Goal: Information Seeking & Learning: Learn about a topic

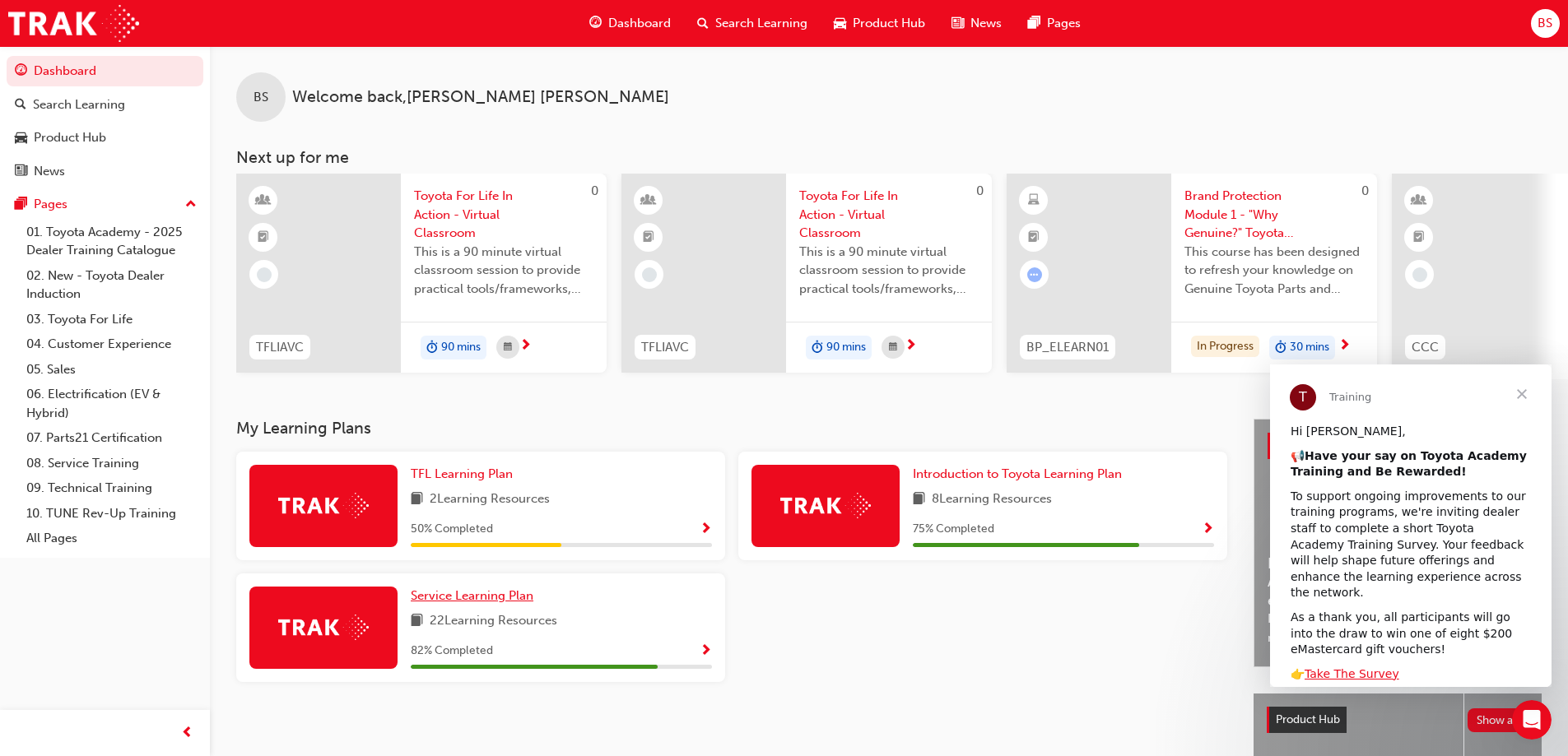
click at [465, 604] on span "Service Learning Plan" at bounding box center [472, 595] width 123 height 15
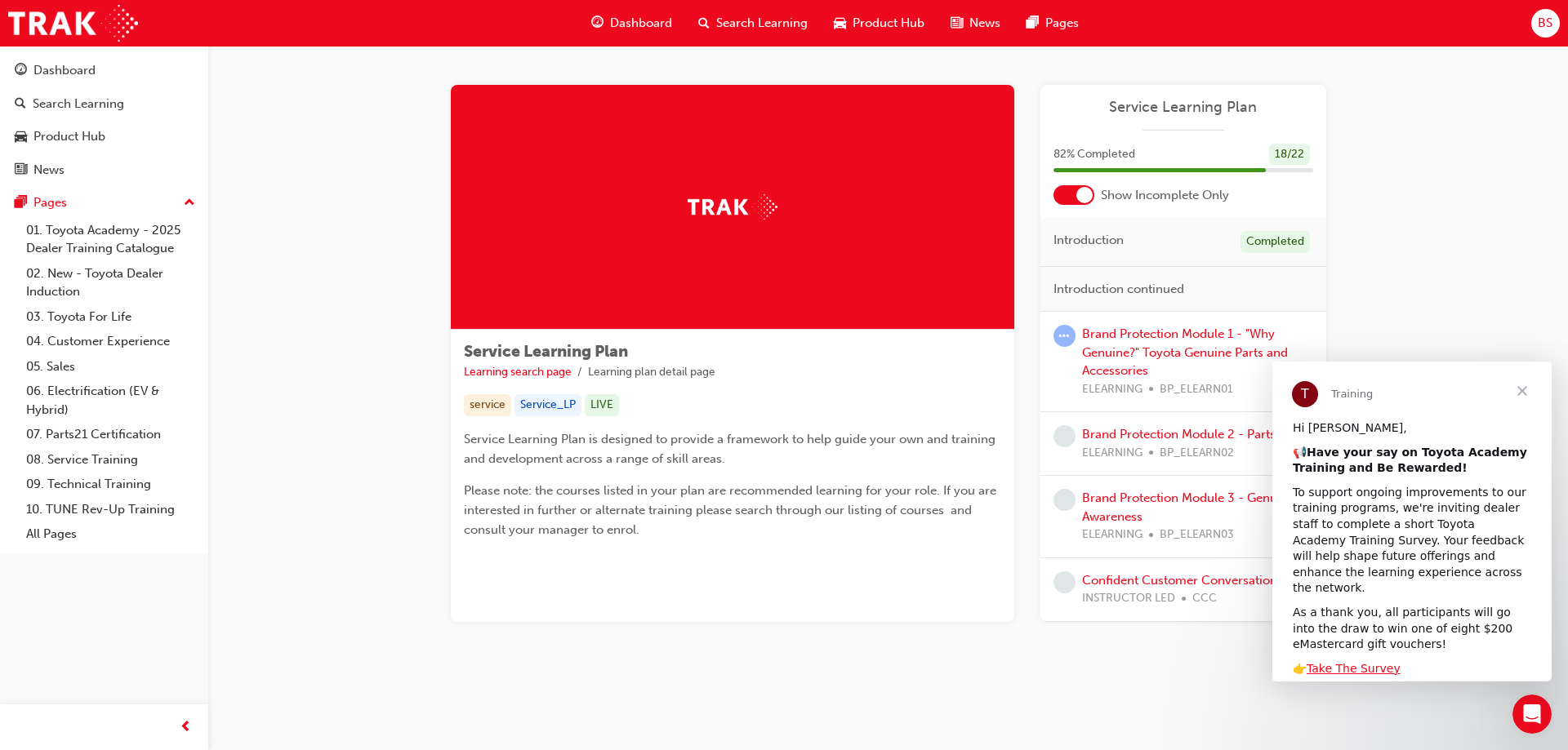
click at [1523, 383] on span "Close" at bounding box center [1522, 391] width 59 height 59
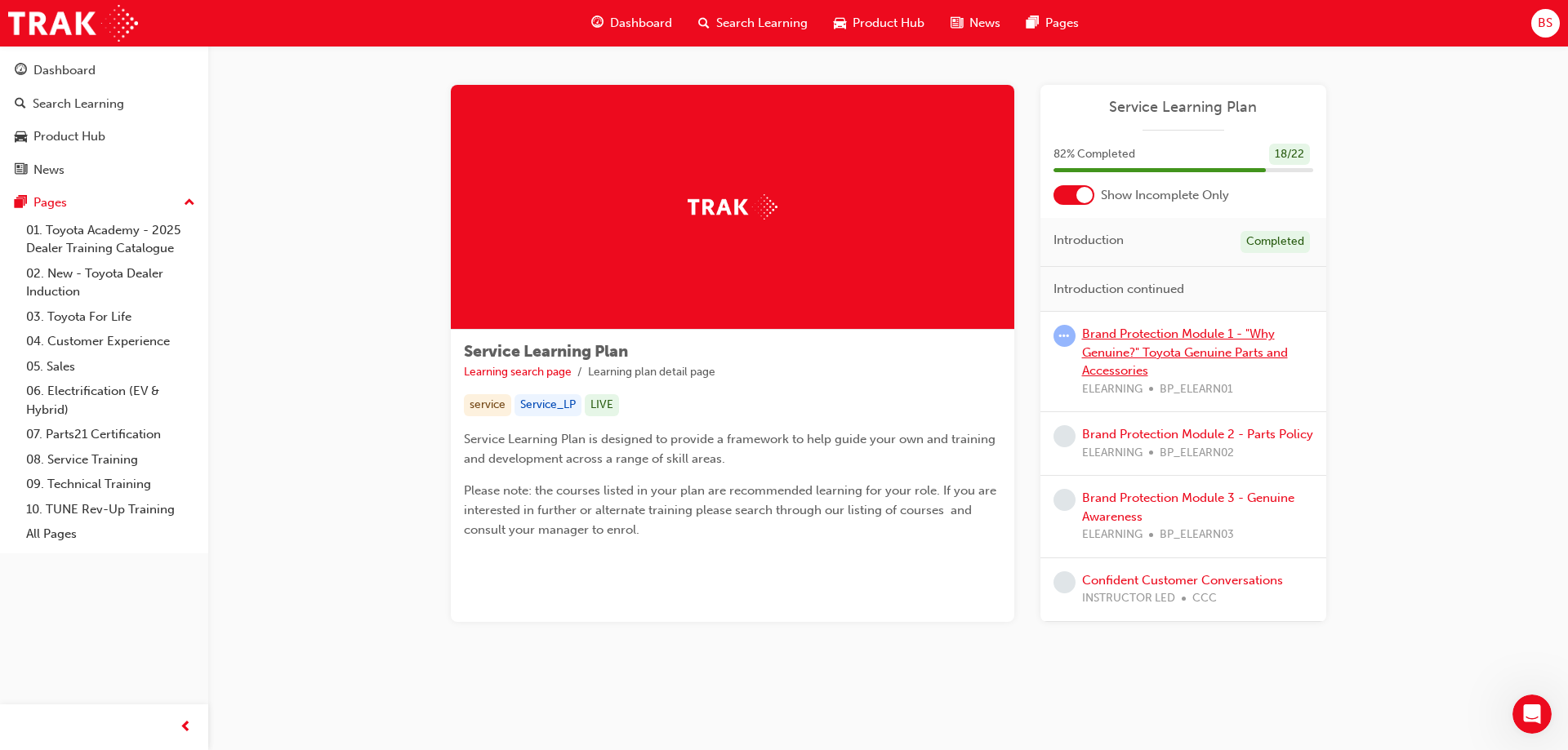
click at [1127, 351] on link "Brand Protection Module 1 - "Why Genuine?" Toyota Genuine Parts and Accessories" at bounding box center [1184, 352] width 206 height 52
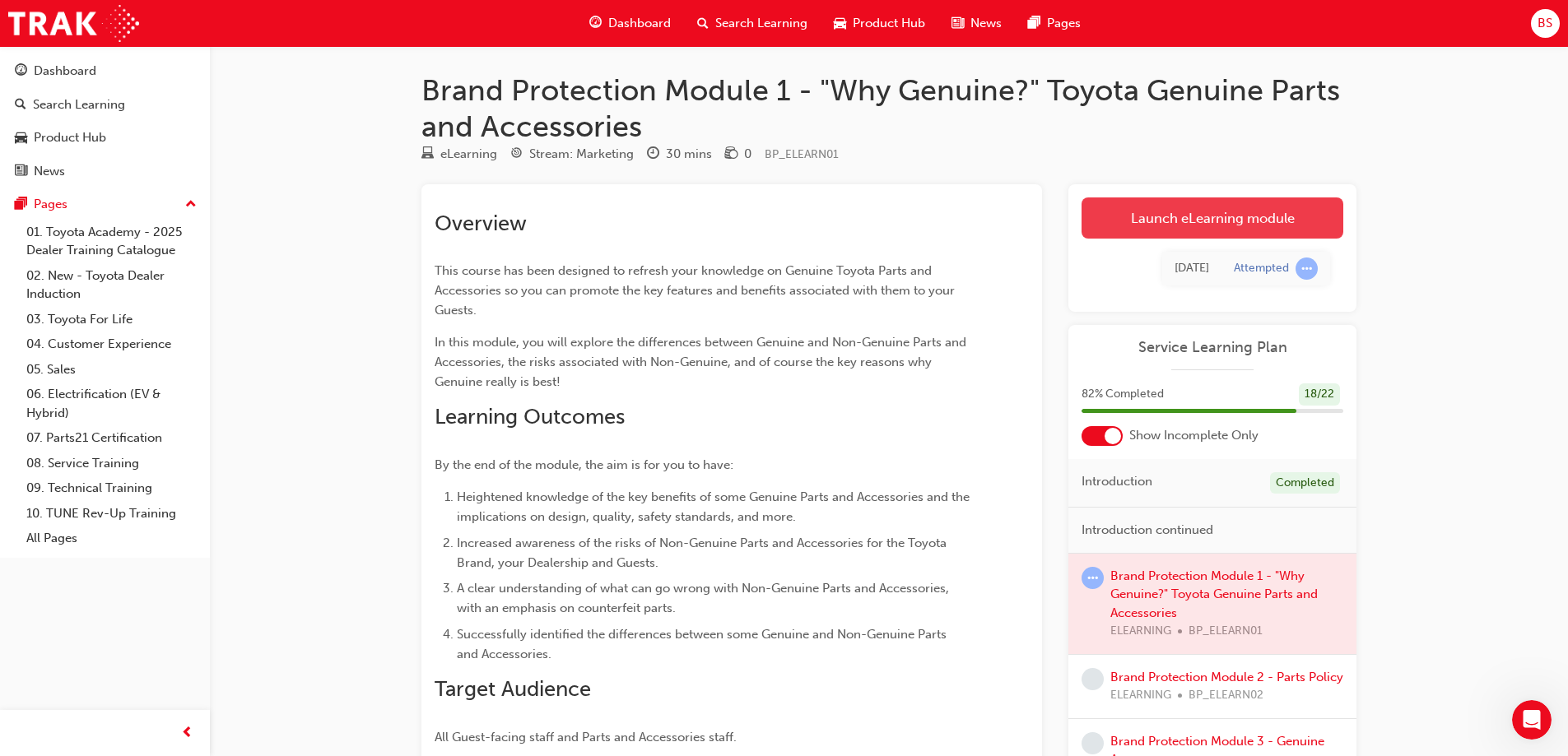
click at [1163, 222] on link "Launch eLearning module" at bounding box center [1213, 218] width 262 height 41
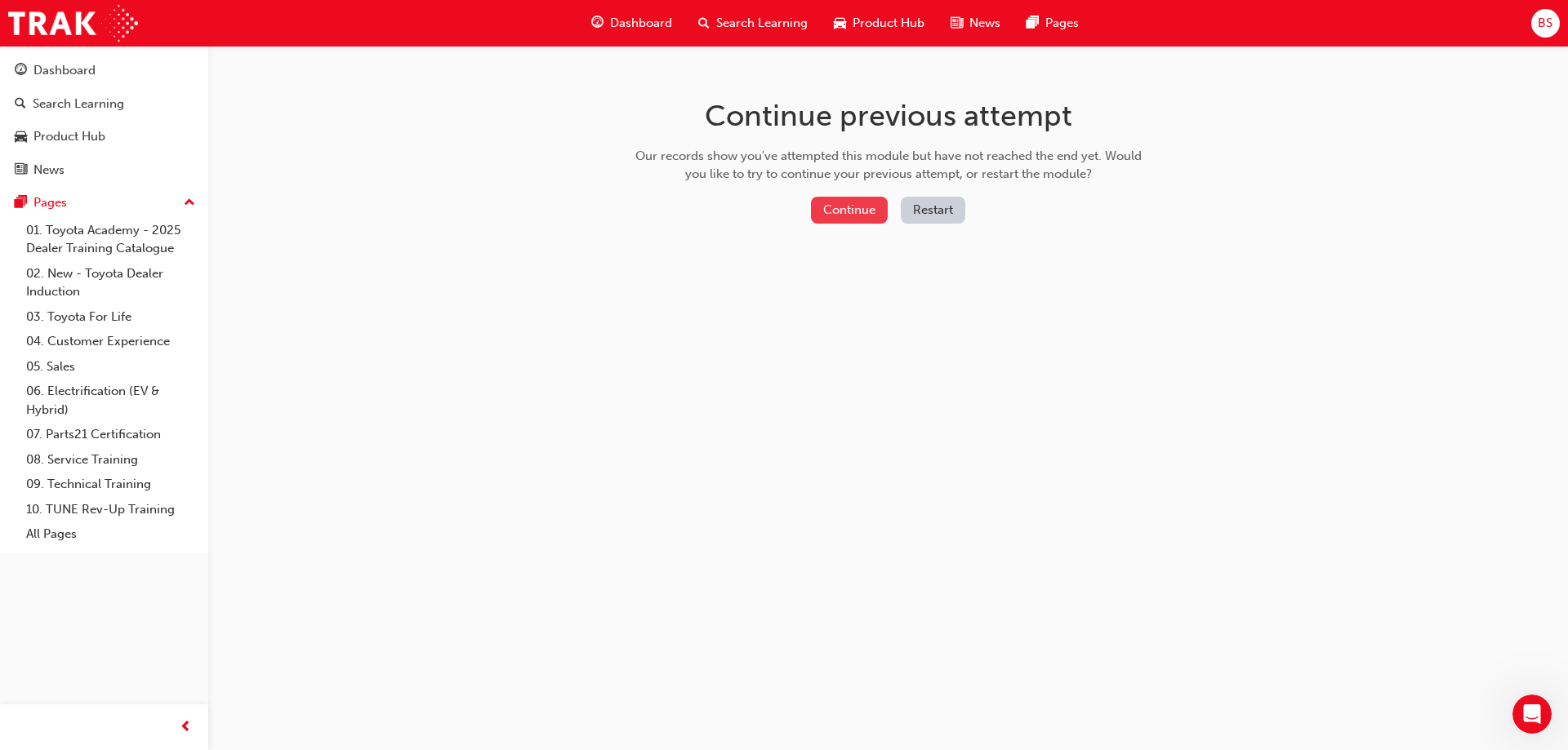
click at [848, 222] on button "Continue" at bounding box center [849, 210] width 77 height 27
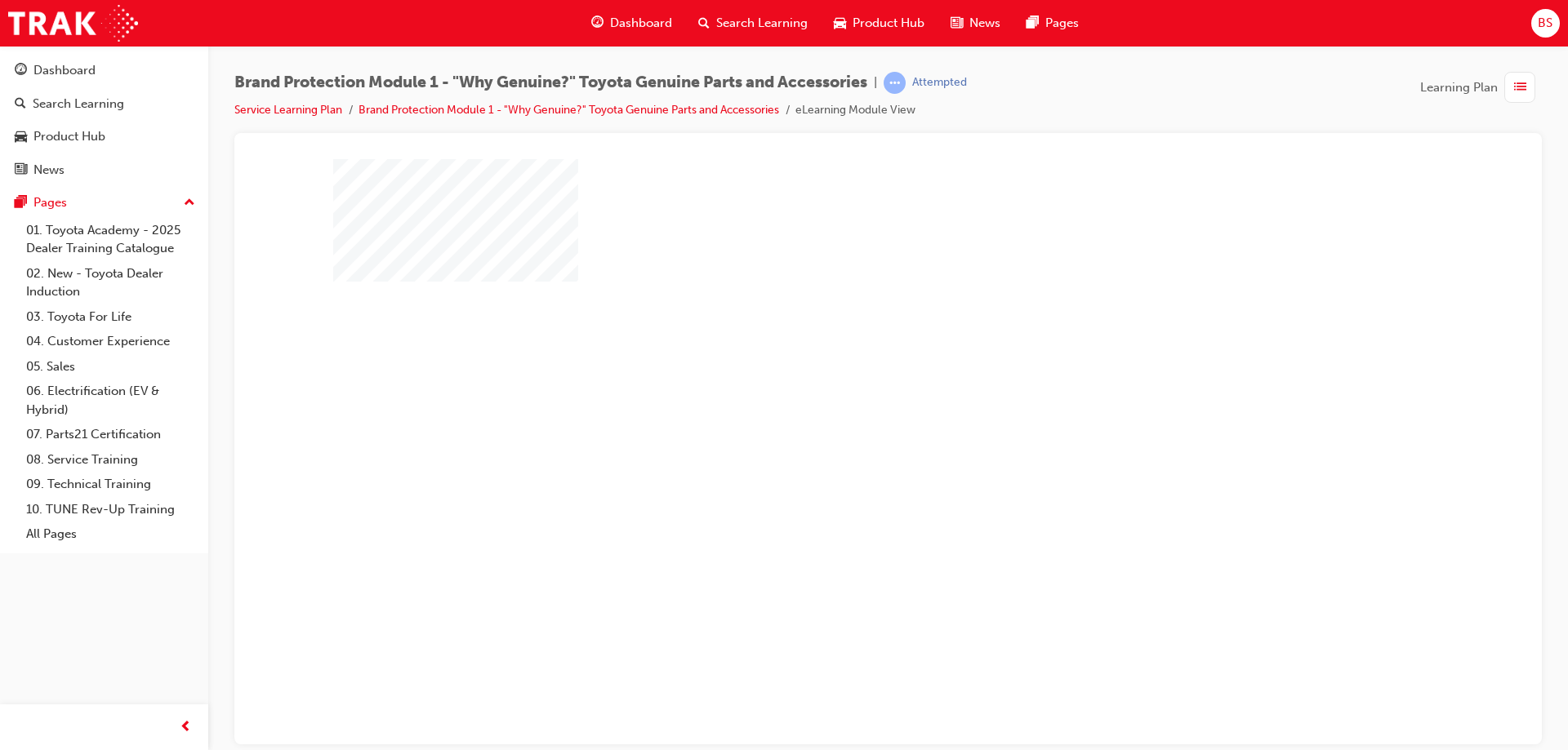
click at [841, 404] on div "play" at bounding box center [841, 404] width 0 height 0
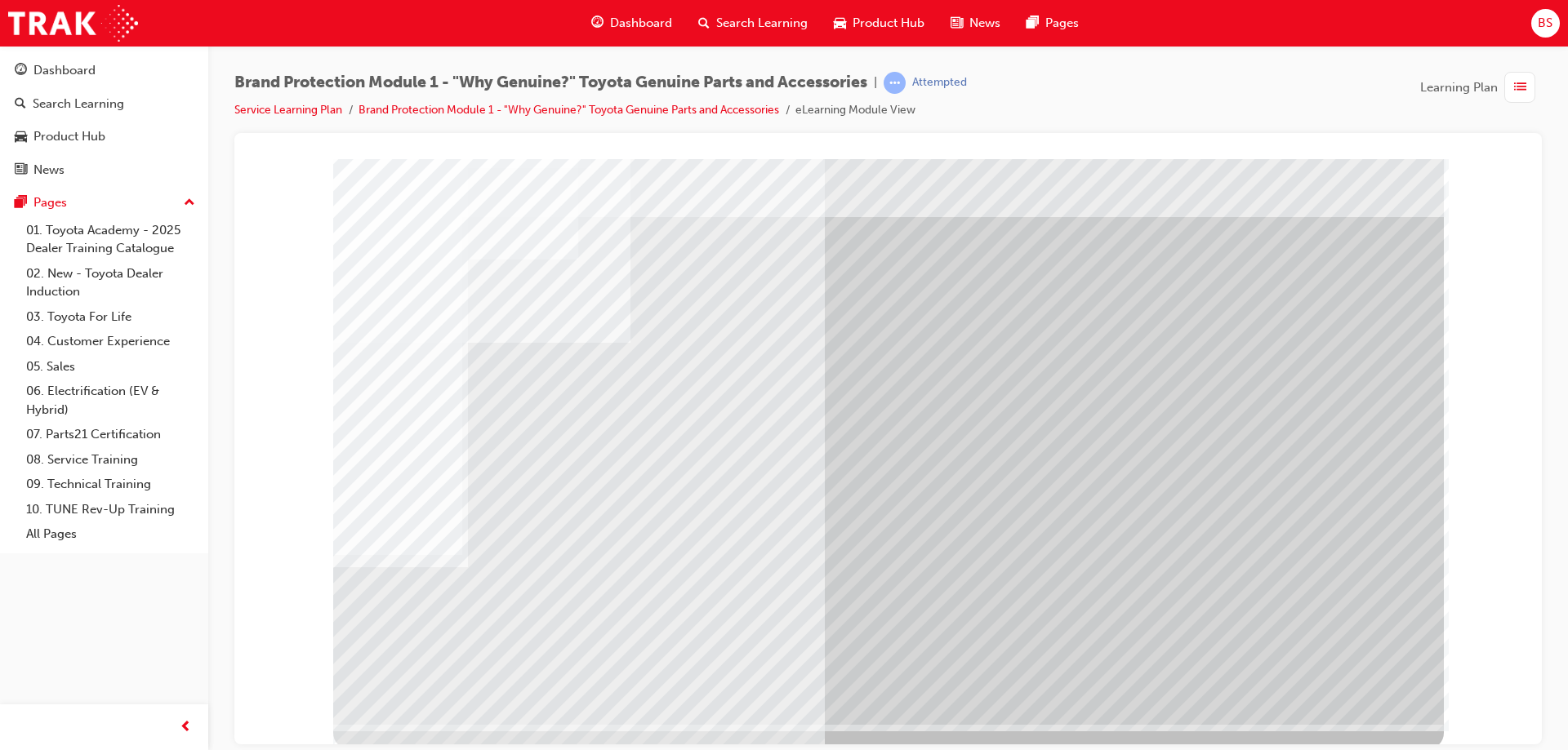
scroll to position [27, 0]
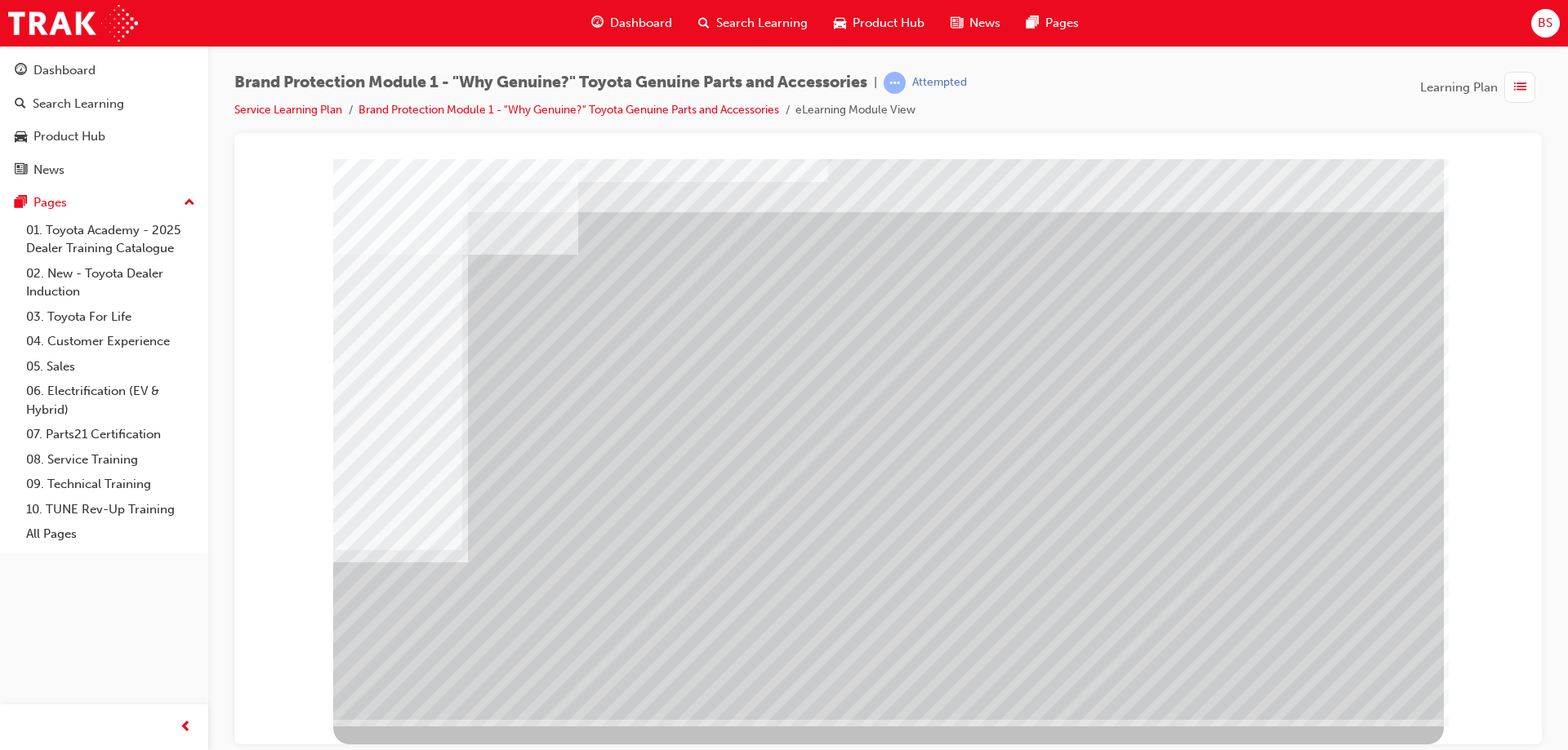
scroll to position [0, 0]
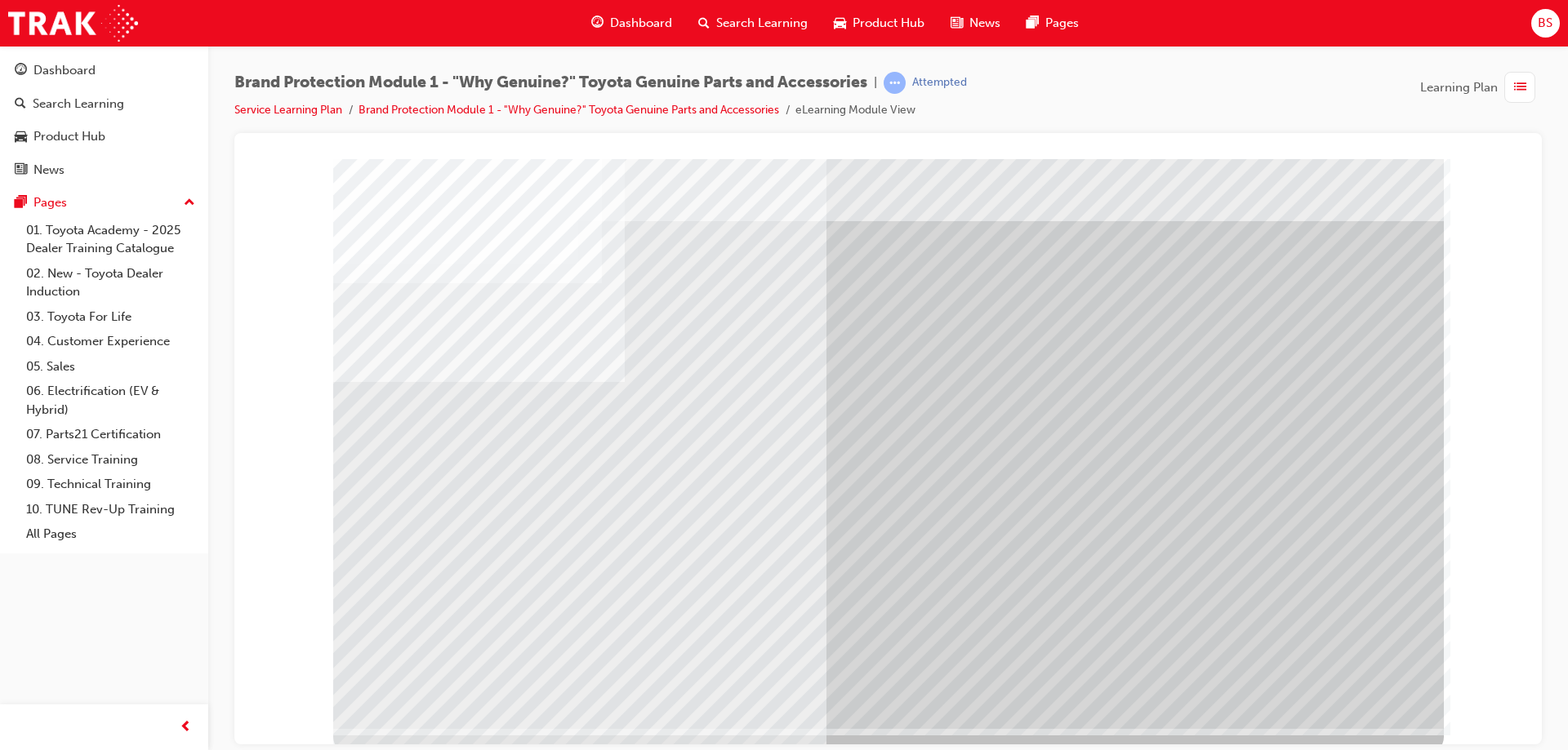
scroll to position [27, 0]
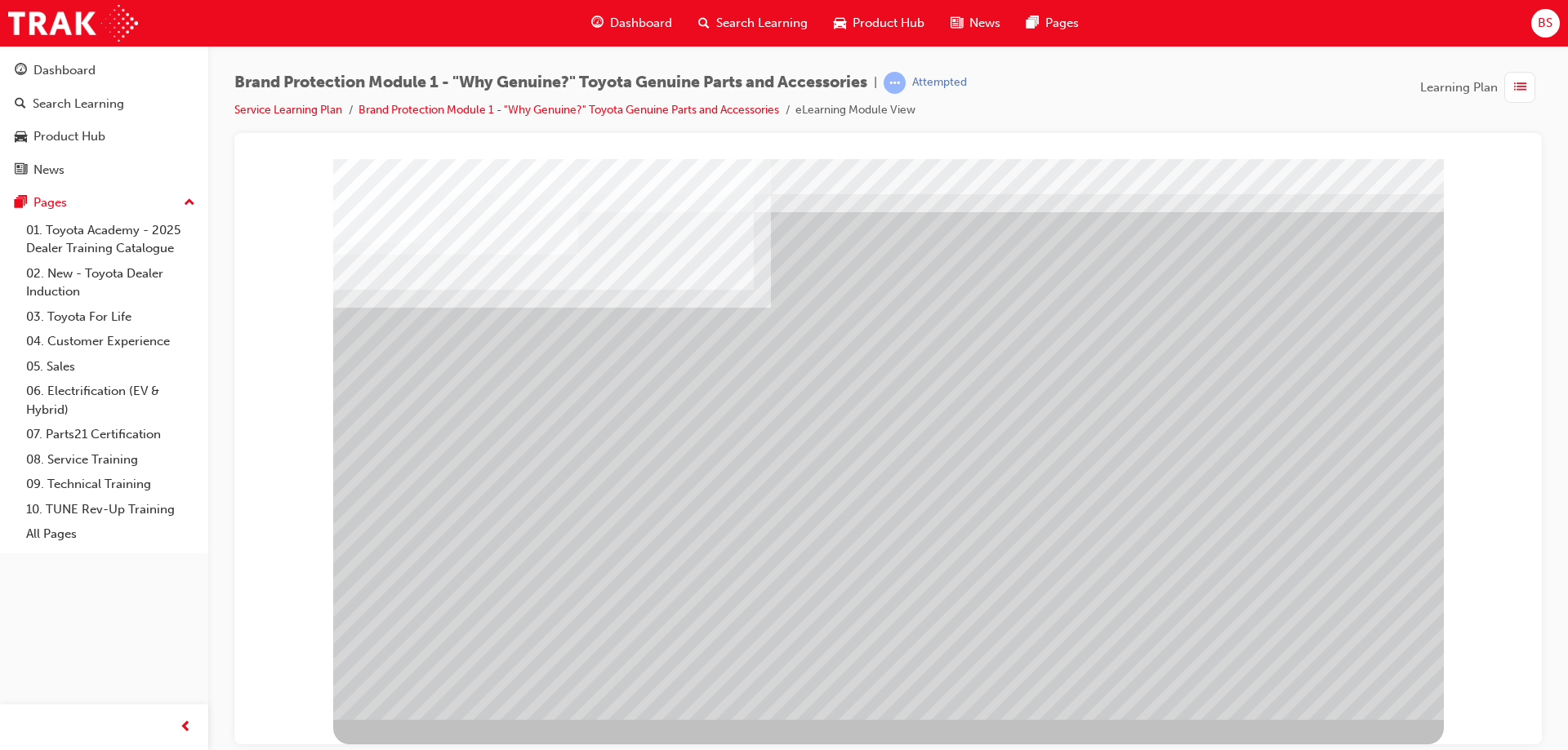
scroll to position [0, 0]
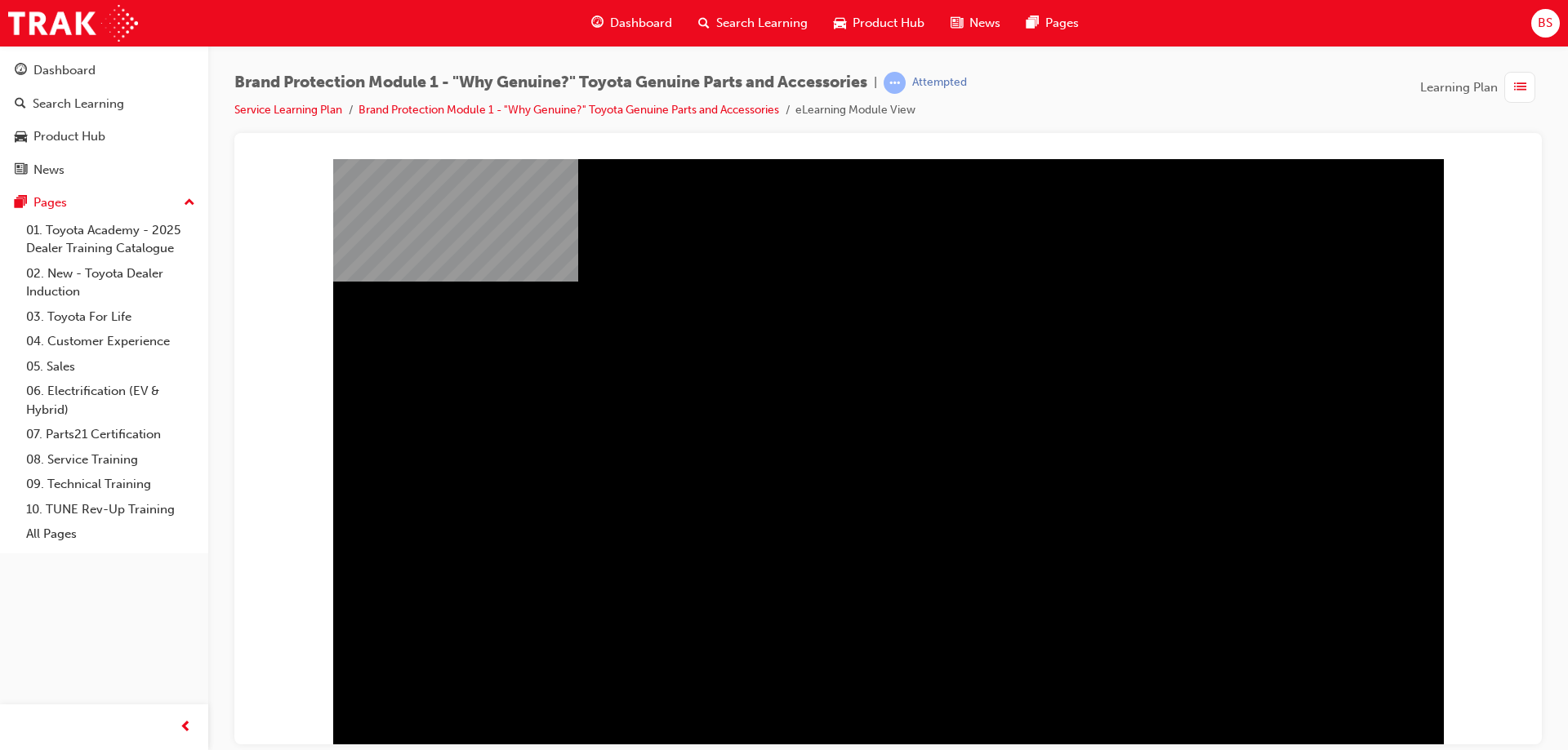
scroll to position [27, 0]
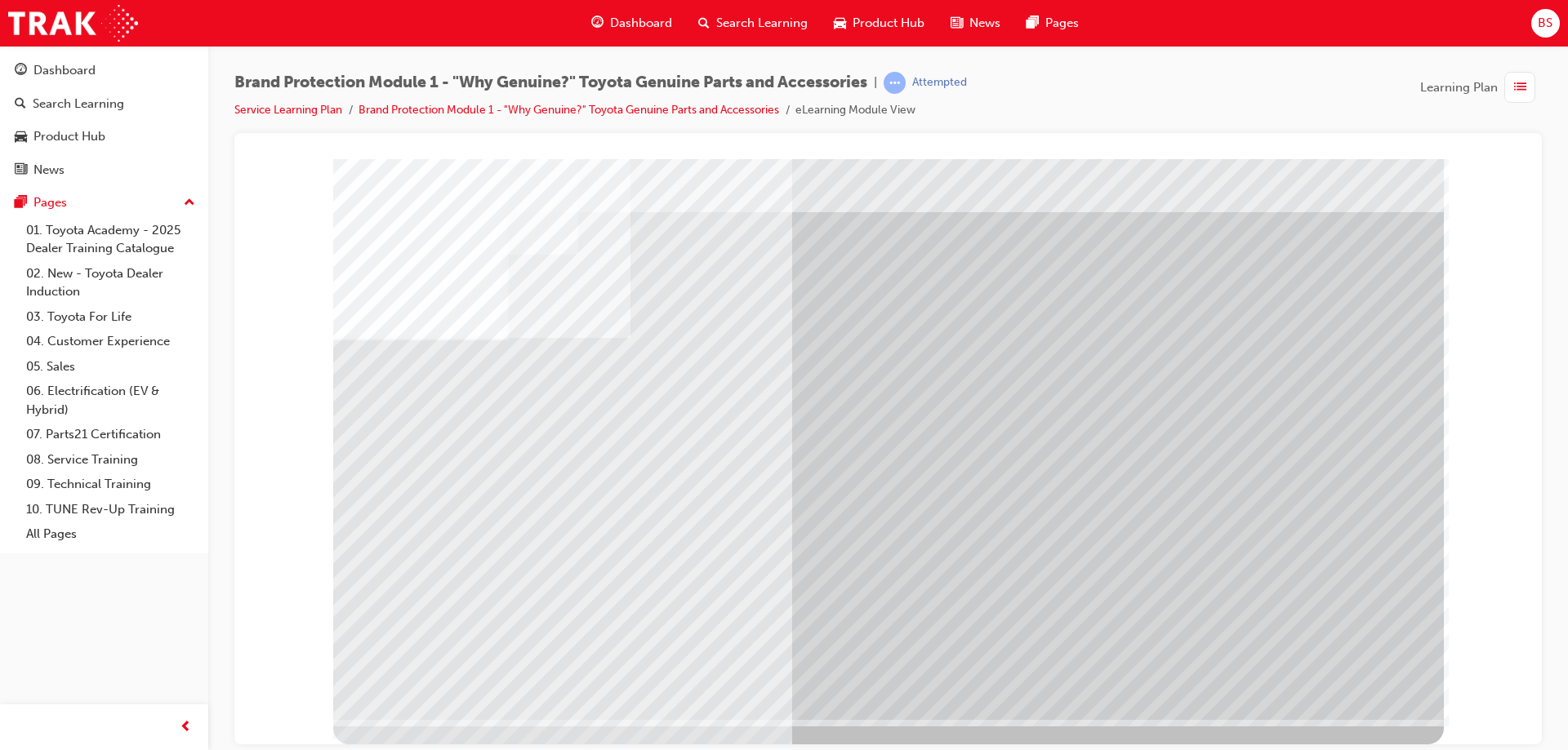
scroll to position [0, 0]
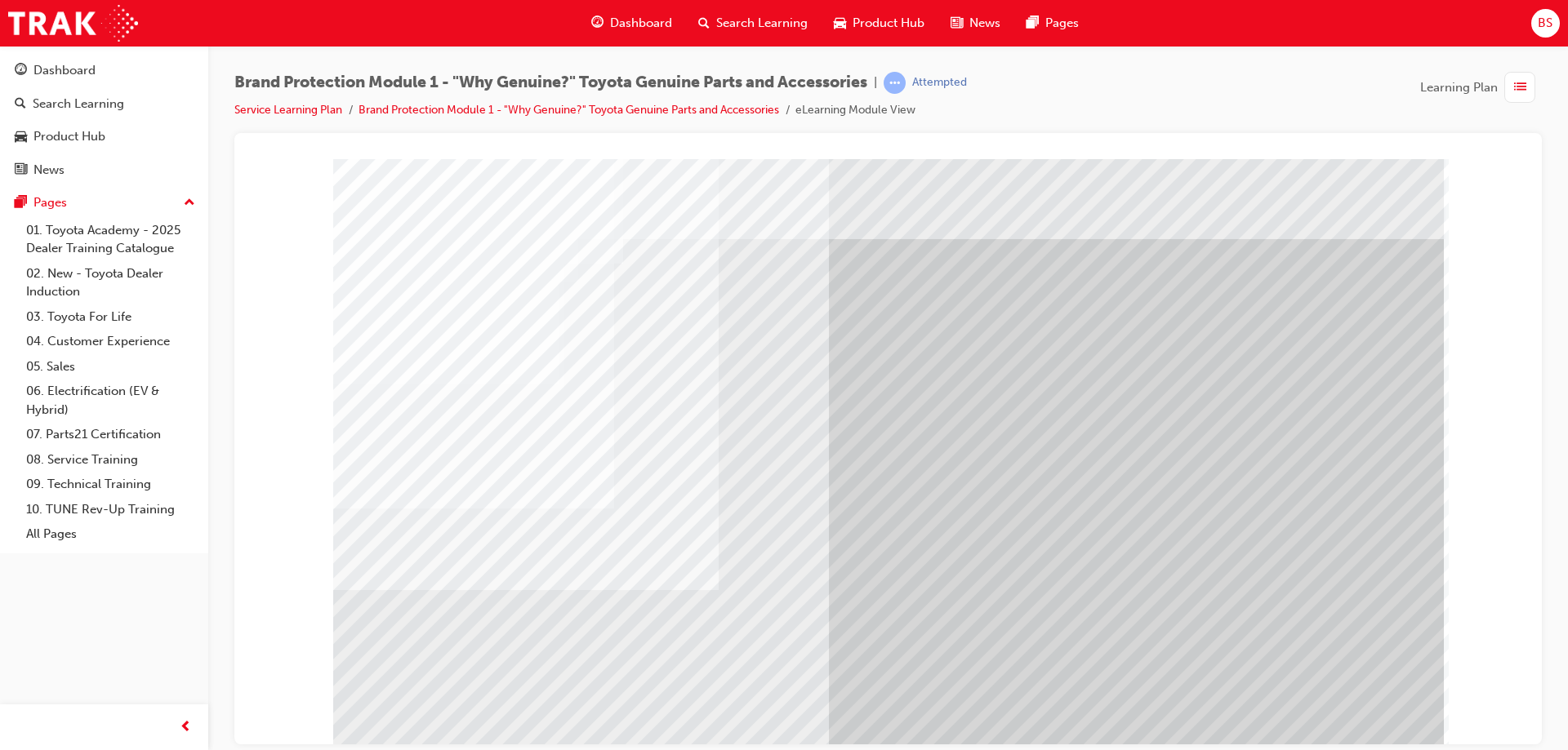
drag, startPoint x: 570, startPoint y: 655, endPoint x: 553, endPoint y: 631, distance: 29.4
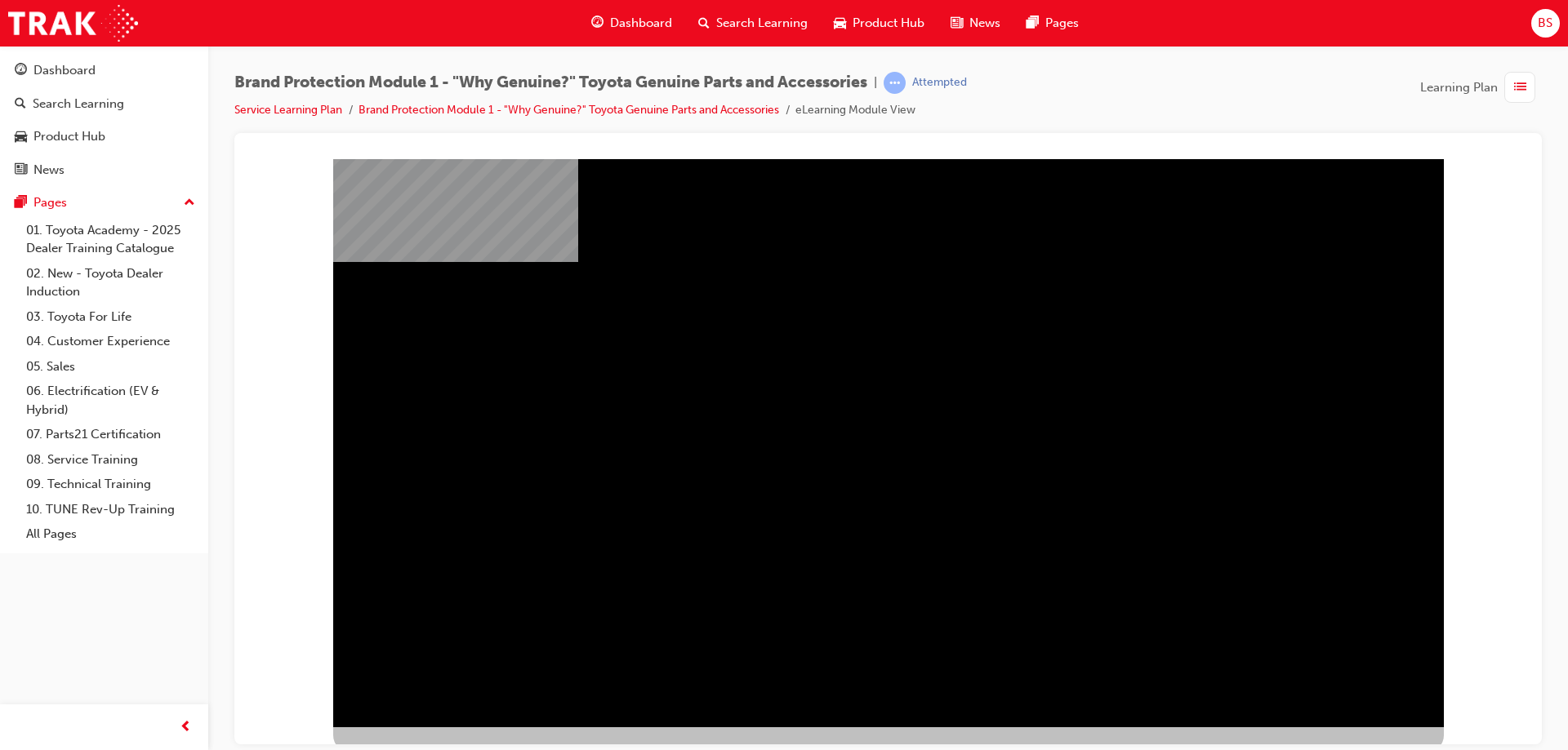
scroll to position [27, 0]
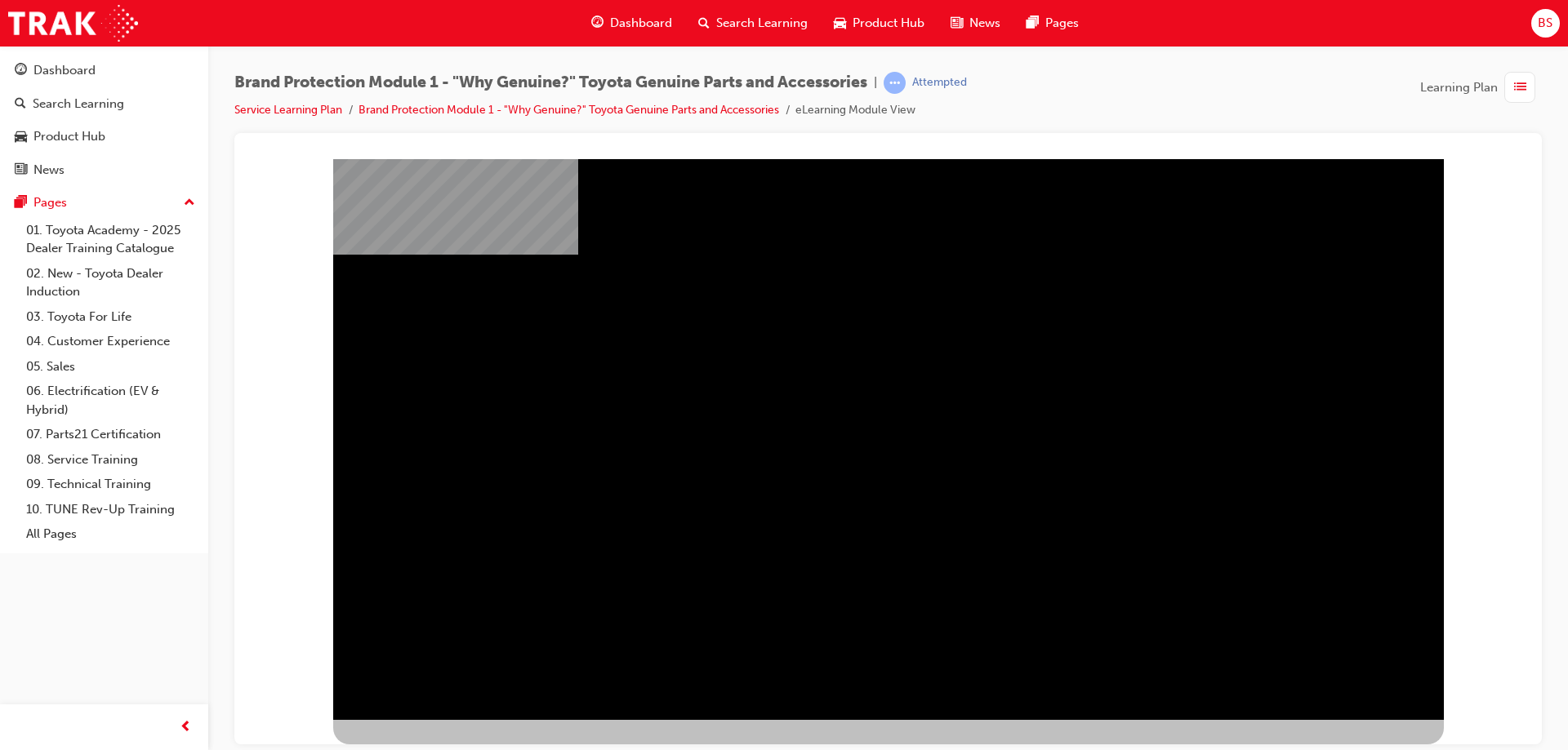
click at [510, 469] on div "" at bounding box center [888, 440] width 1111 height 588
click at [909, 690] on div "" at bounding box center [888, 440] width 1111 height 588
drag, startPoint x: 924, startPoint y: 628, endPoint x: 790, endPoint y: 407, distance: 258.5
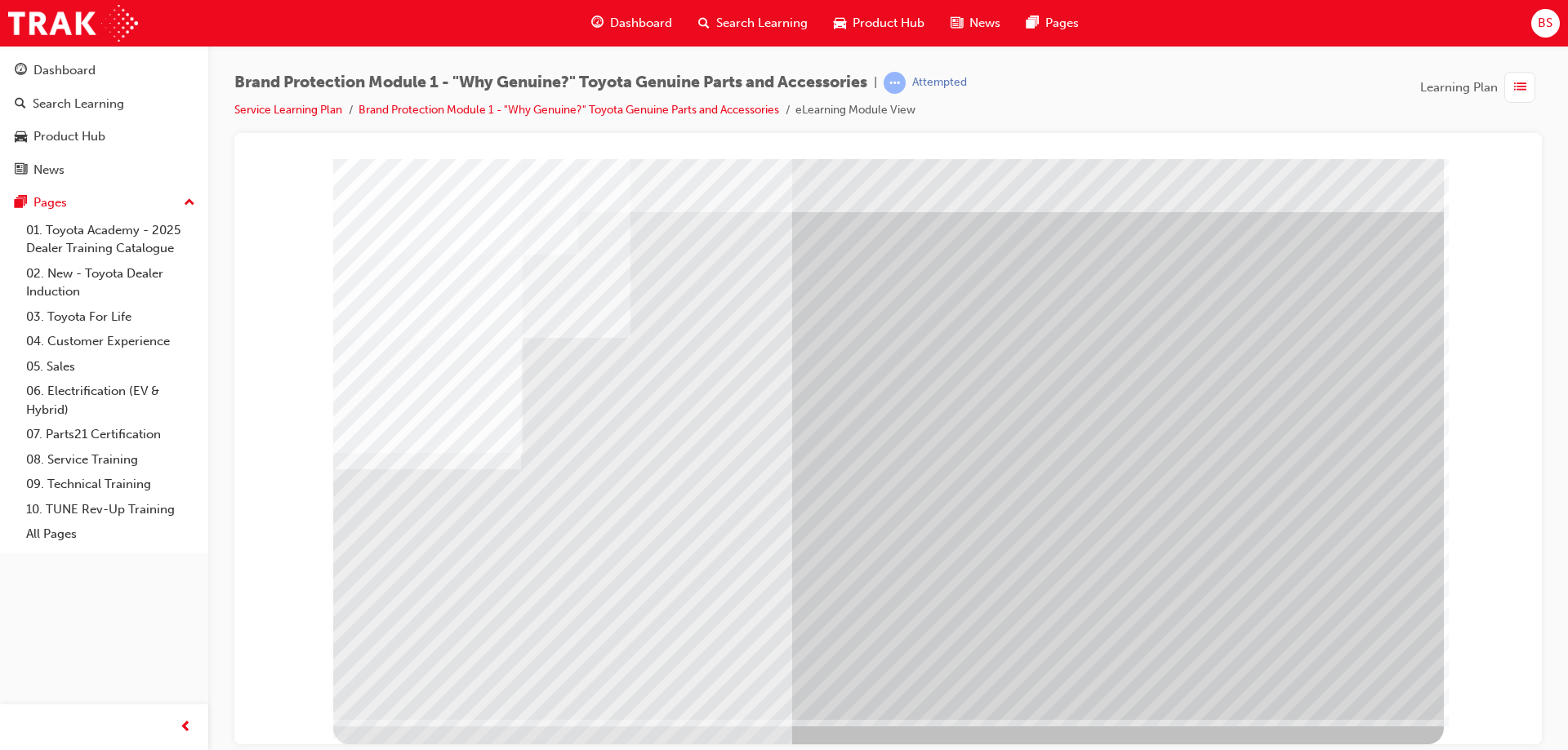
scroll to position [0, 0]
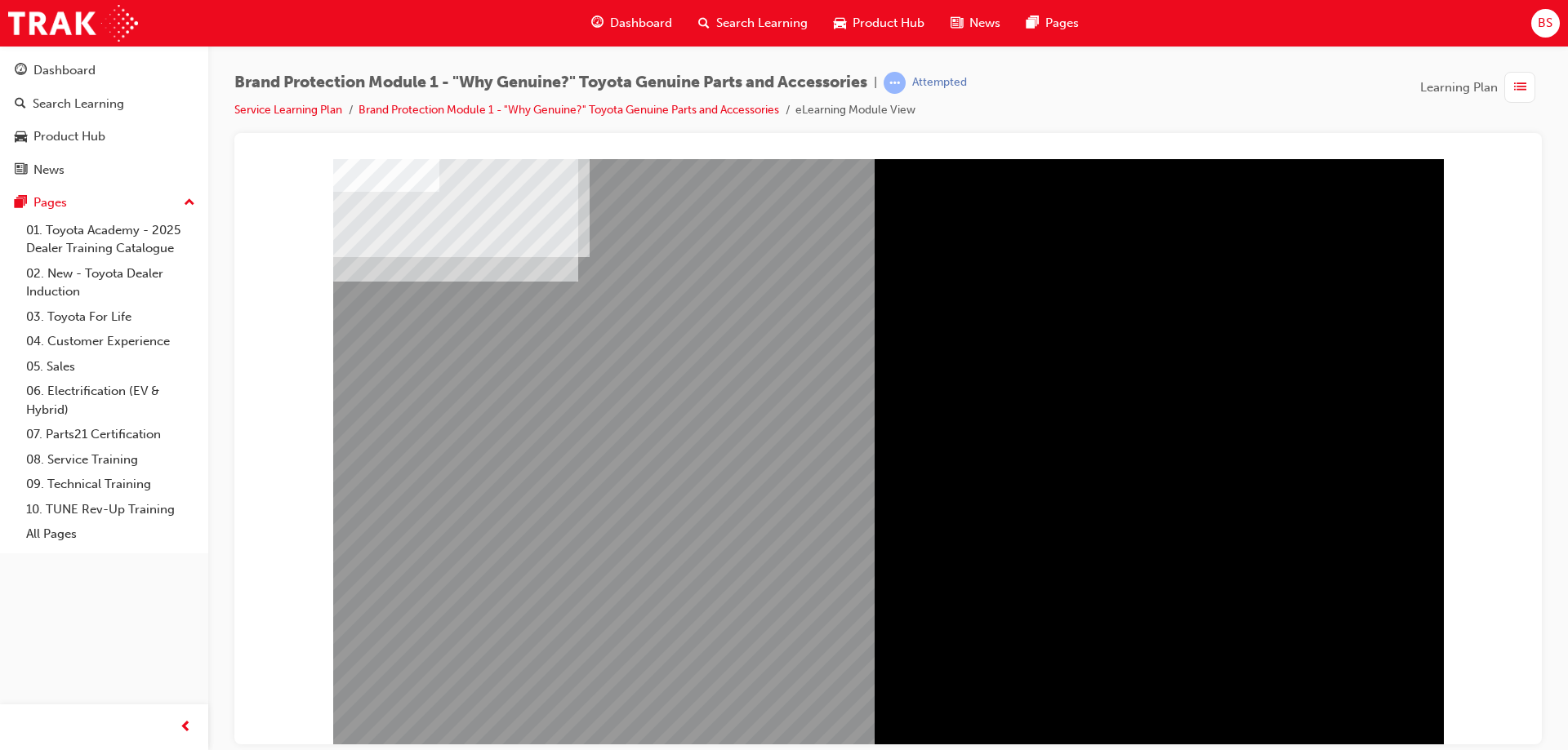
click at [719, 327] on div "" at bounding box center [888, 456] width 595 height 324
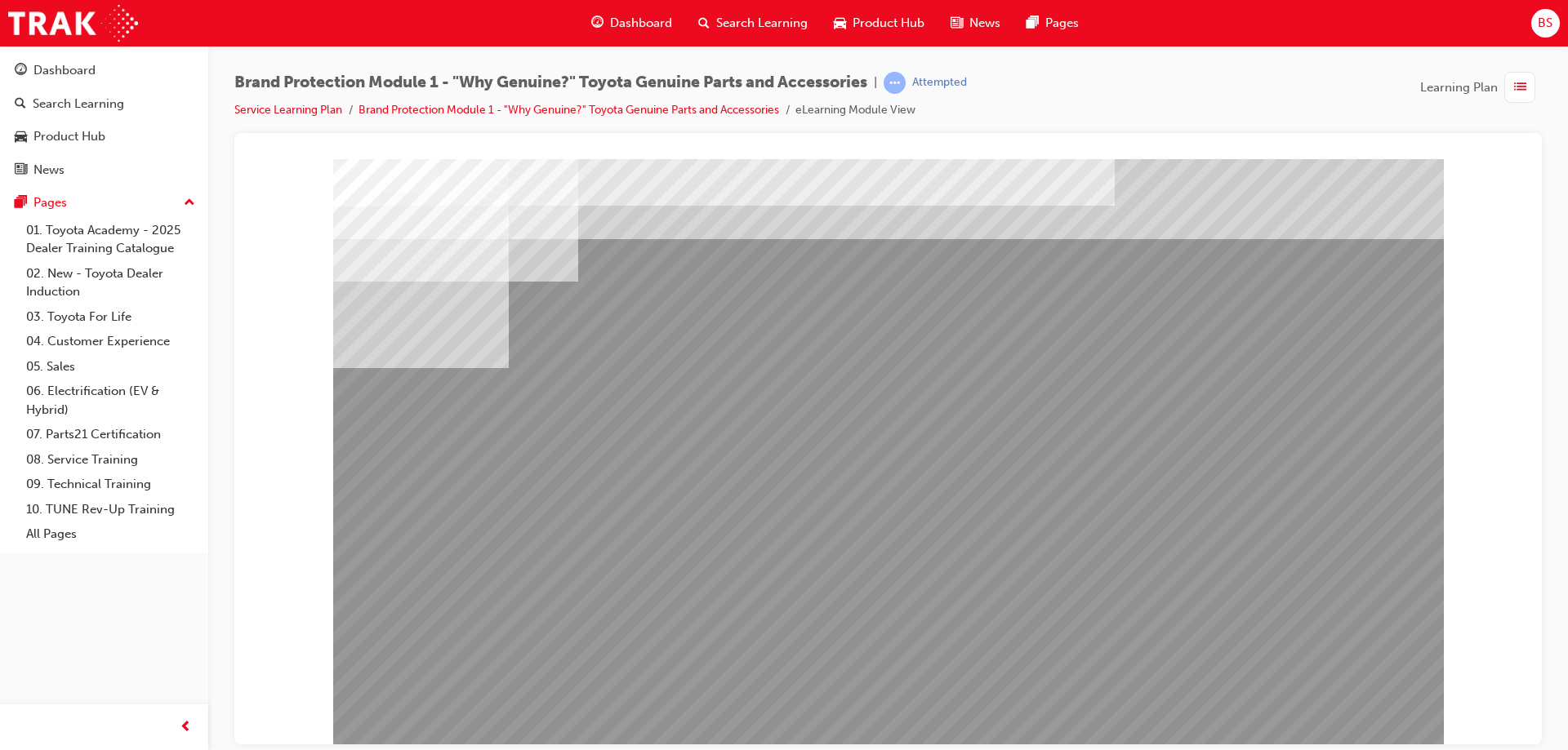
drag, startPoint x: 1351, startPoint y: 713, endPoint x: 1357, endPoint y: 732, distance: 19.9
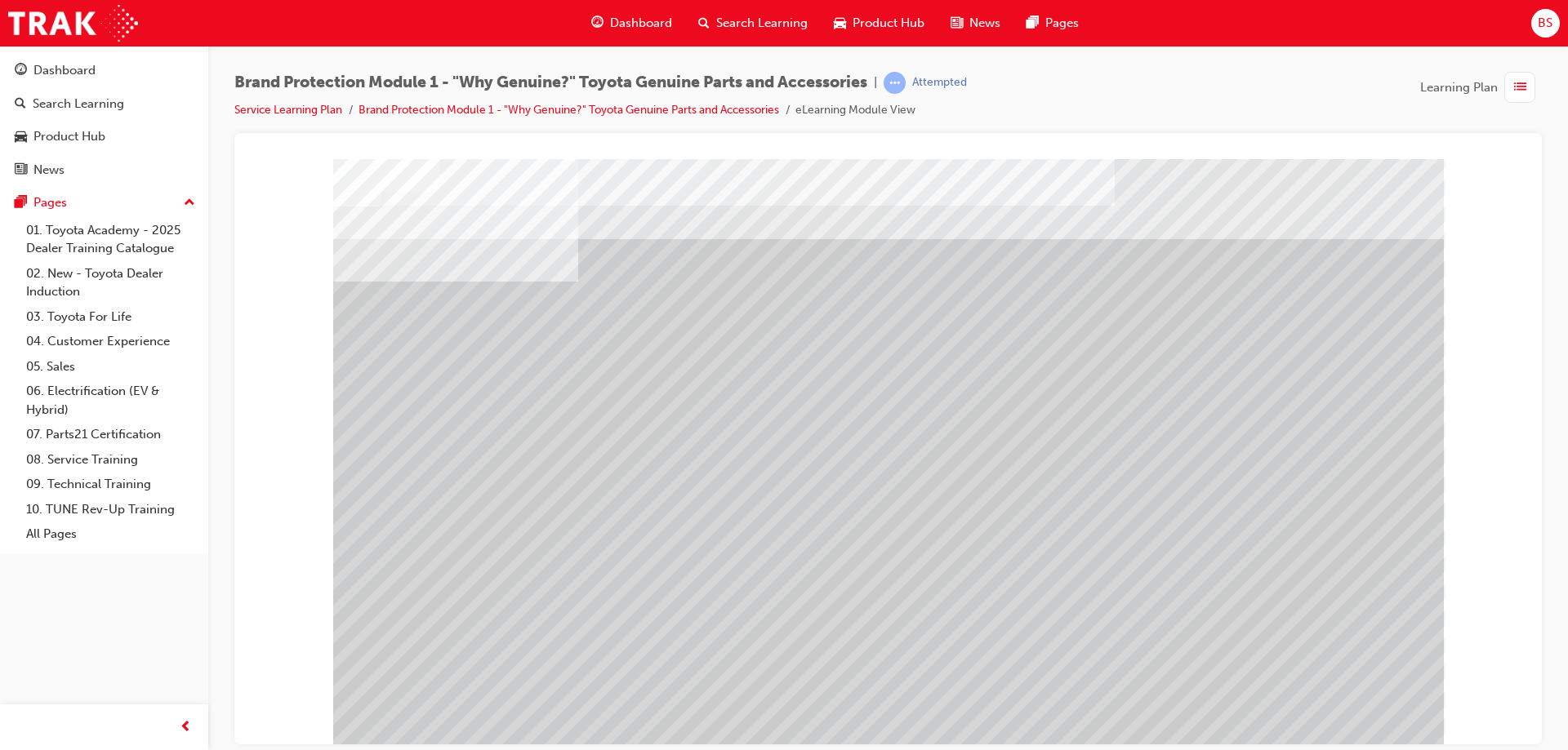
drag, startPoint x: 424, startPoint y: 603, endPoint x: 422, endPoint y: 516, distance: 87.0
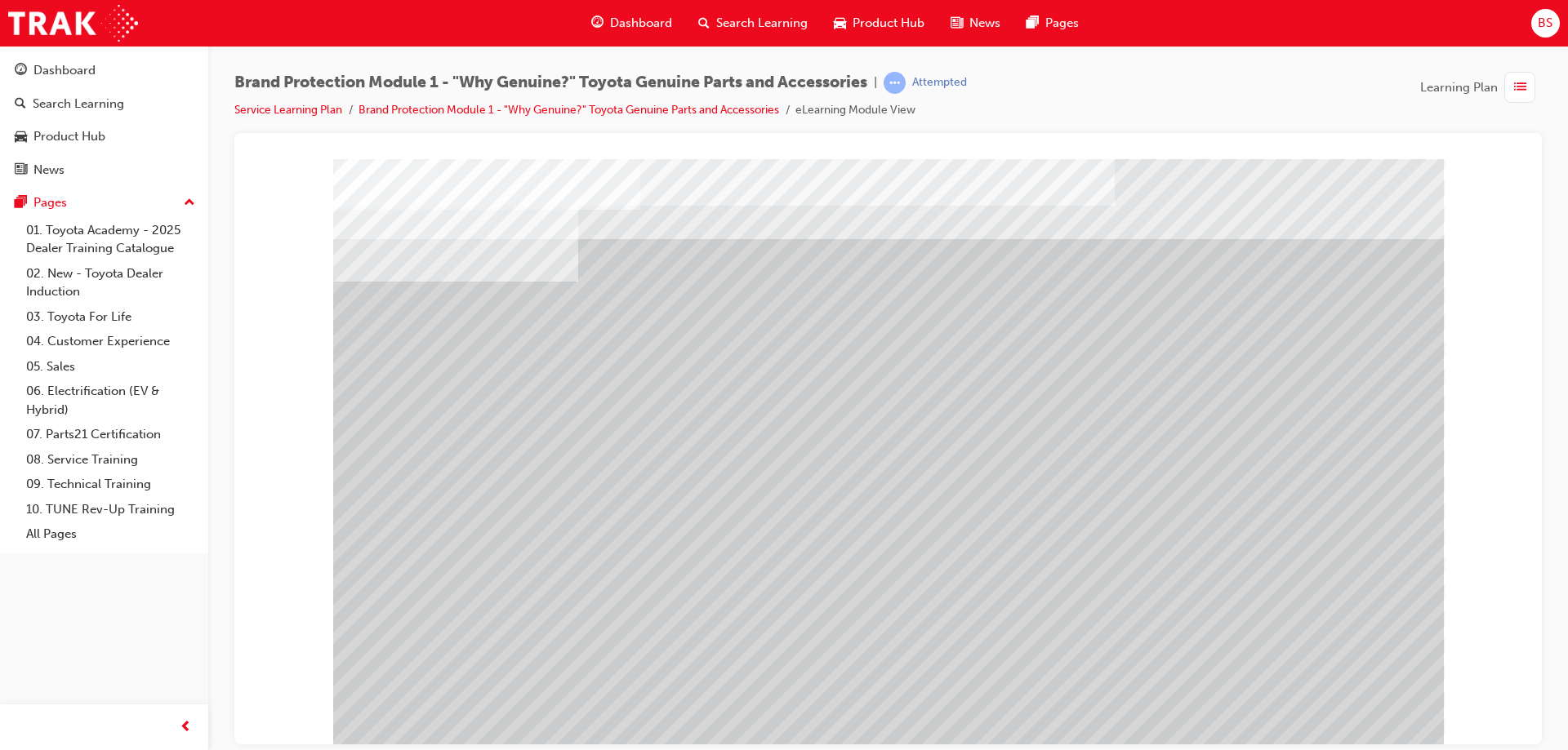
click at [1280, 490] on div "multistate" at bounding box center [888, 452] width 1111 height 588
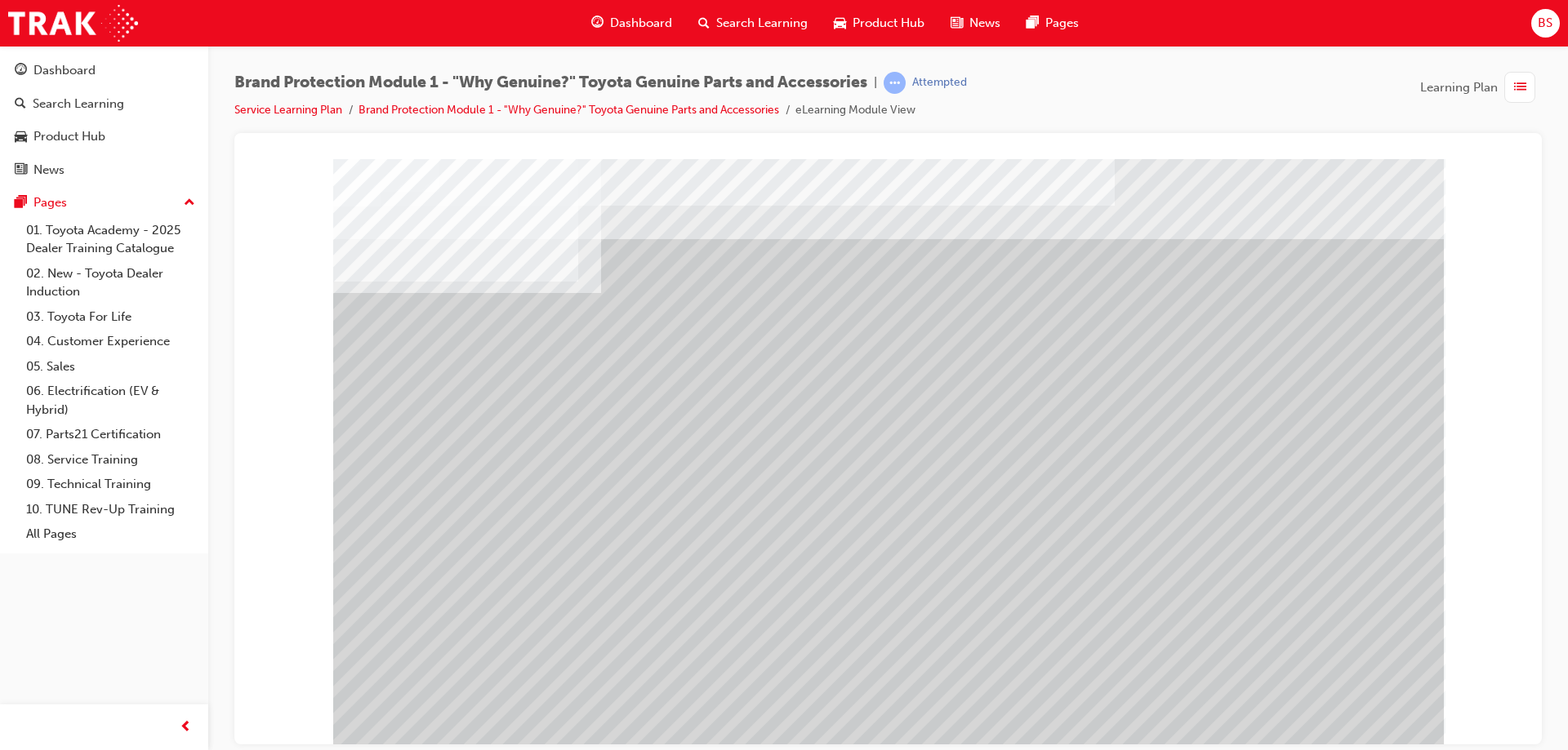
drag, startPoint x: 1351, startPoint y: 711, endPoint x: 1347, endPoint y: 700, distance: 11.7
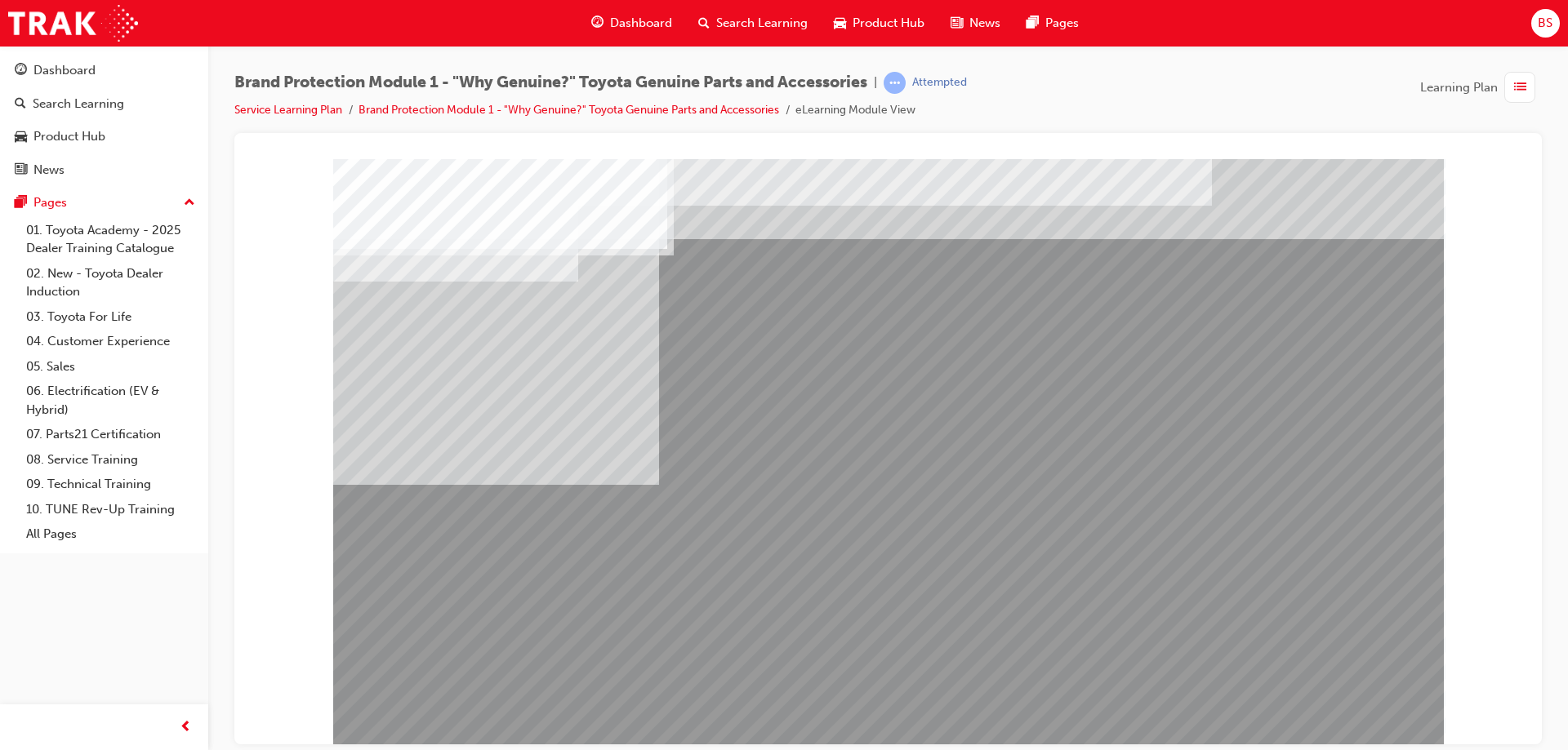
drag, startPoint x: 579, startPoint y: 520, endPoint x: 589, endPoint y: 529, distance: 13.5
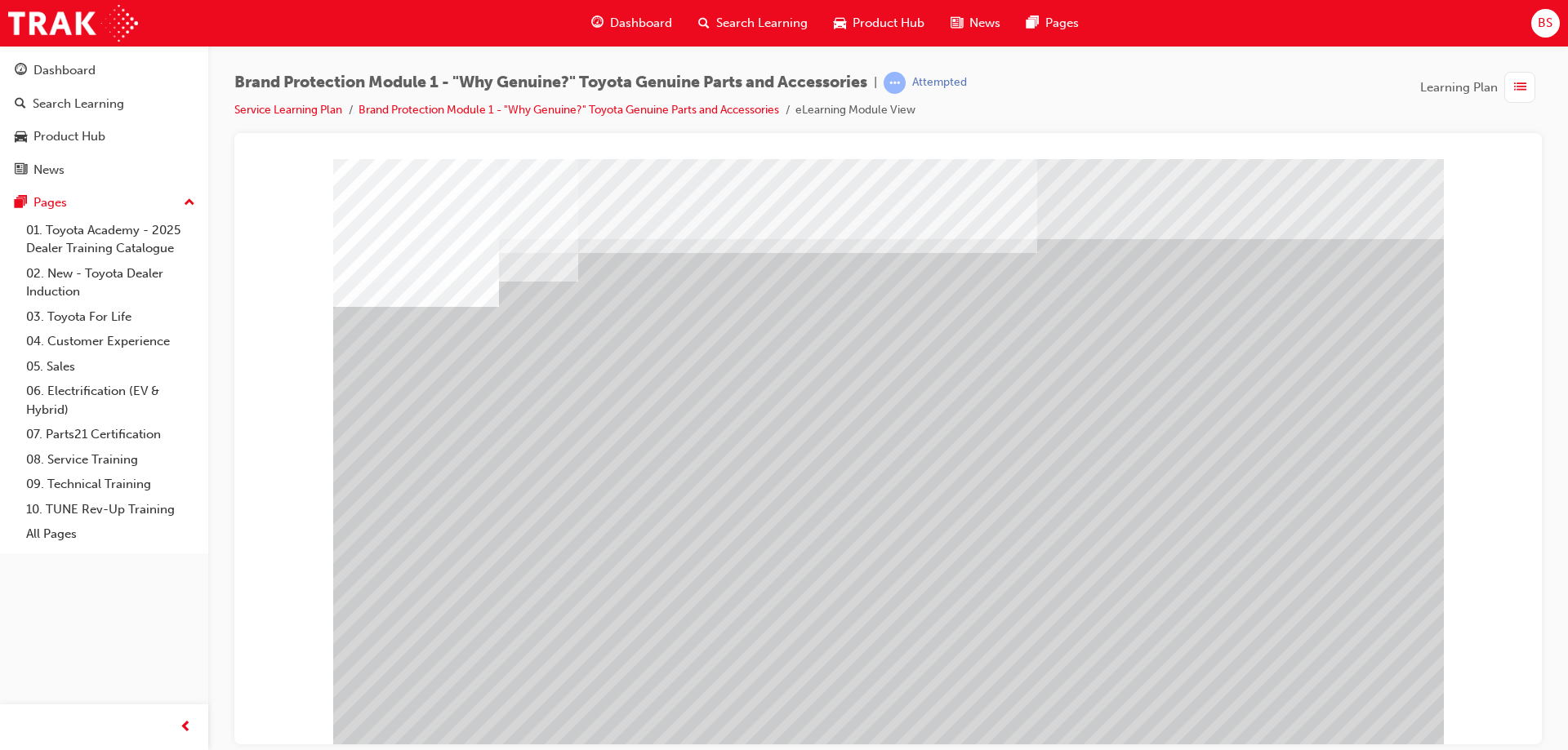
drag, startPoint x: 831, startPoint y: 608, endPoint x: 665, endPoint y: 615, distance: 166.1
click at [665, 615] on div at bounding box center [888, 452] width 1111 height 588
drag, startPoint x: 1107, startPoint y: 576, endPoint x: 1031, endPoint y: 372, distance: 217.7
click at [1031, 372] on div at bounding box center [888, 452] width 1111 height 588
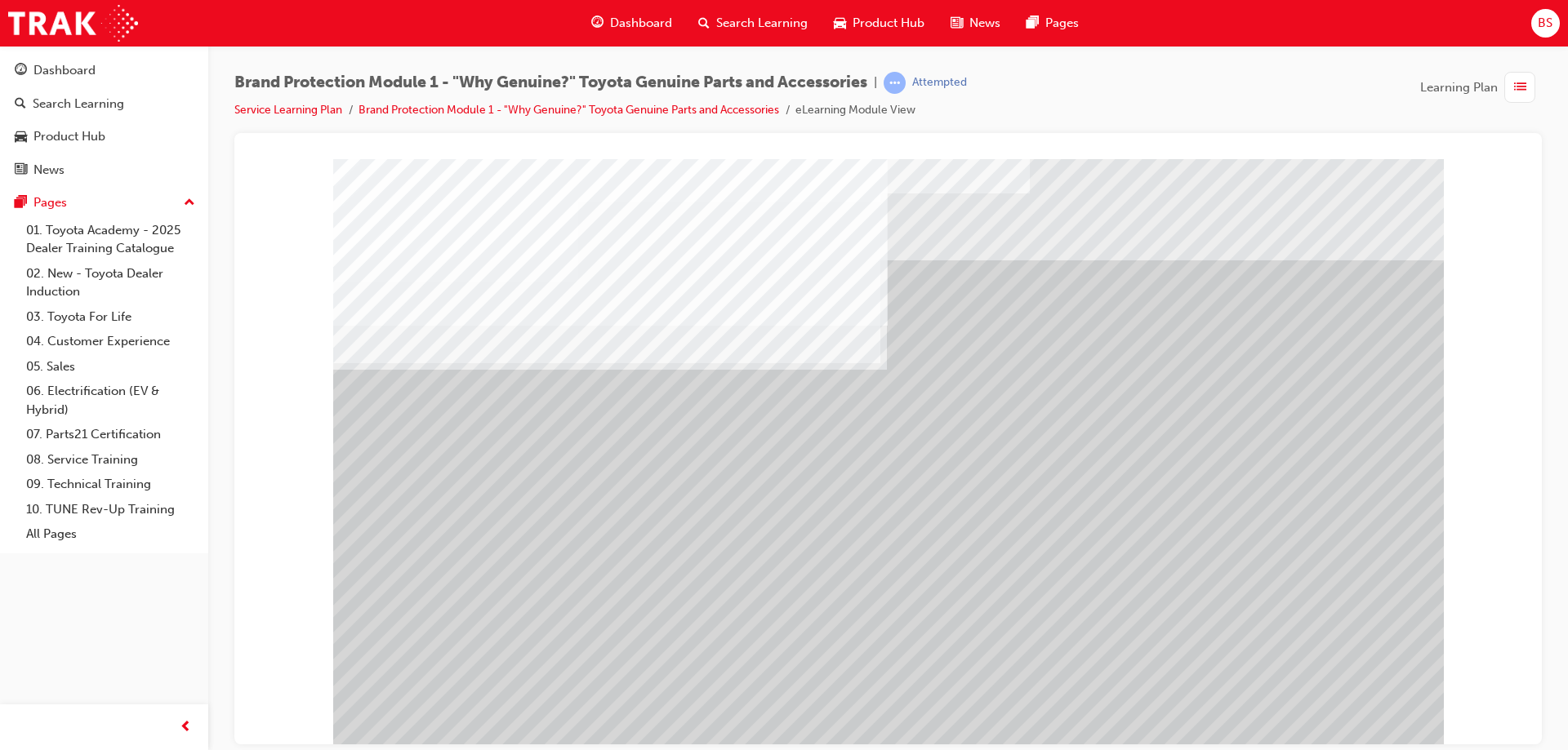
drag, startPoint x: 454, startPoint y: 594, endPoint x: 450, endPoint y: 609, distance: 15.5
click at [456, 601] on div "multistate" at bounding box center [888, 452] width 1111 height 588
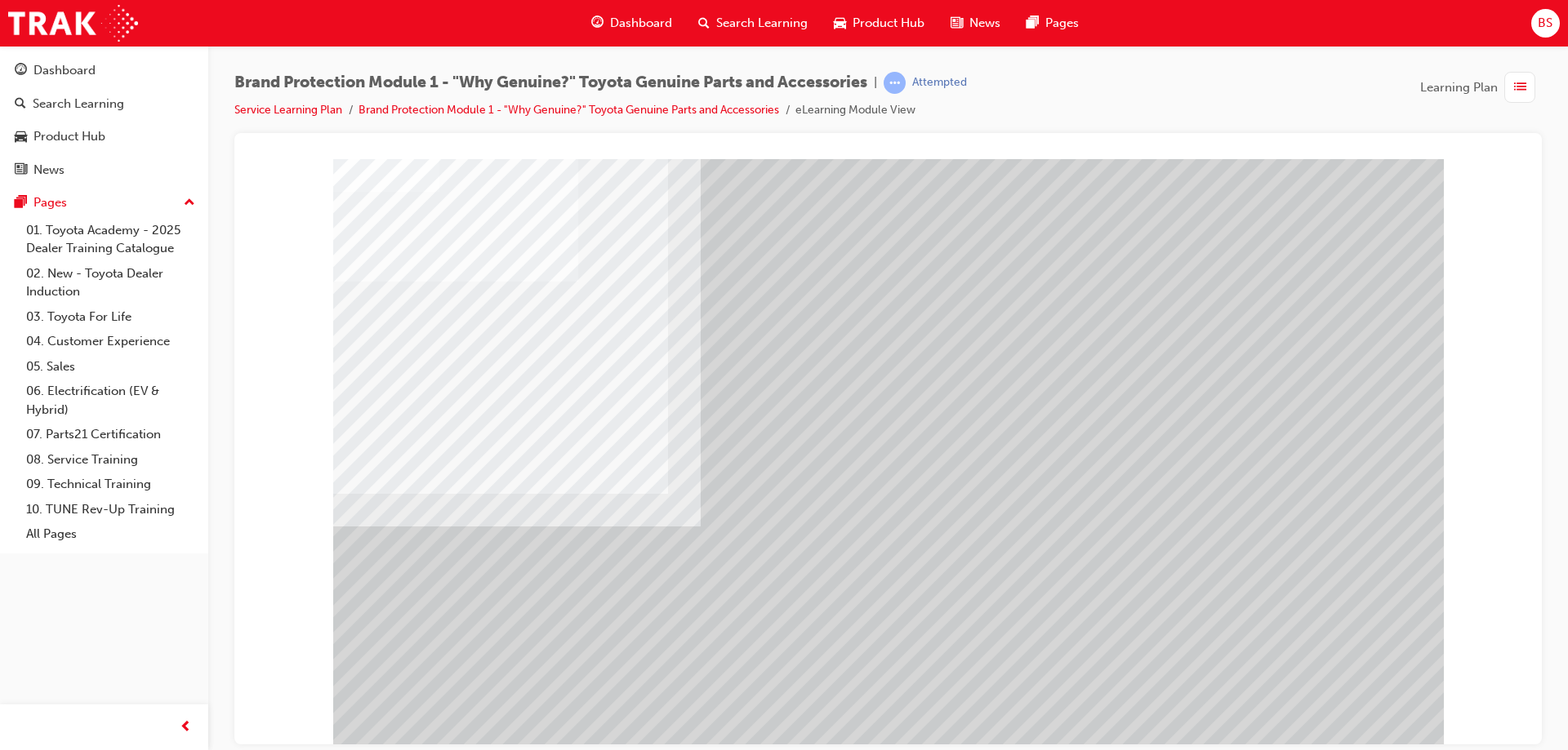
drag, startPoint x: 952, startPoint y: 361, endPoint x: 941, endPoint y: 395, distance: 35.7
drag, startPoint x: 918, startPoint y: 435, endPoint x: 983, endPoint y: 528, distance: 113.5
drag, startPoint x: 1030, startPoint y: 593, endPoint x: 1121, endPoint y: 620, distance: 94.9
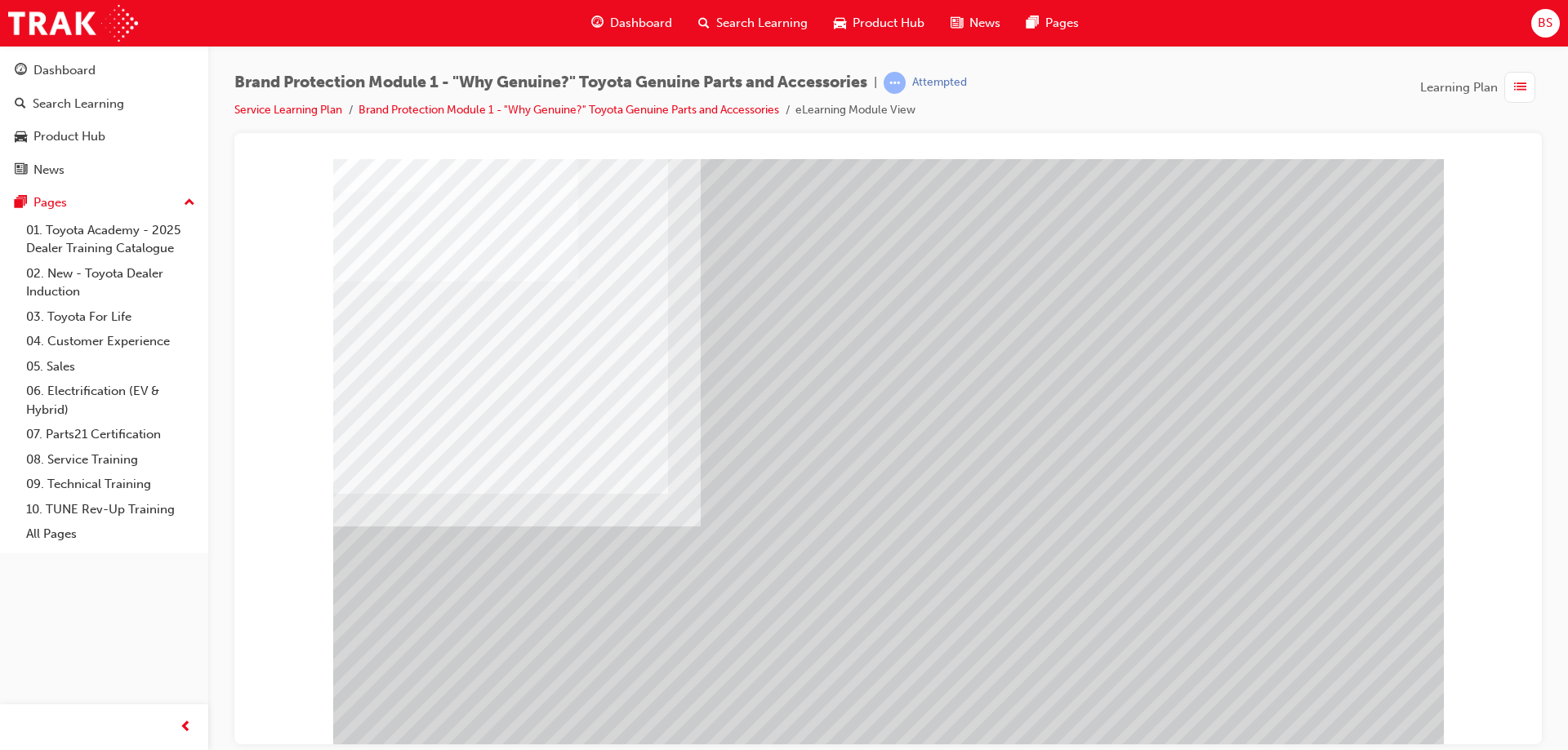
drag, startPoint x: 1251, startPoint y: 576, endPoint x: 1114, endPoint y: 454, distance: 183.4
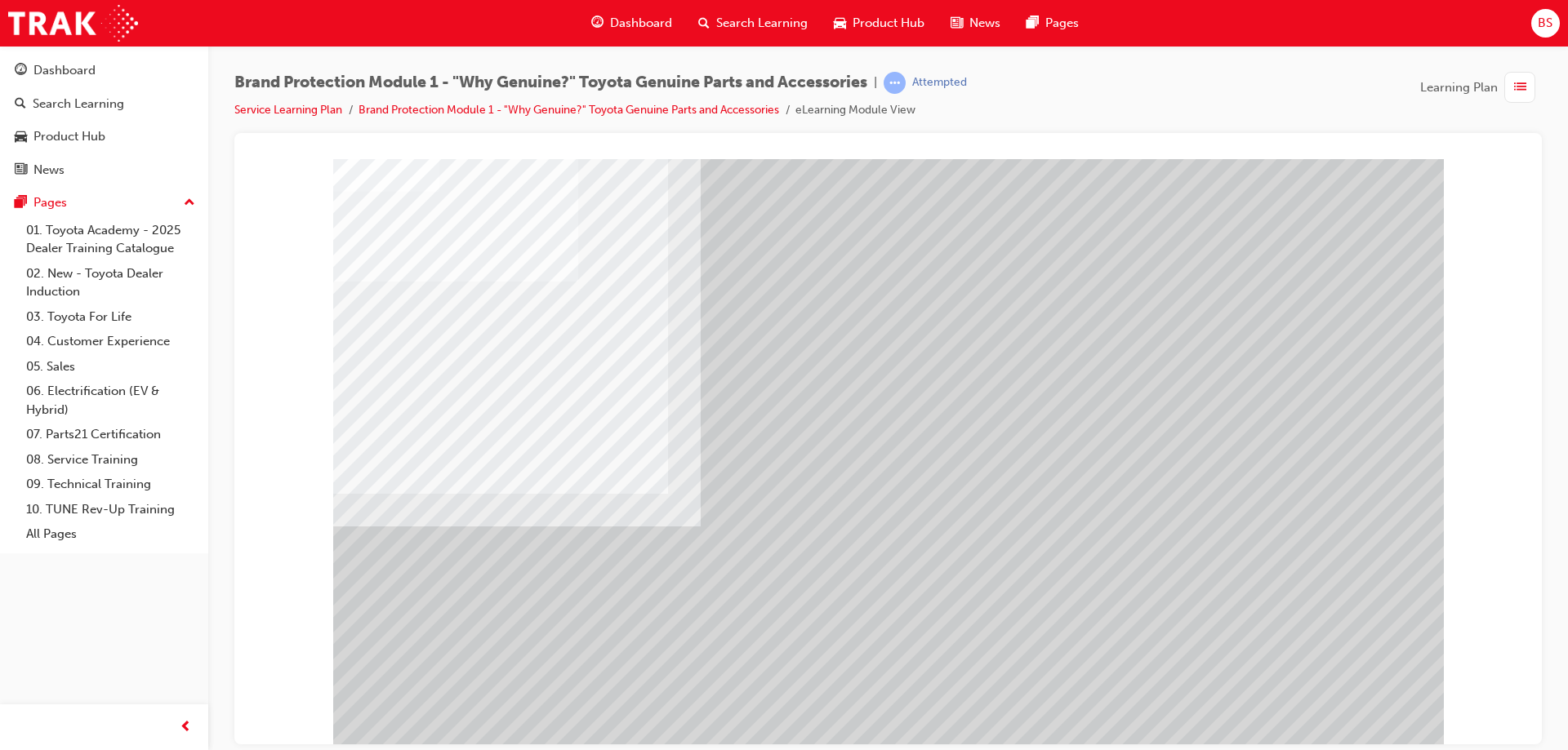
drag, startPoint x: 1334, startPoint y: 457, endPoint x: 1329, endPoint y: 520, distance: 63.2
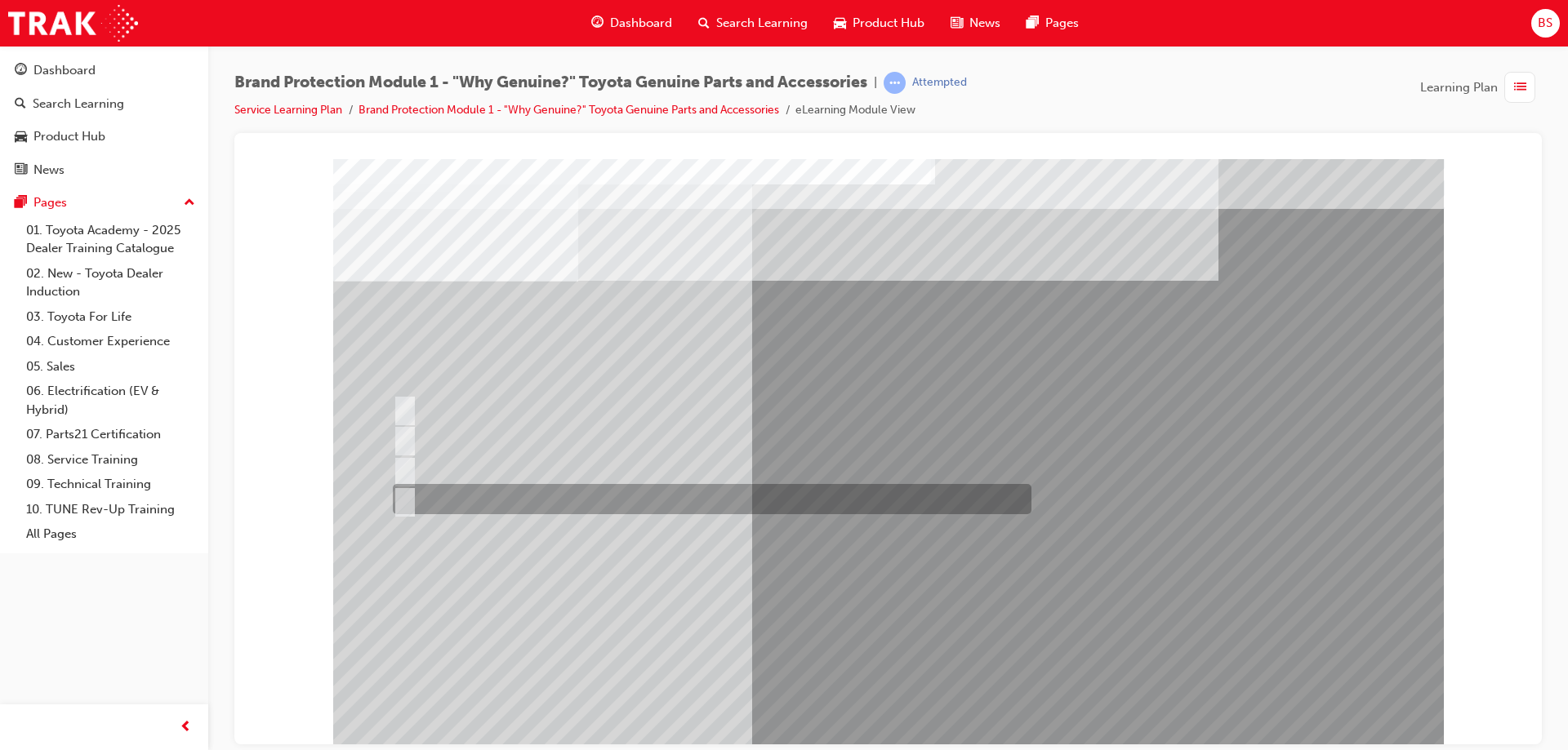
click at [411, 496] on div at bounding box center [707, 499] width 638 height 30
radio input "true"
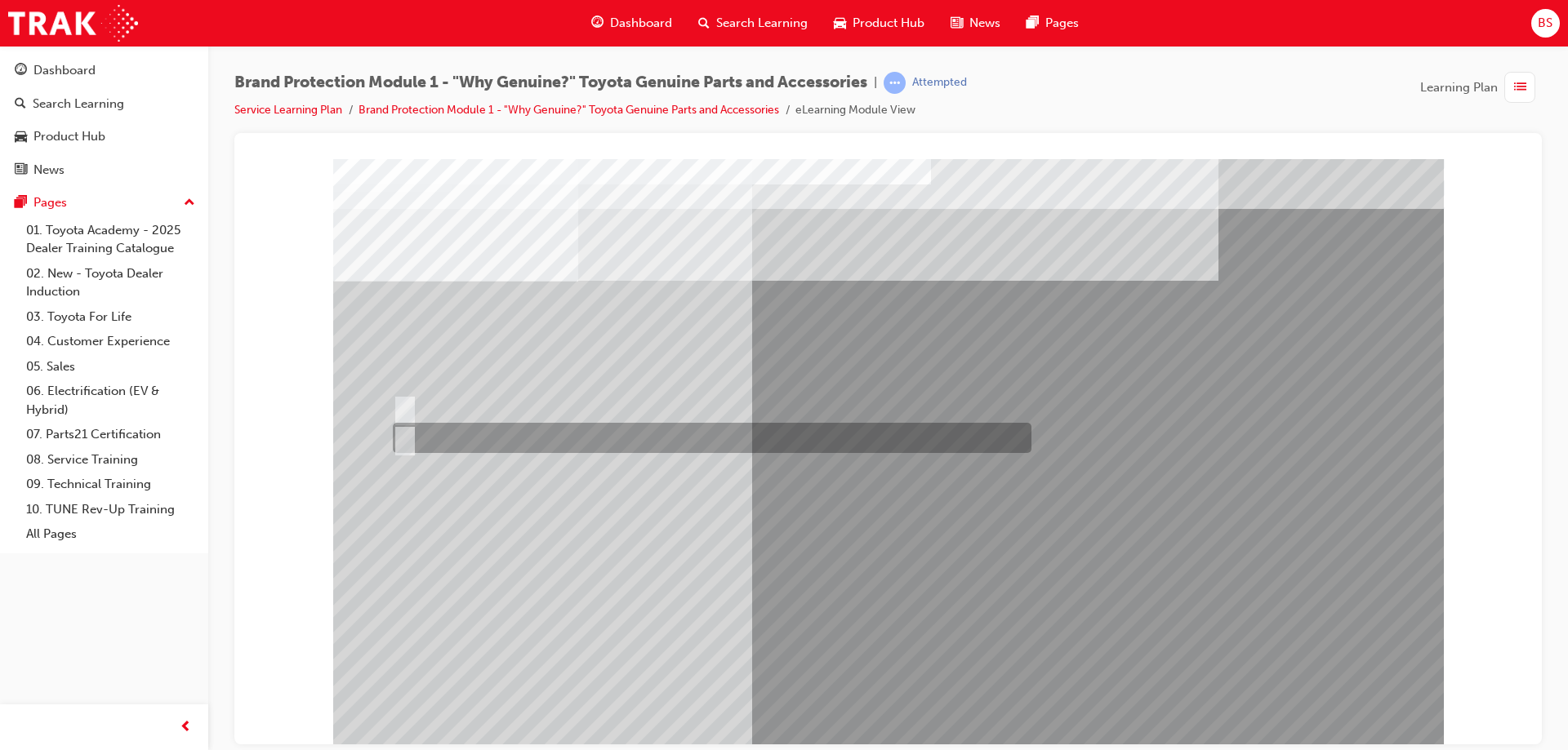
click at [399, 437] on input "False." at bounding box center [401, 439] width 18 height 18
radio input "true"
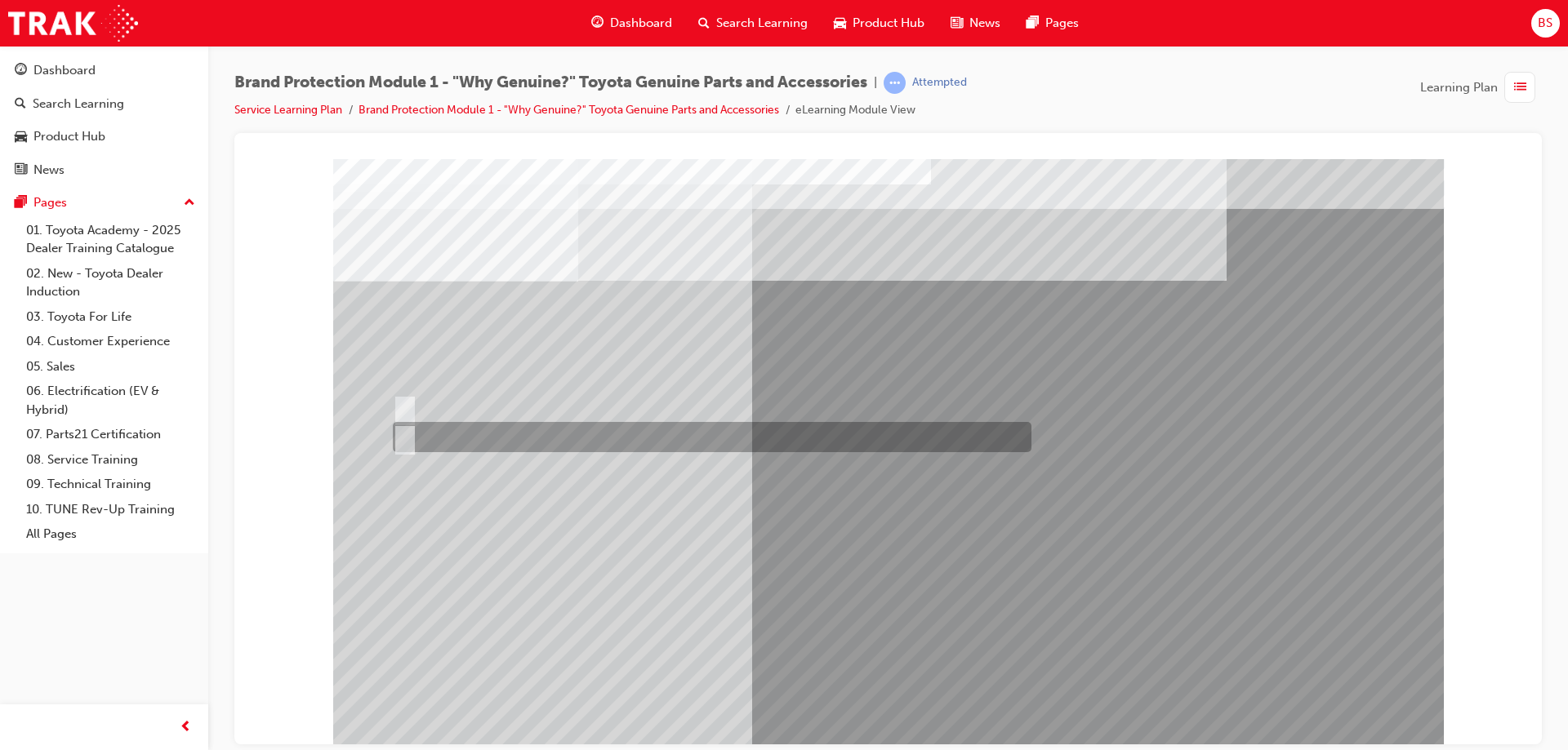
click at [423, 431] on div at bounding box center [707, 437] width 638 height 30
radio input "true"
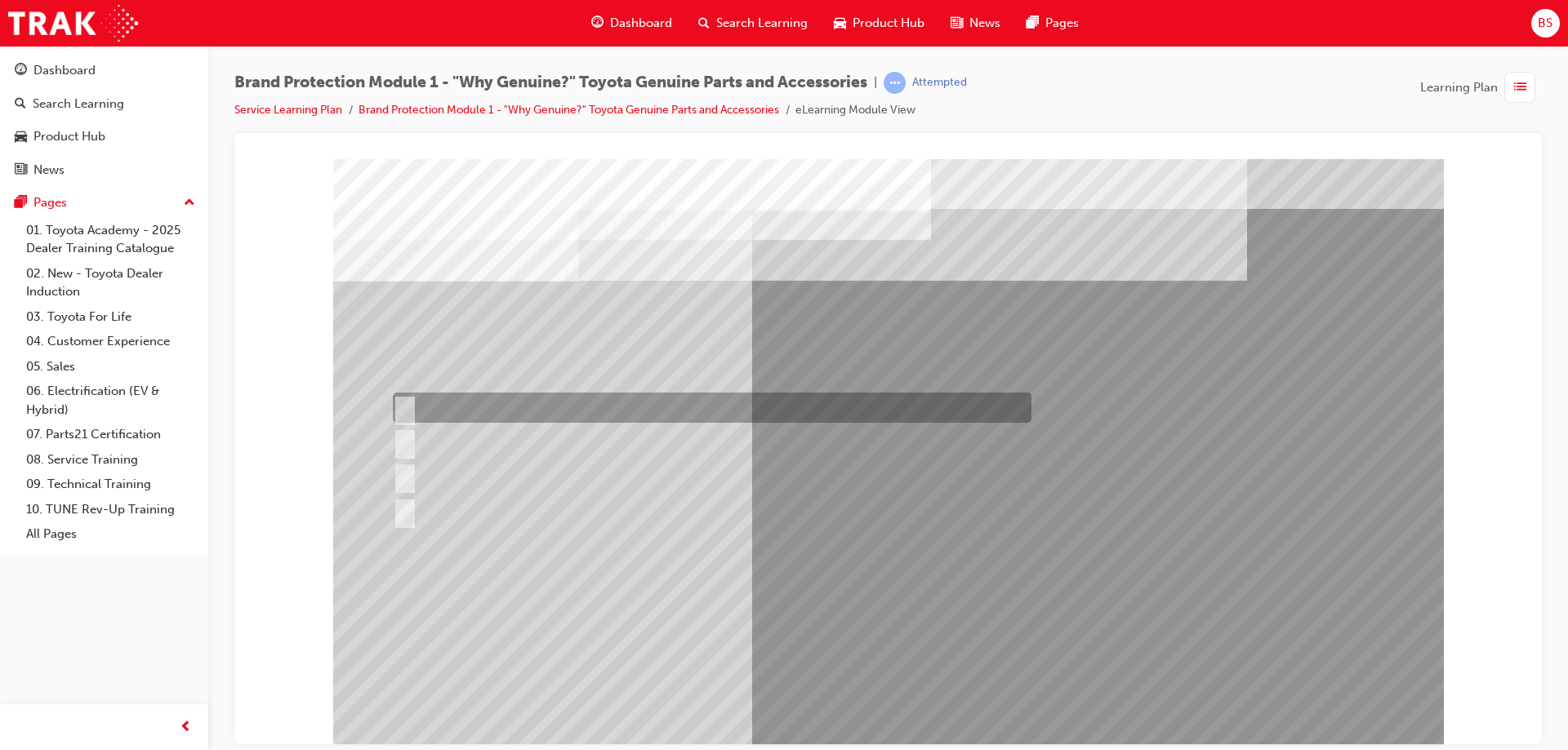
click at [408, 402] on input "Durable, heat-resistant, and non-stick." at bounding box center [401, 408] width 18 height 18
radio input "true"
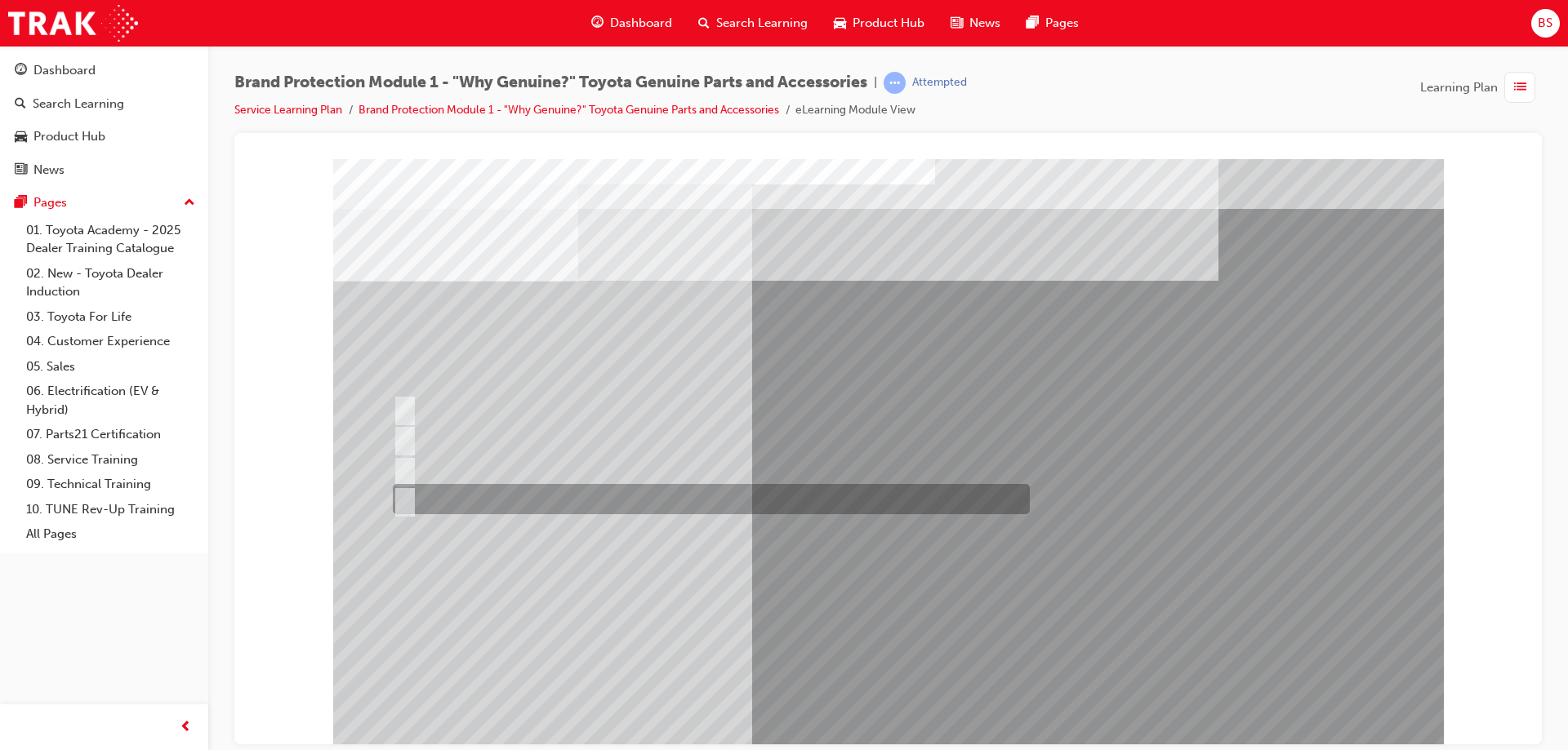
click at [405, 498] on input "All of the above." at bounding box center [401, 499] width 18 height 18
radio input "true"
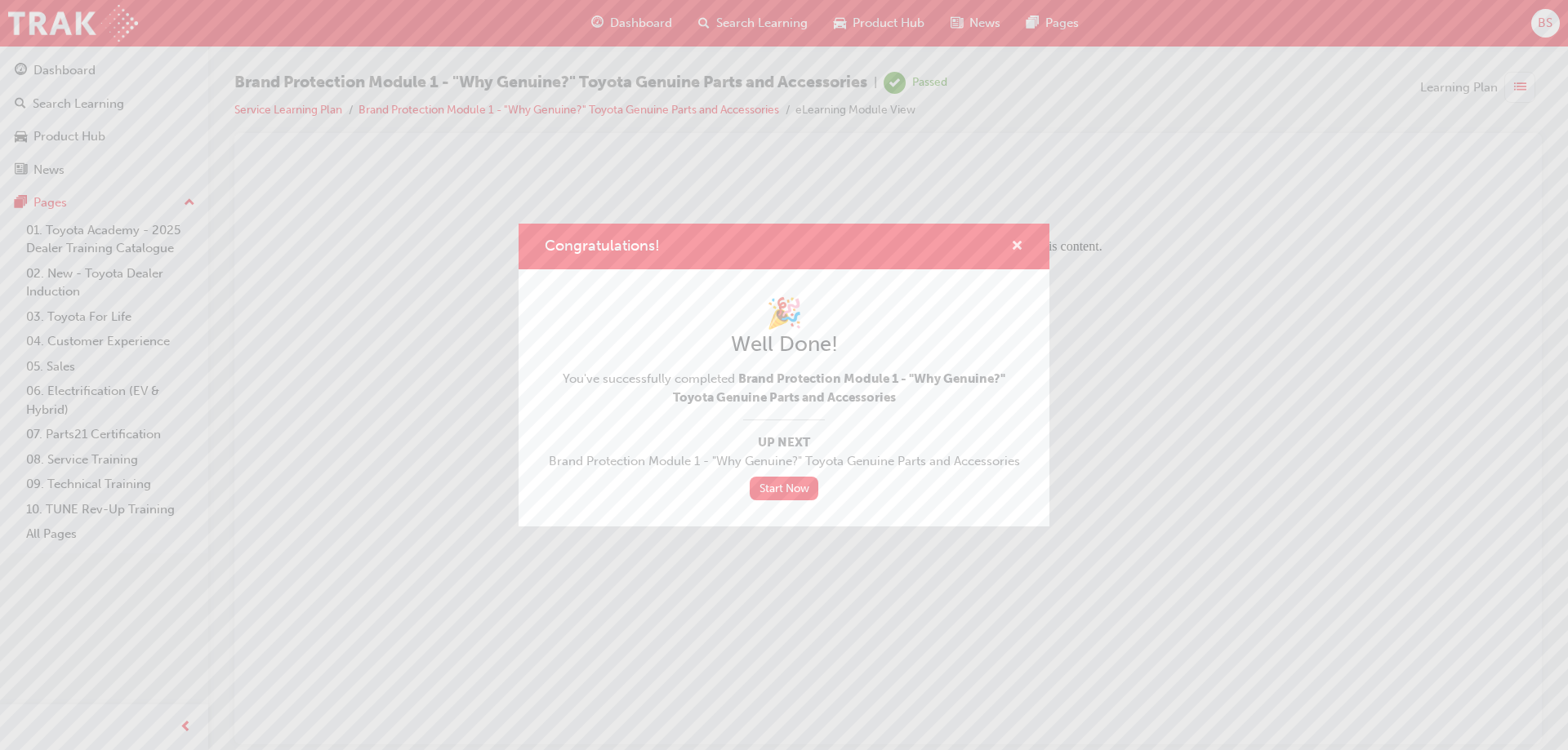
click at [1018, 250] on span "cross-icon" at bounding box center [1017, 247] width 12 height 15
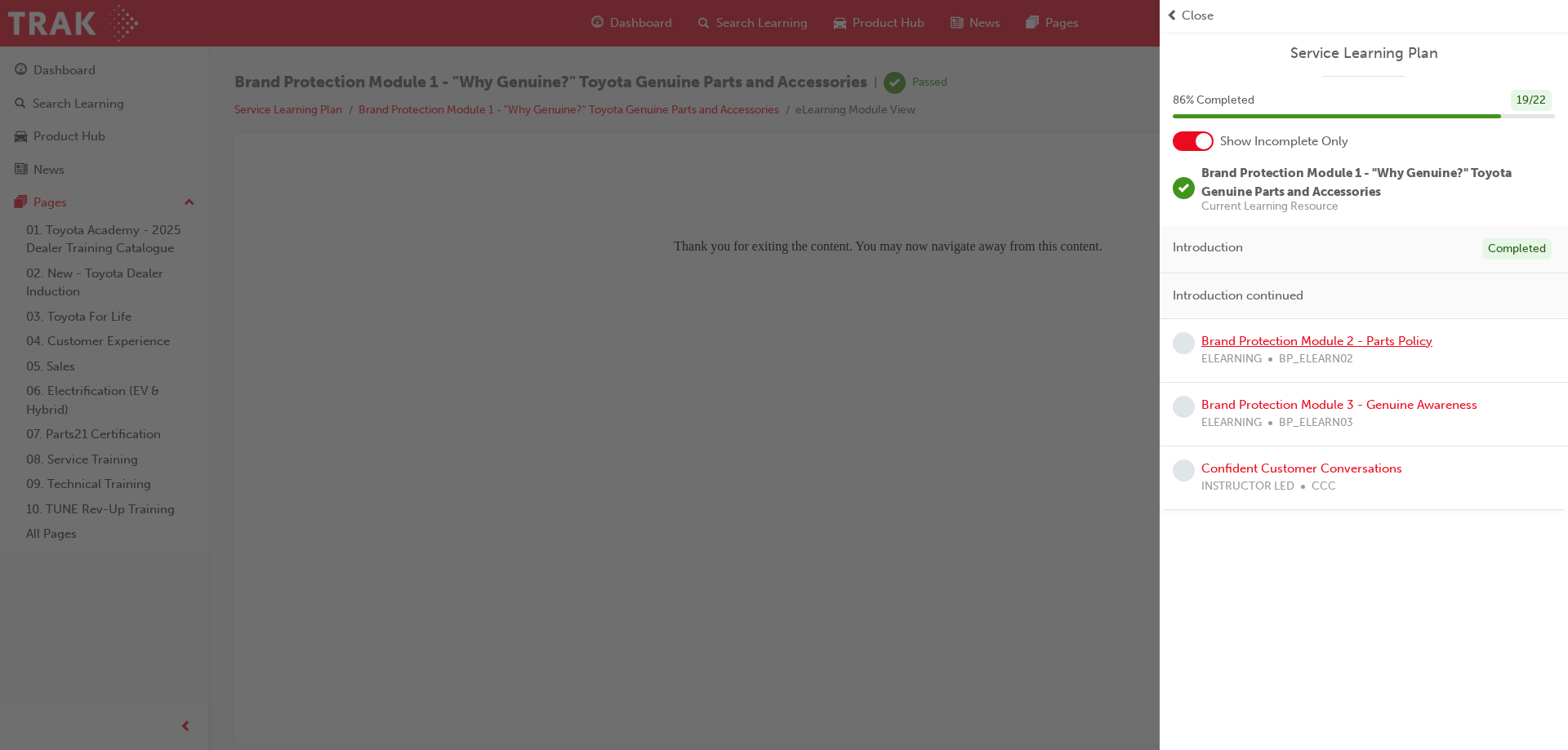
click at [1288, 344] on link "Brand Protection Module 2 - Parts Policy" at bounding box center [1317, 341] width 231 height 15
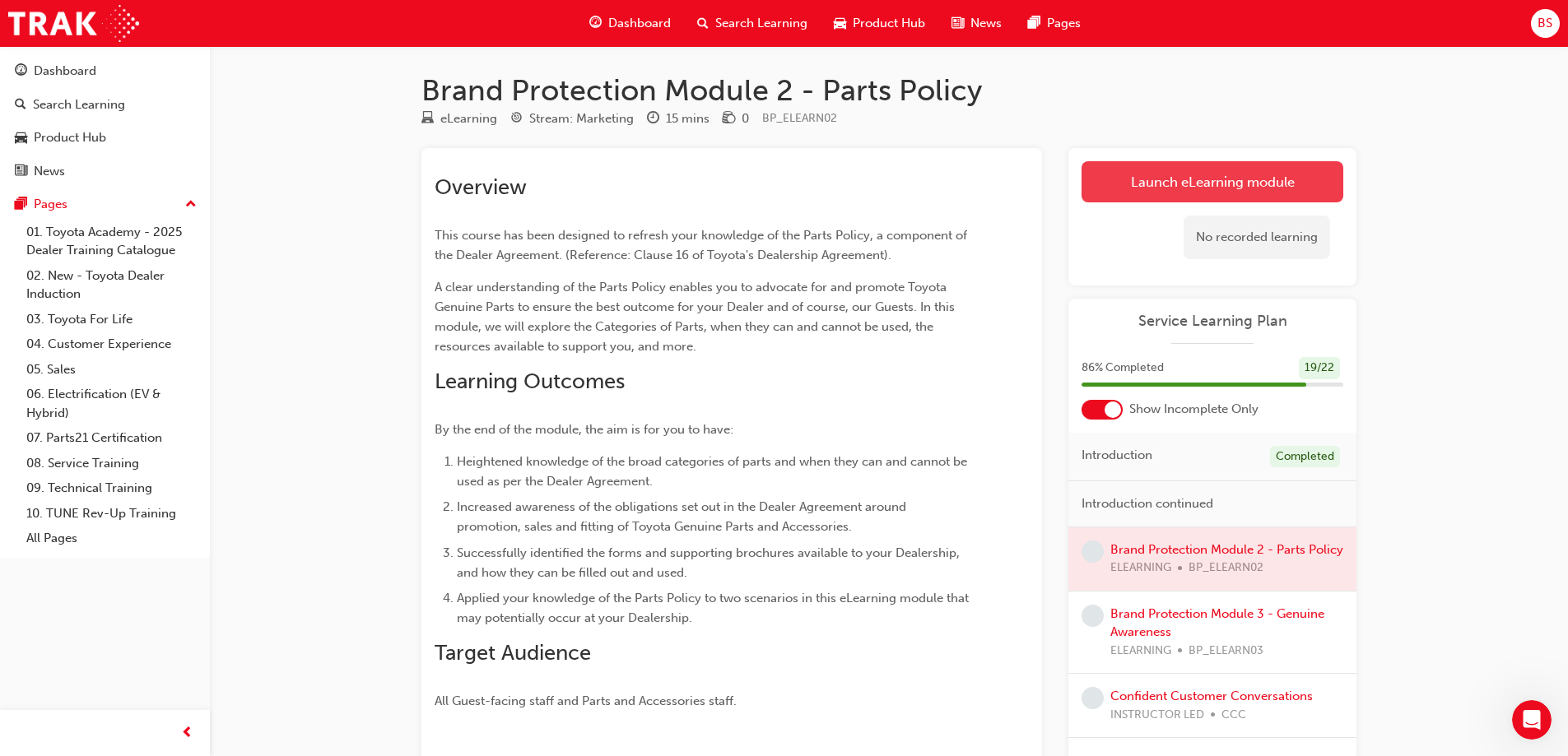
click at [1184, 187] on link "Launch eLearning module" at bounding box center [1213, 182] width 262 height 41
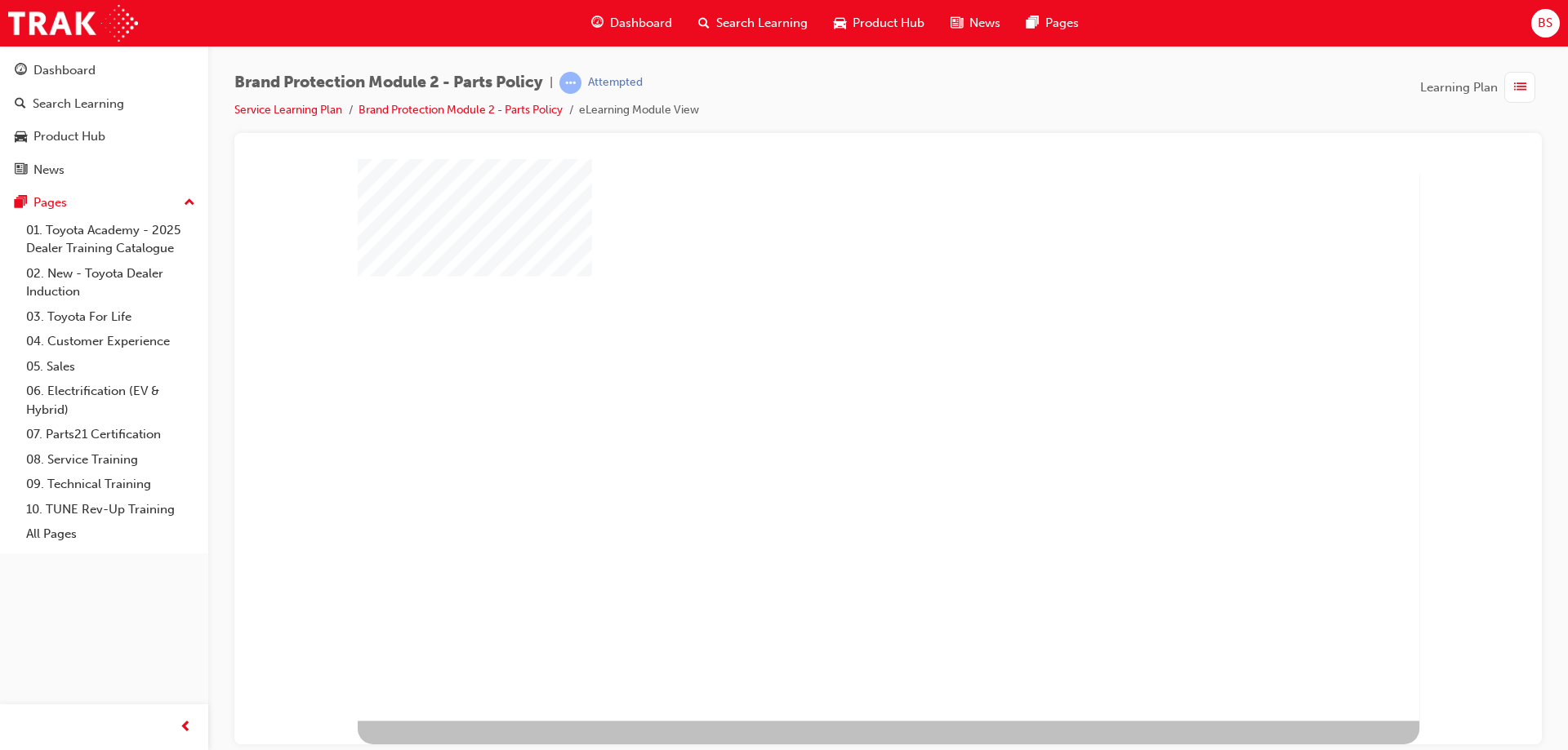
click at [844, 394] on div "play" at bounding box center [844, 394] width 0 height 0
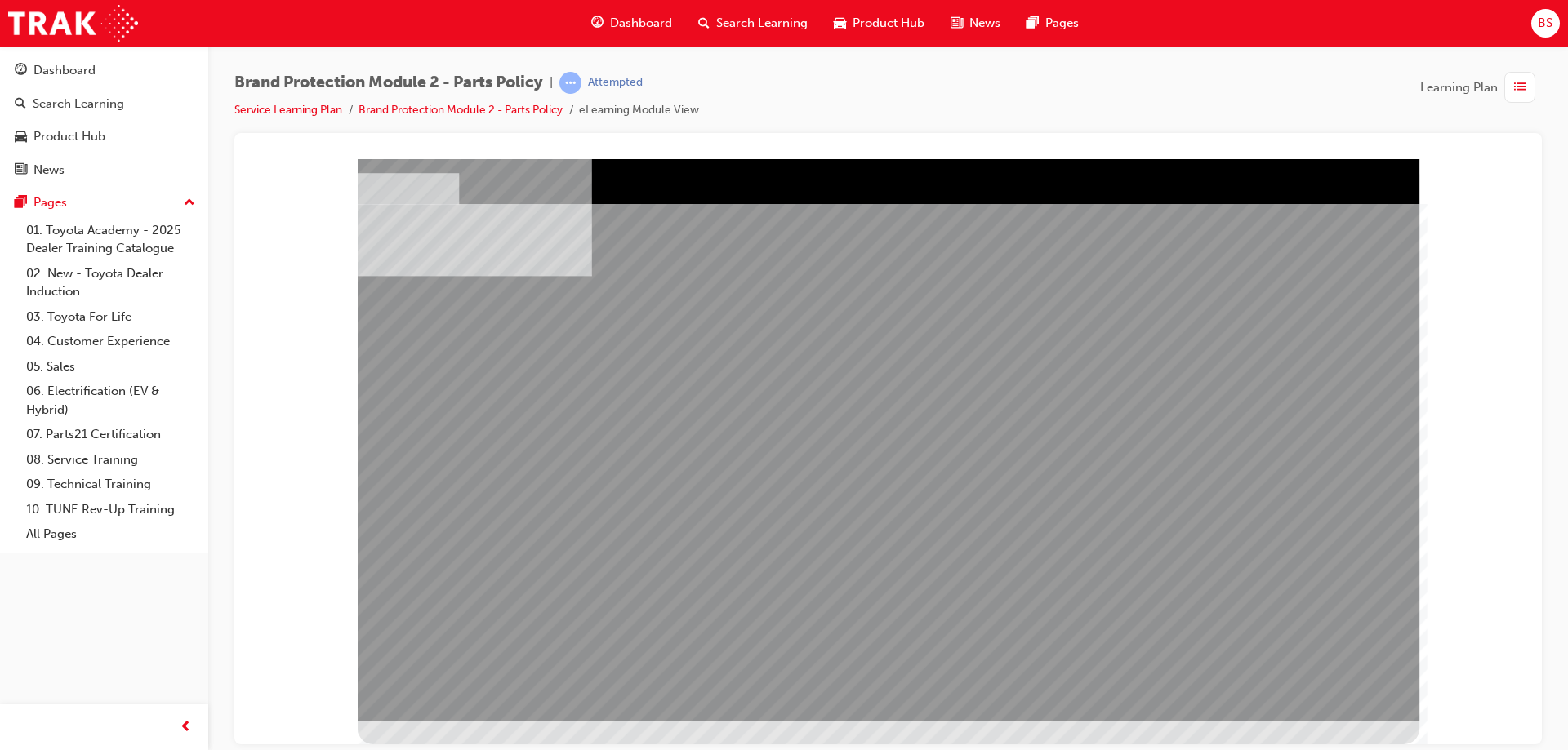
drag, startPoint x: 585, startPoint y: 481, endPoint x: 583, endPoint y: 494, distance: 13.2
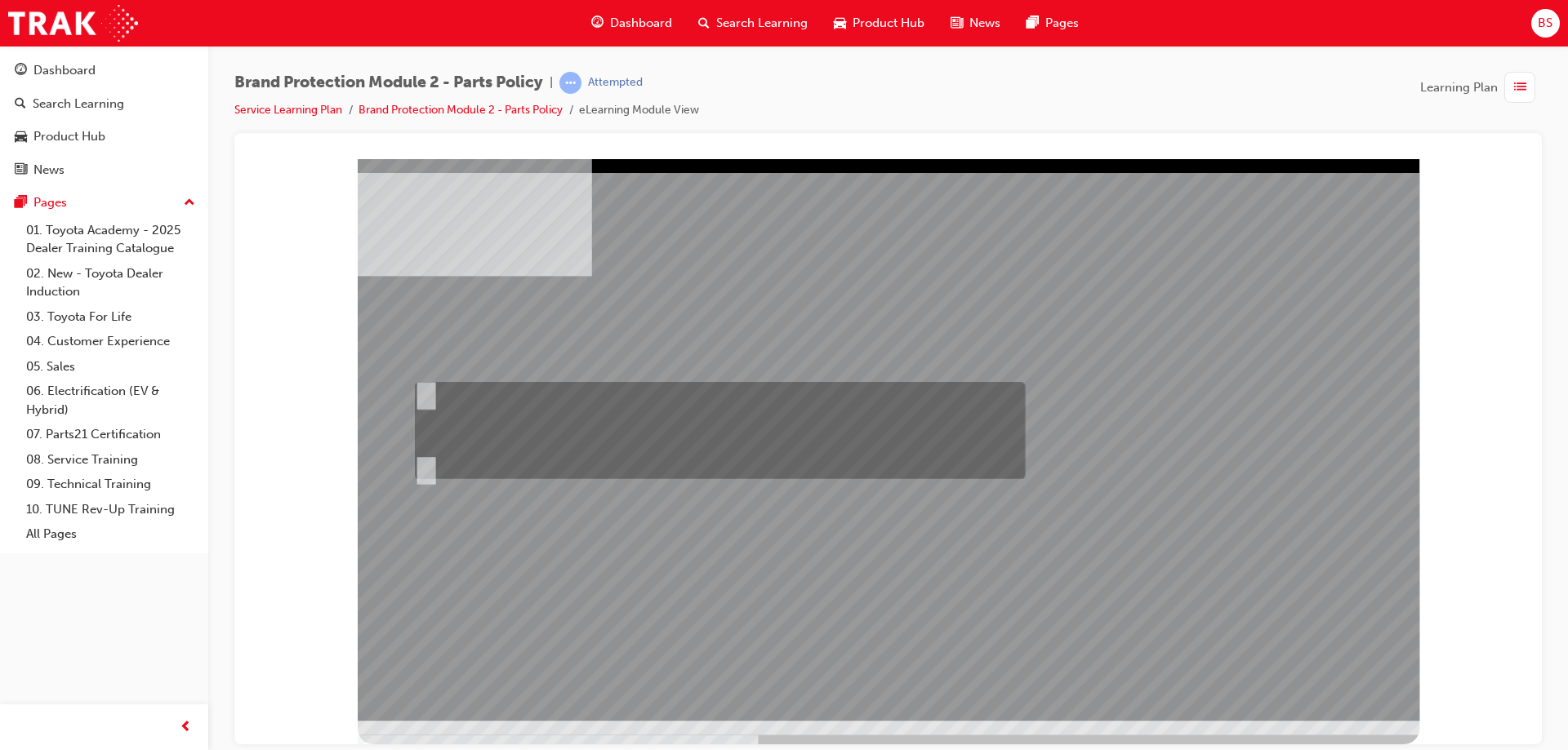
radio input "true"
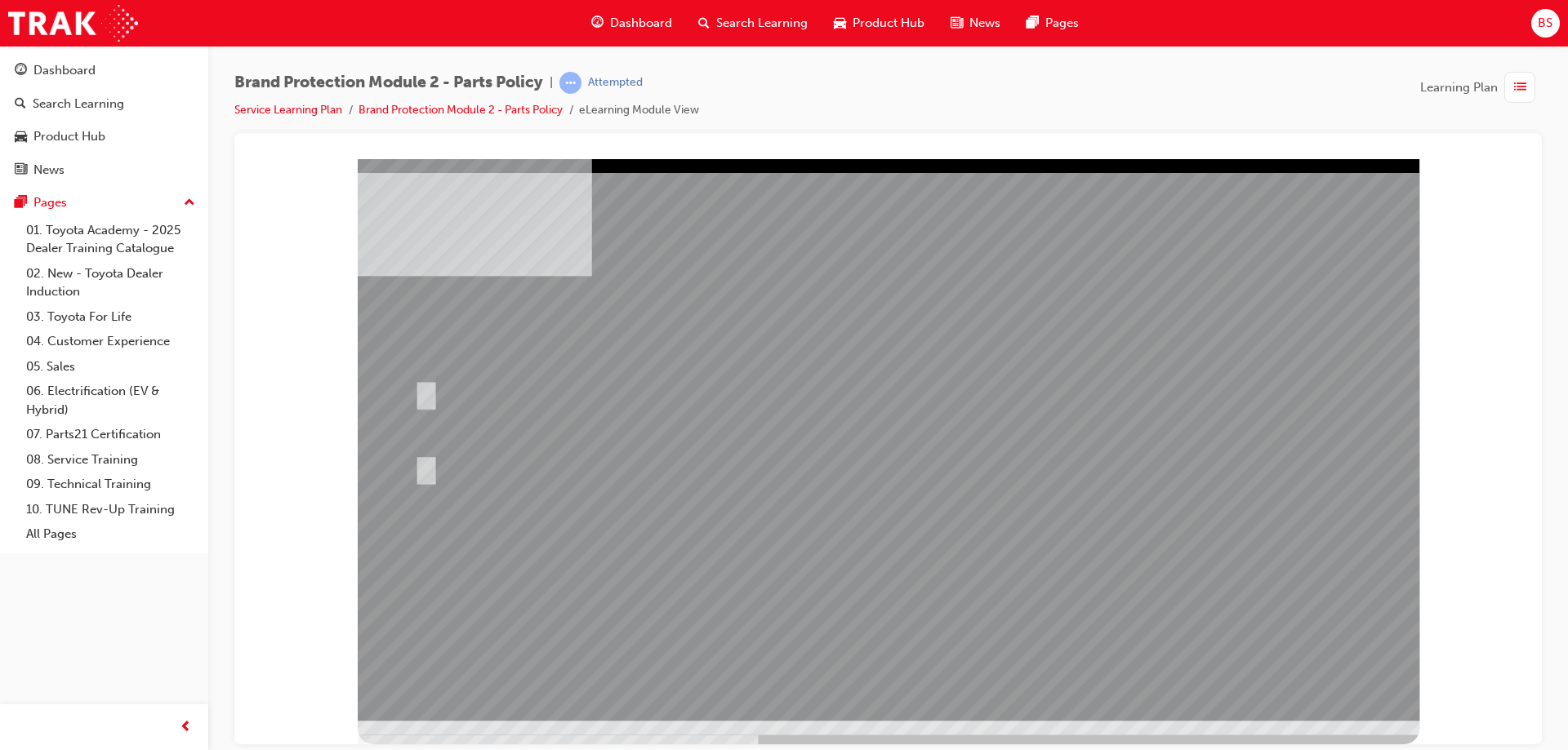
click at [896, 619] on div at bounding box center [888, 439] width 1062 height 561
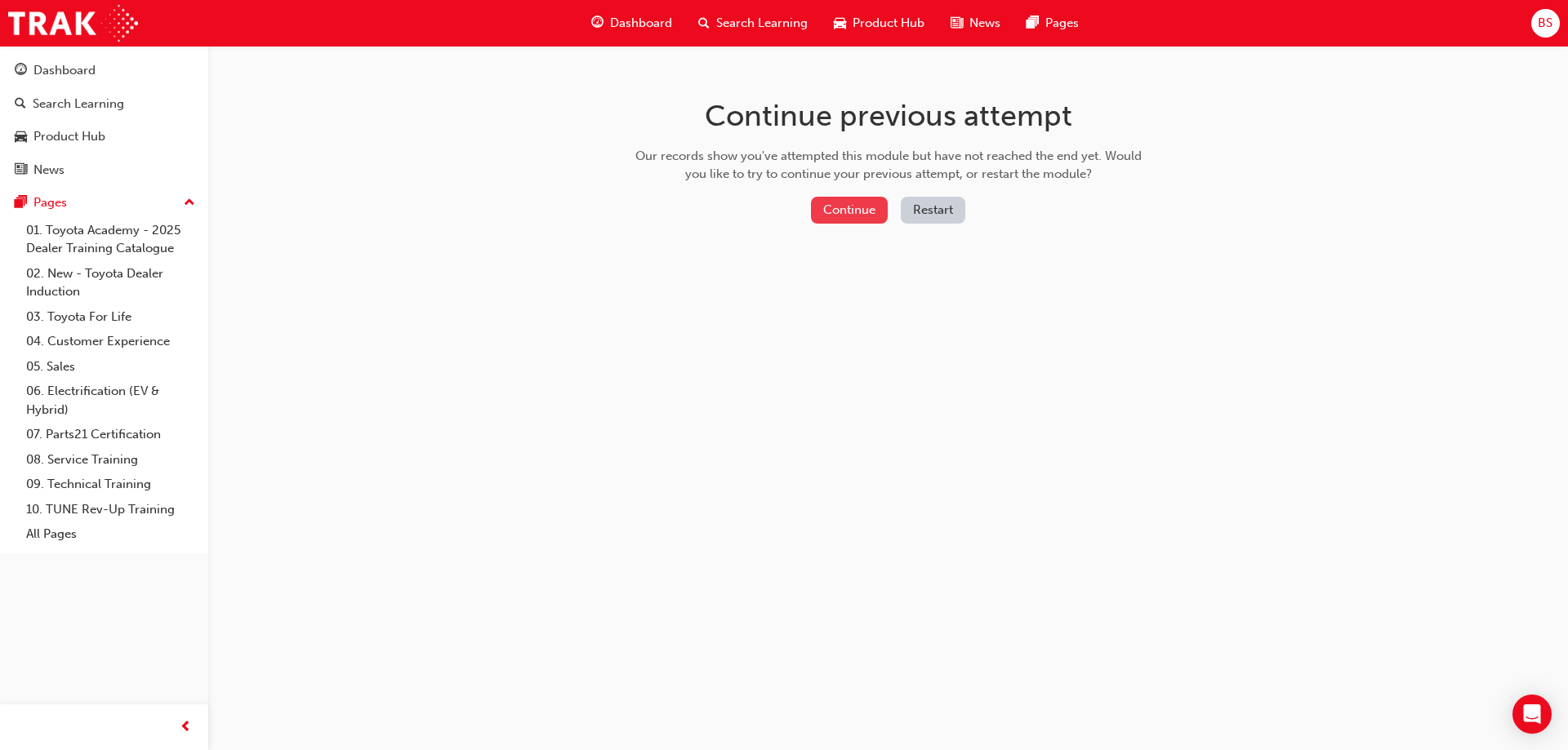
click at [861, 205] on button "Continue" at bounding box center [849, 210] width 77 height 27
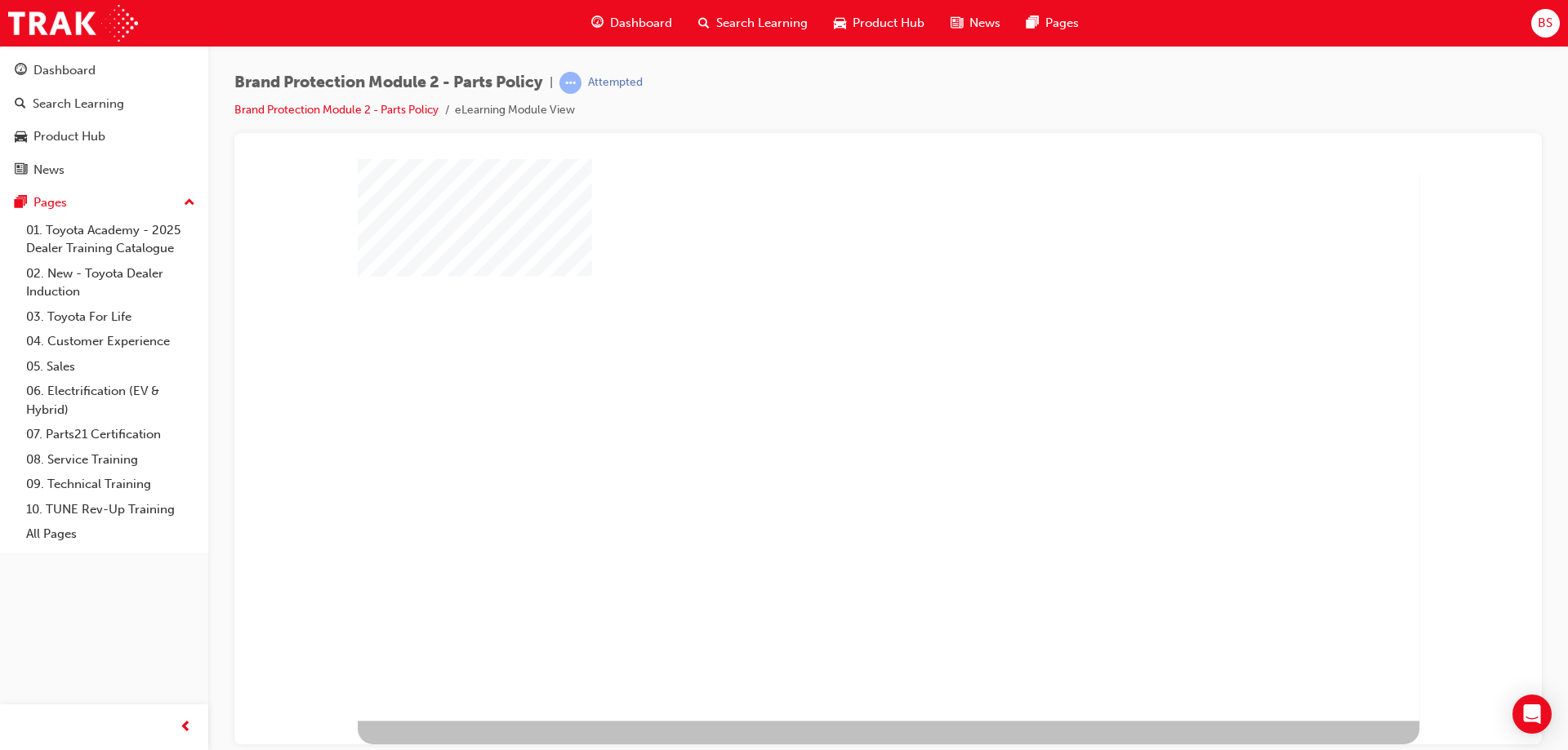
click at [844, 394] on div "play" at bounding box center [844, 394] width 0 height 0
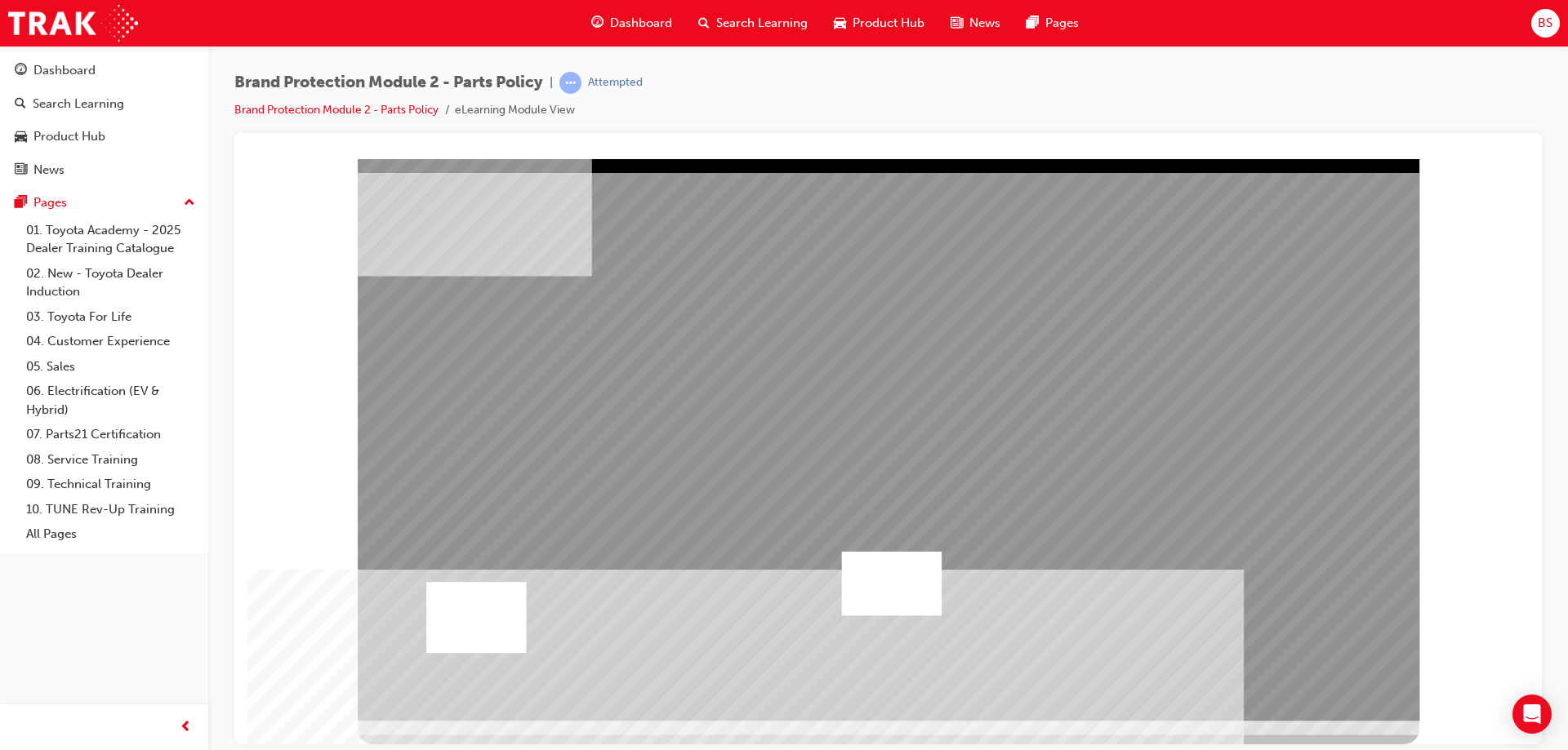
drag, startPoint x: 537, startPoint y: 469, endPoint x: 548, endPoint y: 470, distance: 11.0
drag, startPoint x: 777, startPoint y: 649, endPoint x: 770, endPoint y: 637, distance: 13.9
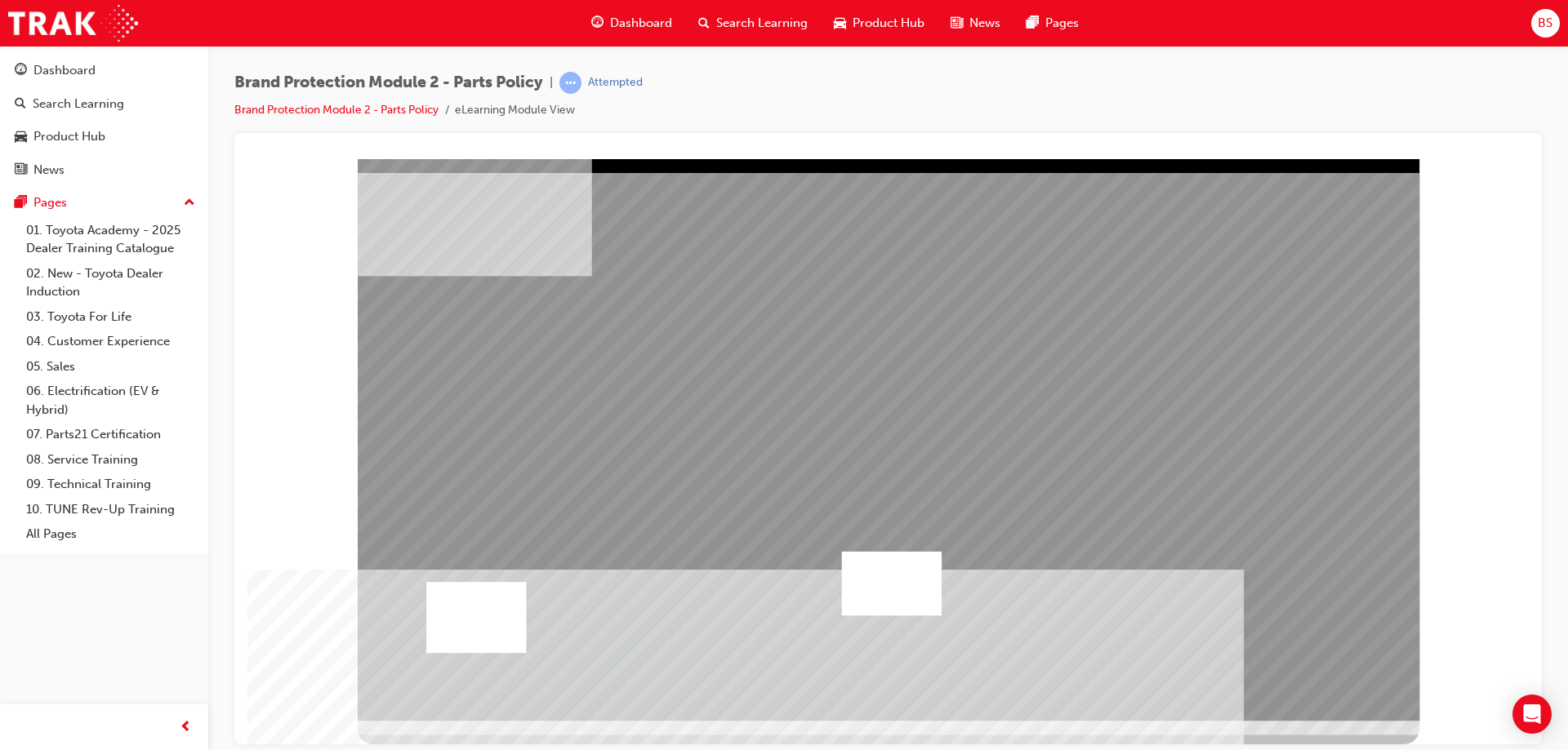
click at [868, 583] on div at bounding box center [892, 583] width 100 height 64
click at [488, 606] on div at bounding box center [476, 617] width 100 height 71
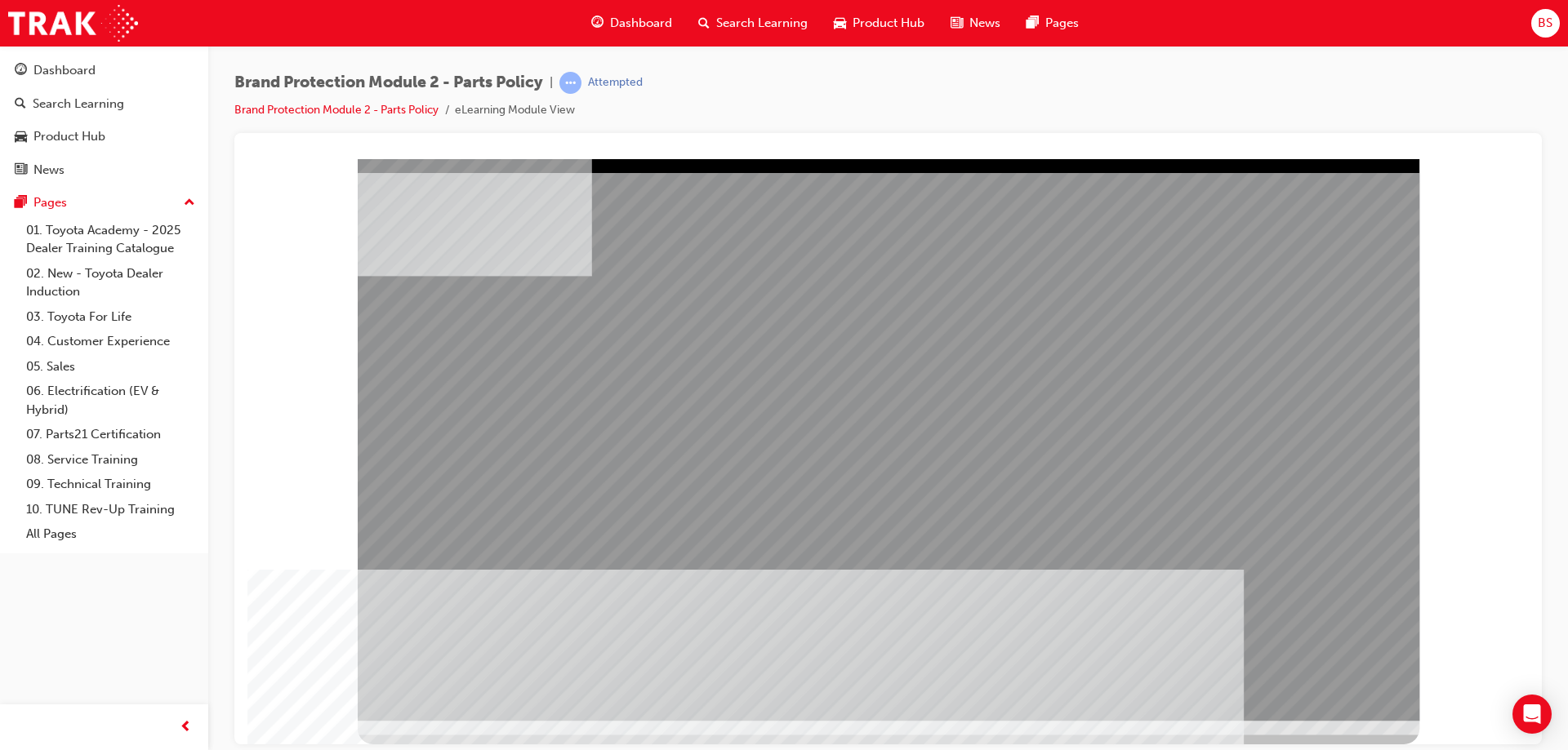
click at [1346, 669] on div "multistate" at bounding box center [888, 439] width 1062 height 561
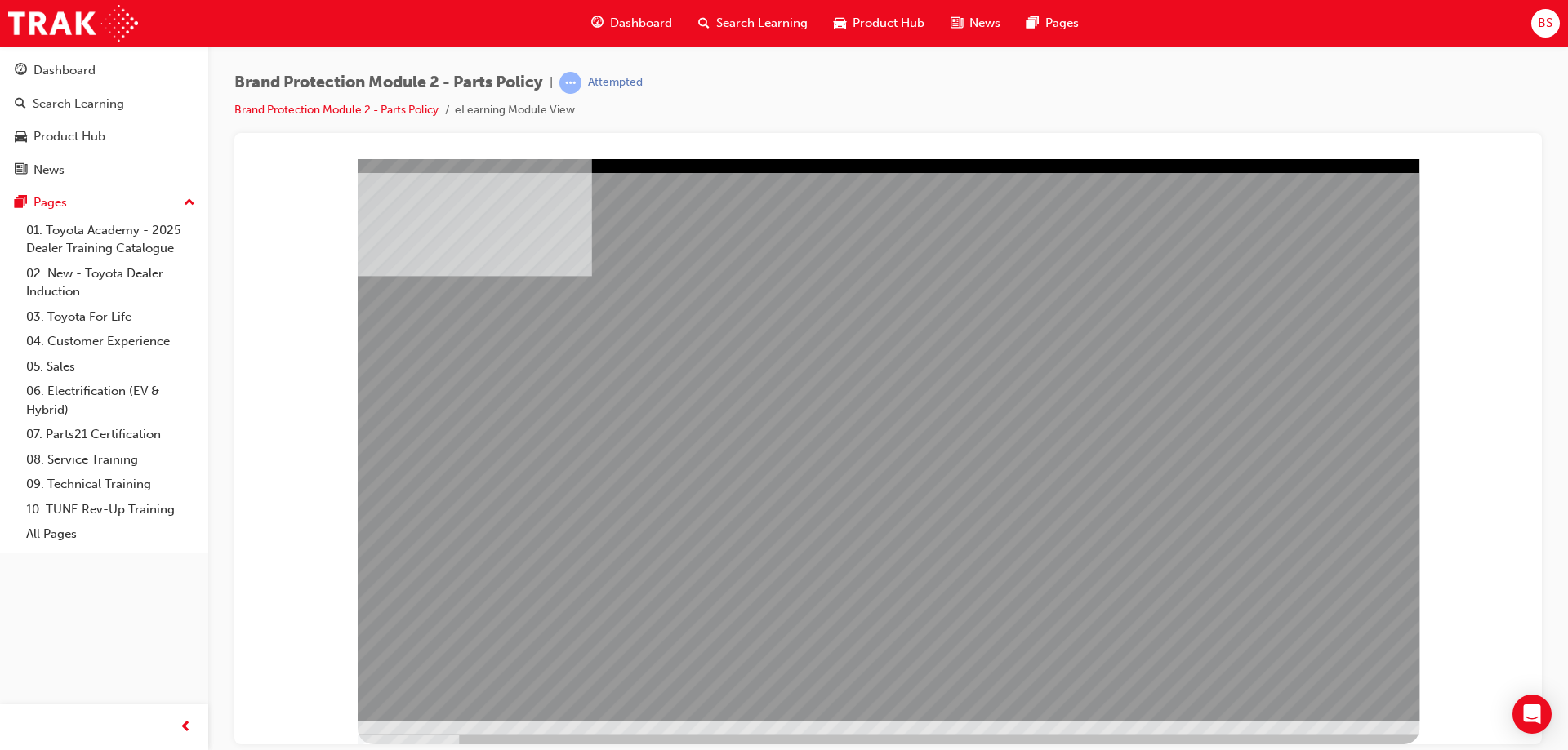
drag, startPoint x: 1369, startPoint y: 673, endPoint x: 1358, endPoint y: 673, distance: 11.0
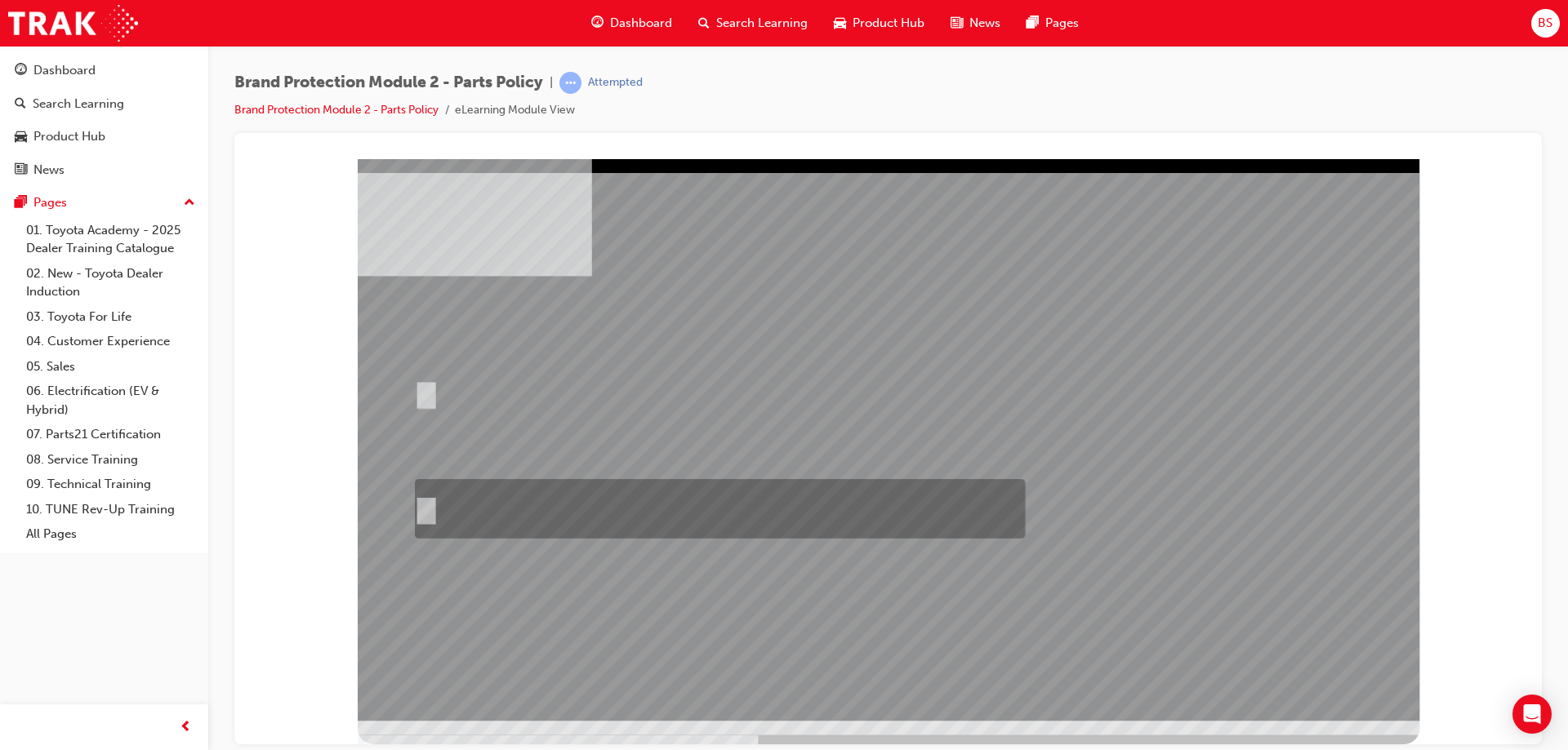
radio input "true"
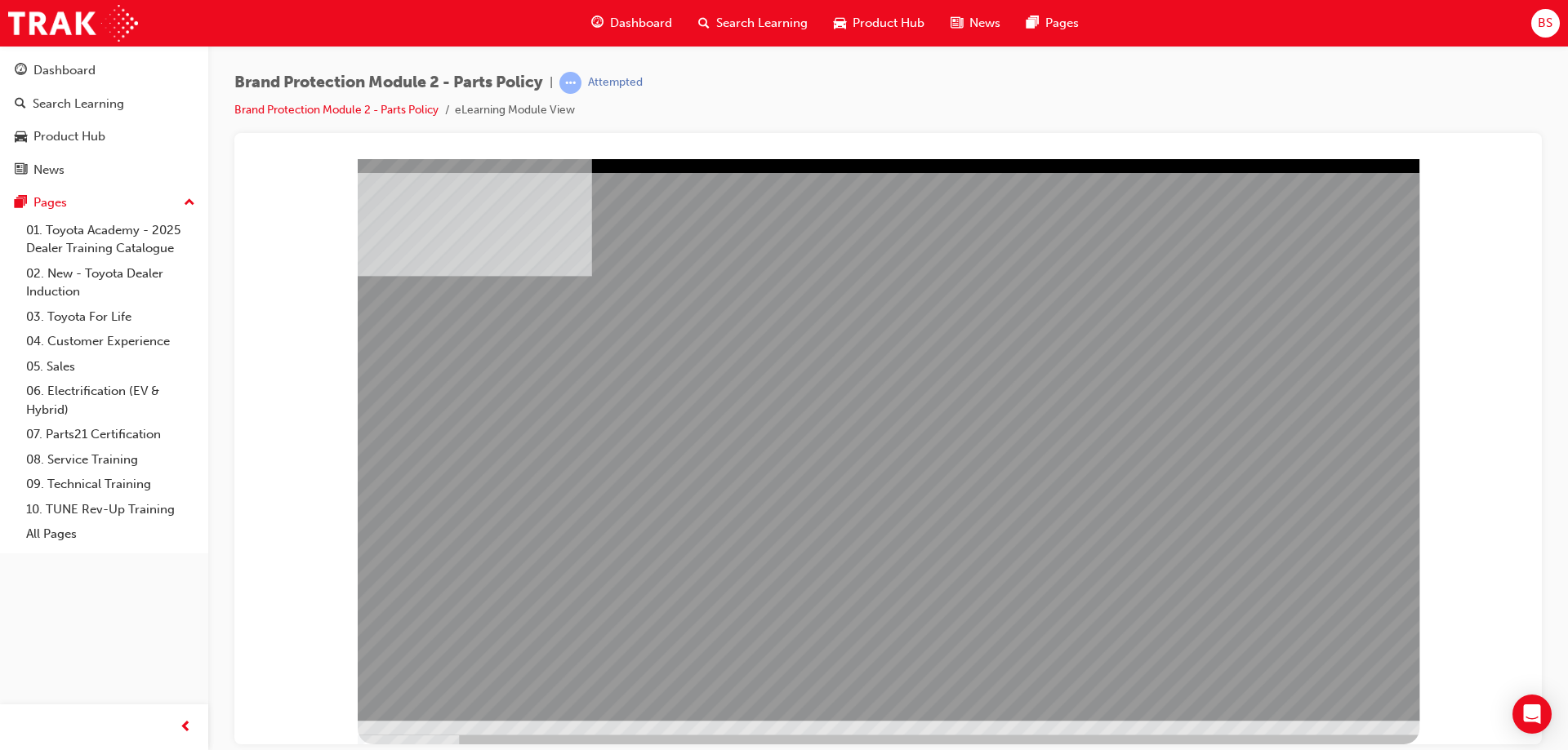
drag, startPoint x: 935, startPoint y: 536, endPoint x: 896, endPoint y: 544, distance: 39.8
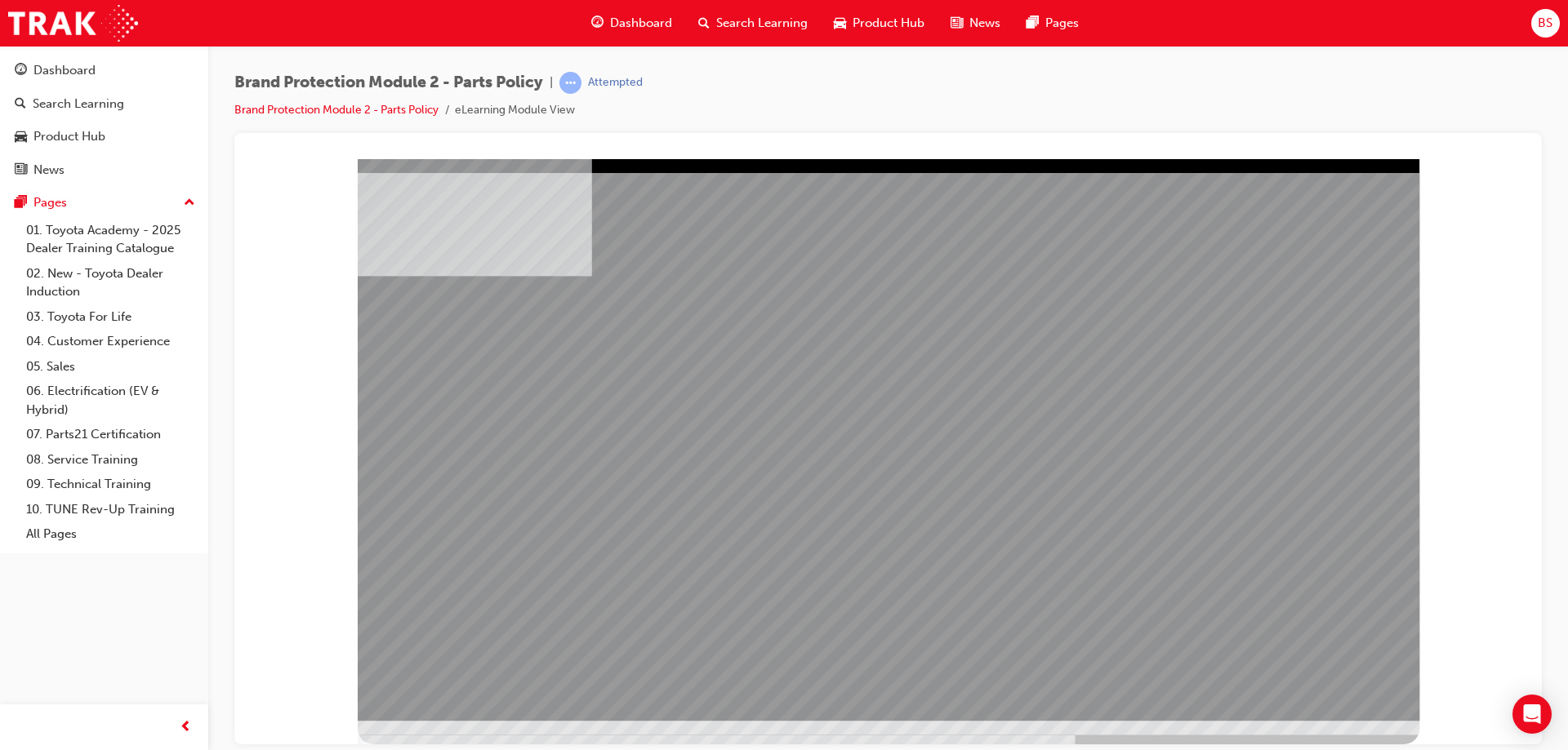
drag, startPoint x: 961, startPoint y: 480, endPoint x: 1000, endPoint y: 475, distance: 39.3
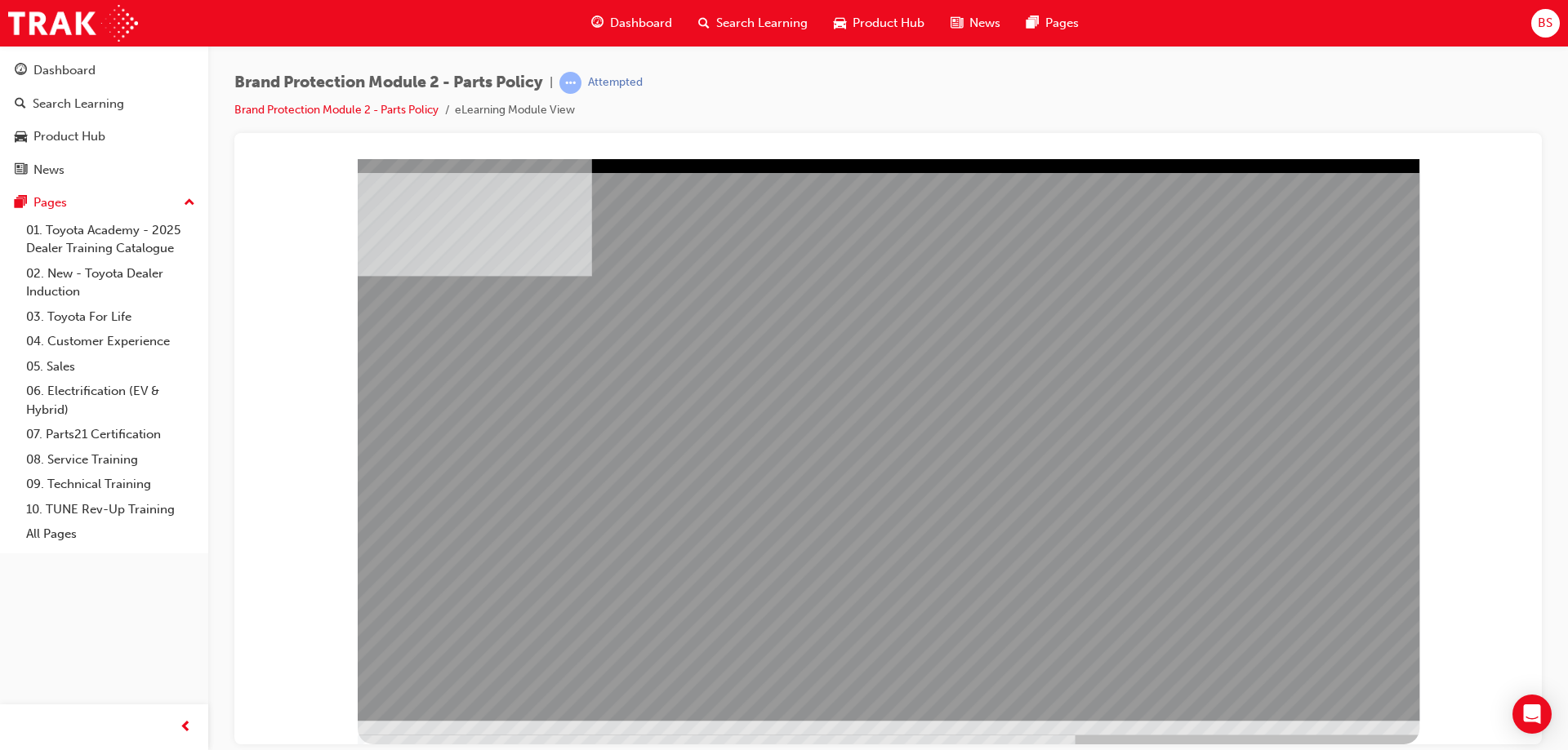
drag, startPoint x: 1044, startPoint y: 292, endPoint x: 1034, endPoint y: 310, distance: 20.6
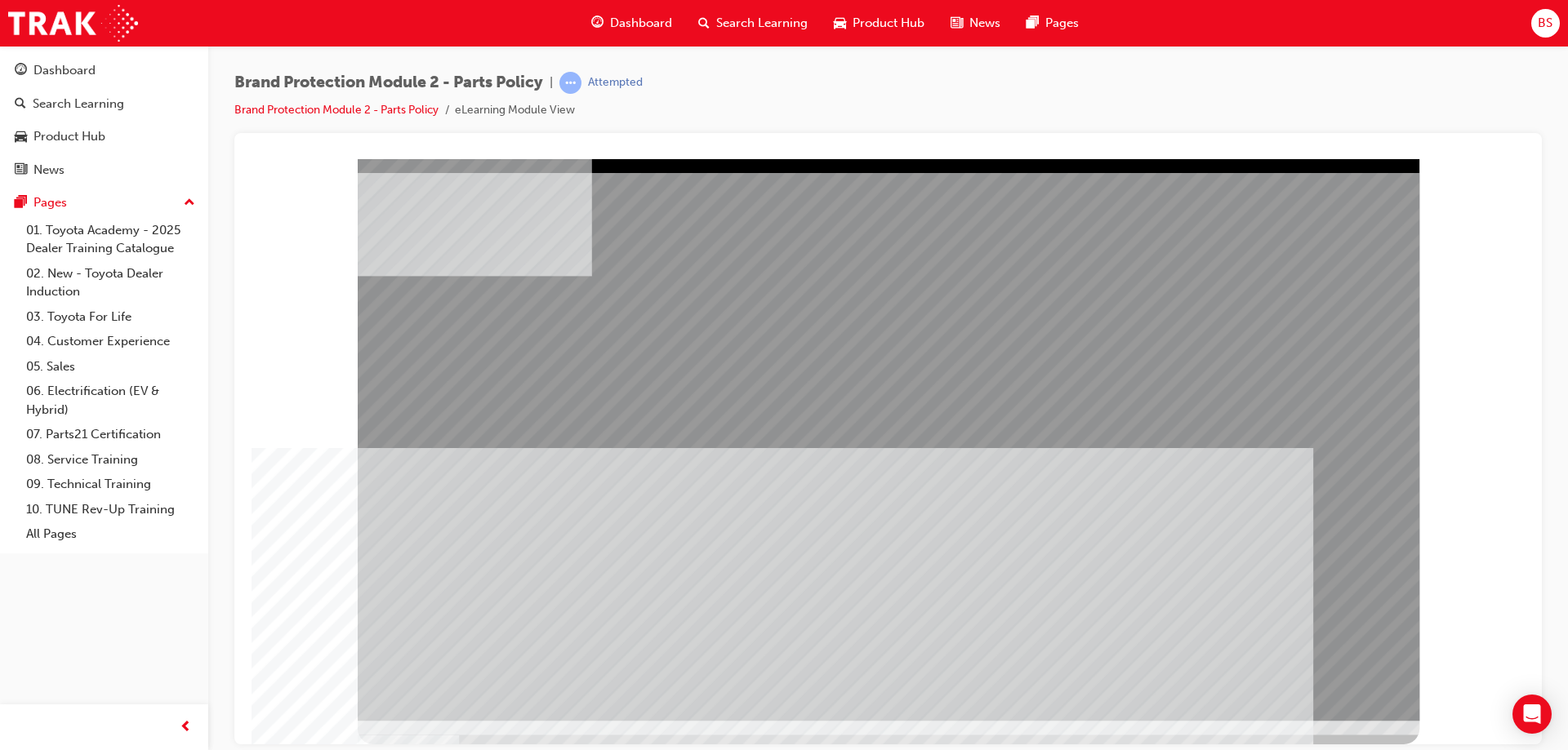
drag, startPoint x: 1334, startPoint y: 673, endPoint x: 1331, endPoint y: 682, distance: 9.5
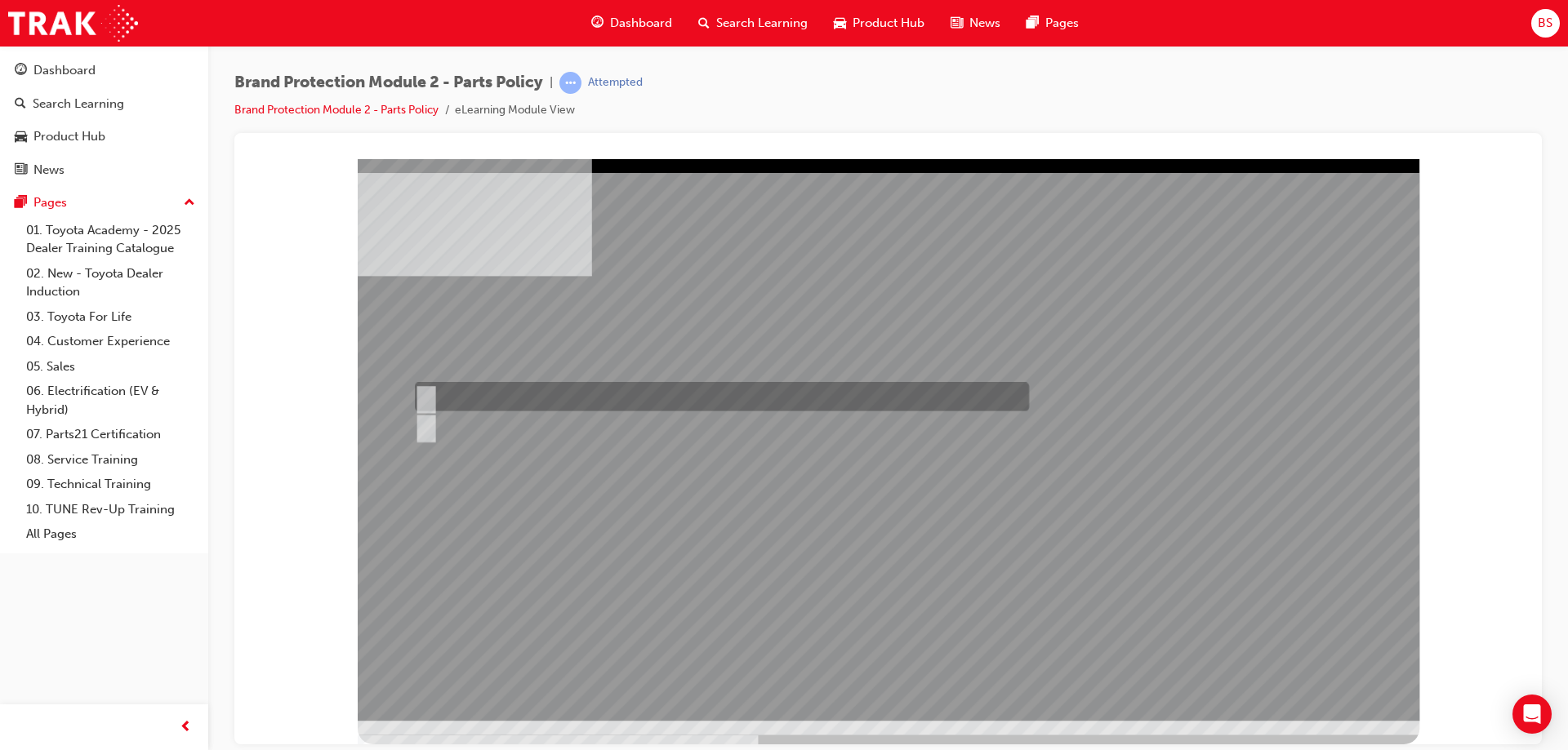
radio input "true"
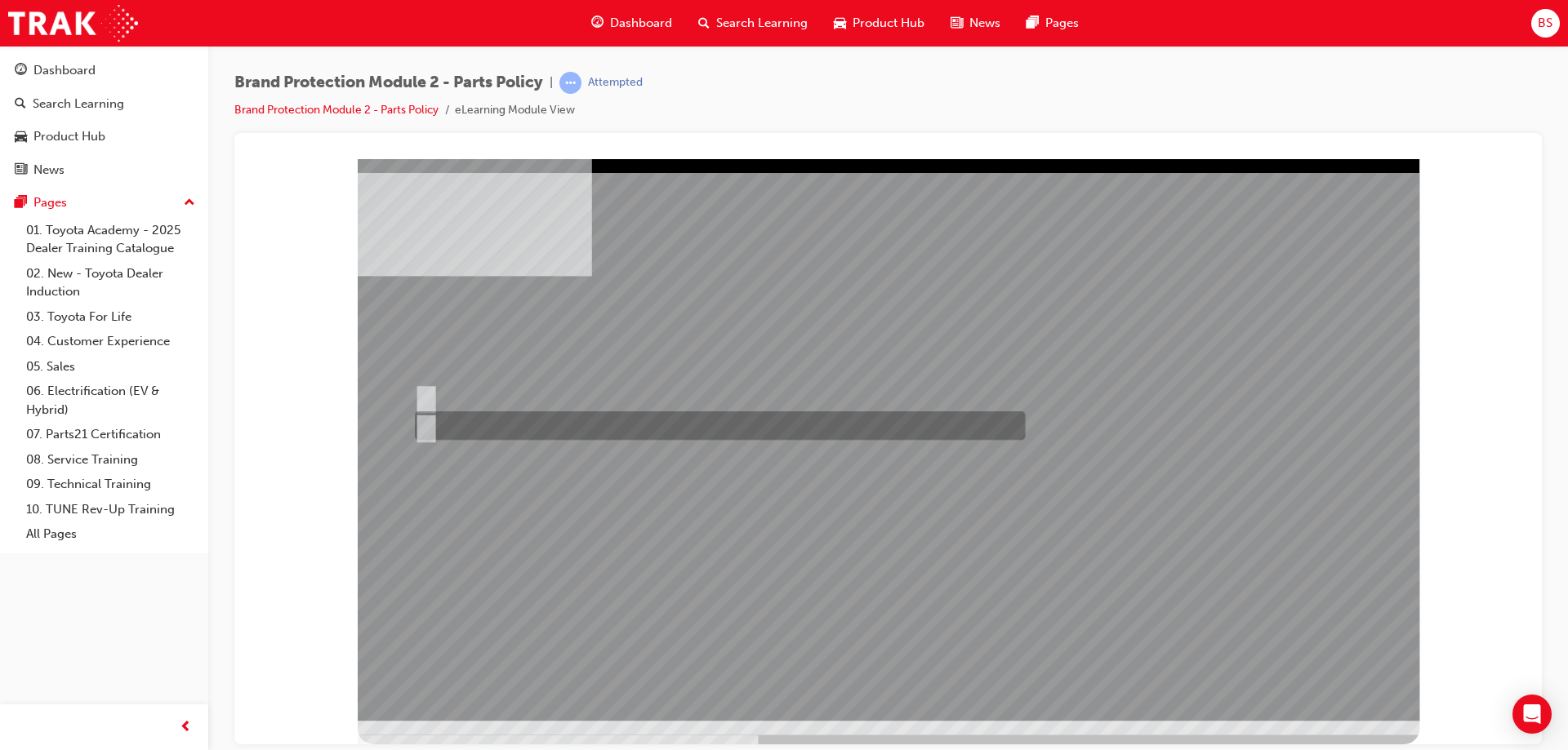
radio input "true"
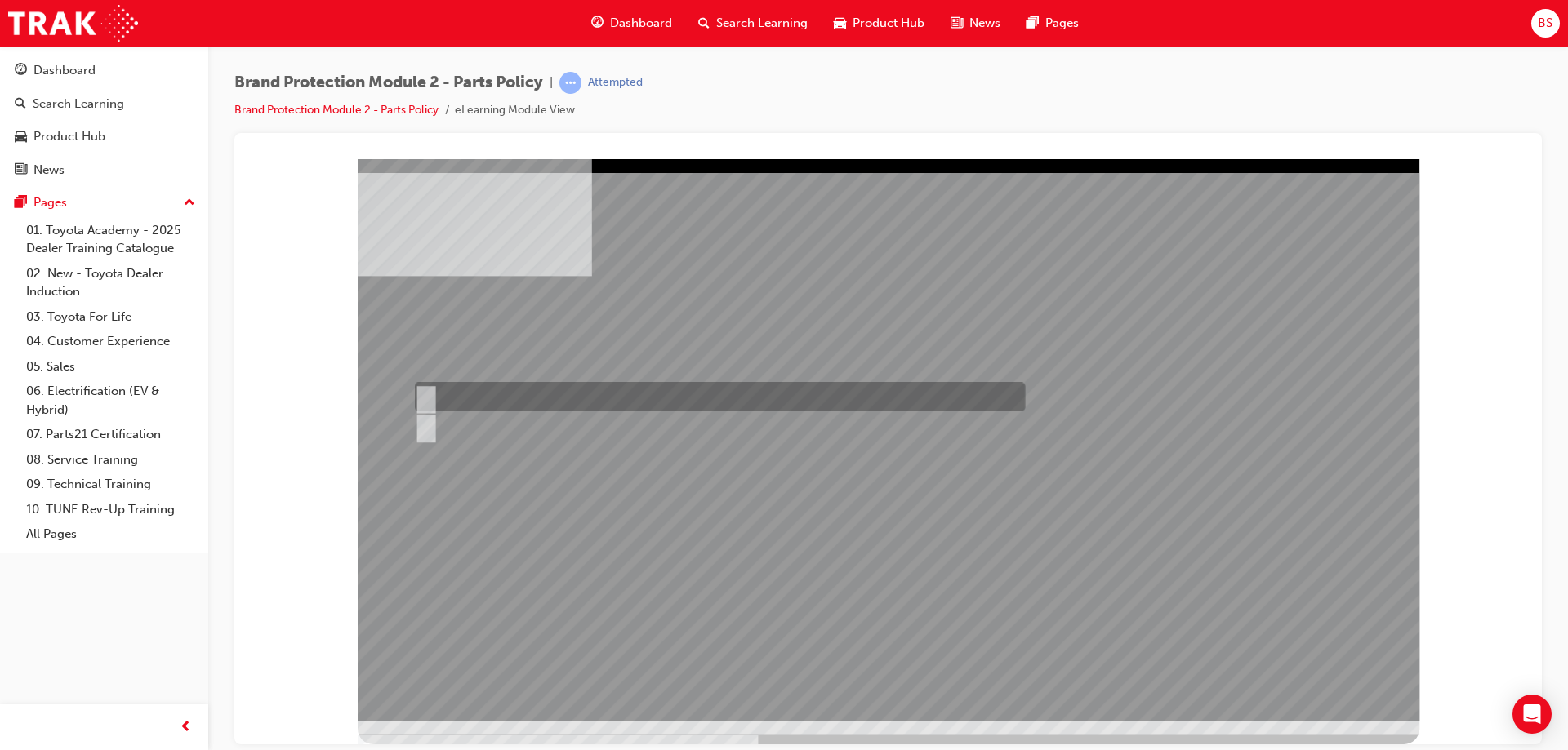
radio input "true"
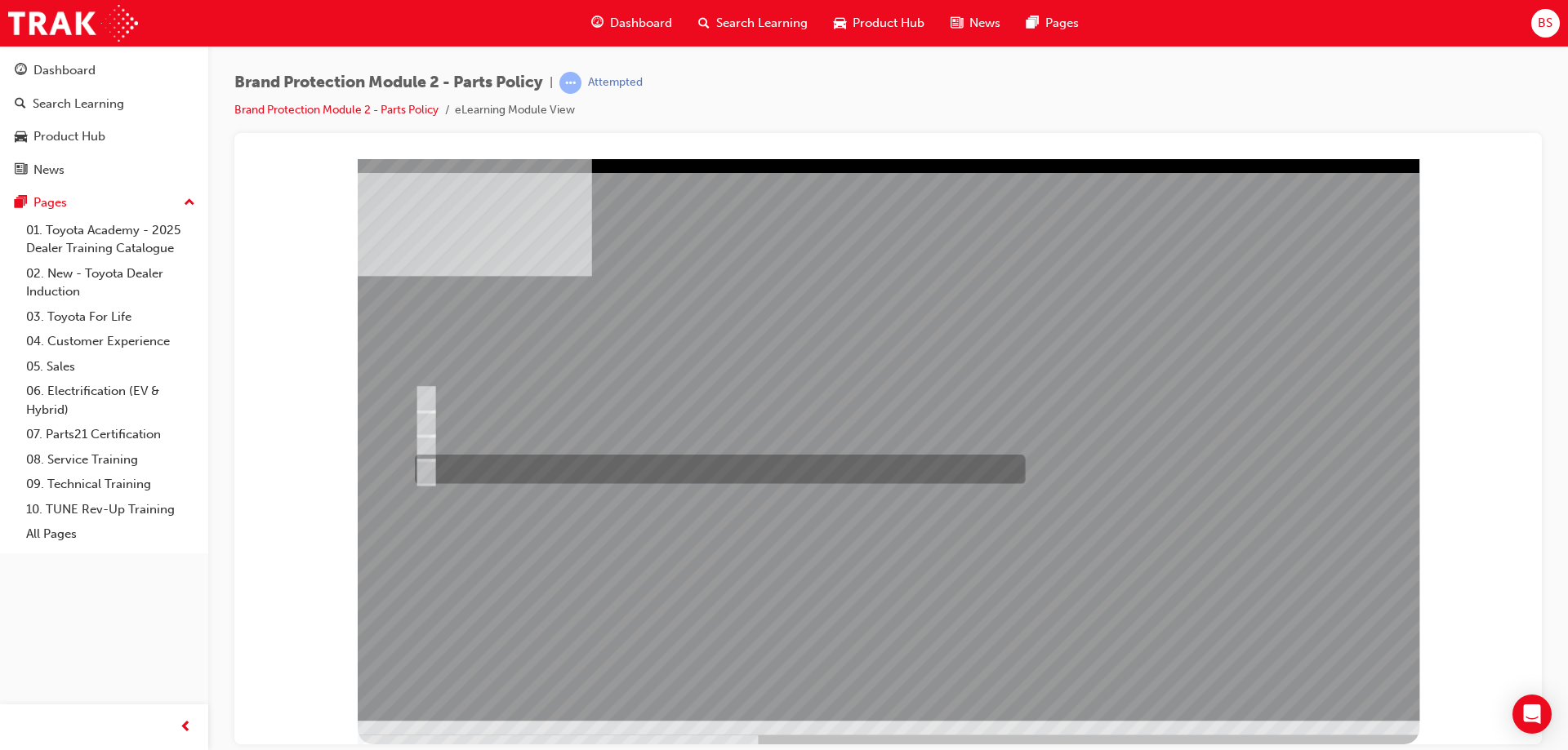
radio input "true"
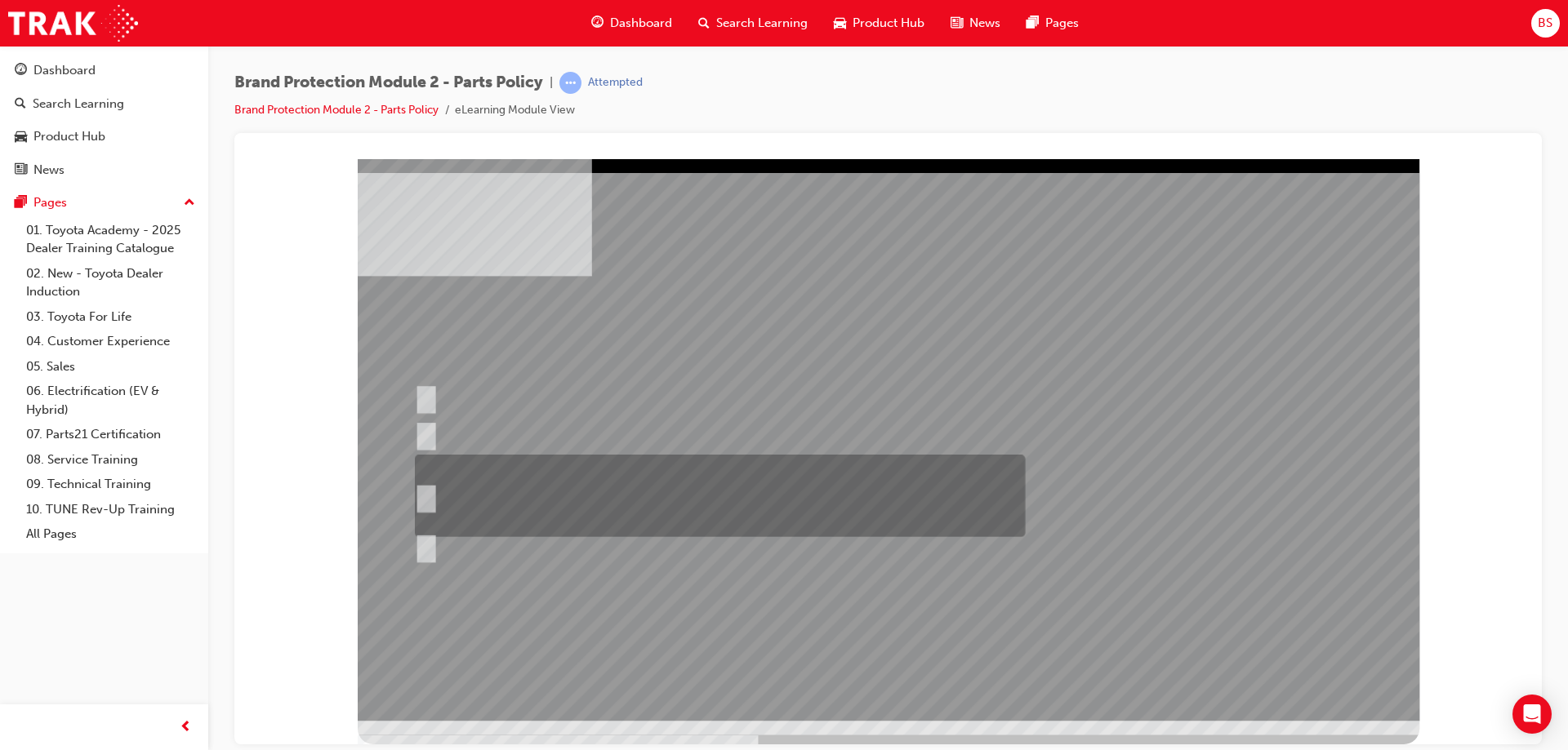
radio input "true"
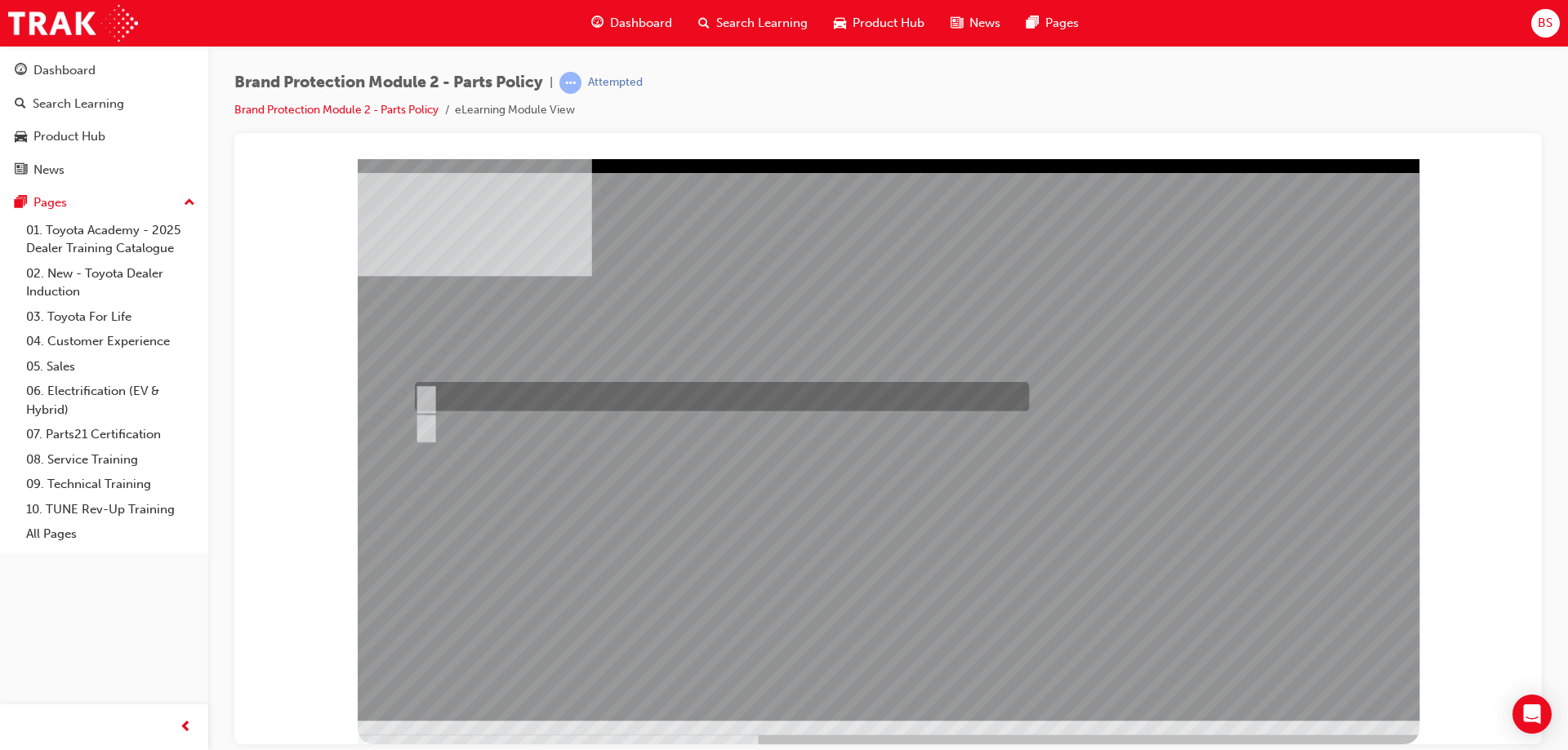
radio input "true"
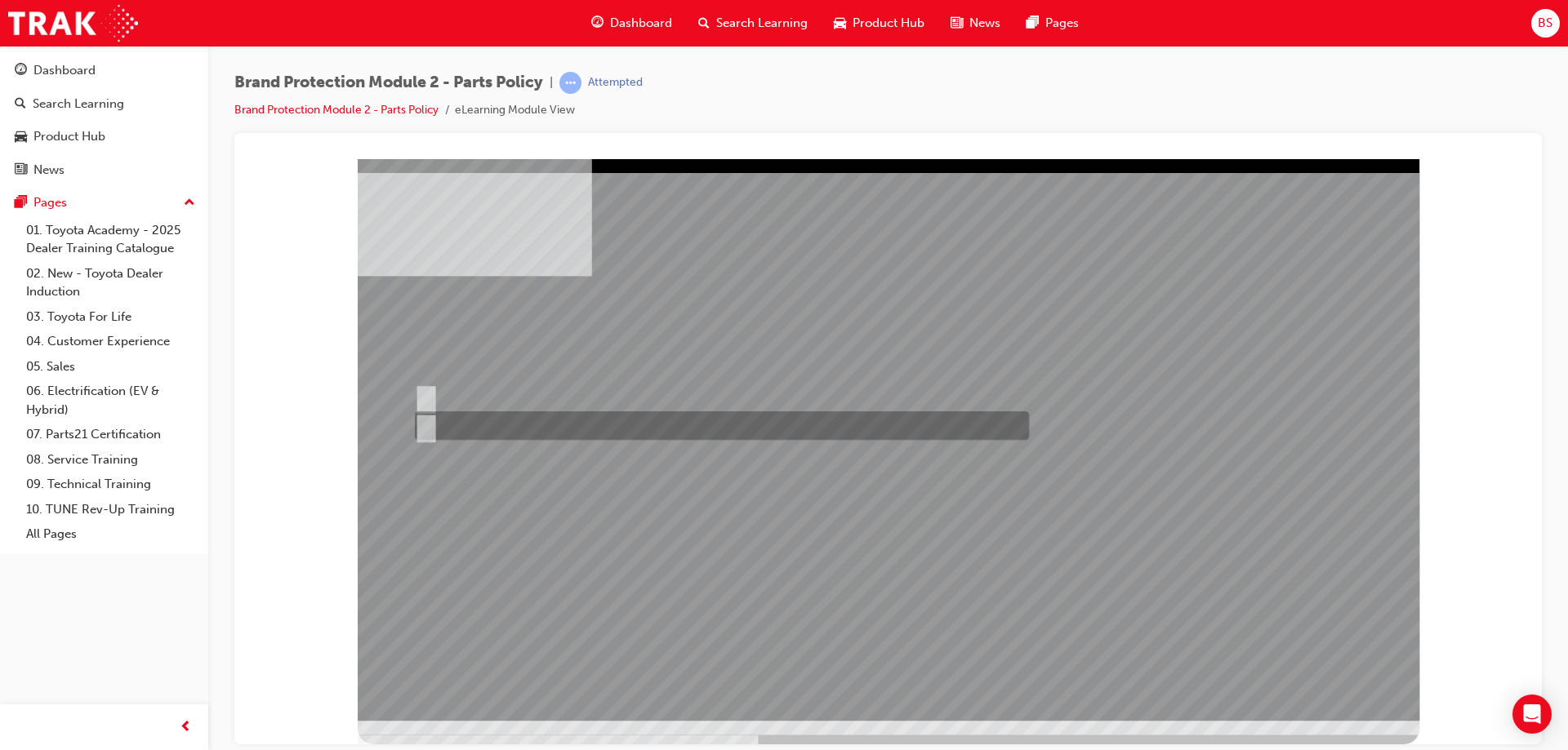
radio input "true"
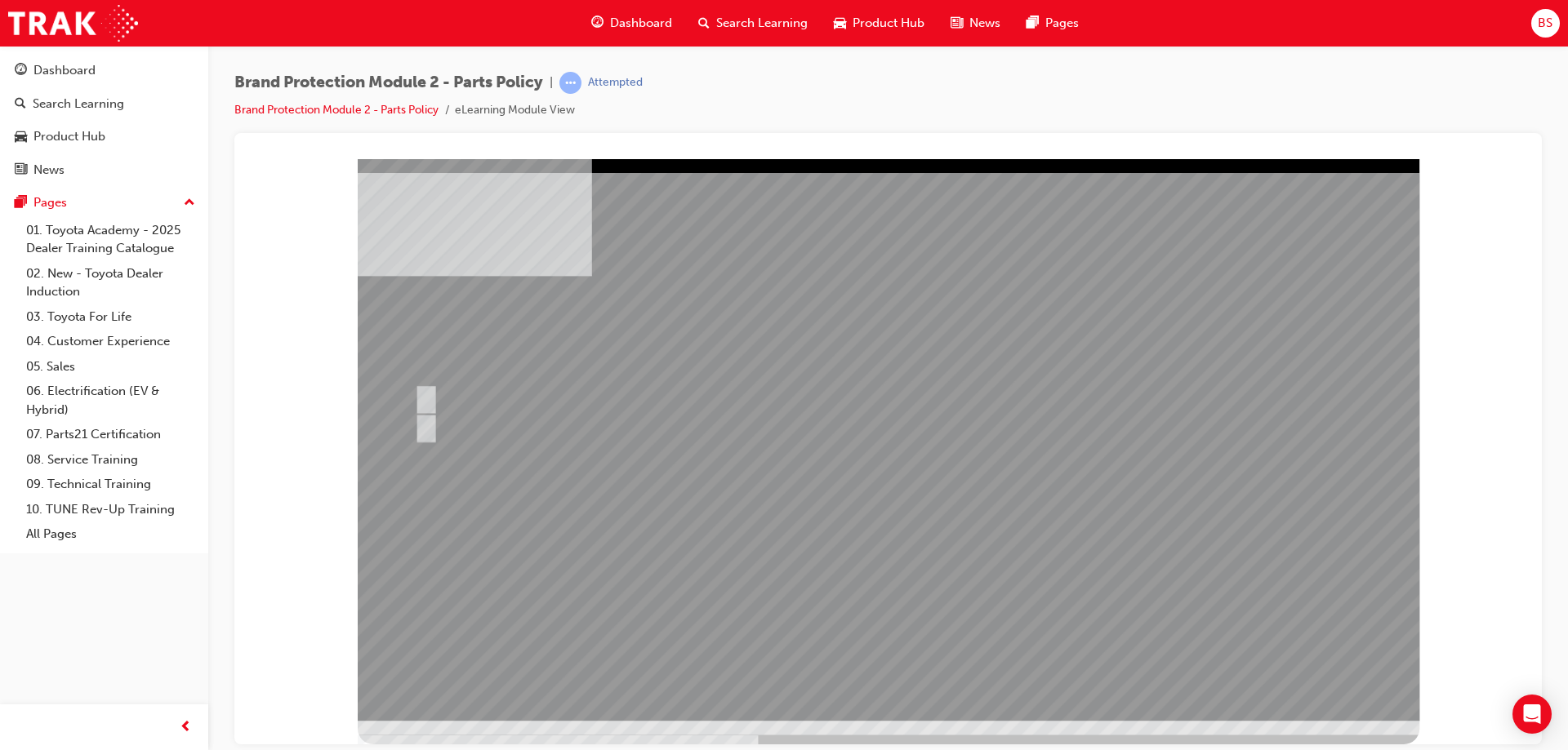
drag, startPoint x: 880, startPoint y: 641, endPoint x: 881, endPoint y: 630, distance: 11.0
drag, startPoint x: 888, startPoint y: 644, endPoint x: 881, endPoint y: 627, distance: 18.4
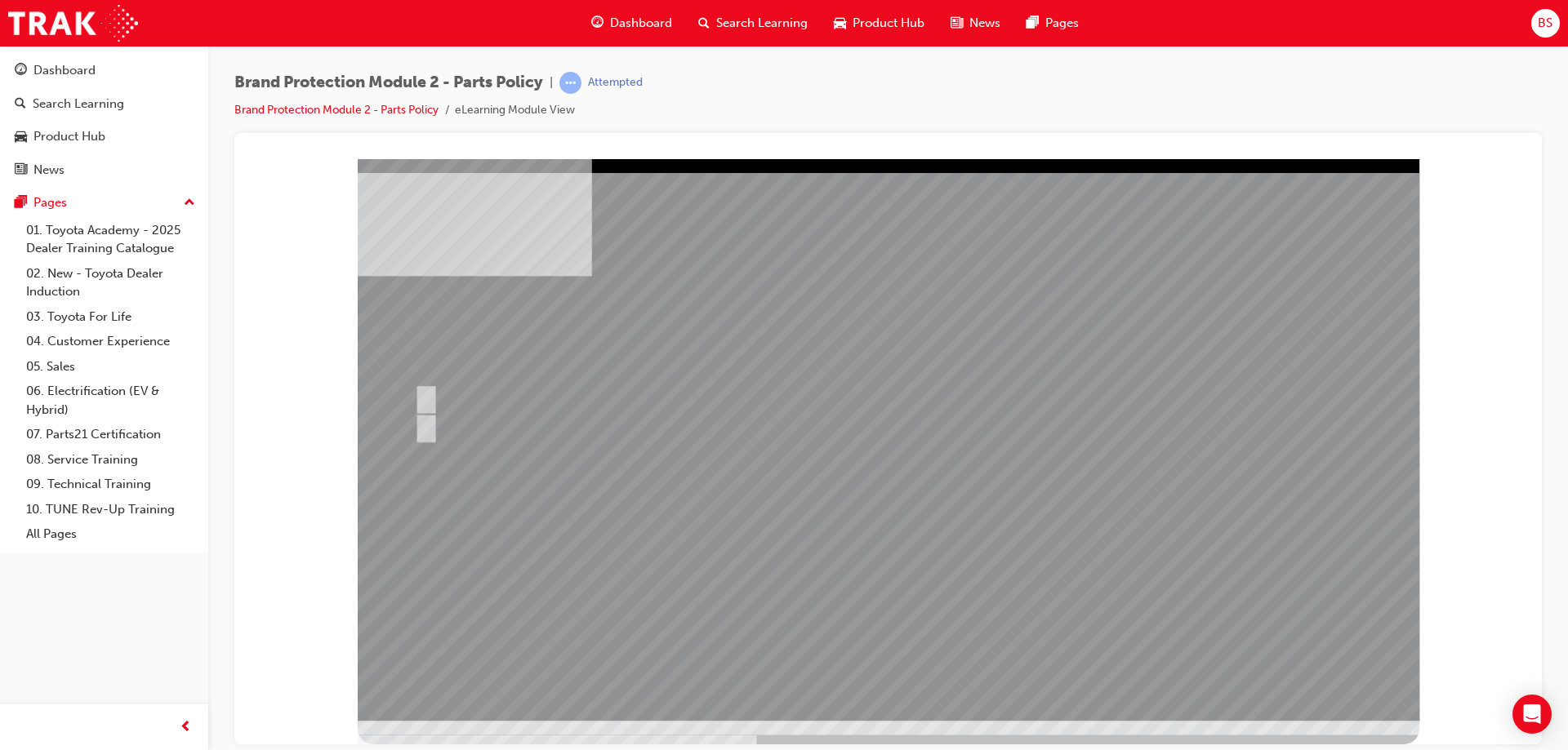
drag, startPoint x: 885, startPoint y: 632, endPoint x: 866, endPoint y: 611, distance: 28.3
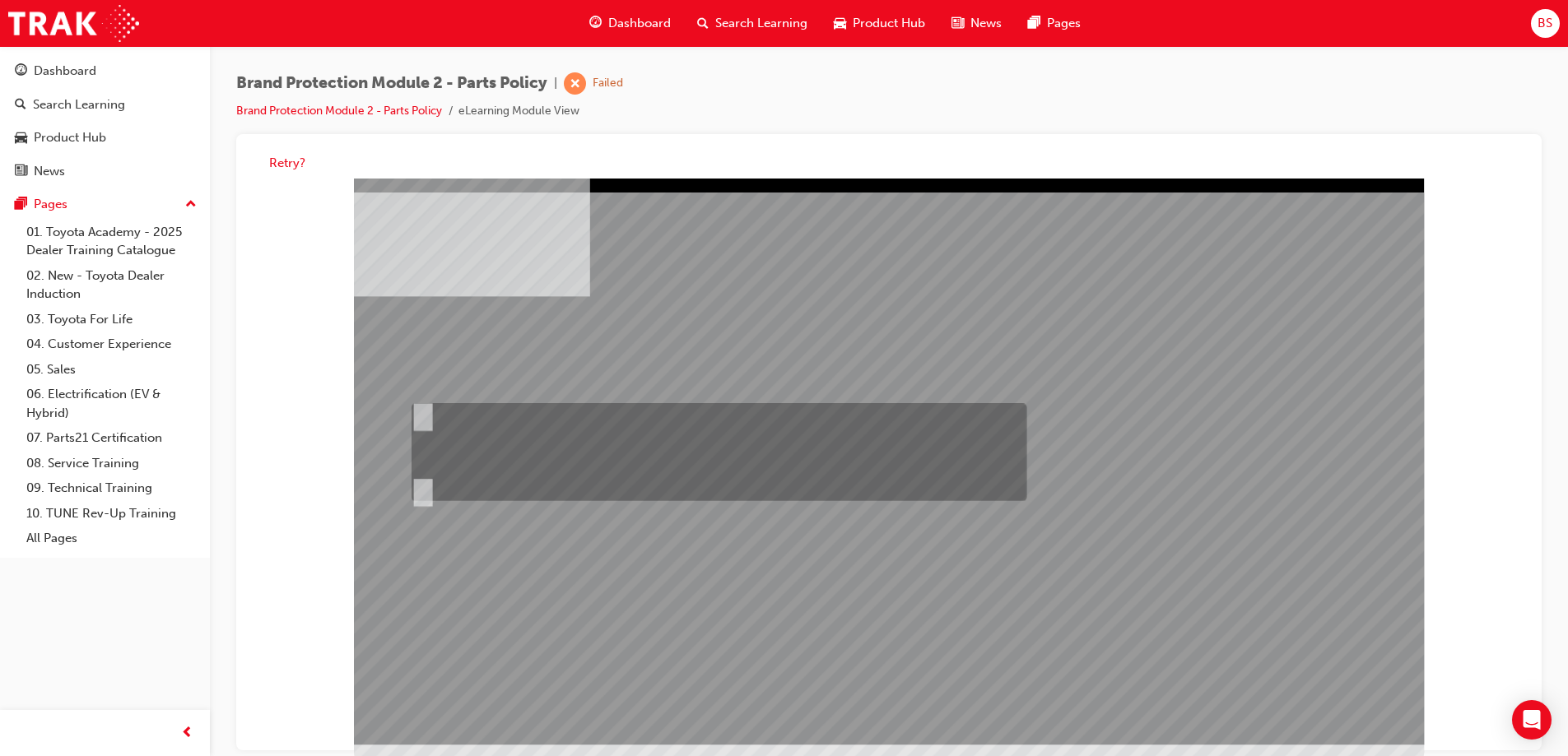
radio input "true"
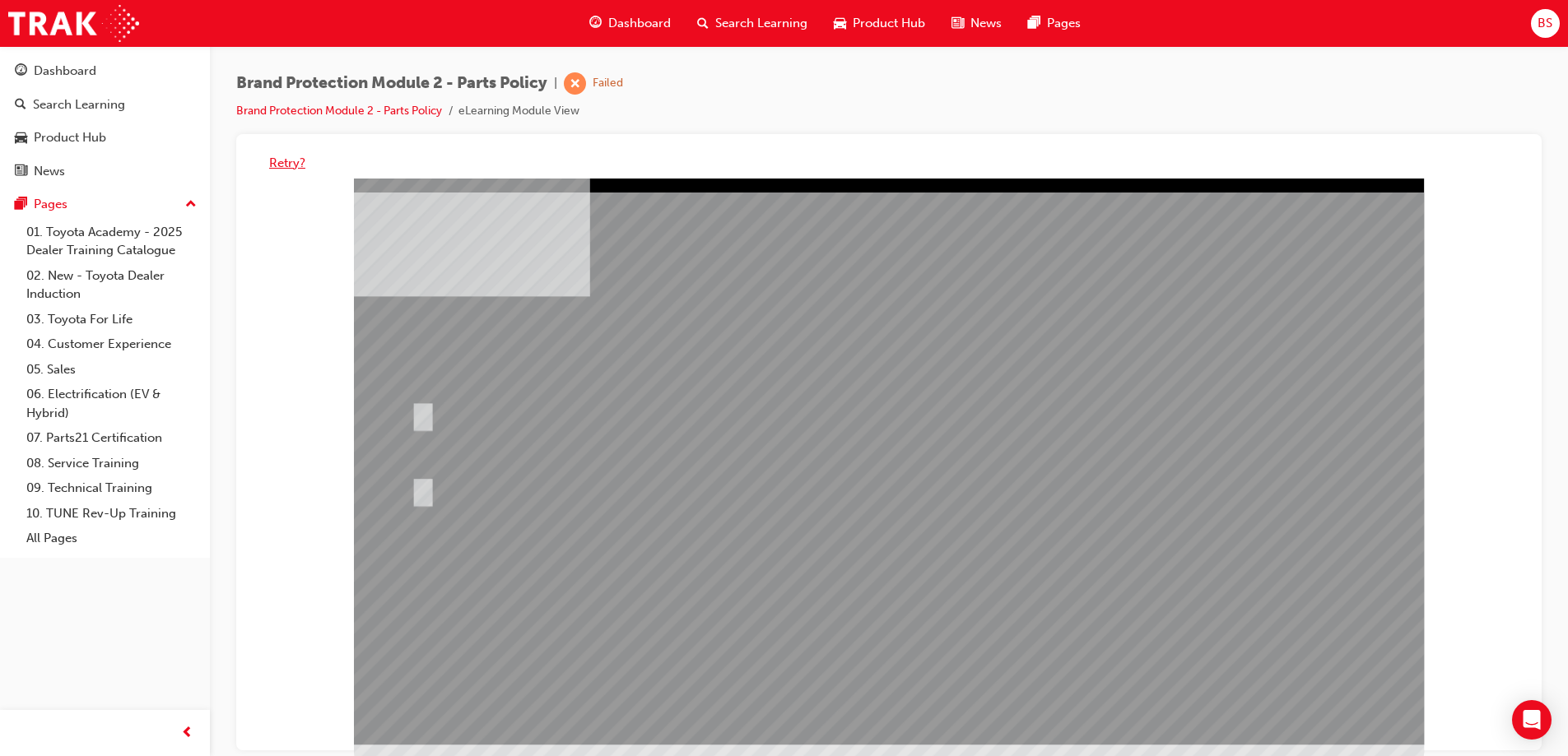
click at [291, 161] on button "Retry?" at bounding box center [287, 163] width 36 height 19
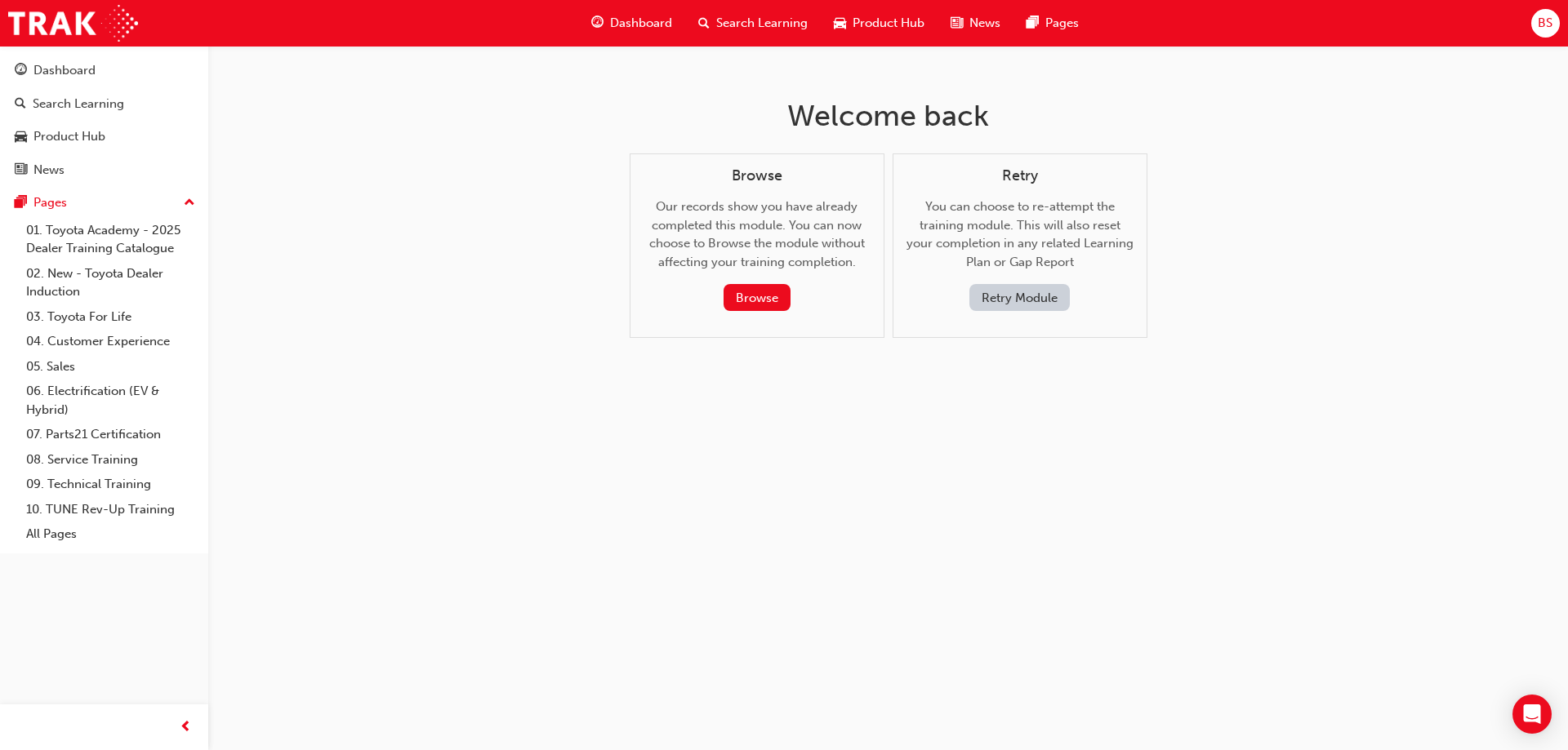
click at [1013, 301] on button "Retry Module" at bounding box center [1019, 297] width 101 height 27
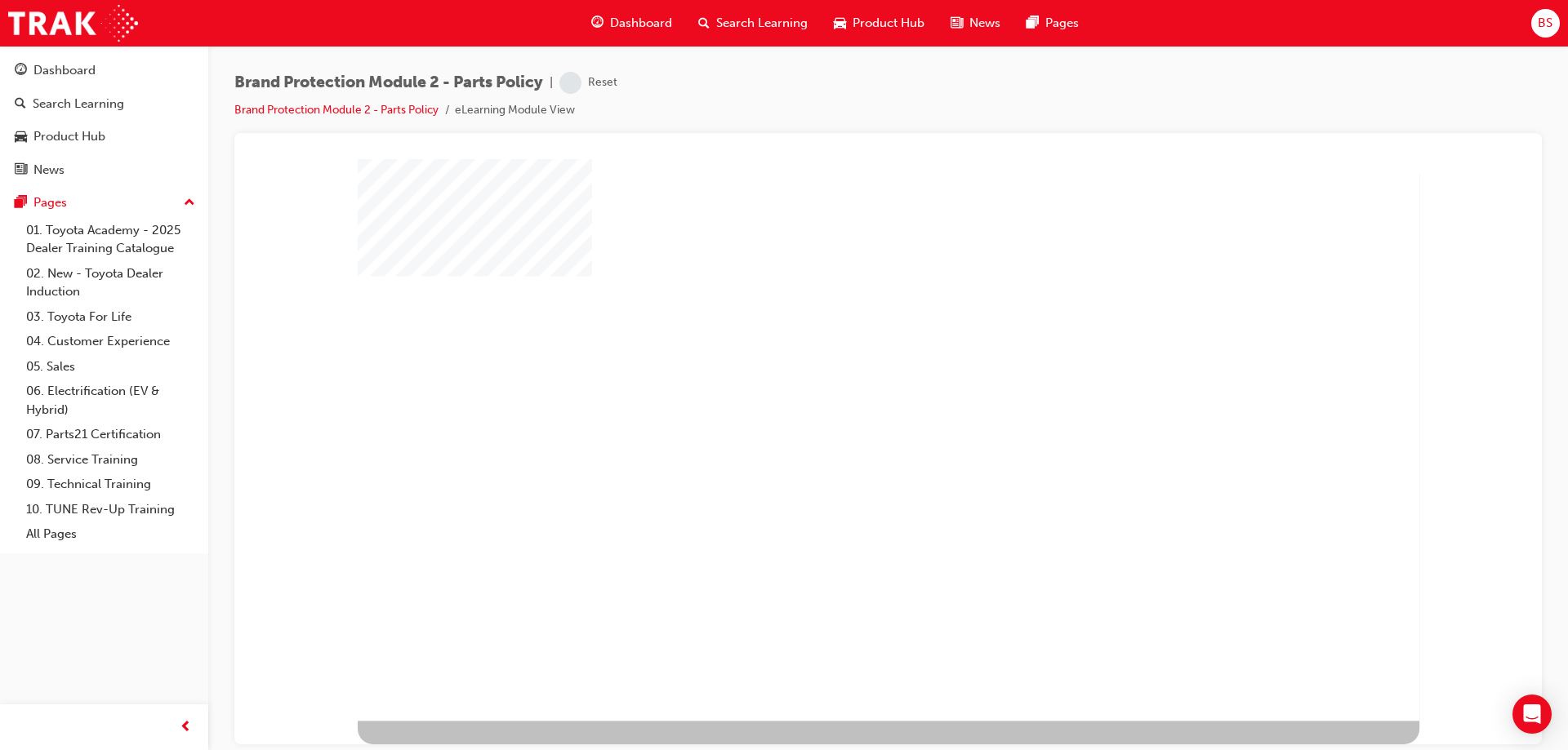
click at [844, 394] on div "play" at bounding box center [844, 394] width 0 height 0
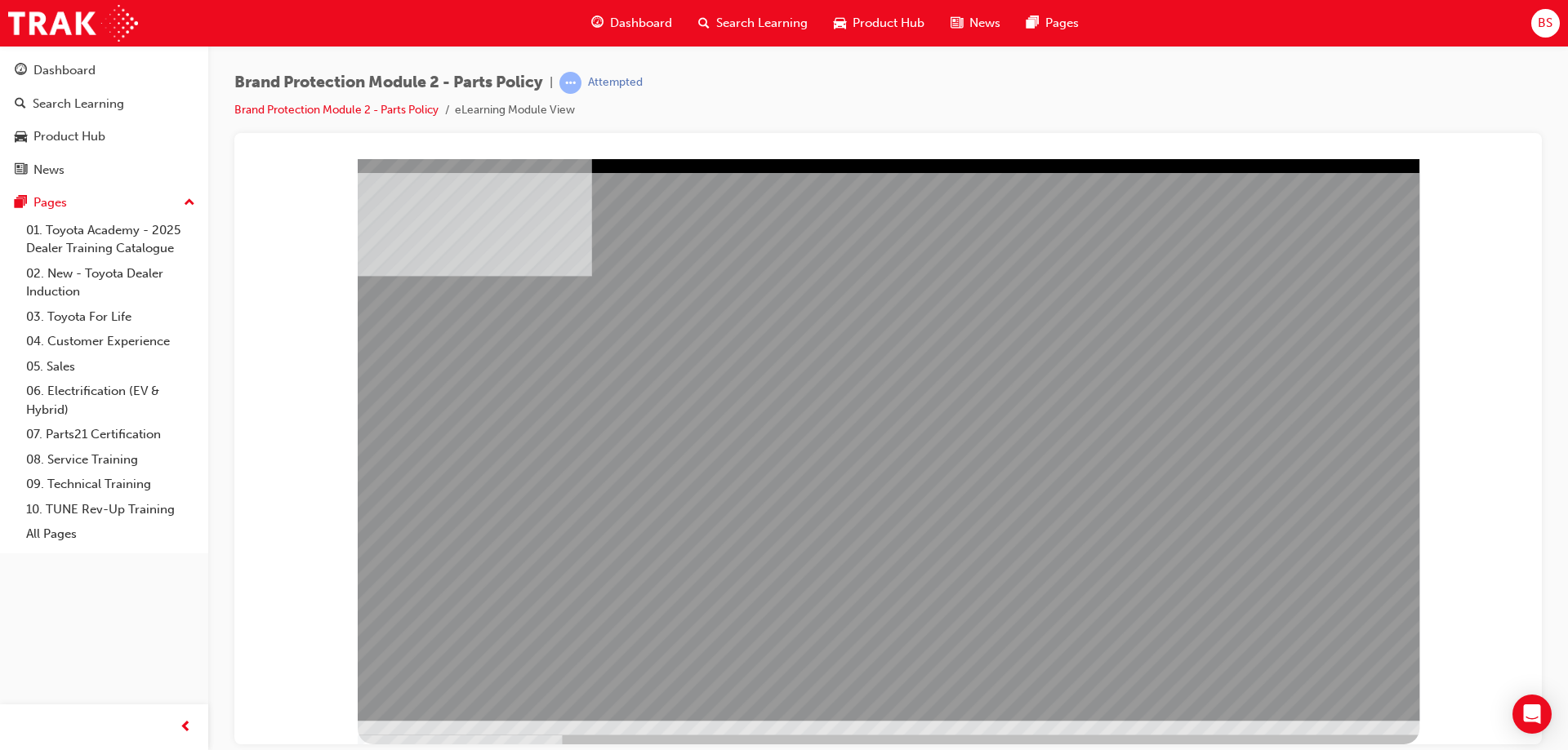
drag, startPoint x: 1202, startPoint y: 436, endPoint x: 1191, endPoint y: 427, distance: 14.2
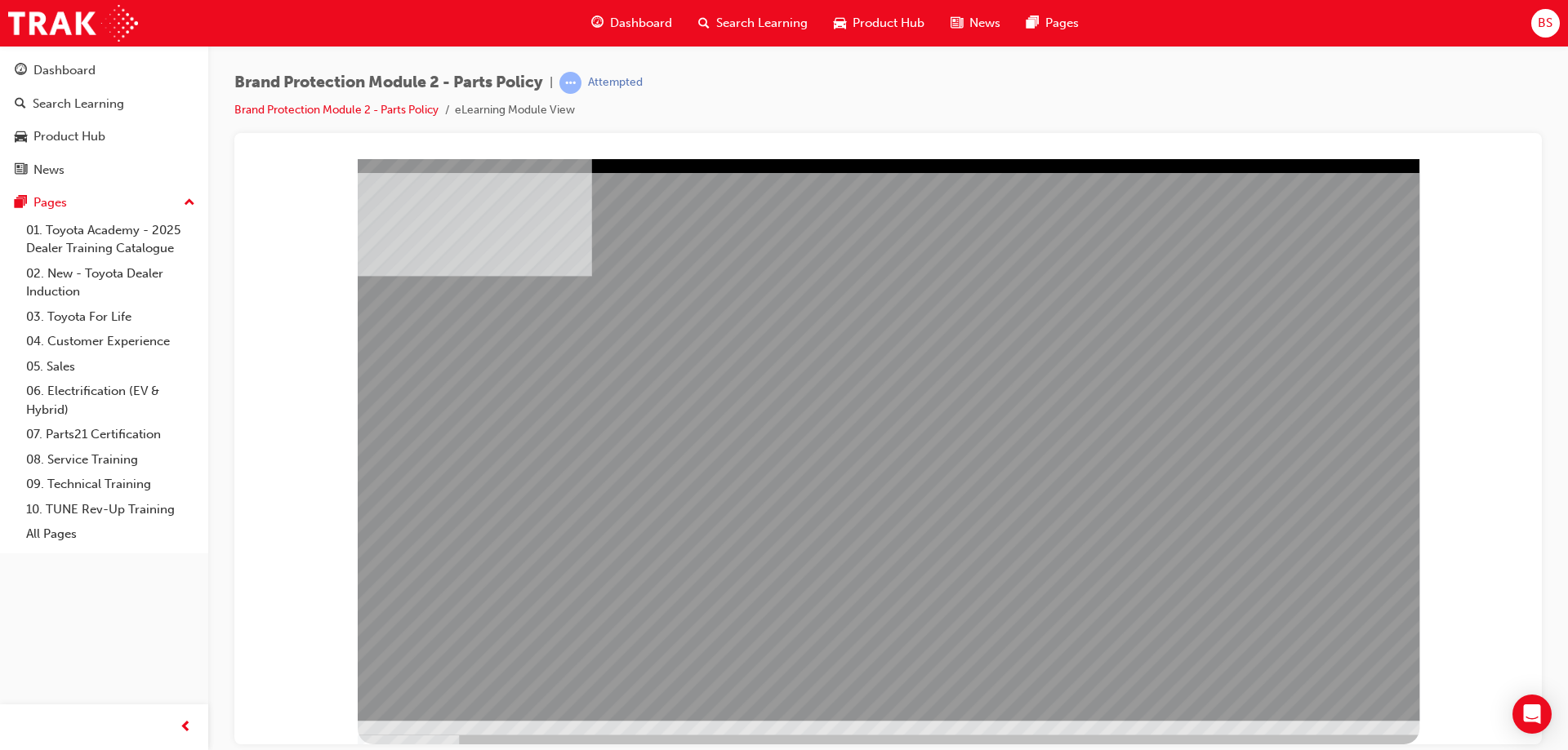
drag, startPoint x: 432, startPoint y: 343, endPoint x: 433, endPoint y: 407, distance: 64.0
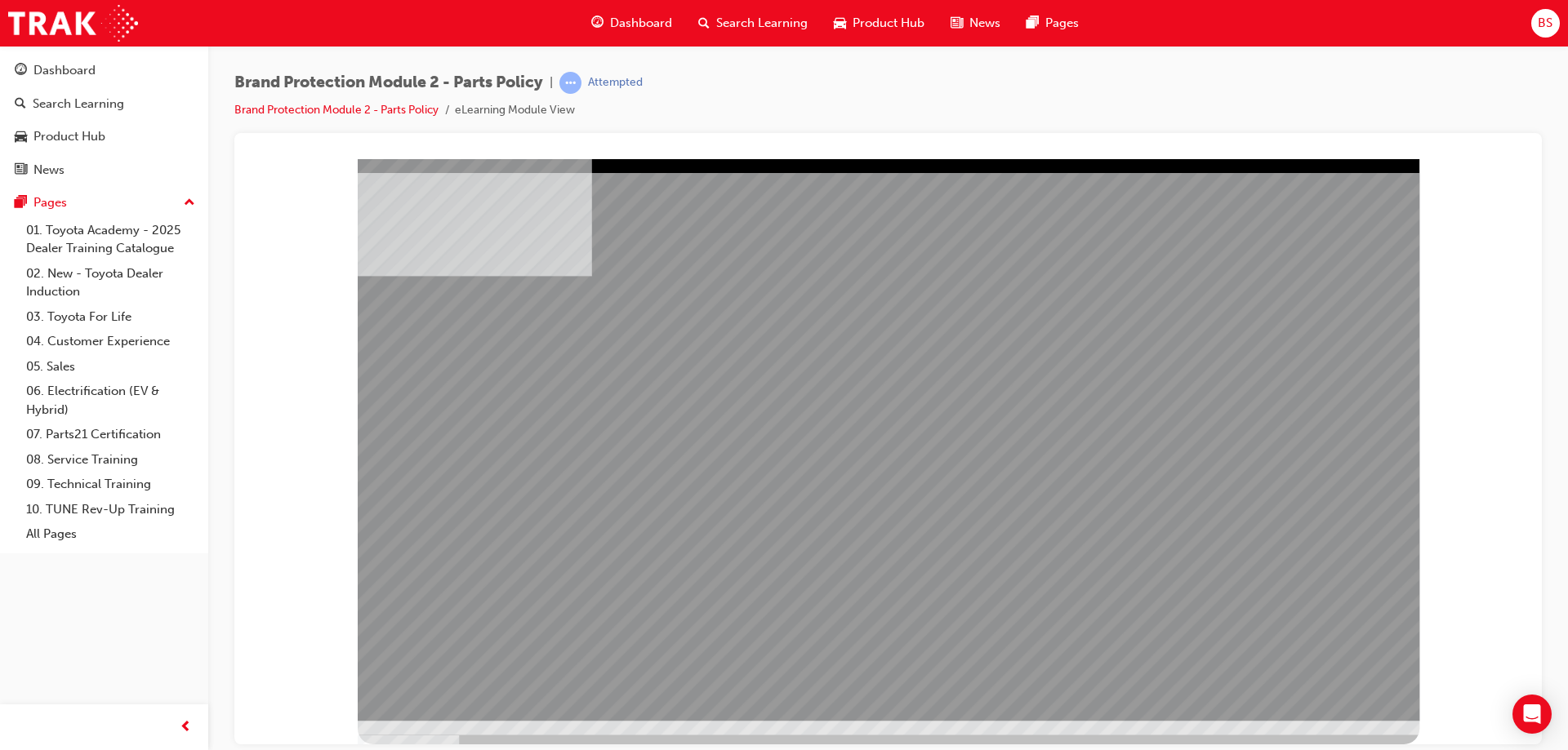
drag, startPoint x: 570, startPoint y: 518, endPoint x: 683, endPoint y: 504, distance: 113.9
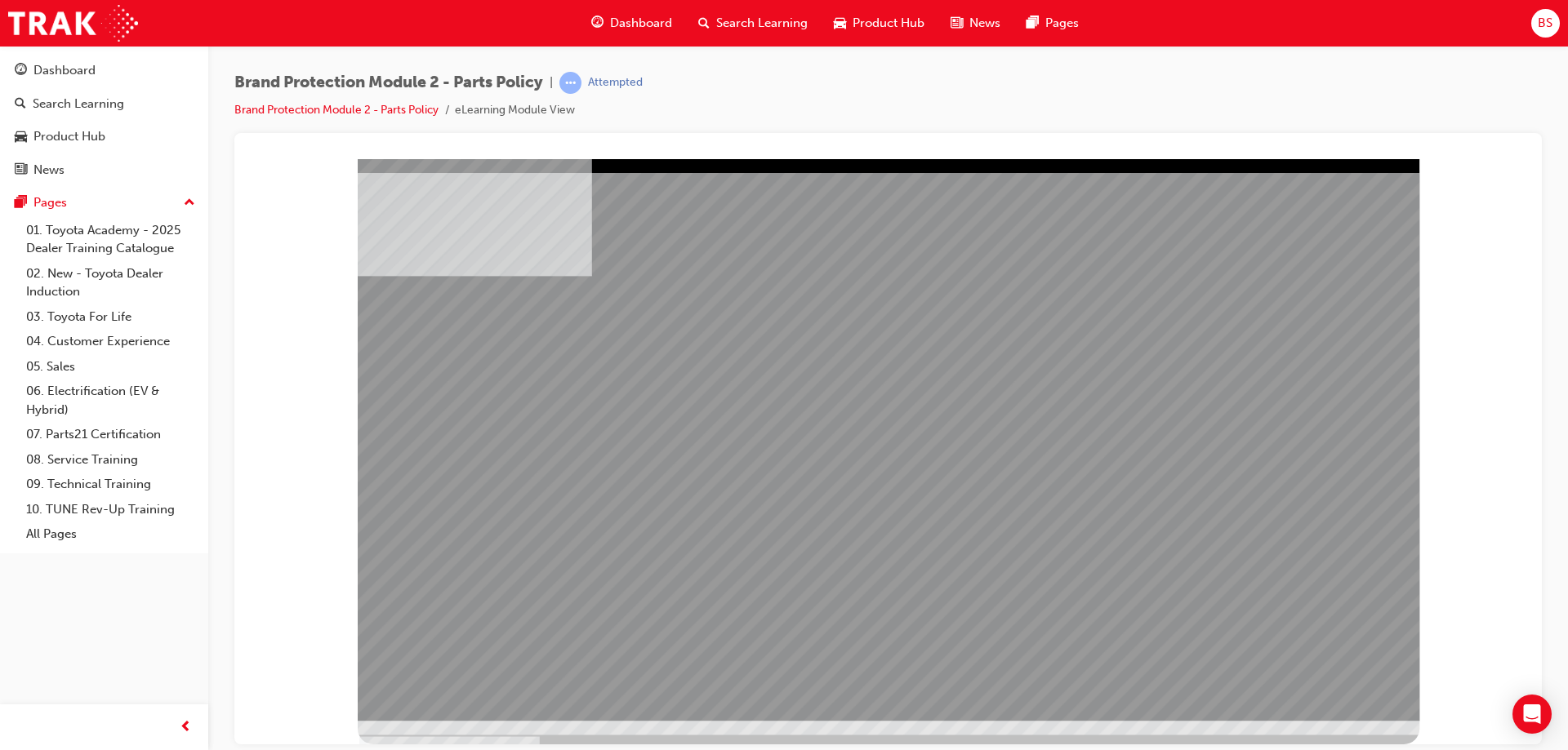
drag, startPoint x: 1108, startPoint y: 449, endPoint x: 1231, endPoint y: 429, distance: 124.6
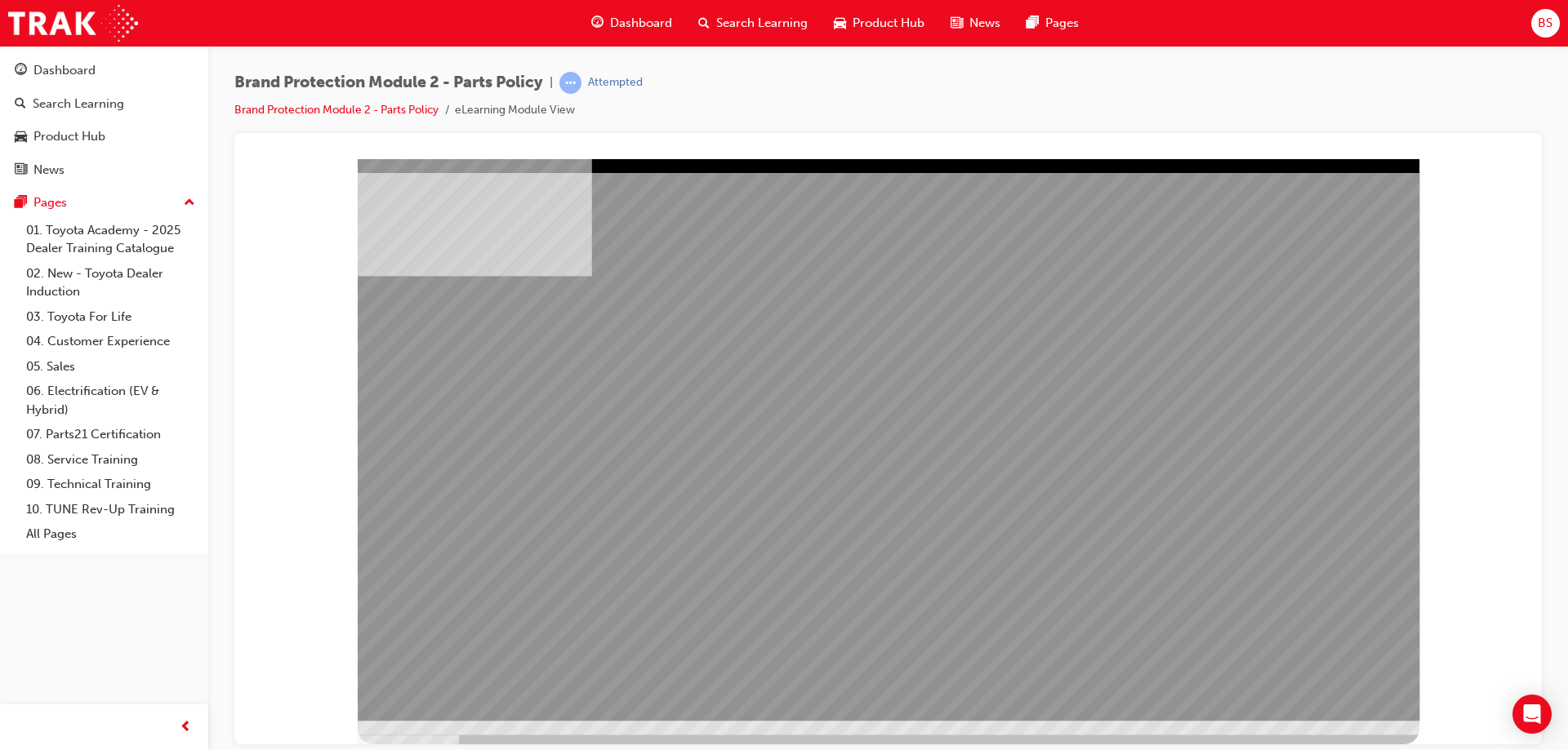
drag, startPoint x: 954, startPoint y: 489, endPoint x: 982, endPoint y: 488, distance: 28.0
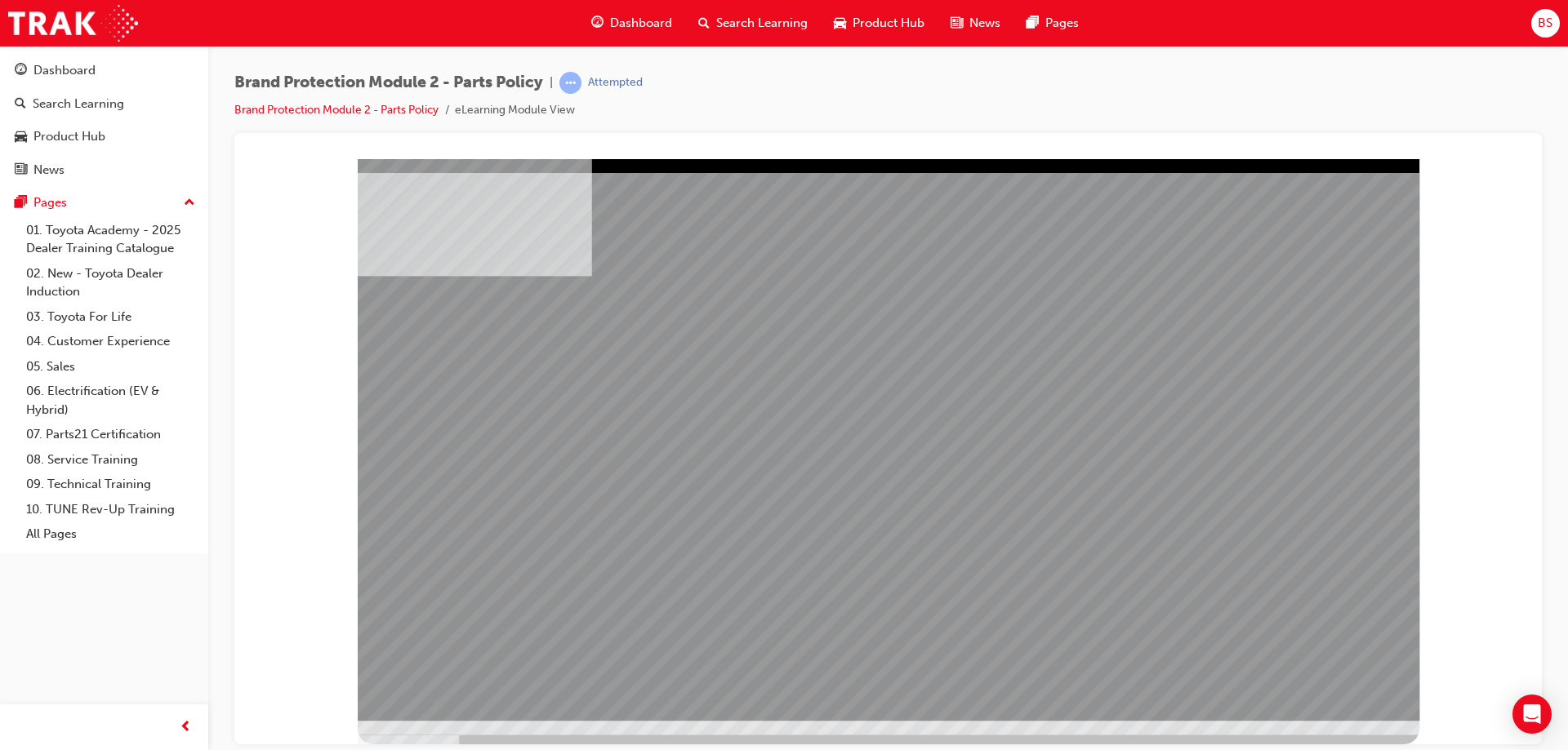
drag, startPoint x: 1114, startPoint y: 491, endPoint x: 1128, endPoint y: 502, distance: 17.8
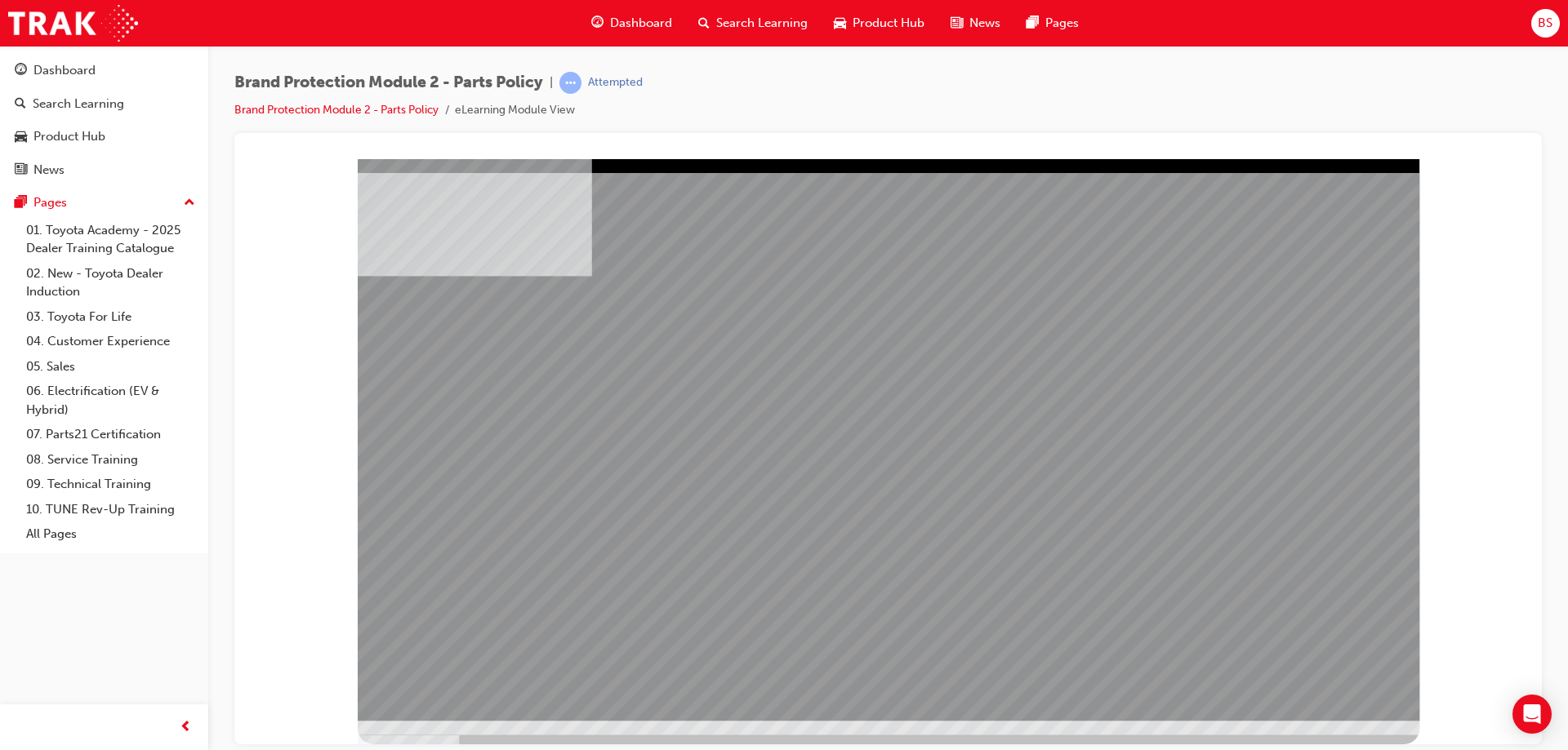
drag, startPoint x: 641, startPoint y: 521, endPoint x: 724, endPoint y: 525, distance: 83.1
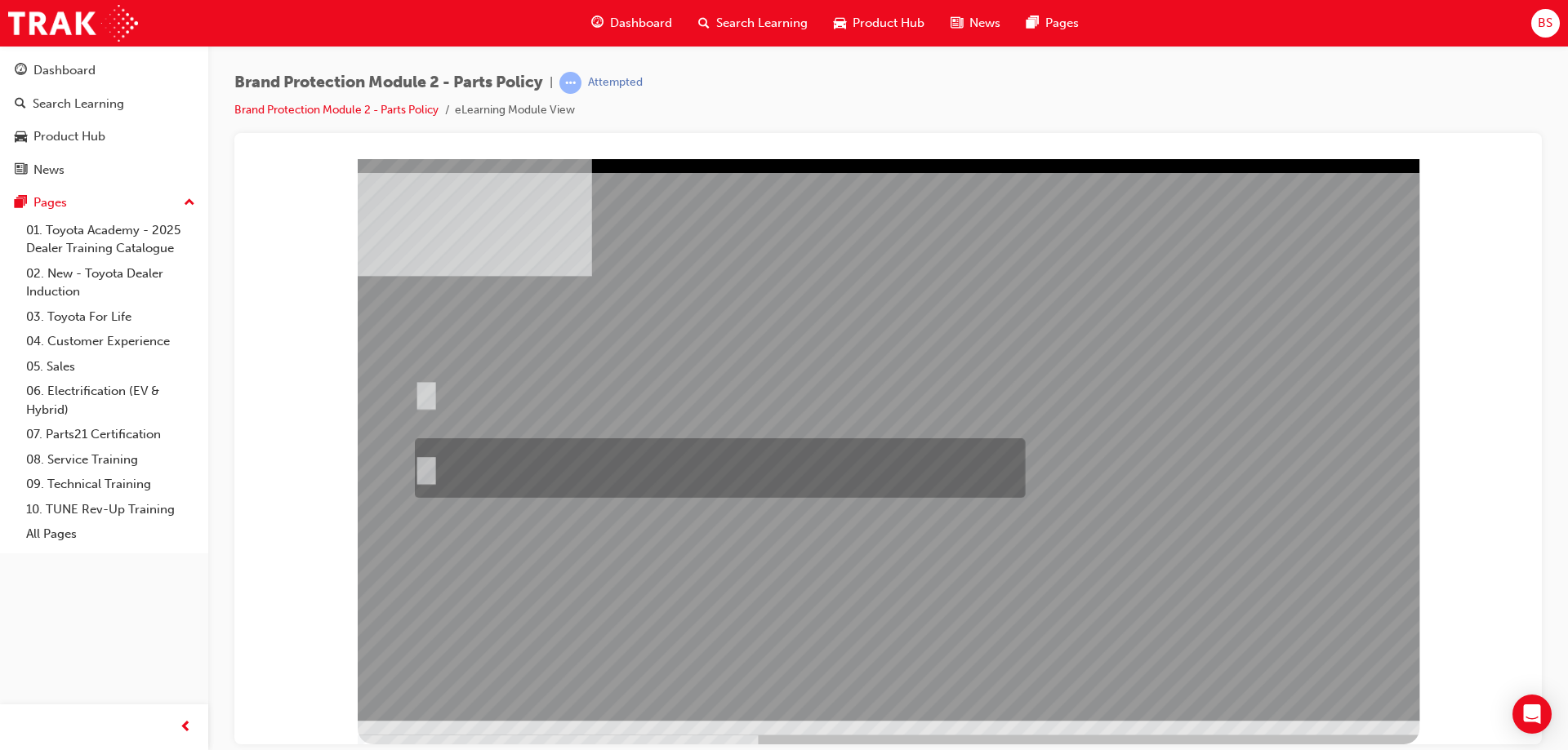
radio input "true"
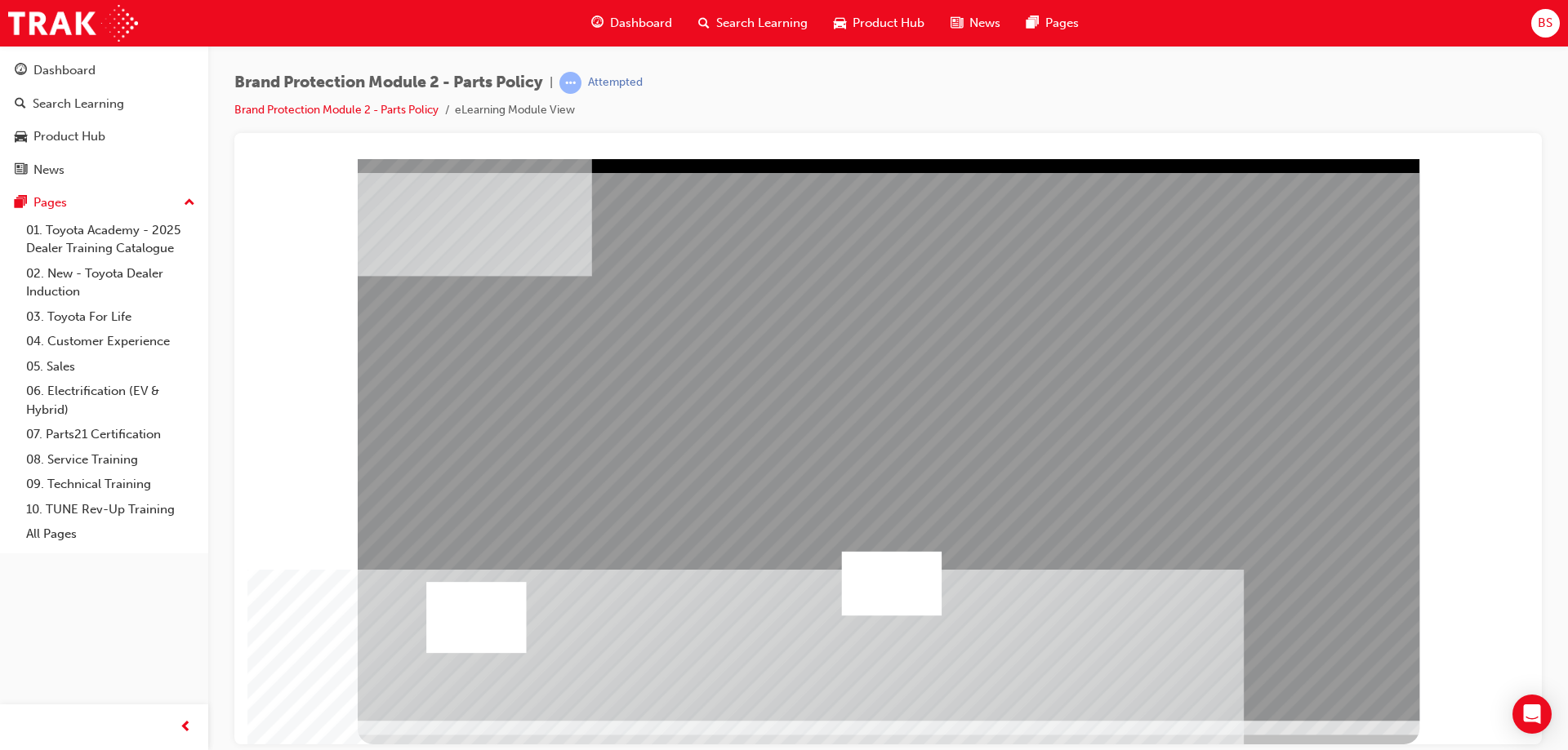
drag, startPoint x: 538, startPoint y: 372, endPoint x: 546, endPoint y: 419, distance: 47.7
drag, startPoint x: 801, startPoint y: 656, endPoint x: 831, endPoint y: 601, distance: 62.6
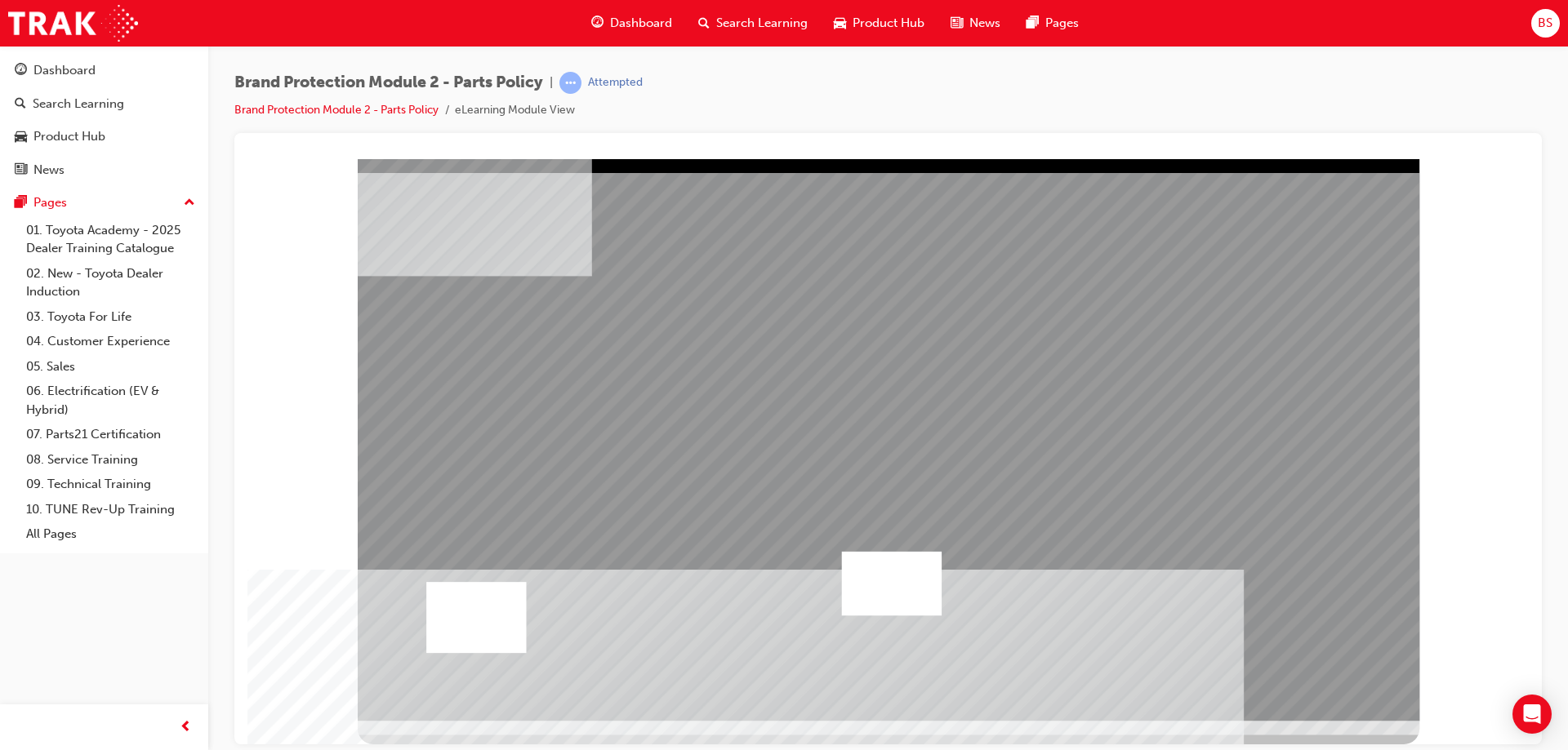
drag, startPoint x: 936, startPoint y: 327, endPoint x: 935, endPoint y: 343, distance: 16.0
drag, startPoint x: 1120, startPoint y: 618, endPoint x: 990, endPoint y: 593, distance: 132.4
click at [885, 598] on div at bounding box center [892, 583] width 100 height 64
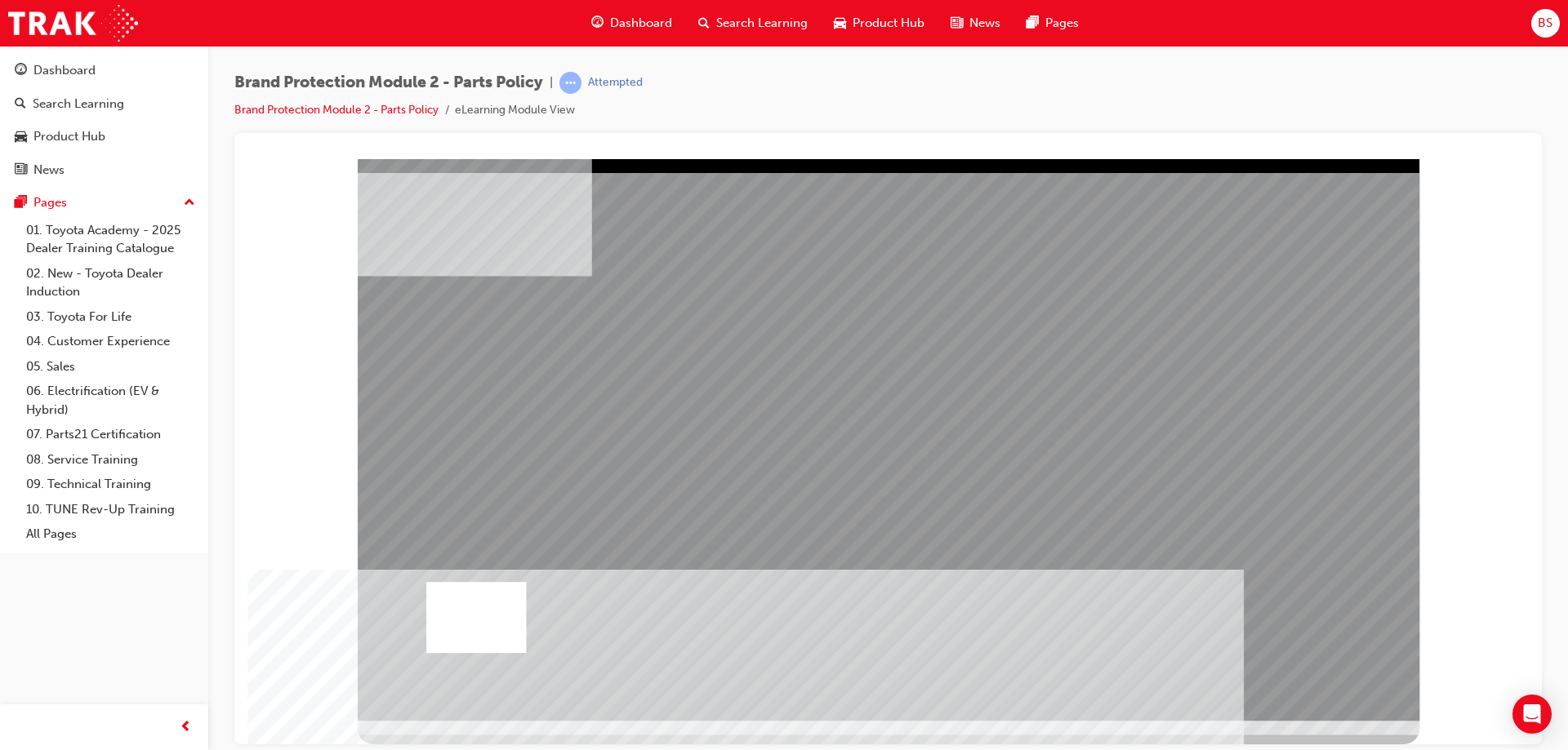
drag, startPoint x: 490, startPoint y: 644, endPoint x: 536, endPoint y: 609, distance: 57.8
click at [490, 642] on div at bounding box center [476, 617] width 100 height 71
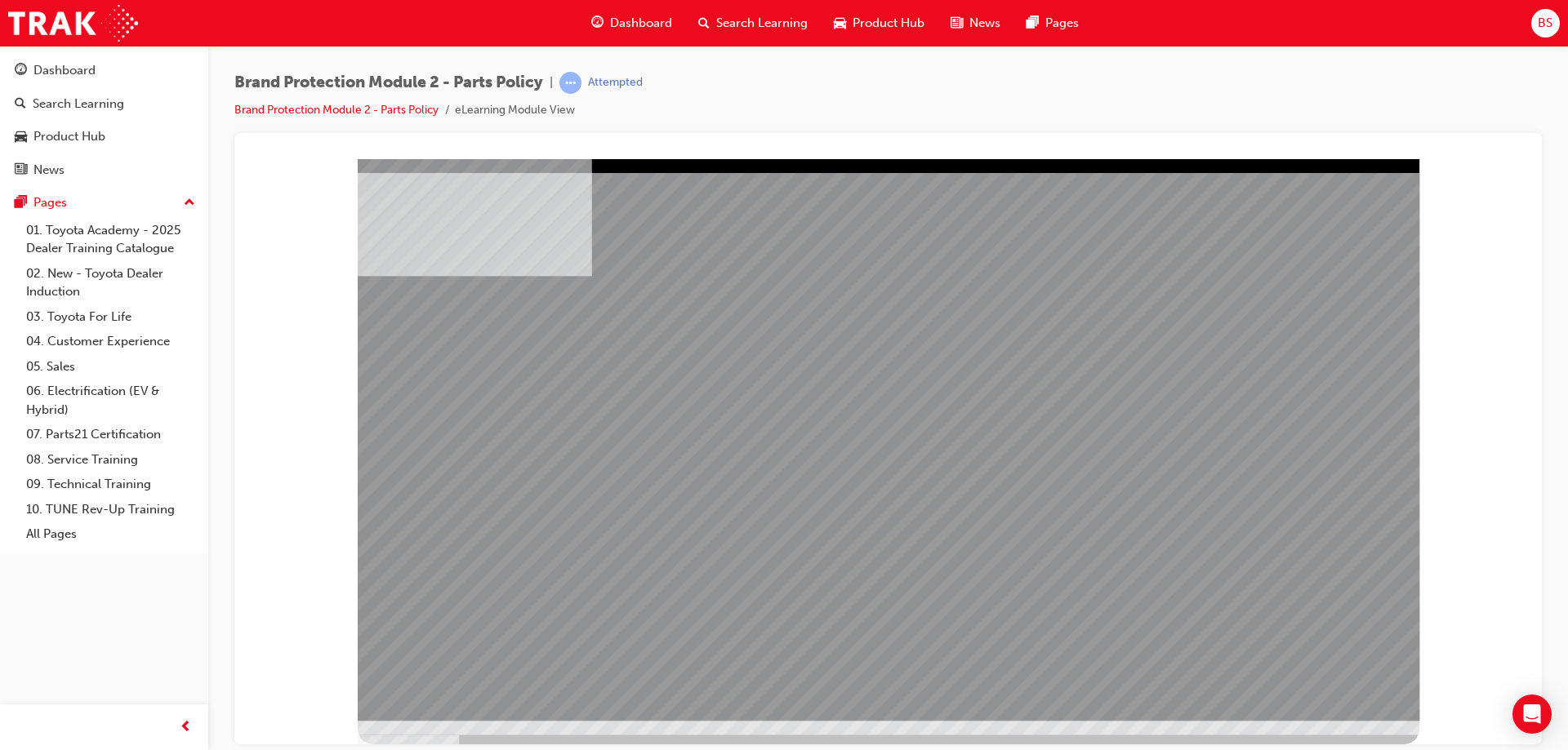
drag, startPoint x: 582, startPoint y: 509, endPoint x: 828, endPoint y: 494, distance: 246.5
click at [998, 456] on div at bounding box center [888, 439] width 1062 height 561
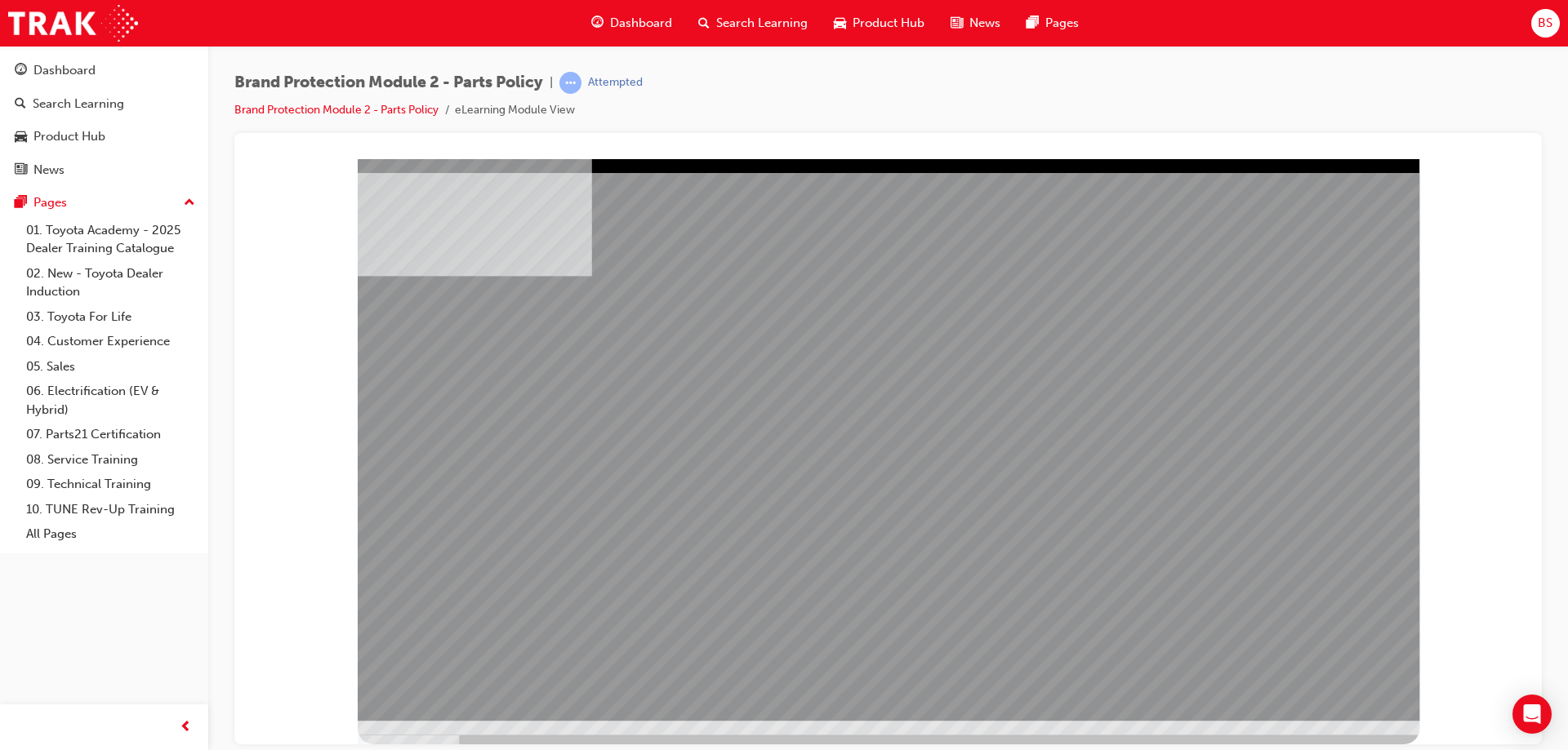
drag, startPoint x: 480, startPoint y: 436, endPoint x: 767, endPoint y: 416, distance: 287.7
click at [485, 432] on div at bounding box center [888, 439] width 1062 height 561
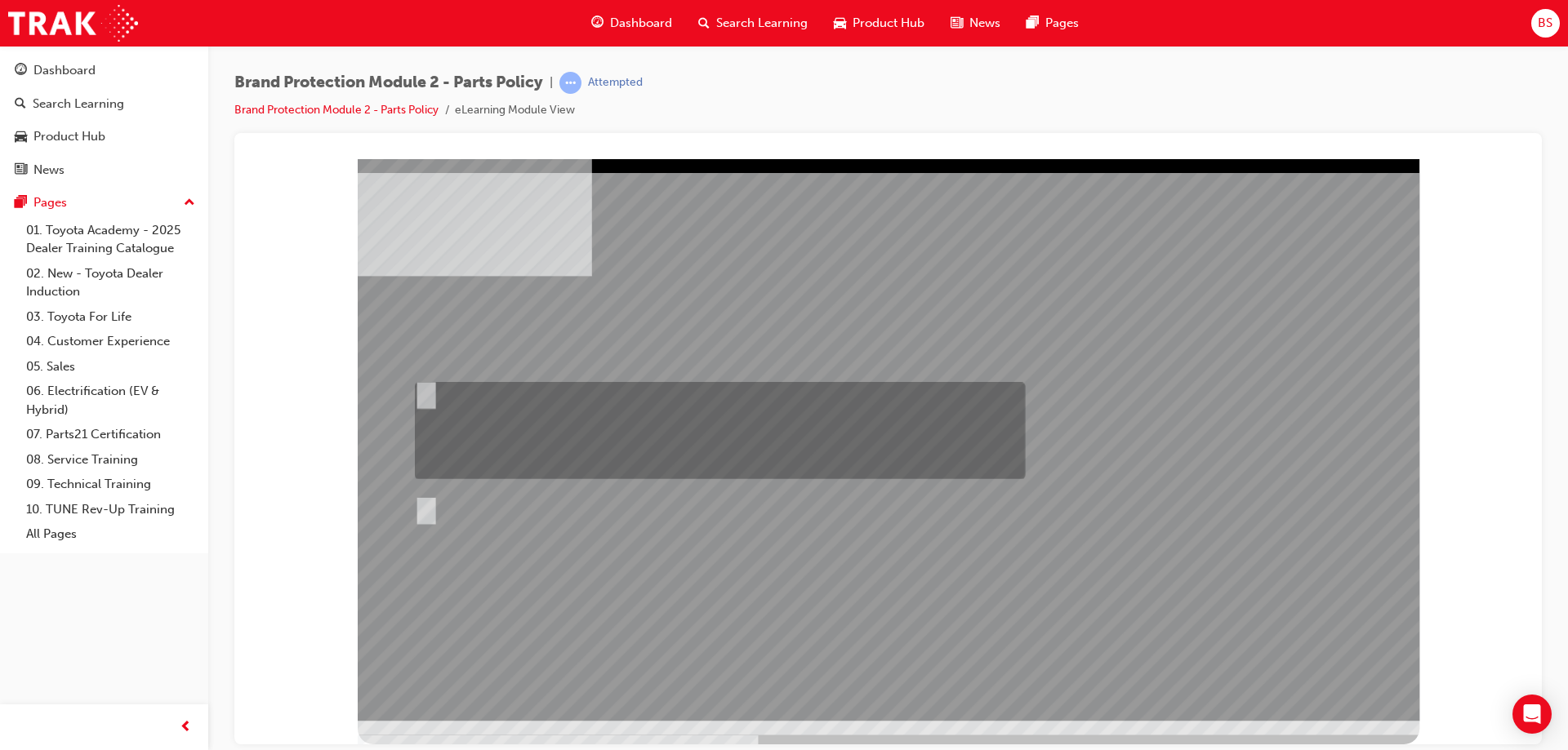
radio input "true"
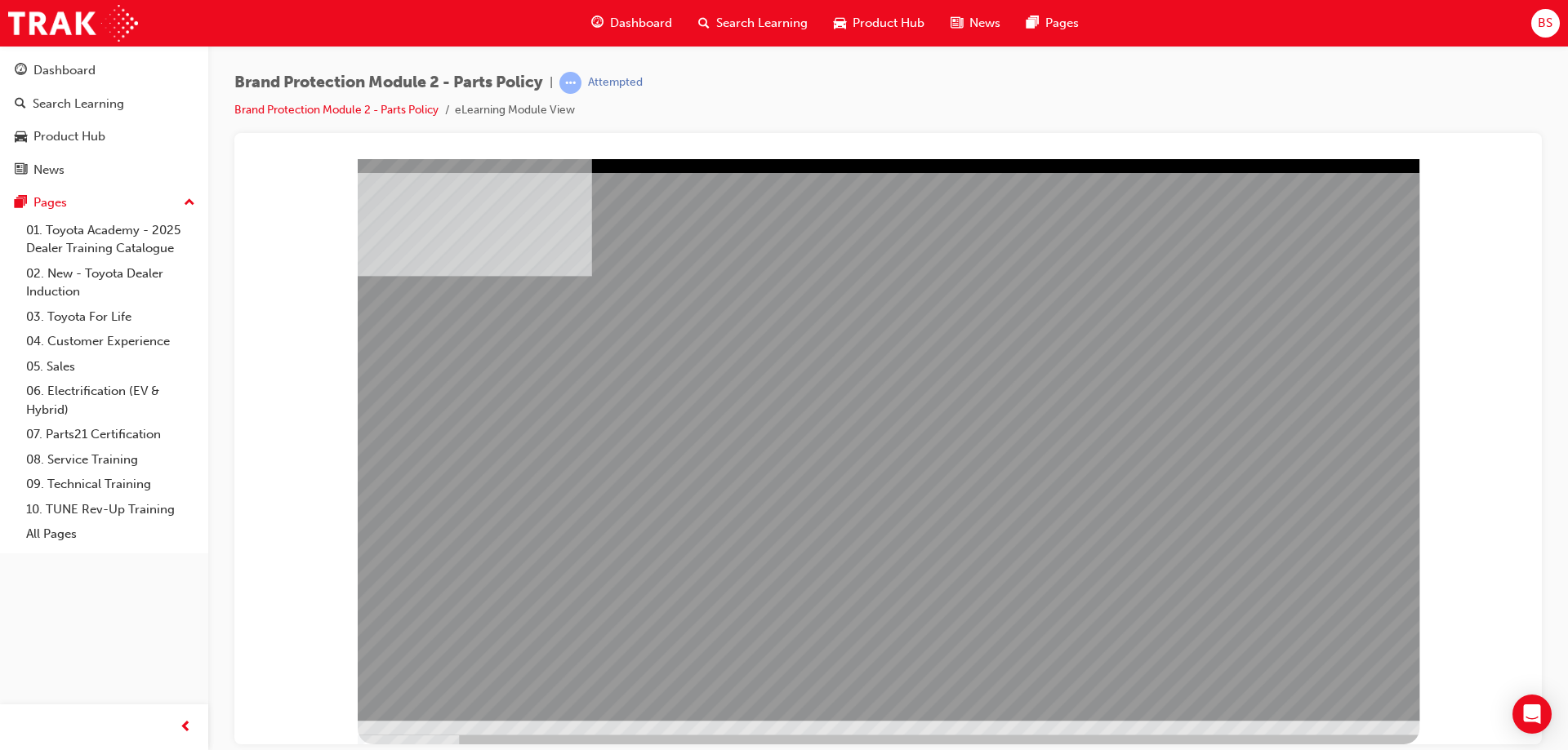
click at [800, 474] on div "multistate" at bounding box center [888, 439] width 1062 height 561
click at [1332, 668] on div "multistate" at bounding box center [888, 439] width 1062 height 561
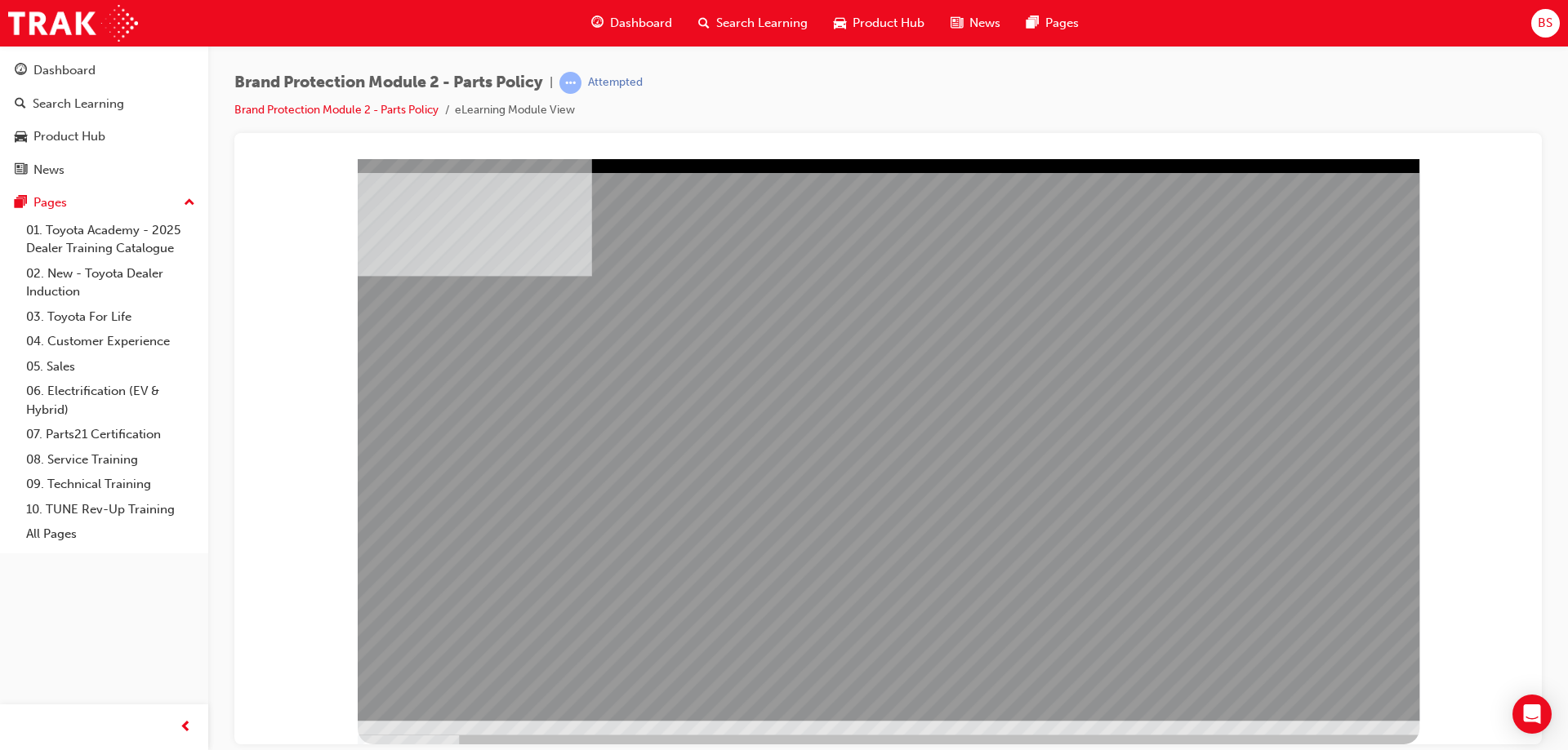
drag, startPoint x: 689, startPoint y: 587, endPoint x: 673, endPoint y: 578, distance: 18.4
click at [685, 587] on div "multistate" at bounding box center [888, 439] width 1062 height 561
drag, startPoint x: 761, startPoint y: 533, endPoint x: 974, endPoint y: 522, distance: 213.3
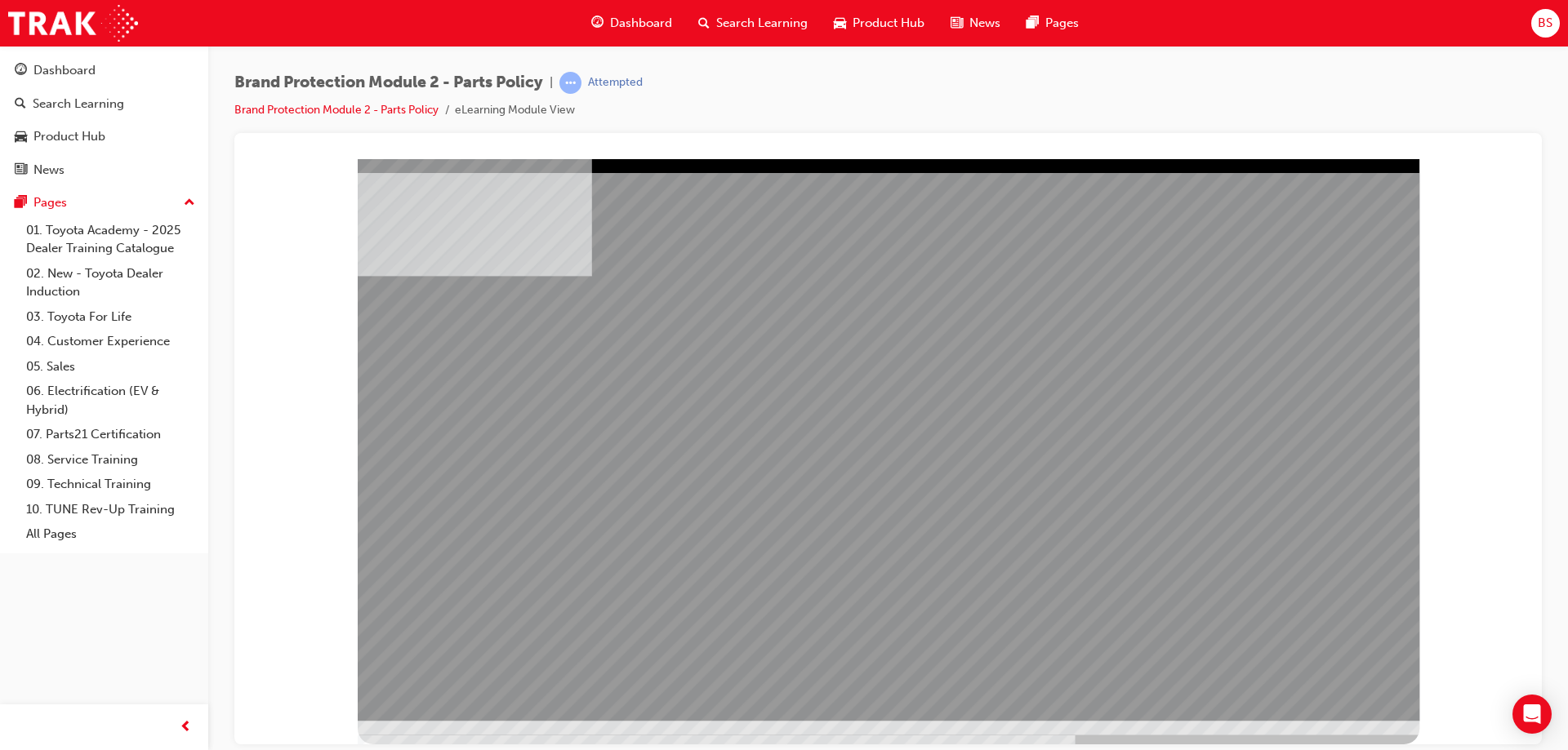
drag, startPoint x: 1037, startPoint y: 310, endPoint x: 1006, endPoint y: 402, distance: 97.1
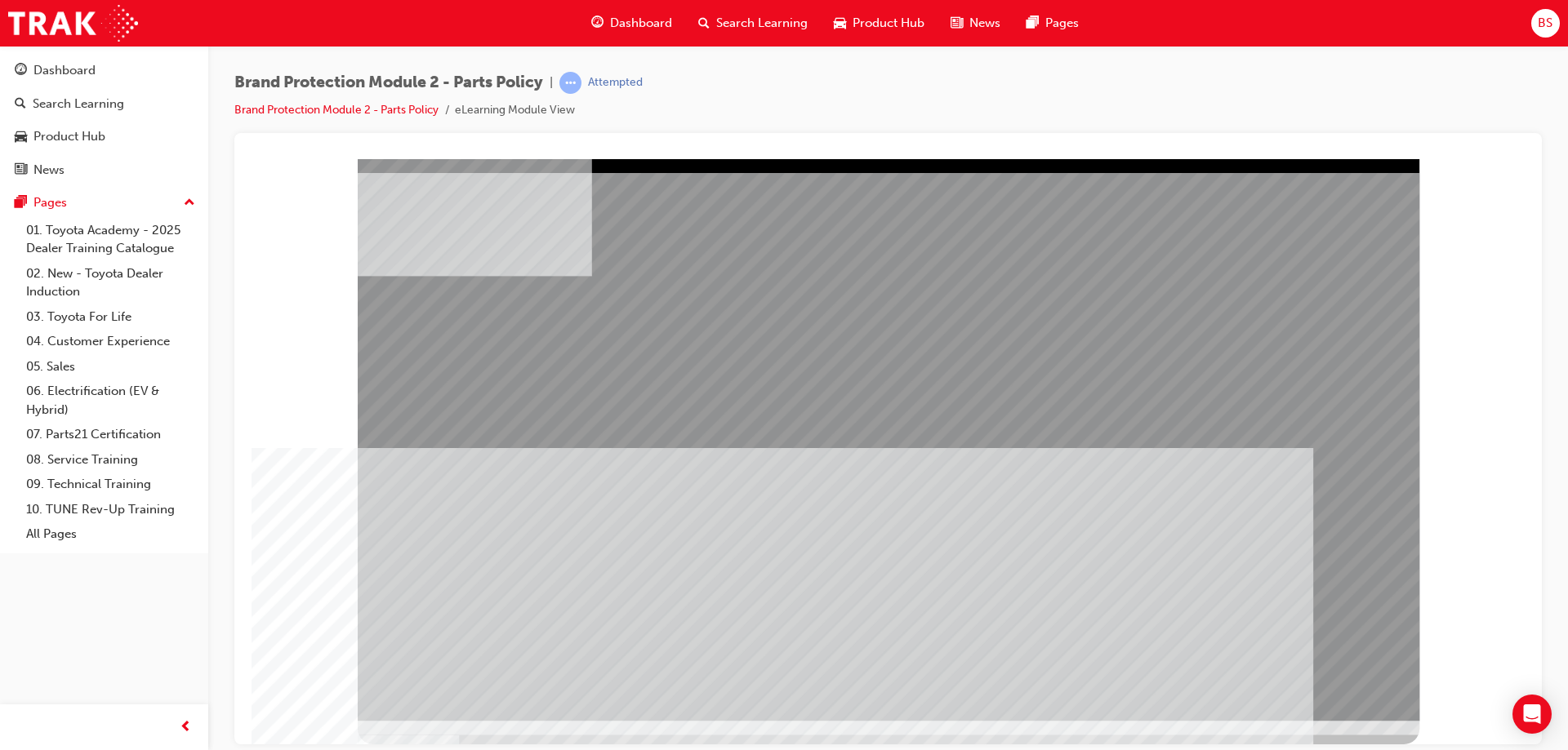
drag, startPoint x: 1304, startPoint y: 659, endPoint x: 1312, endPoint y: 678, distance: 20.6
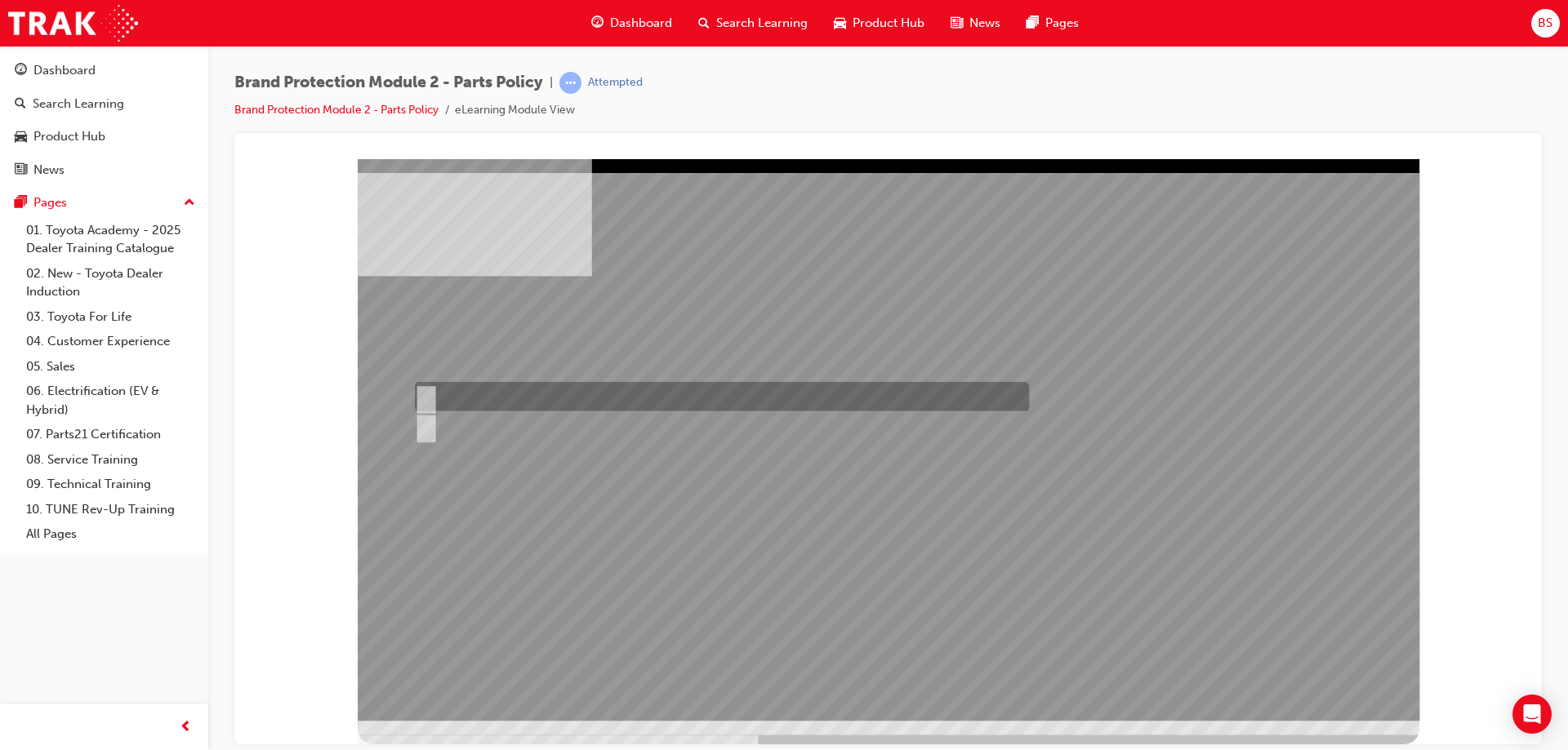
radio input "true"
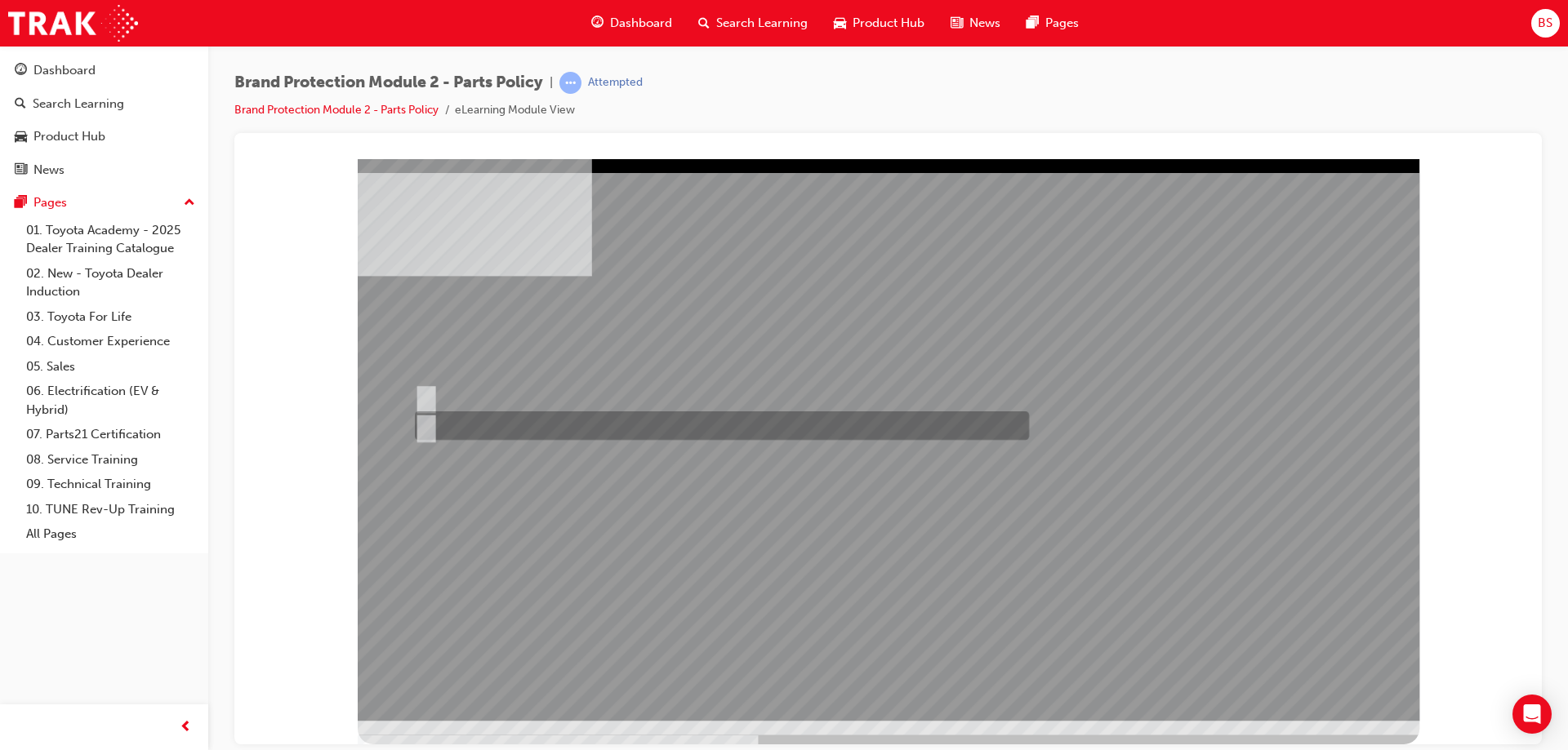
radio input "true"
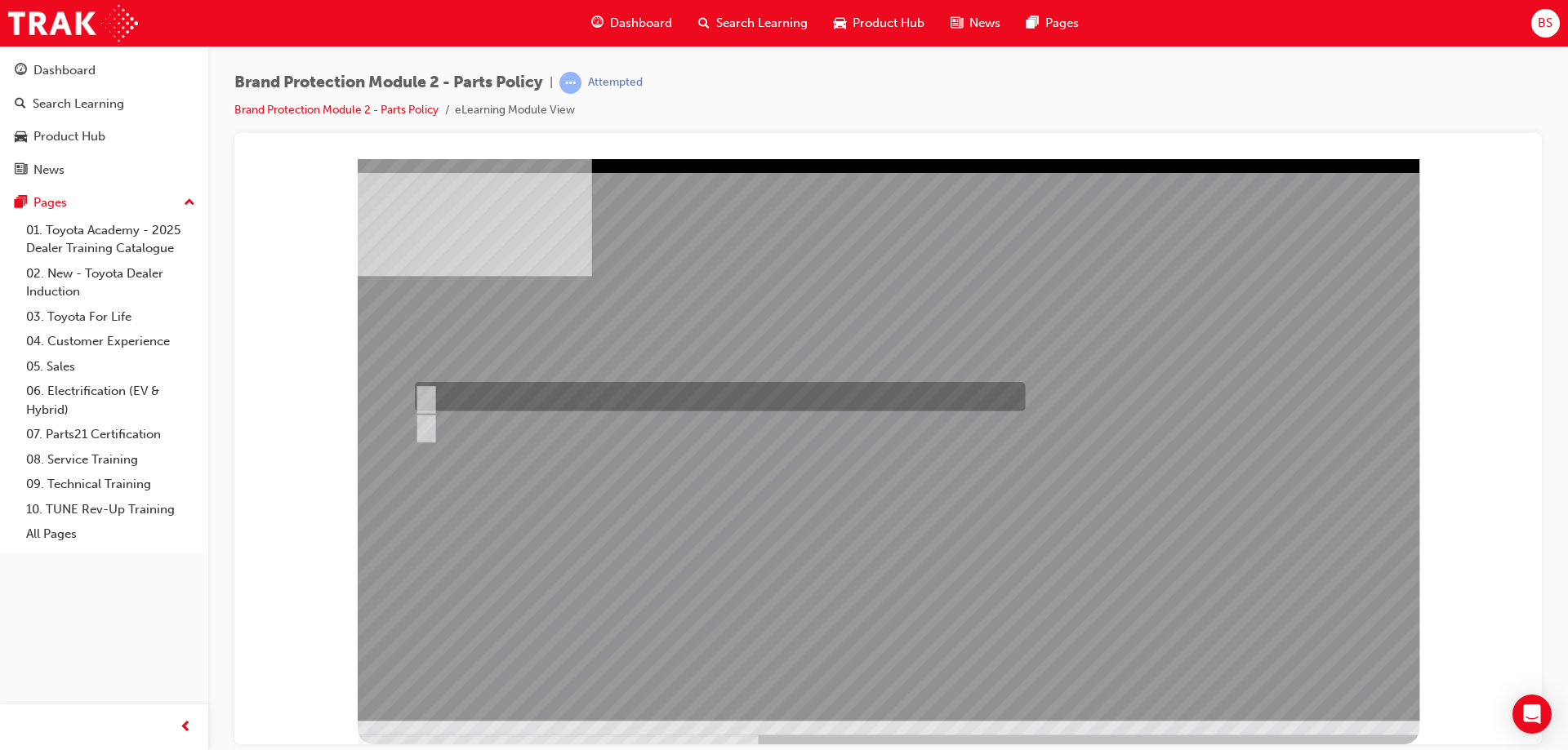
radio input "true"
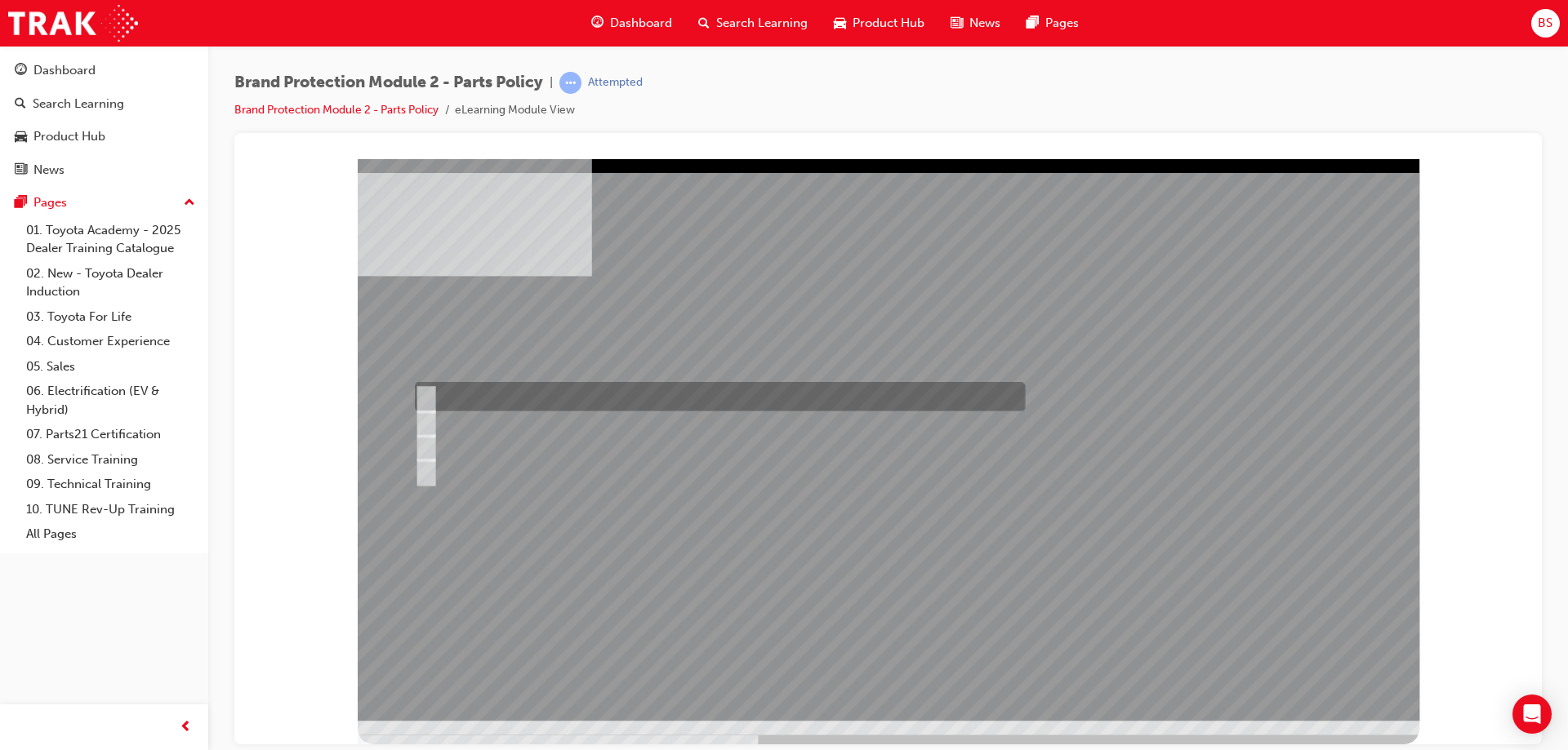
radio input "true"
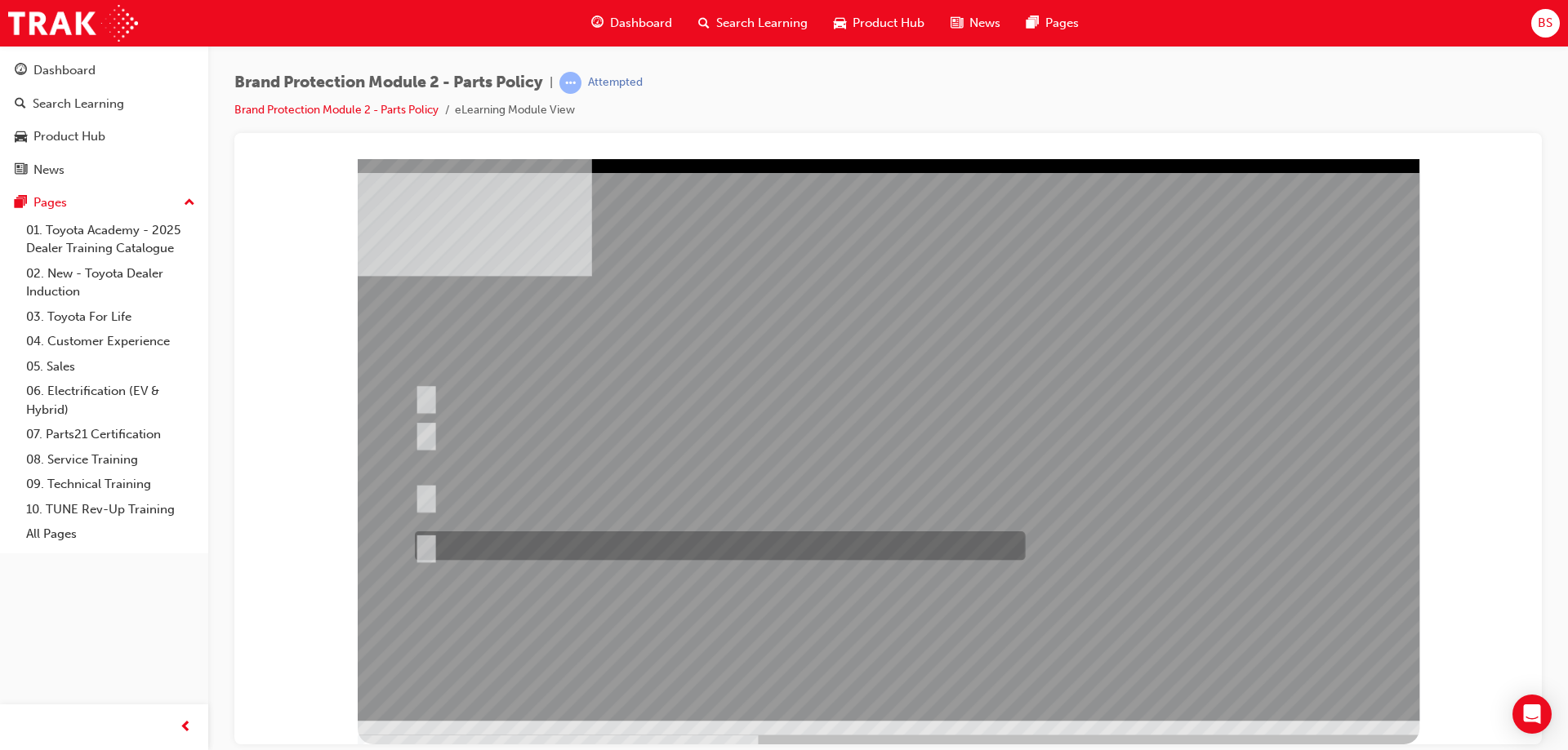
radio input "true"
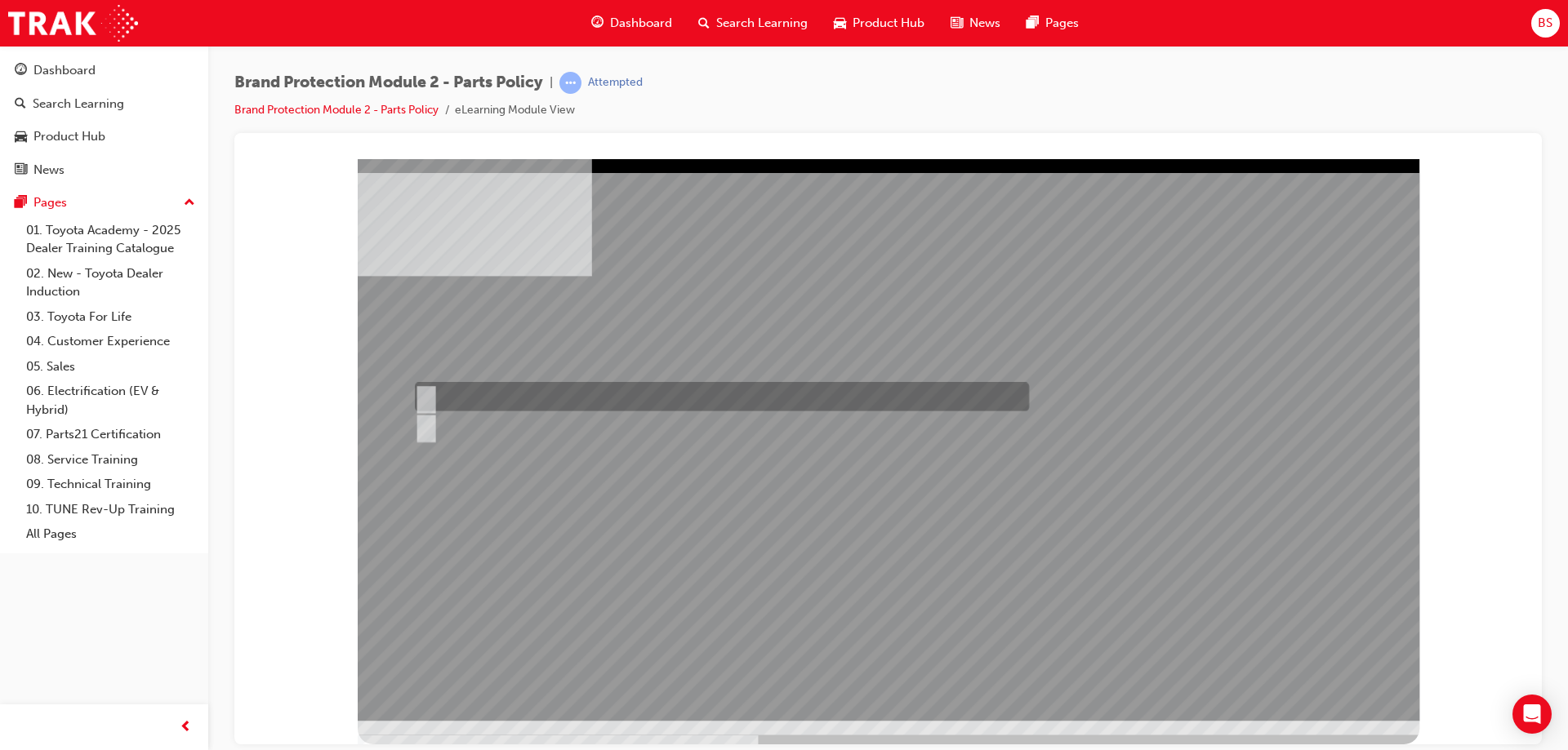
radio input "true"
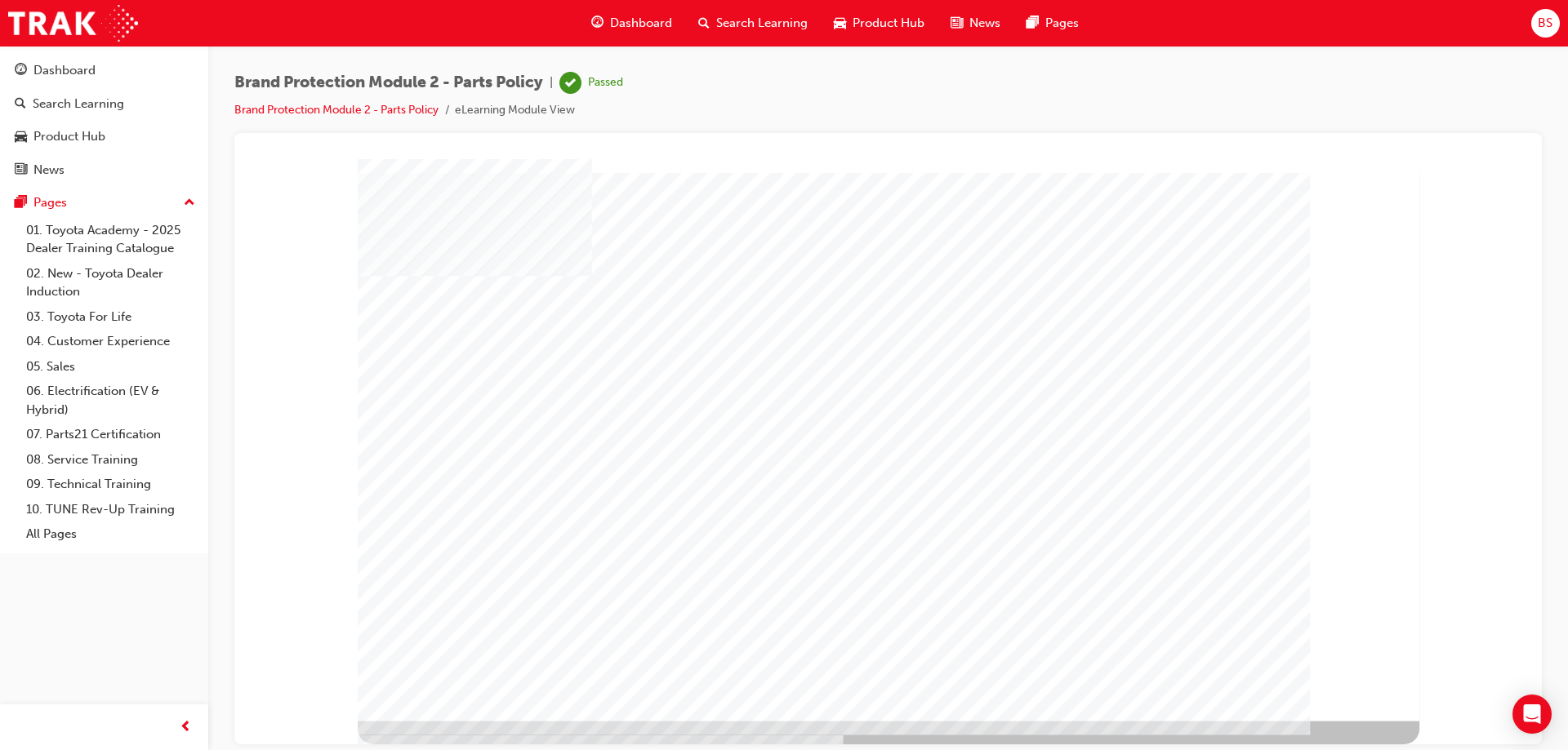
click at [755, 20] on span "Search Learning" at bounding box center [762, 23] width 92 height 19
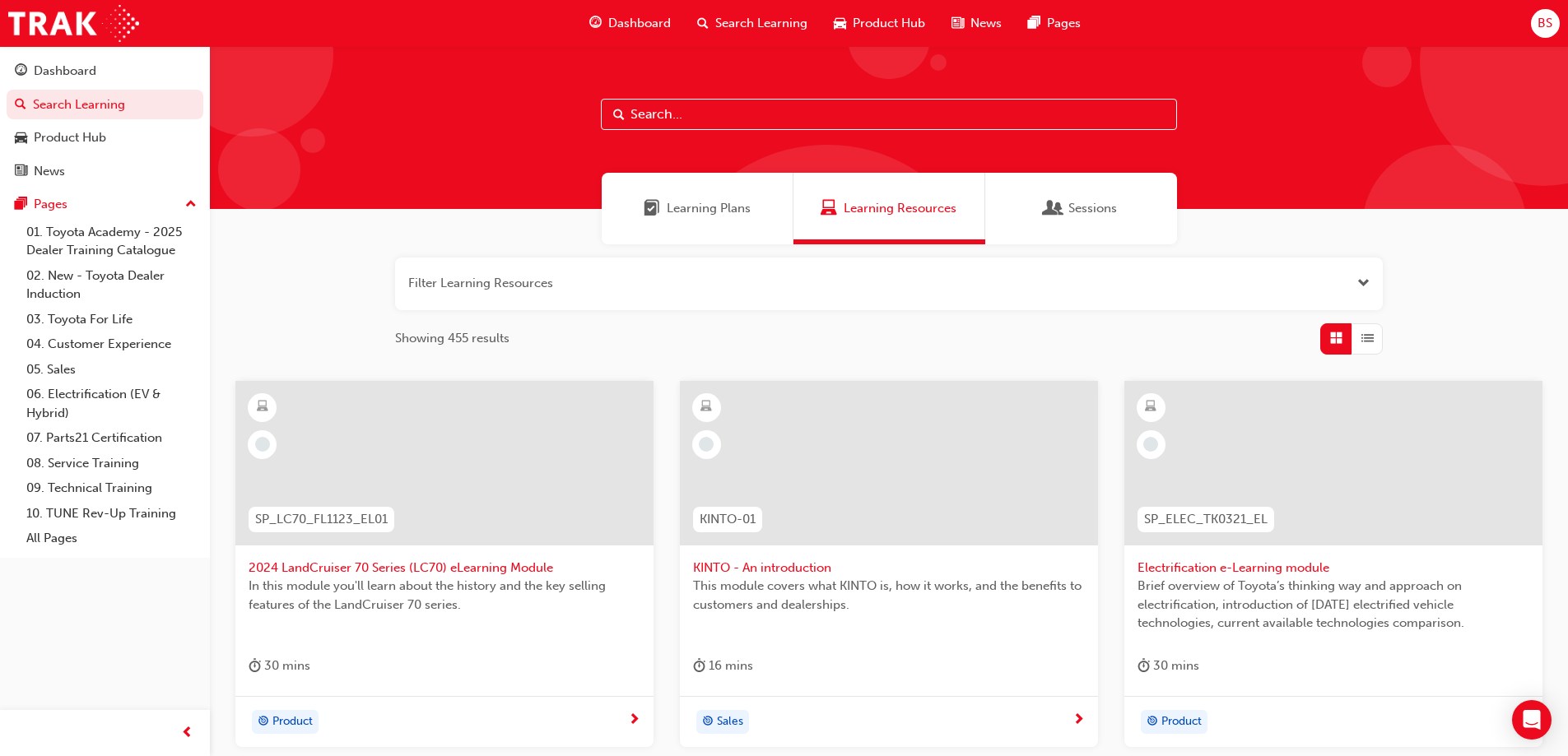
click at [873, 204] on span "Learning Resources" at bounding box center [900, 208] width 113 height 19
click at [632, 18] on span "Dashboard" at bounding box center [640, 23] width 63 height 19
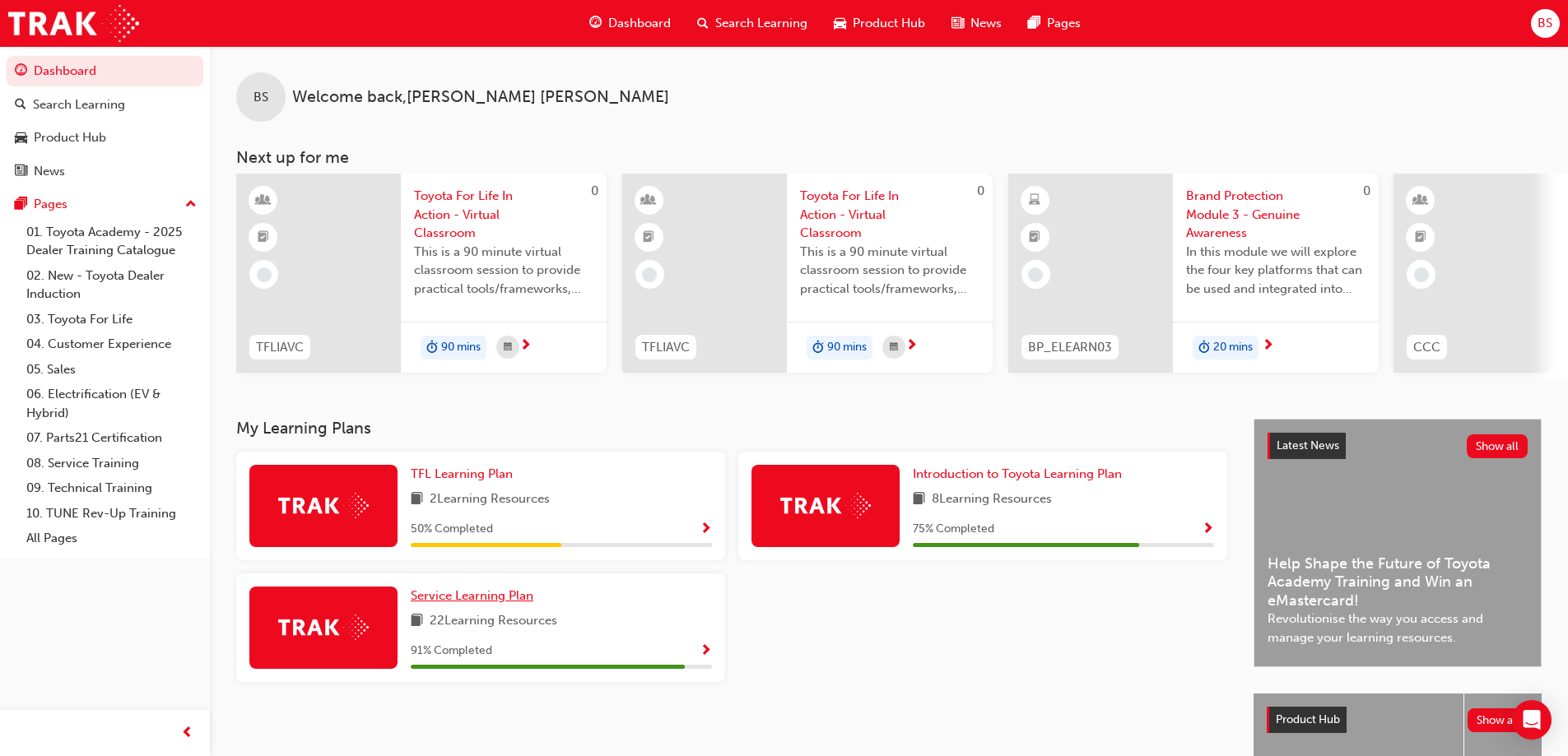
click at [454, 594] on link "Service Learning Plan" at bounding box center [475, 595] width 129 height 19
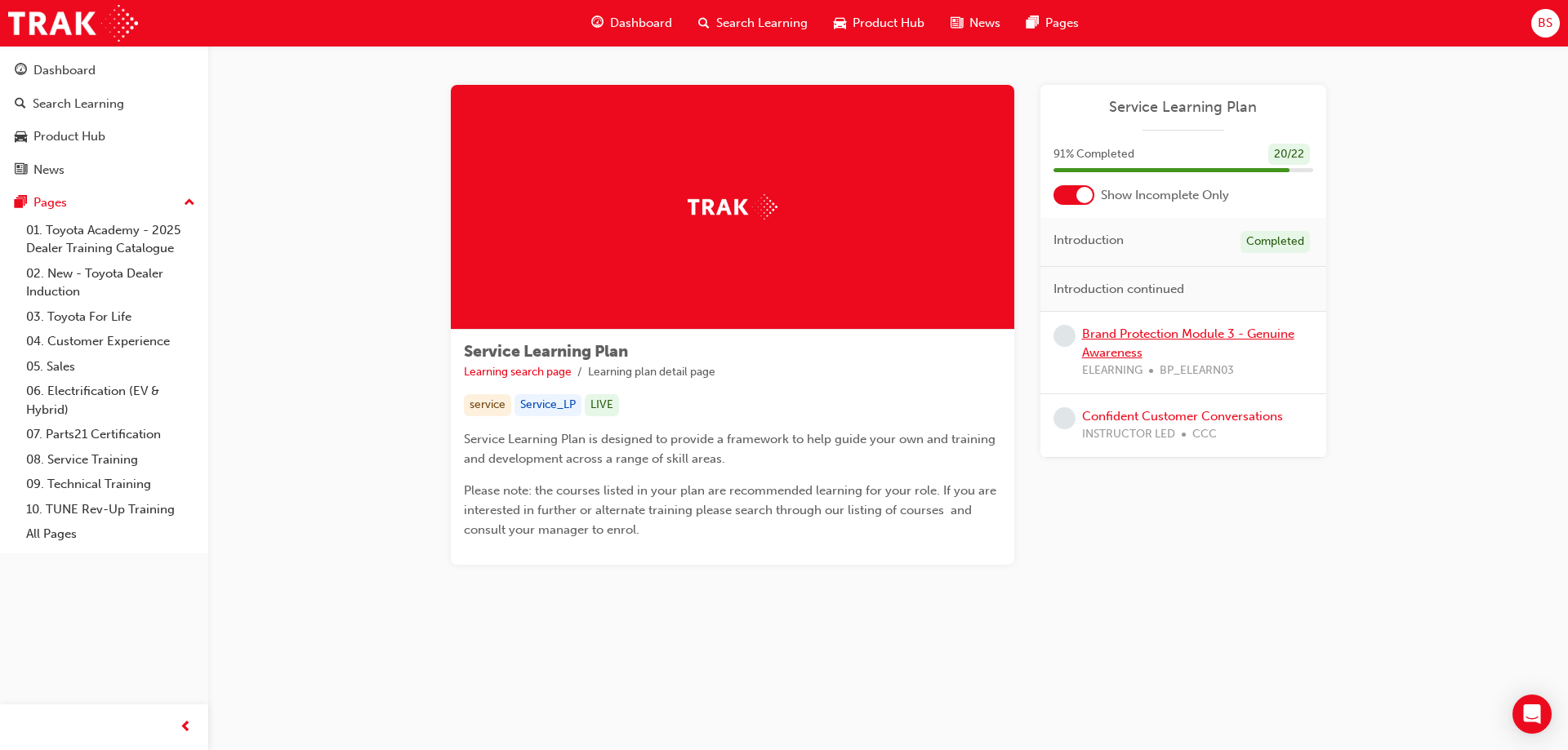
click at [1197, 334] on link "Brand Protection Module 3 - Genuine Awareness" at bounding box center [1188, 343] width 213 height 34
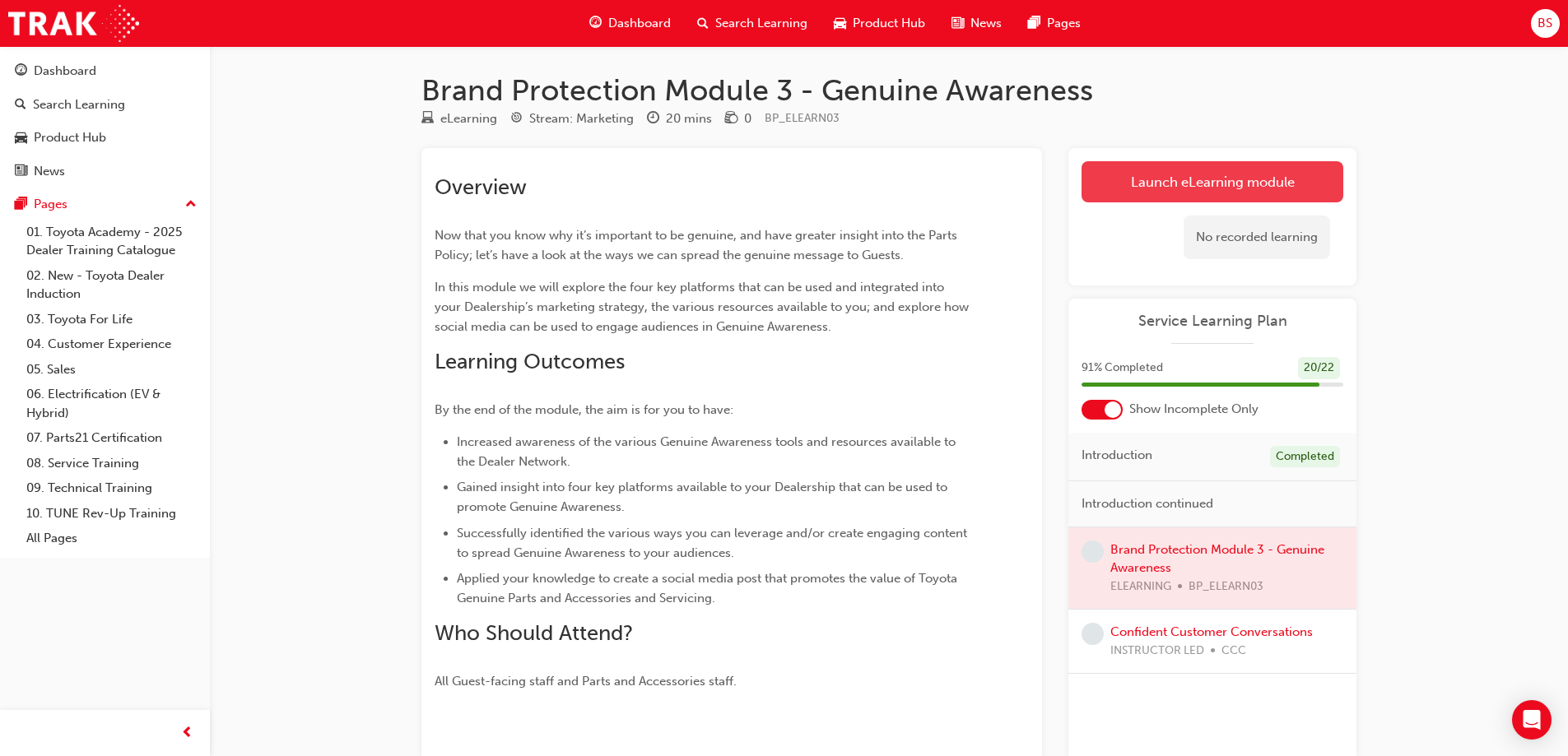
click at [1228, 173] on link "Launch eLearning module" at bounding box center [1213, 182] width 262 height 41
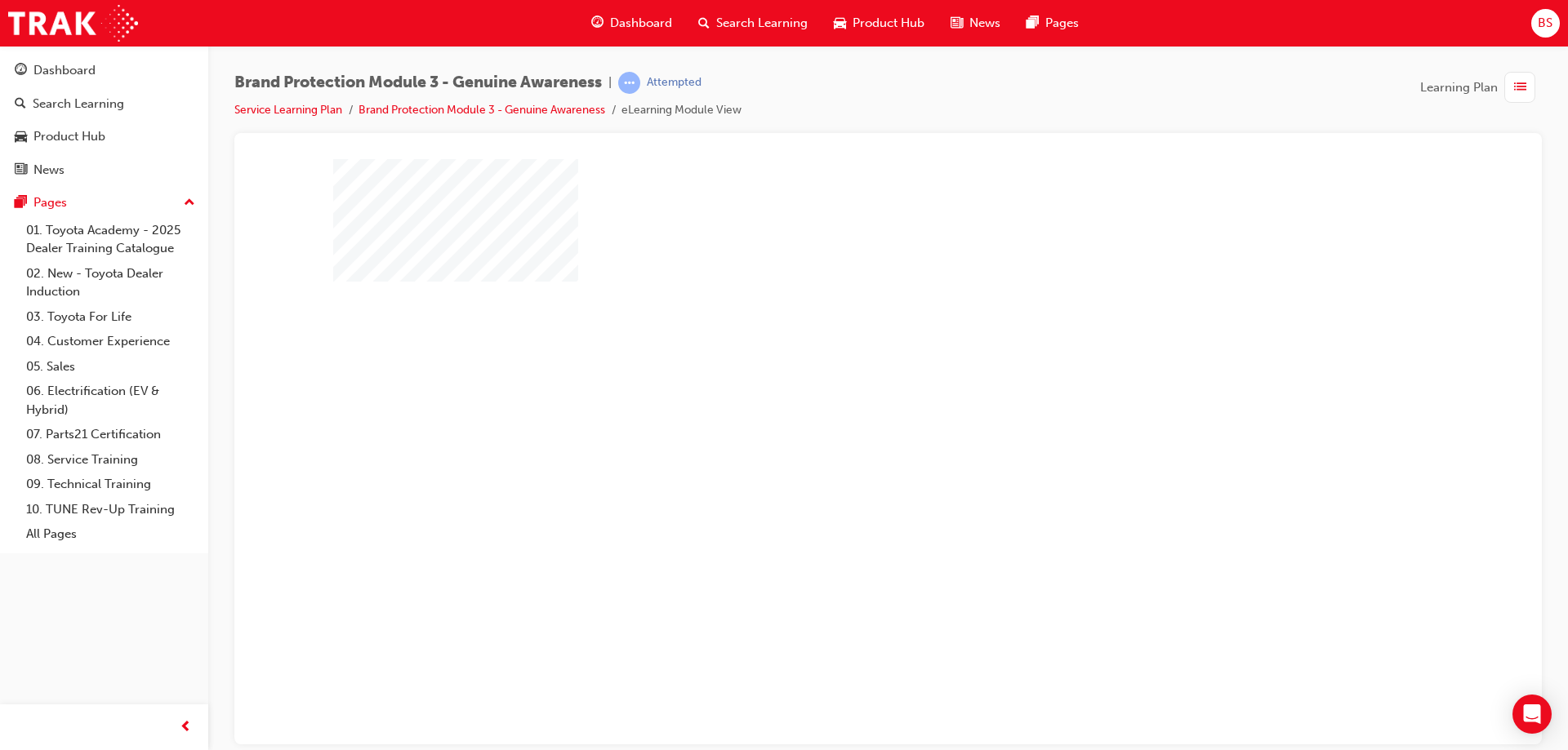
click at [841, 404] on div "play" at bounding box center [841, 404] width 0 height 0
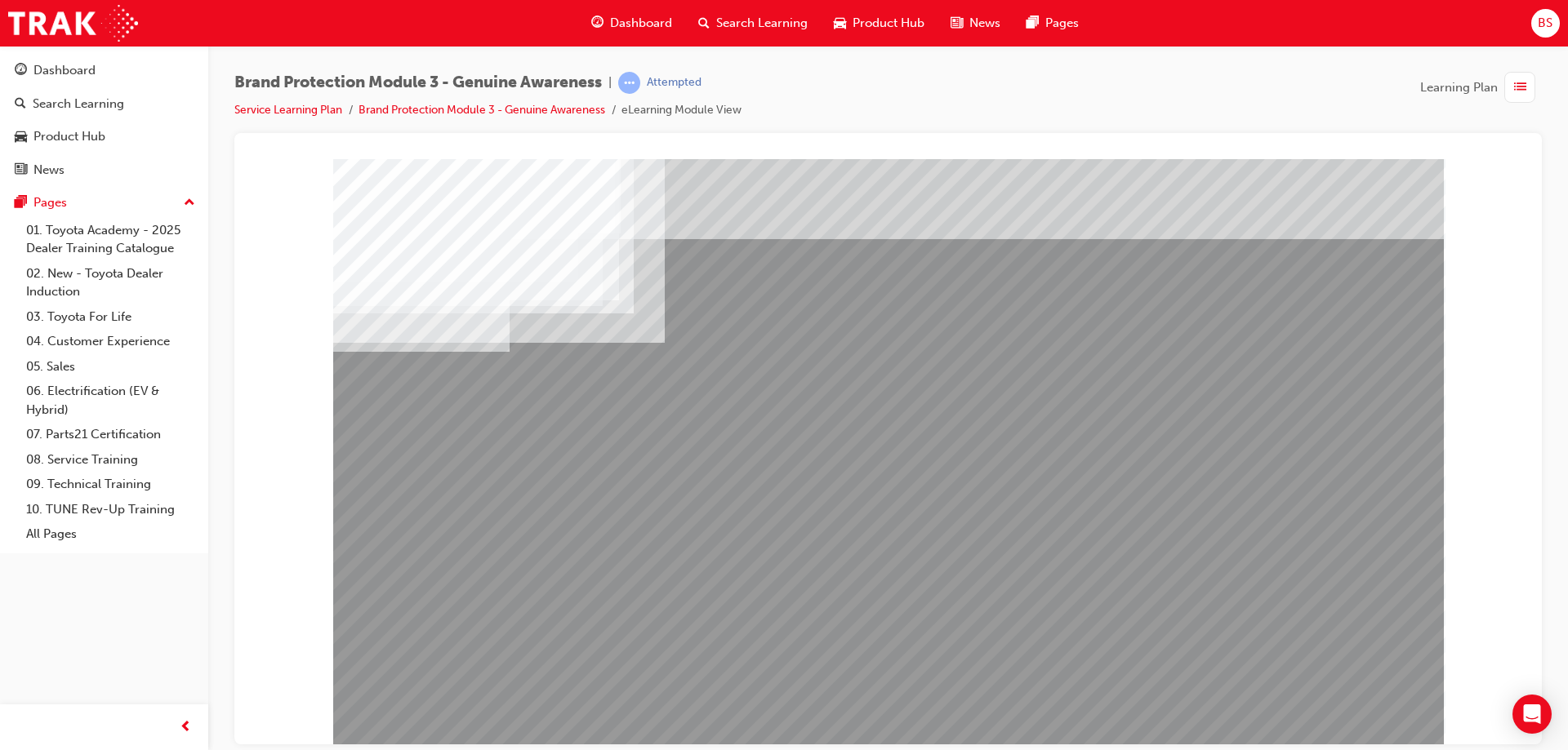
drag, startPoint x: 540, startPoint y: 649, endPoint x: 489, endPoint y: 665, distance: 53.5
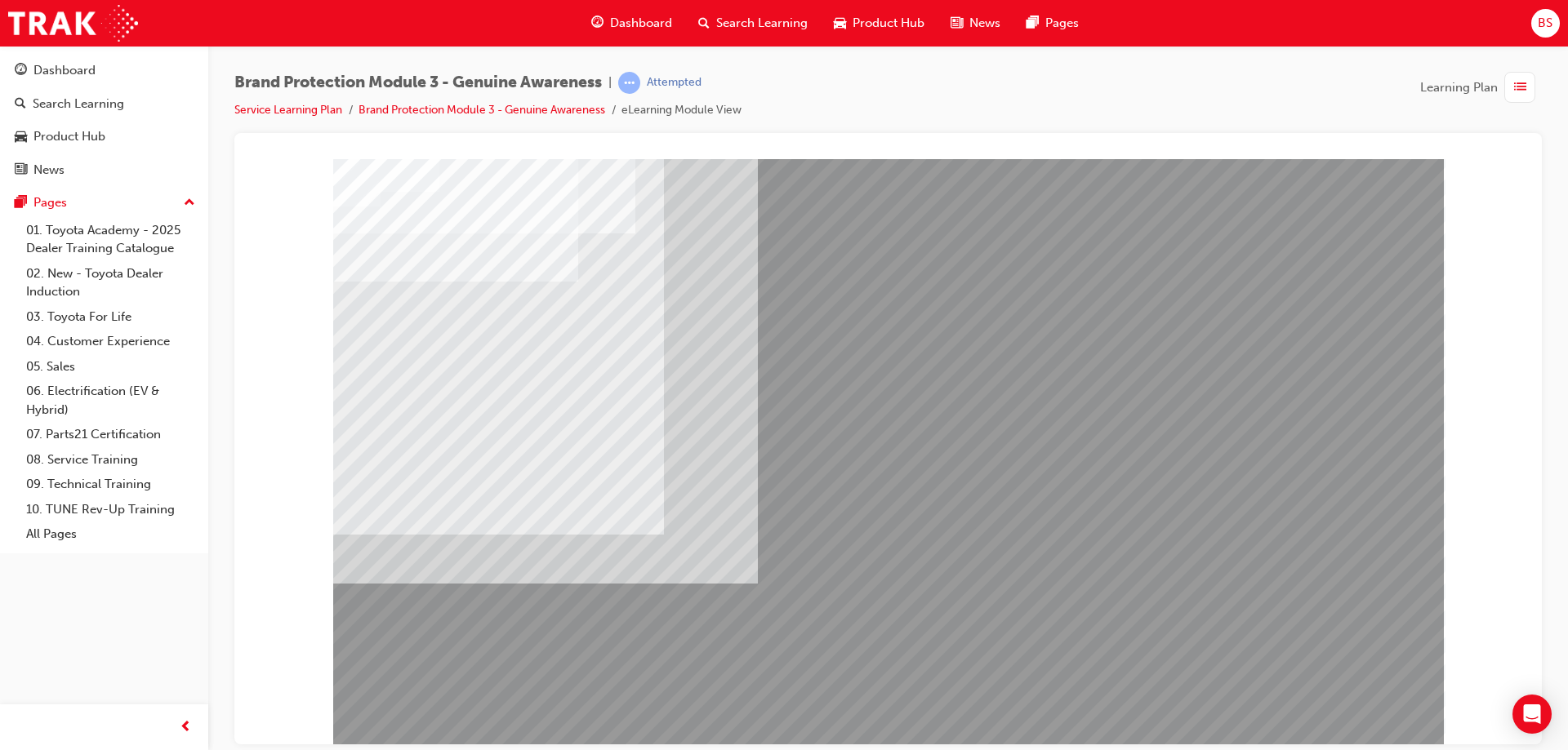
drag, startPoint x: 834, startPoint y: 390, endPoint x: 874, endPoint y: 382, distance: 40.8
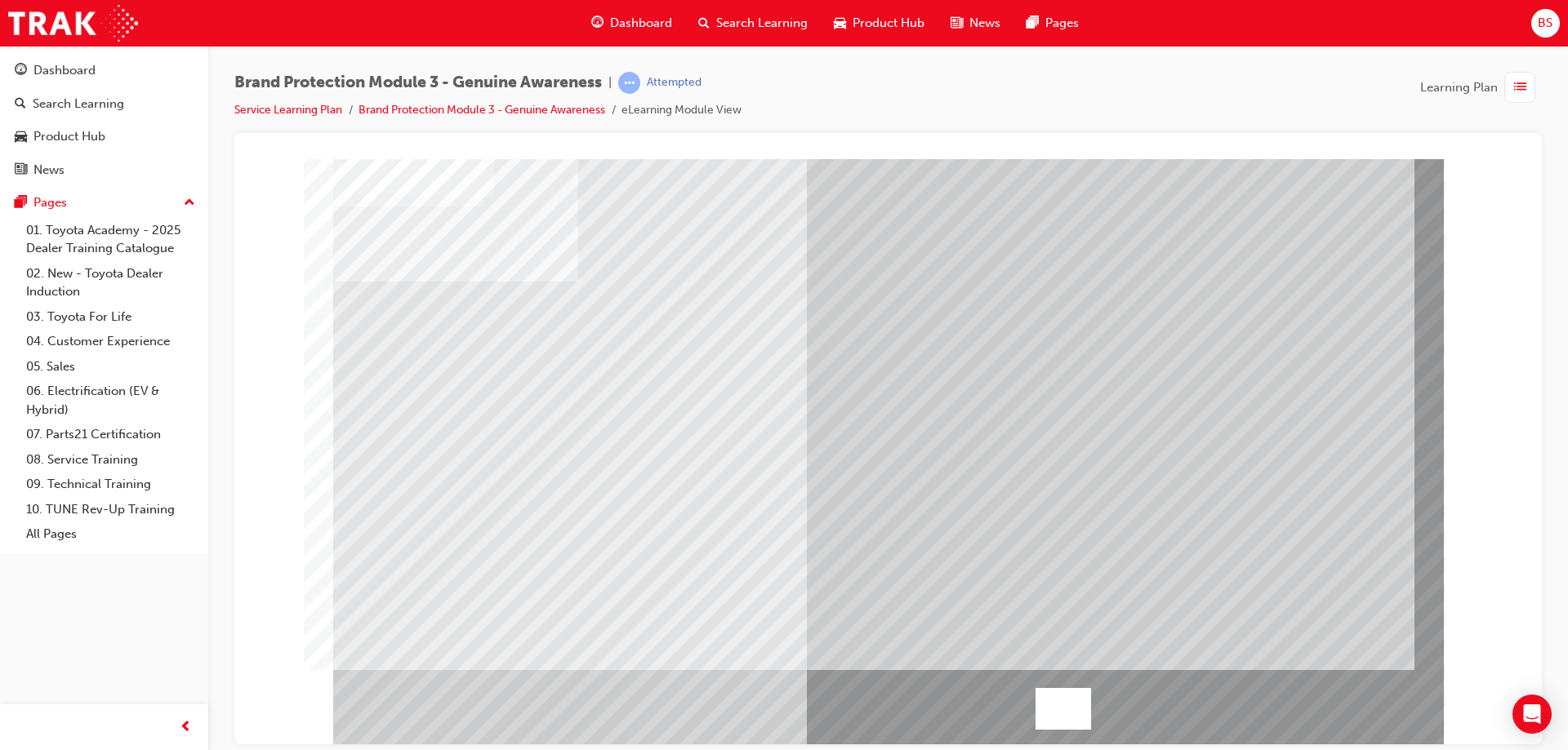
click at [1353, 699] on div "" at bounding box center [888, 452] width 1111 height 588
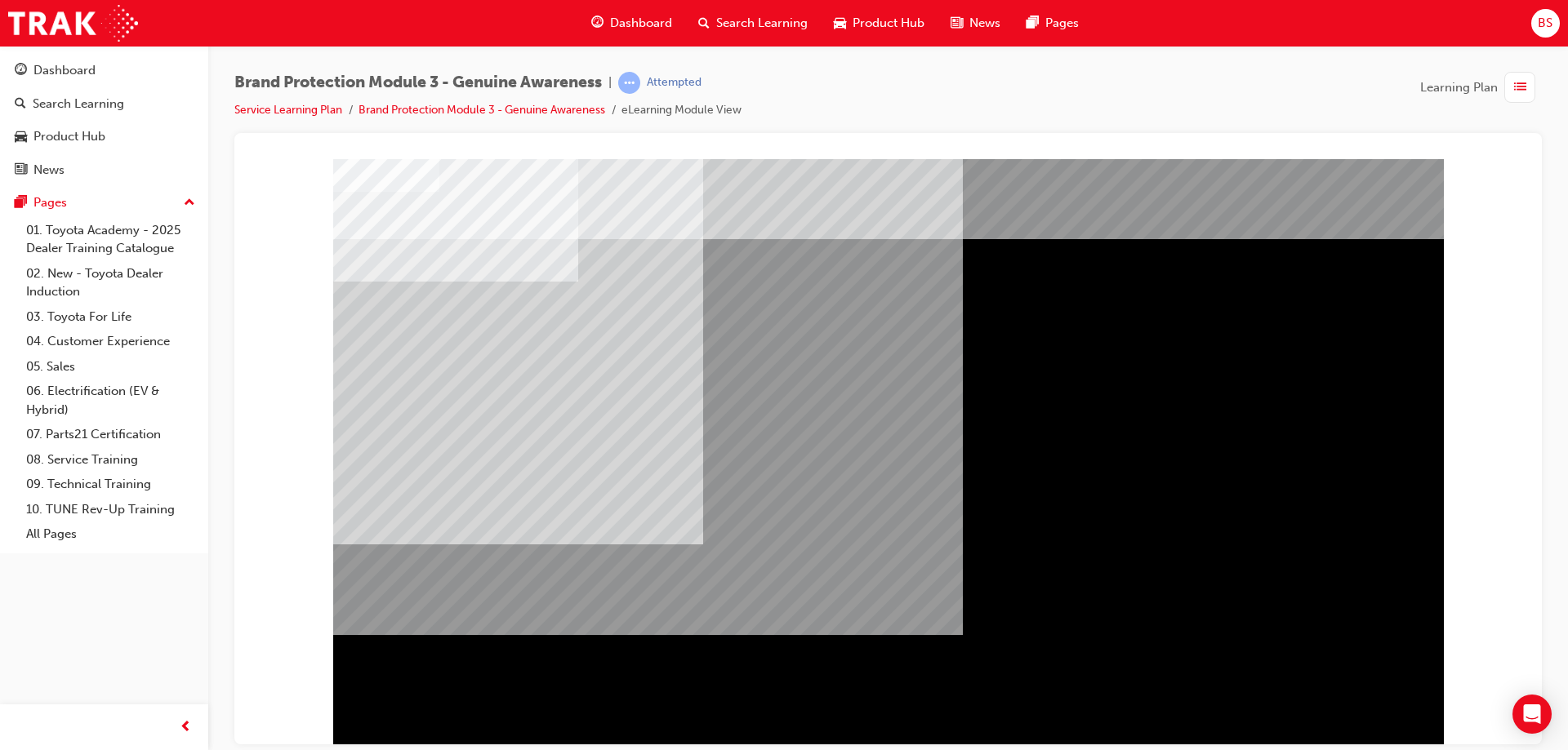
click at [1353, 699] on div "" at bounding box center [888, 452] width 1111 height 588
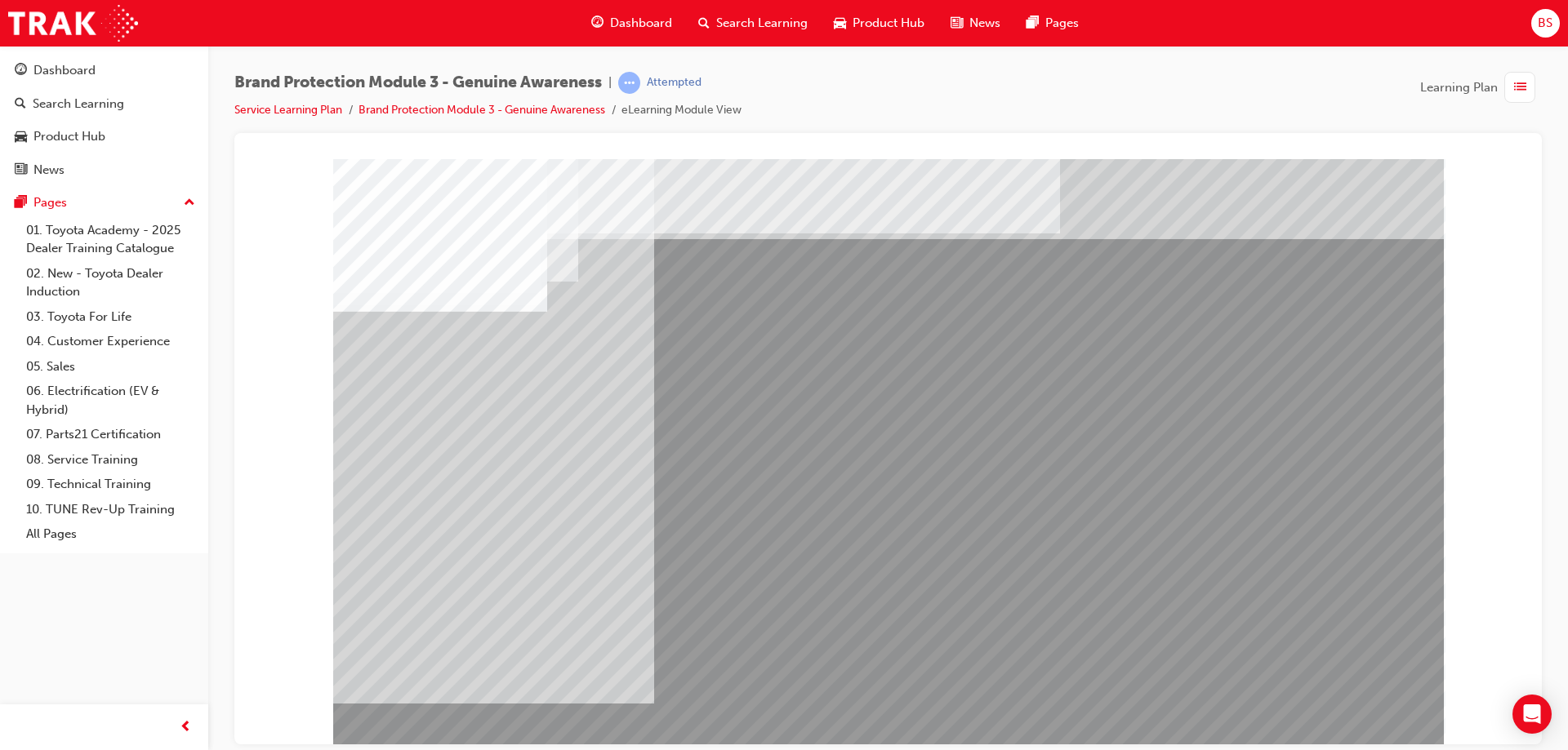
drag, startPoint x: 487, startPoint y: 360, endPoint x: 870, endPoint y: 300, distance: 387.7
click at [870, 300] on div at bounding box center [888, 452] width 1111 height 588
drag, startPoint x: 847, startPoint y: 383, endPoint x: 974, endPoint y: 348, distance: 131.7
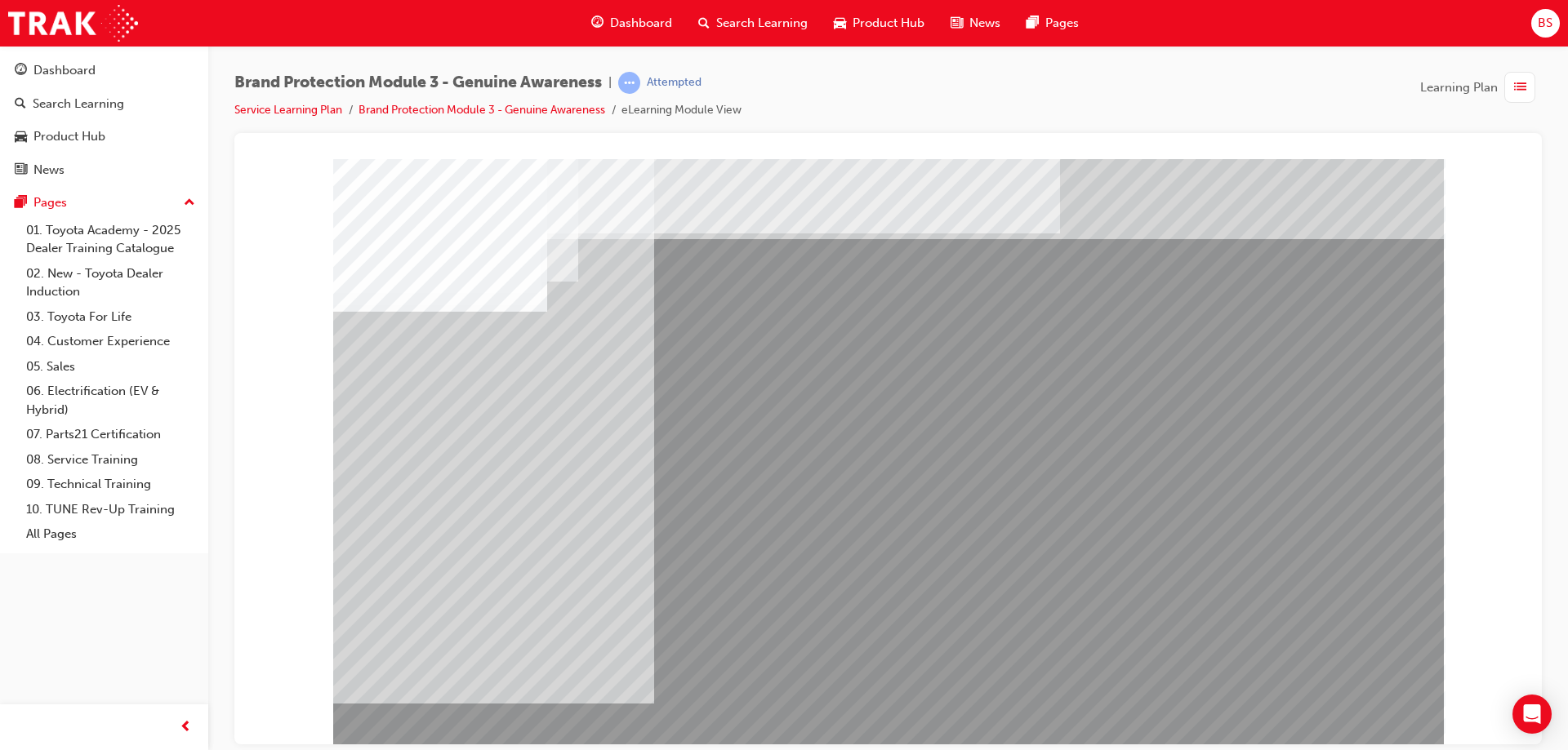
drag, startPoint x: 571, startPoint y: 361, endPoint x: 726, endPoint y: 363, distance: 155.0
click at [717, 365] on div at bounding box center [888, 452] width 1111 height 588
drag, startPoint x: 705, startPoint y: 555, endPoint x: 1163, endPoint y: 520, distance: 459.3
click at [1222, 526] on div at bounding box center [888, 452] width 1111 height 588
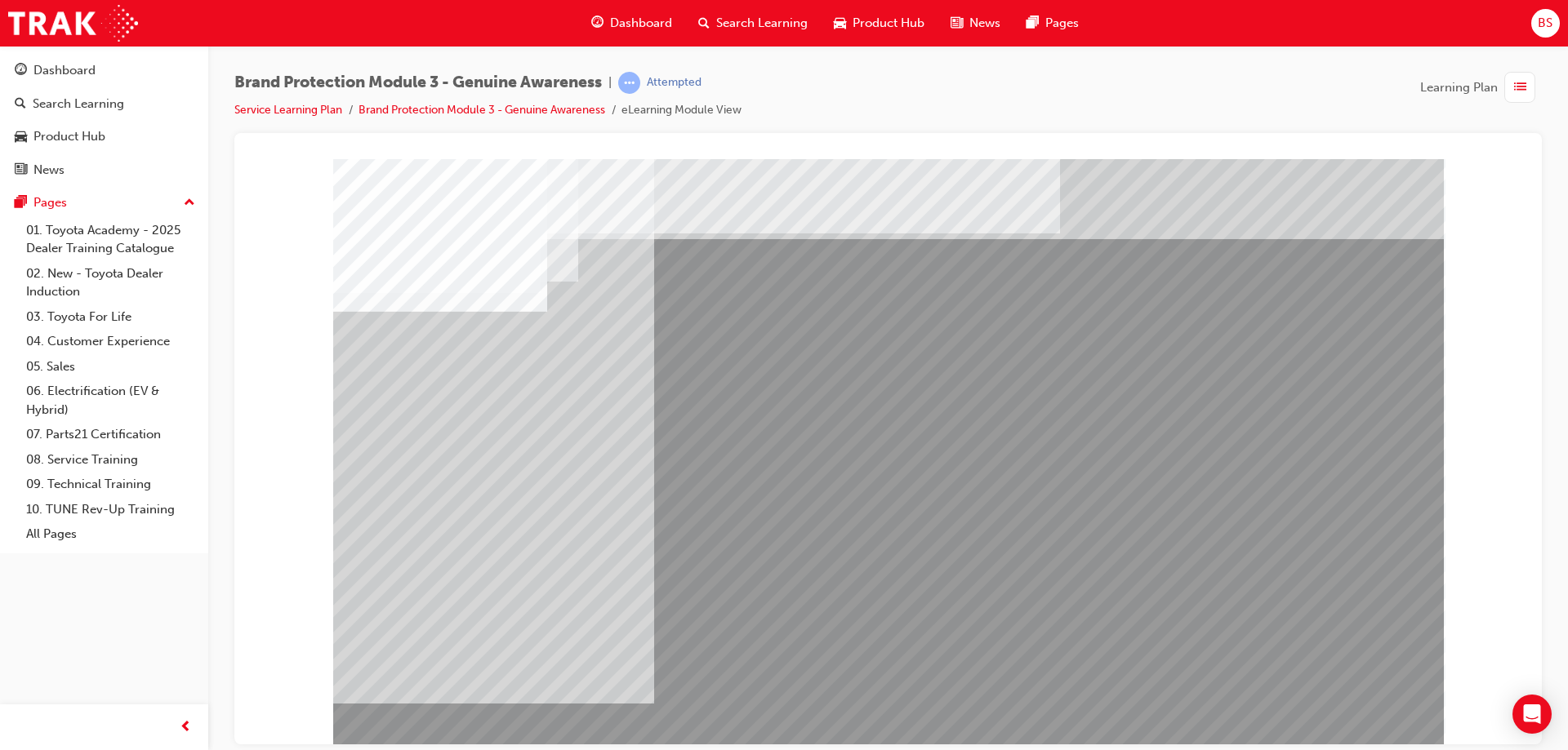
drag, startPoint x: 1289, startPoint y: 546, endPoint x: 891, endPoint y: 572, distance: 398.8
click at [891, 572] on div at bounding box center [888, 452] width 1111 height 588
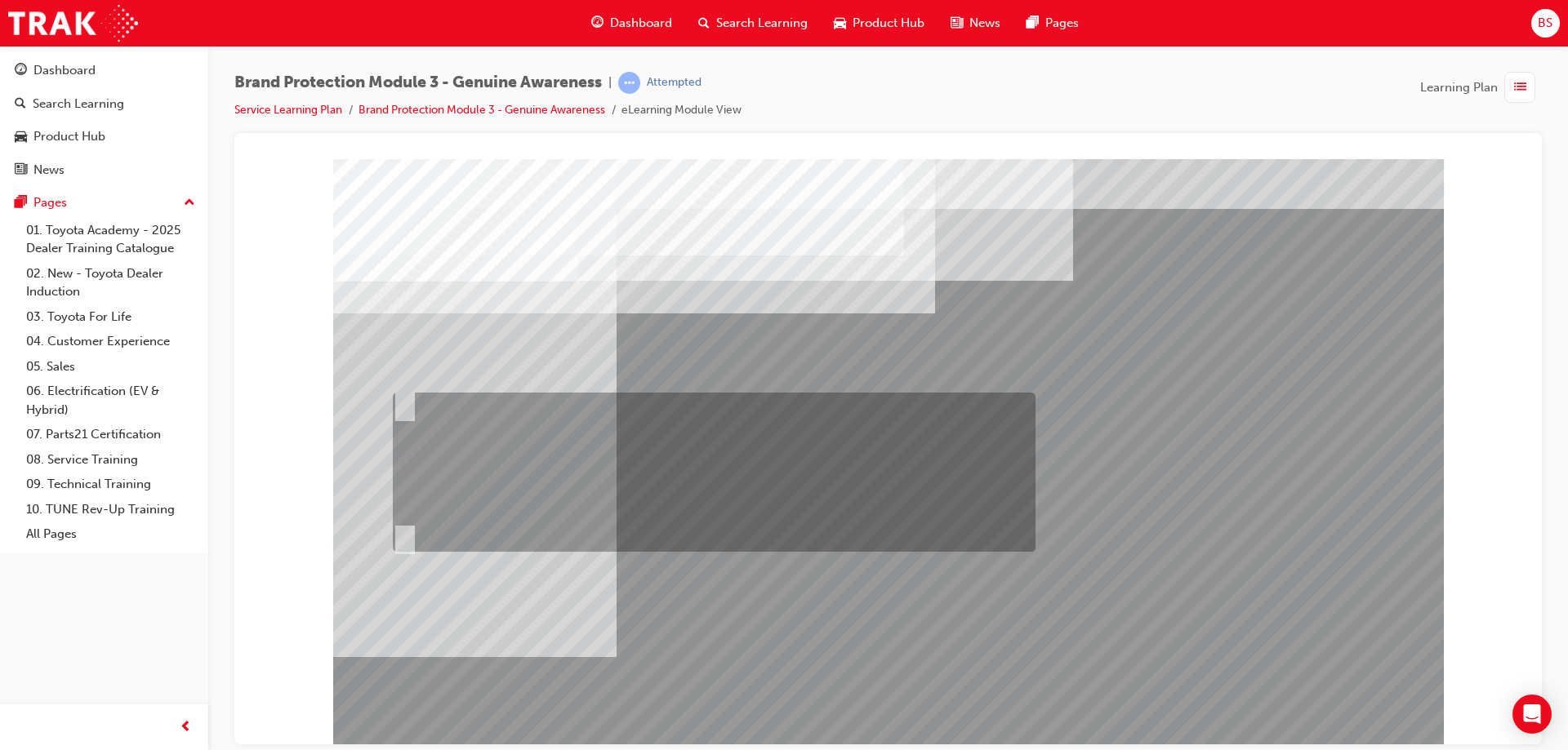
click at [411, 403] on div at bounding box center [710, 472] width 643 height 159
radio input "true"
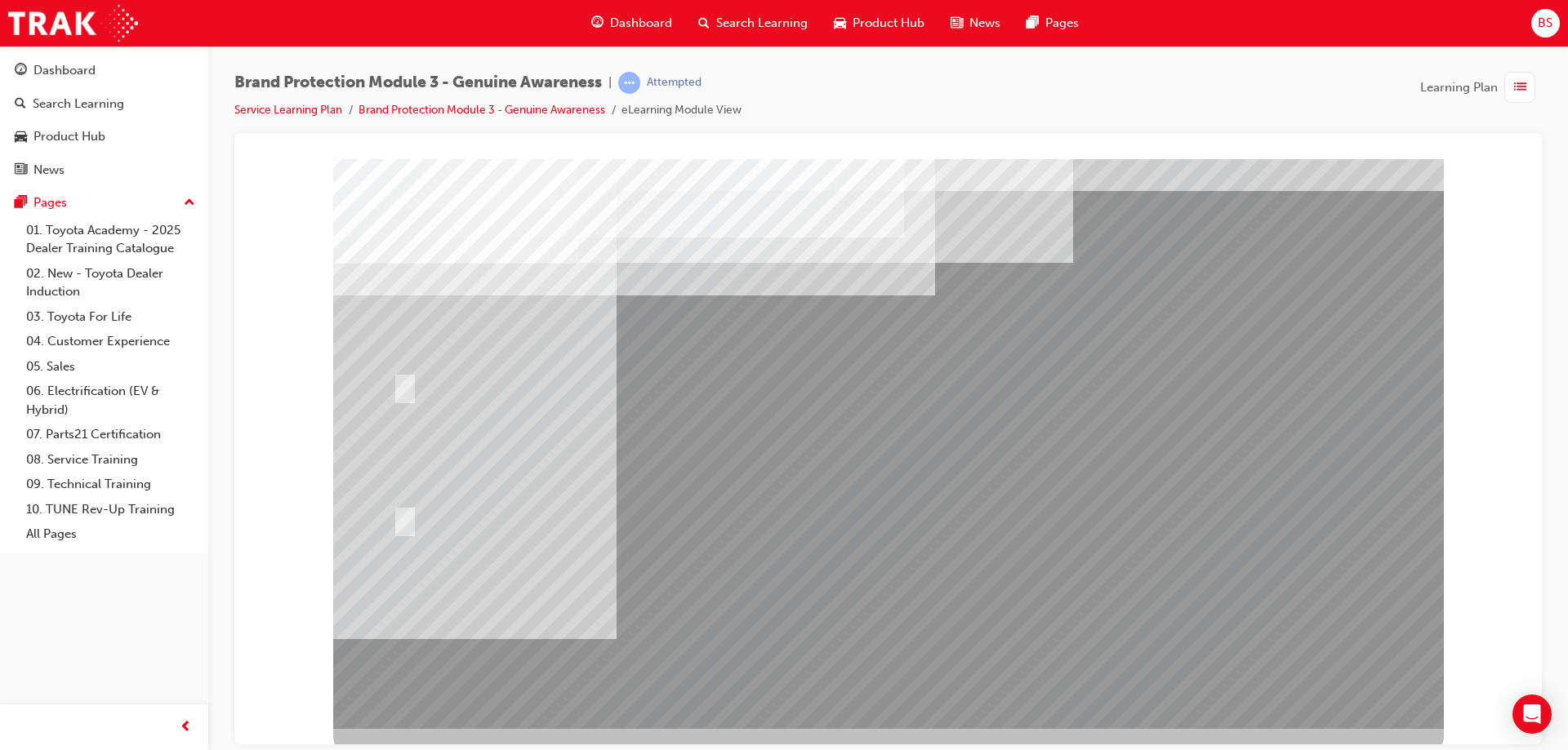
scroll to position [27, 0]
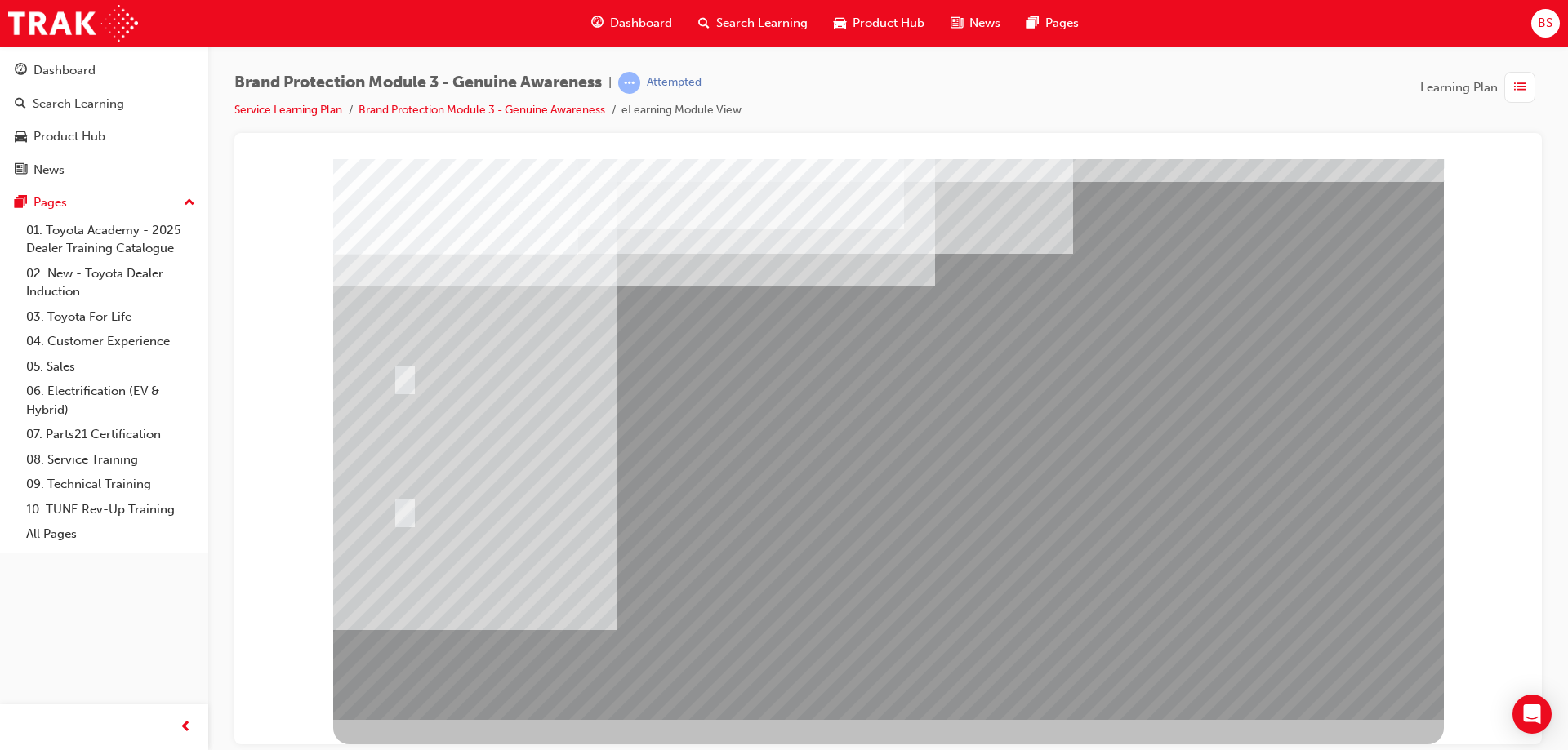
click at [893, 620] on div at bounding box center [888, 425] width 1111 height 588
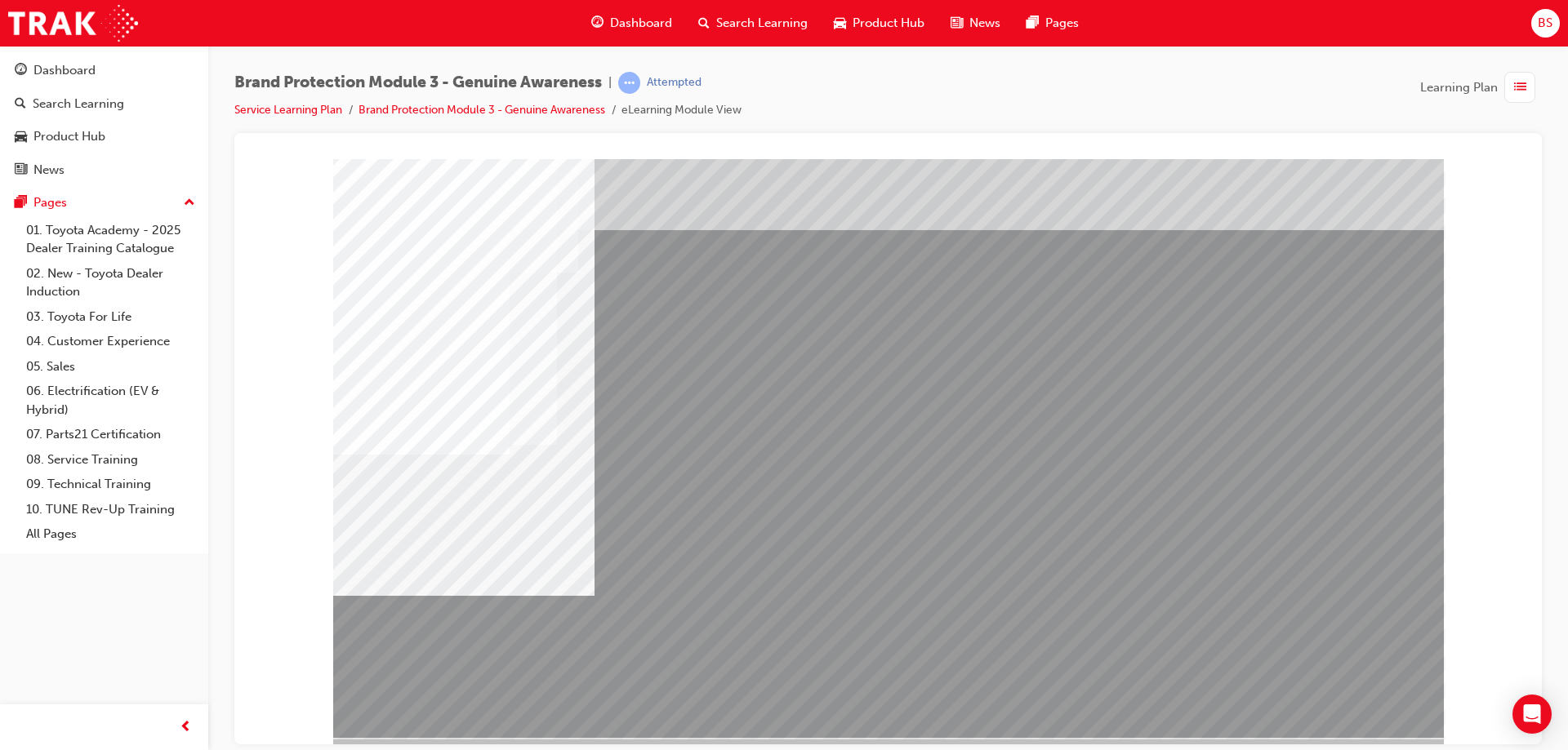
scroll to position [27, 0]
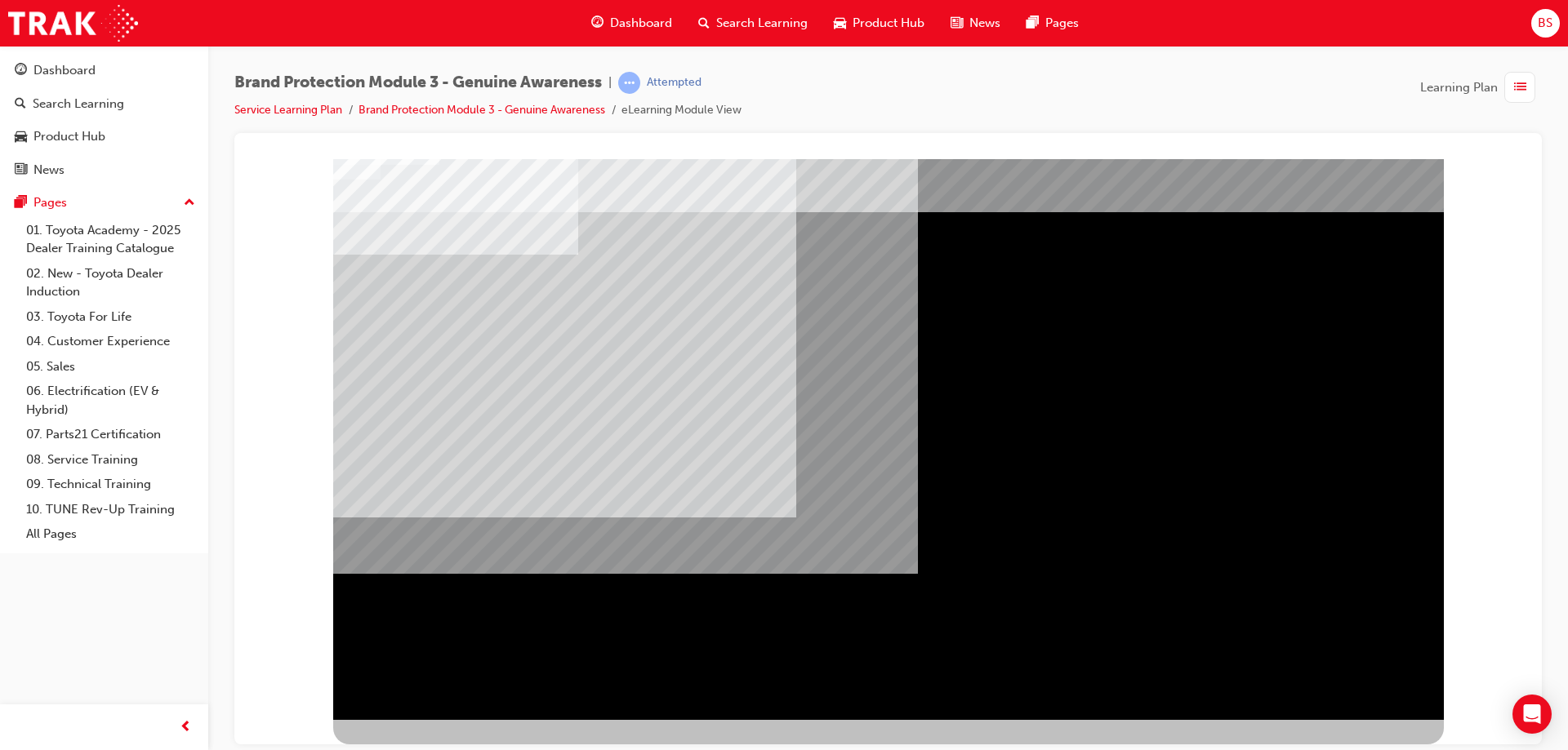
scroll to position [0, 0]
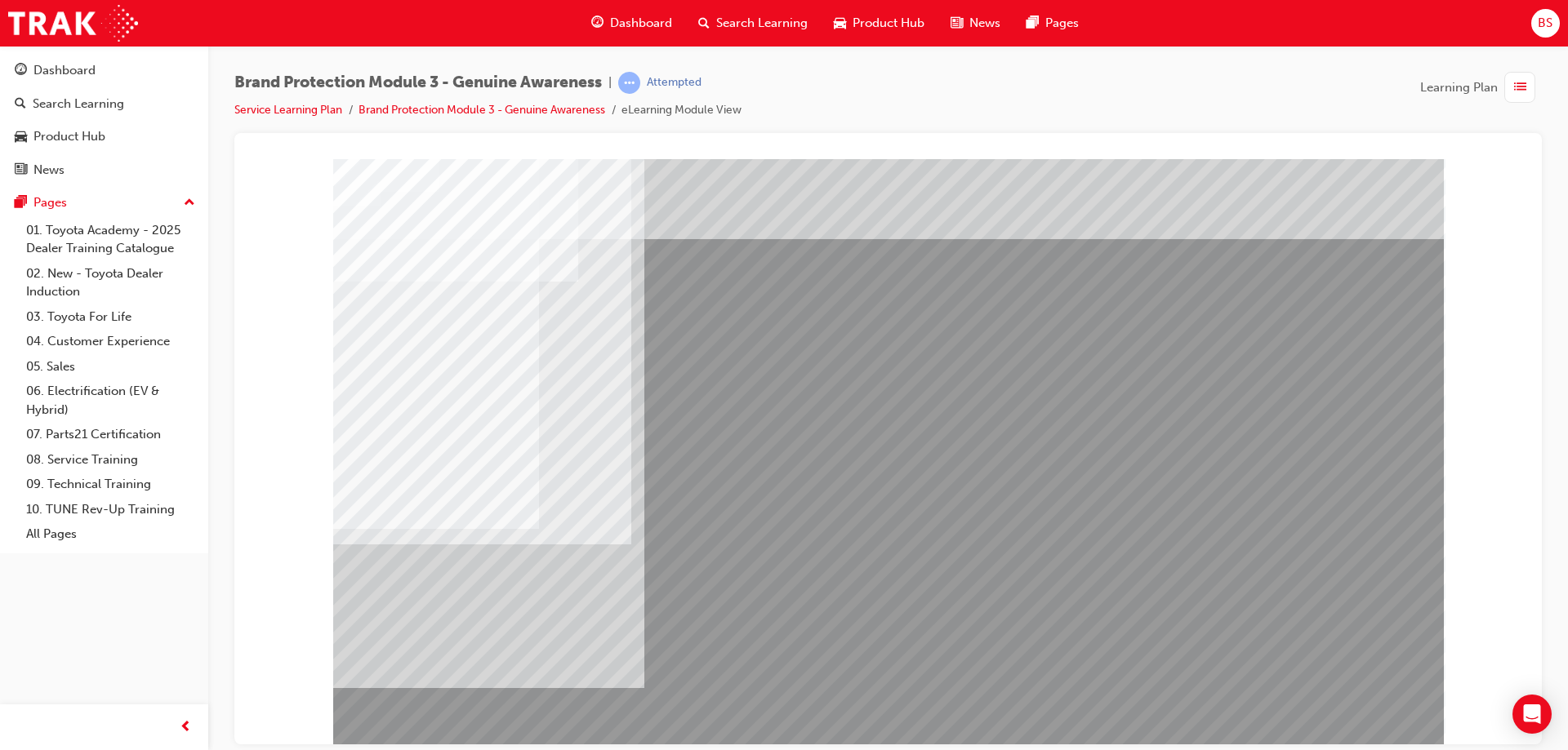
drag, startPoint x: 713, startPoint y: 371, endPoint x: 730, endPoint y: 417, distance: 49.0
drag, startPoint x: 725, startPoint y: 456, endPoint x: 707, endPoint y: 464, distance: 19.7
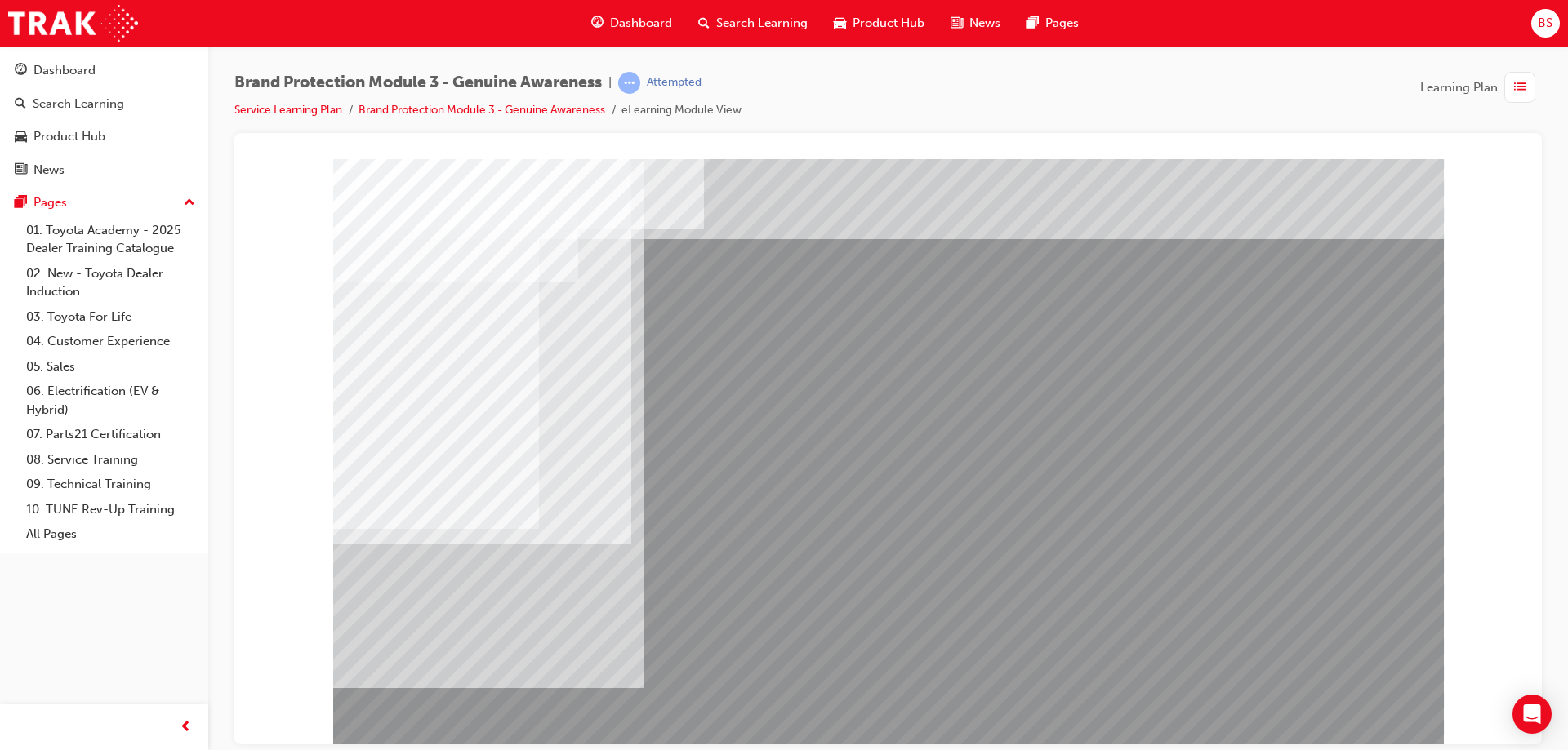
drag, startPoint x: 707, startPoint y: 468, endPoint x: 702, endPoint y: 500, distance: 32.4
drag, startPoint x: 699, startPoint y: 661, endPoint x: 721, endPoint y: 649, distance: 25.1
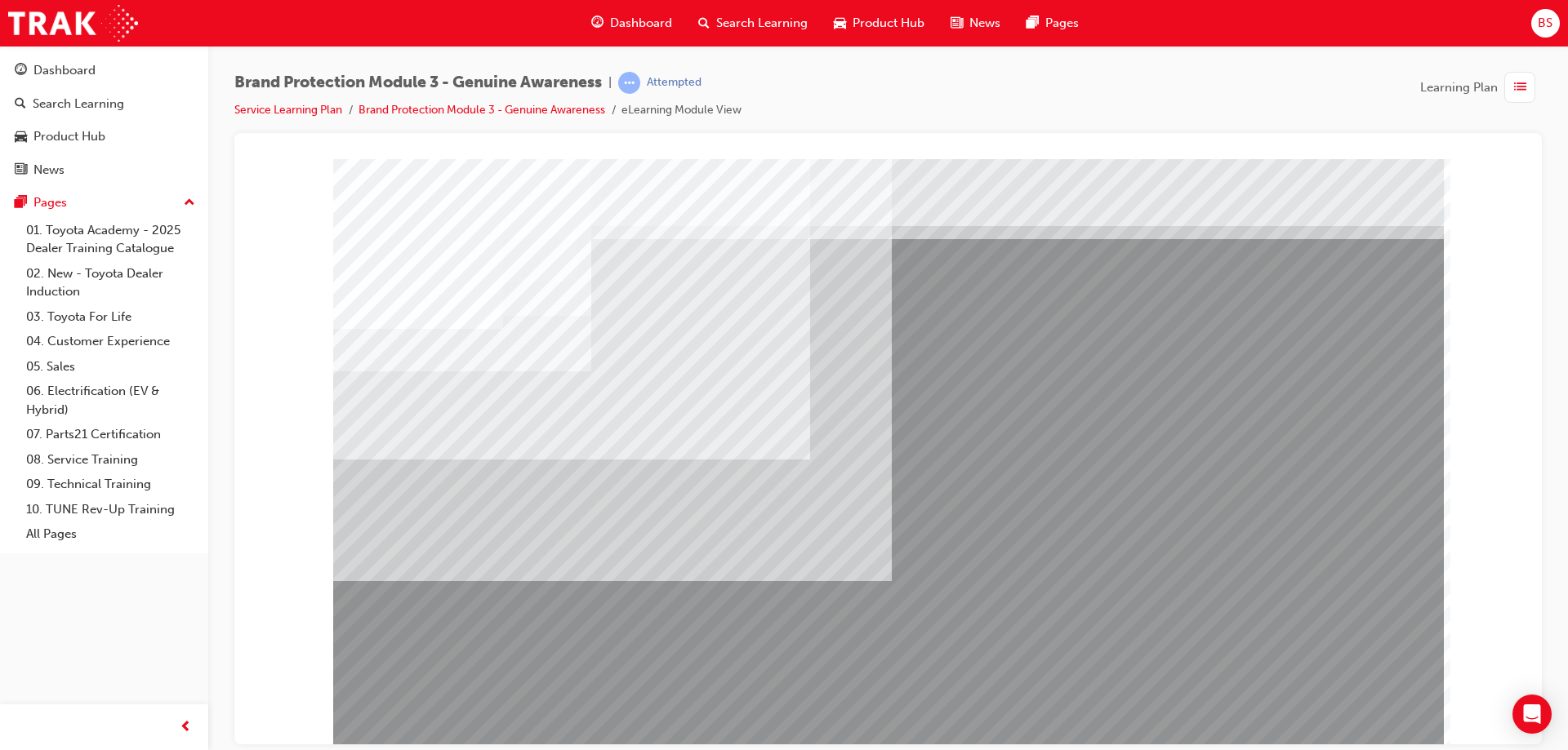
drag, startPoint x: 548, startPoint y: 337, endPoint x: 532, endPoint y: 393, distance: 58.2
click at [494, 537] on div "multistate" at bounding box center [888, 452] width 1111 height 588
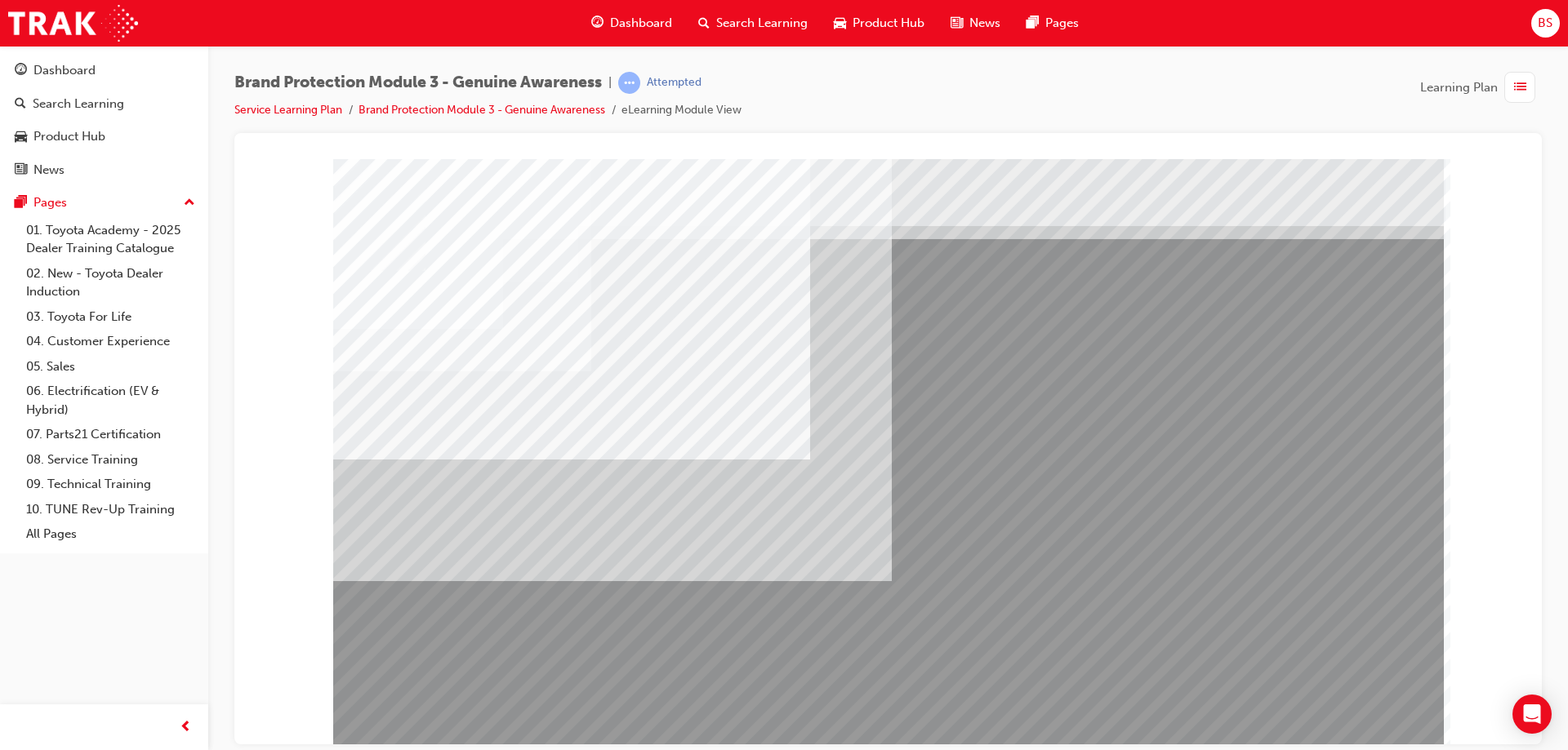
drag, startPoint x: 506, startPoint y: 365, endPoint x: 539, endPoint y: 349, distance: 36.7
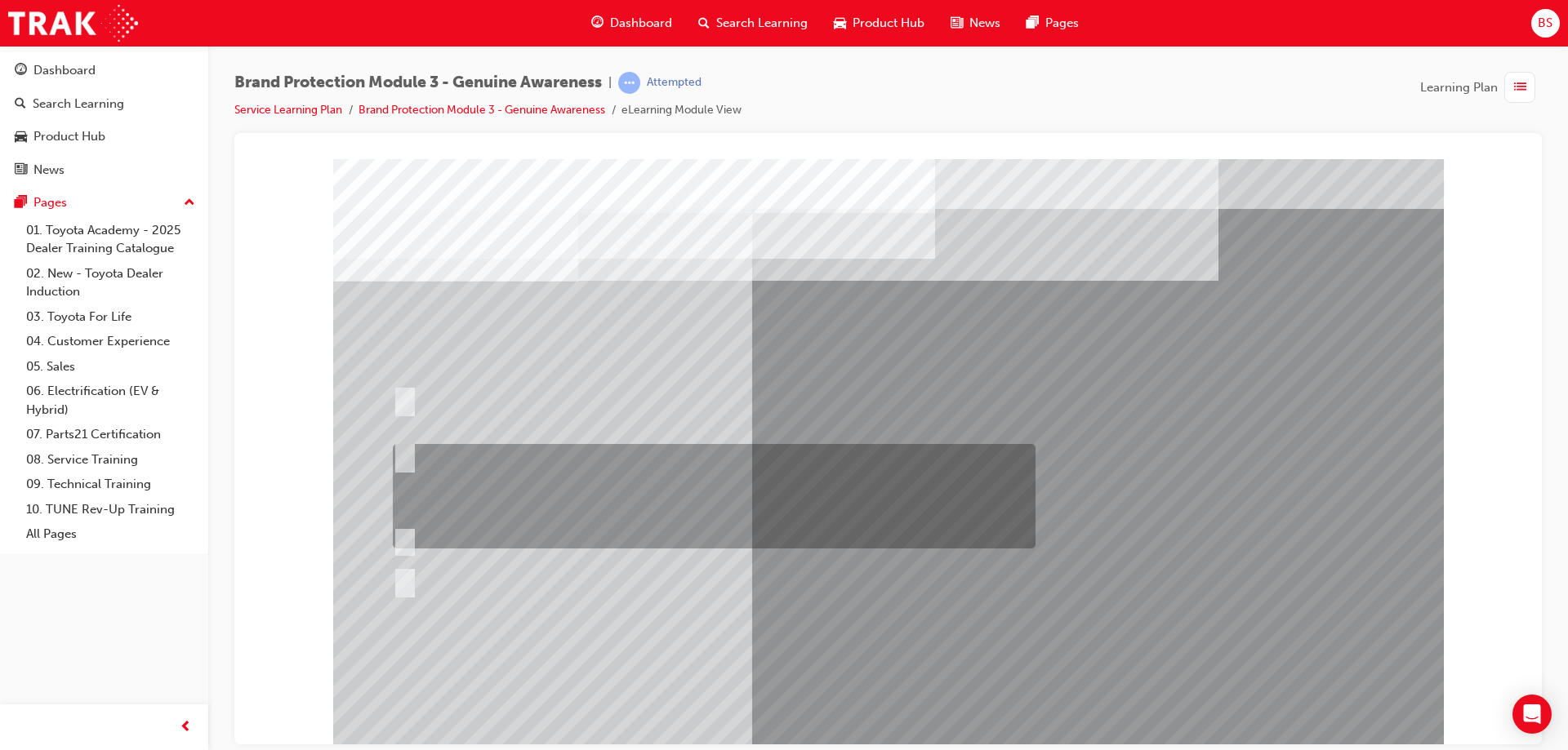
drag, startPoint x: 403, startPoint y: 452, endPoint x: 410, endPoint y: 461, distance: 11.4
click at [402, 452] on input "Show the Guest Showroom 360 which showcases Toyota Genuine Accessories on each …" at bounding box center [401, 456] width 18 height 18
radio input "true"
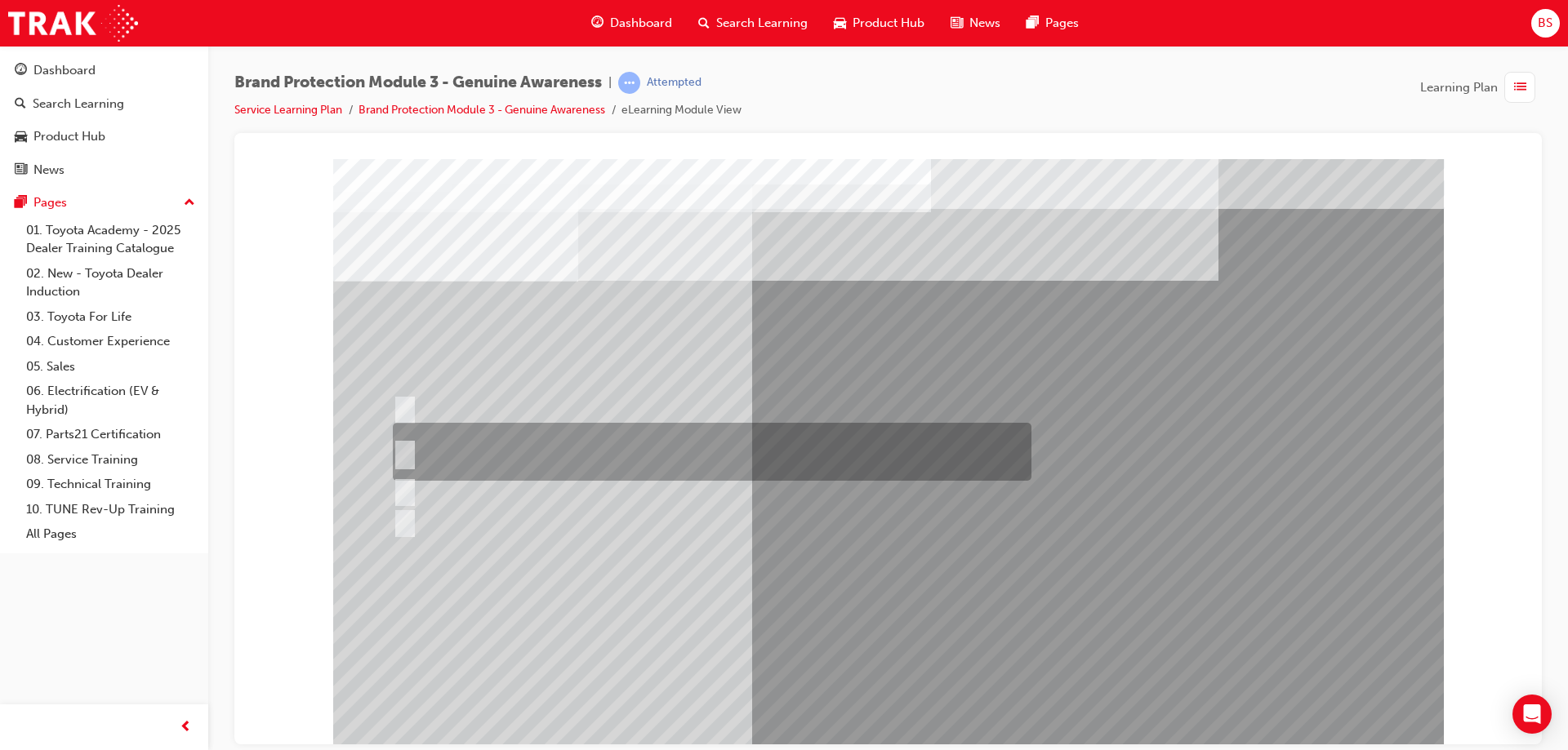
click at [402, 448] on input "Toyota Genuine Parts and Accessories and Toyota Genuine Service." at bounding box center [401, 452] width 18 height 18
radio input "true"
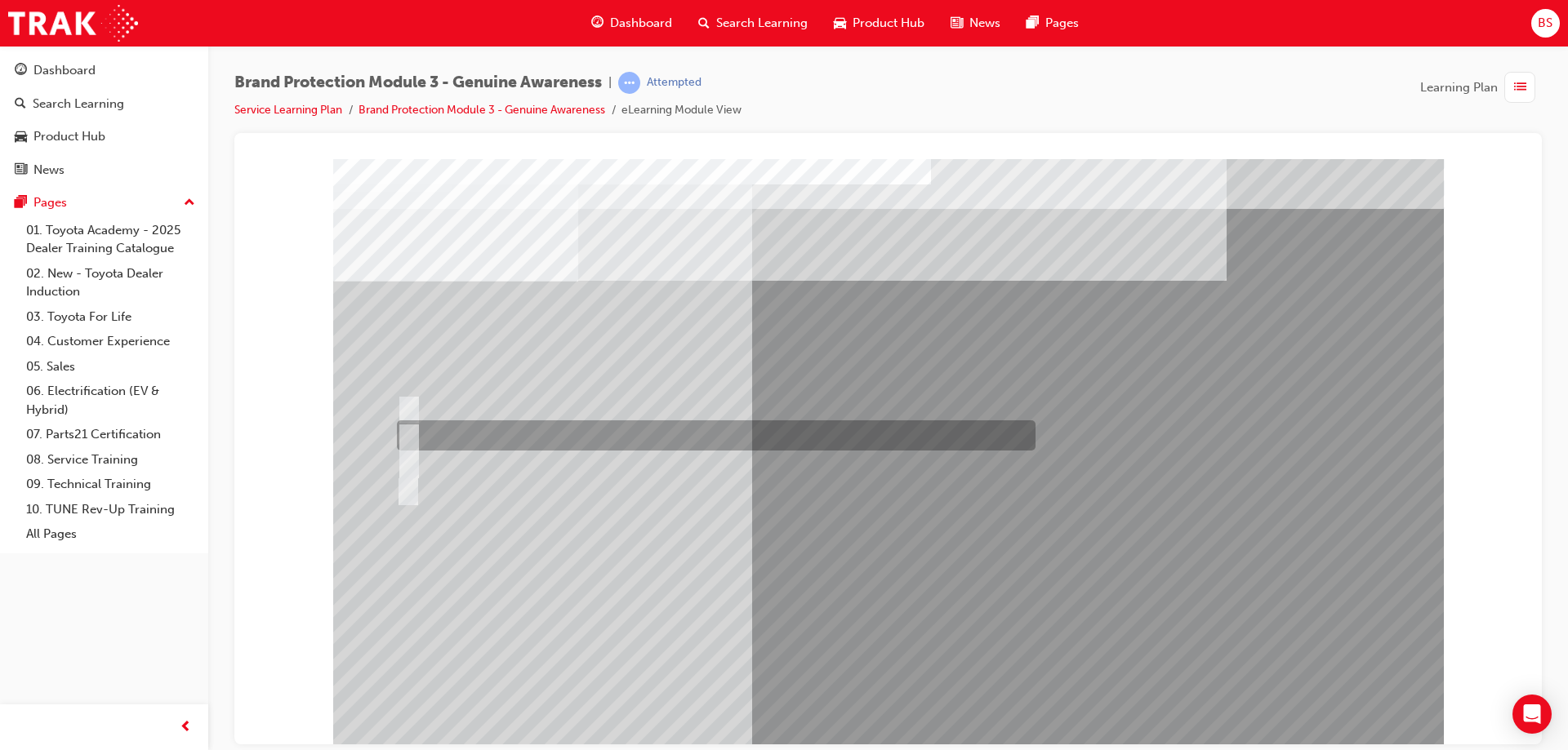
click at [405, 431] on input "Genuine is Best website" at bounding box center [406, 436] width 18 height 18
radio input "true"
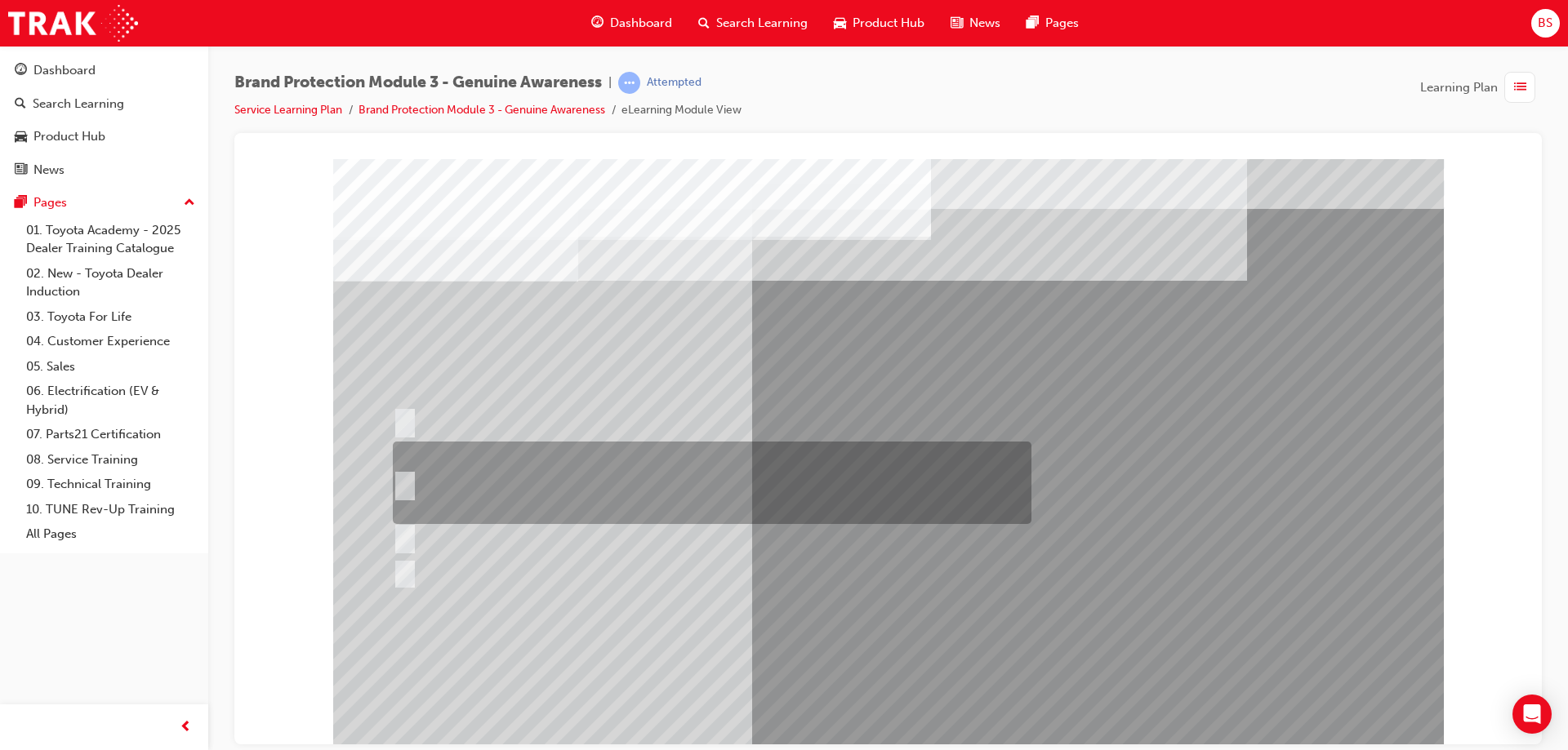
click at [404, 480] on input "Email the Toyota Brand Protection Team at brandprotection@toyota.com.au, a dire…" at bounding box center [401, 483] width 18 height 18
radio input "true"
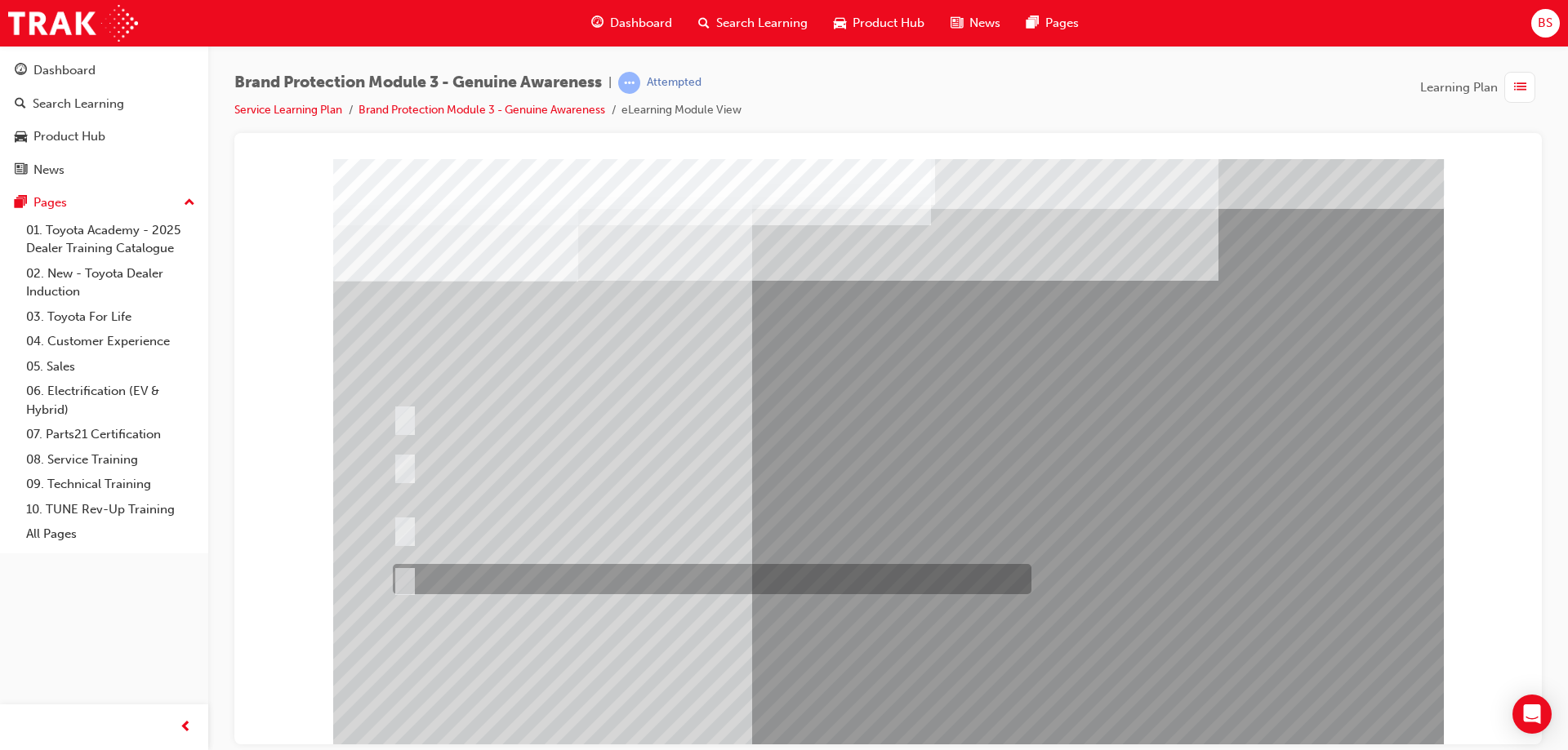
click at [404, 564] on div at bounding box center [707, 579] width 638 height 30
radio input "true"
click at [408, 580] on input "All of the above." at bounding box center [401, 579] width 18 height 18
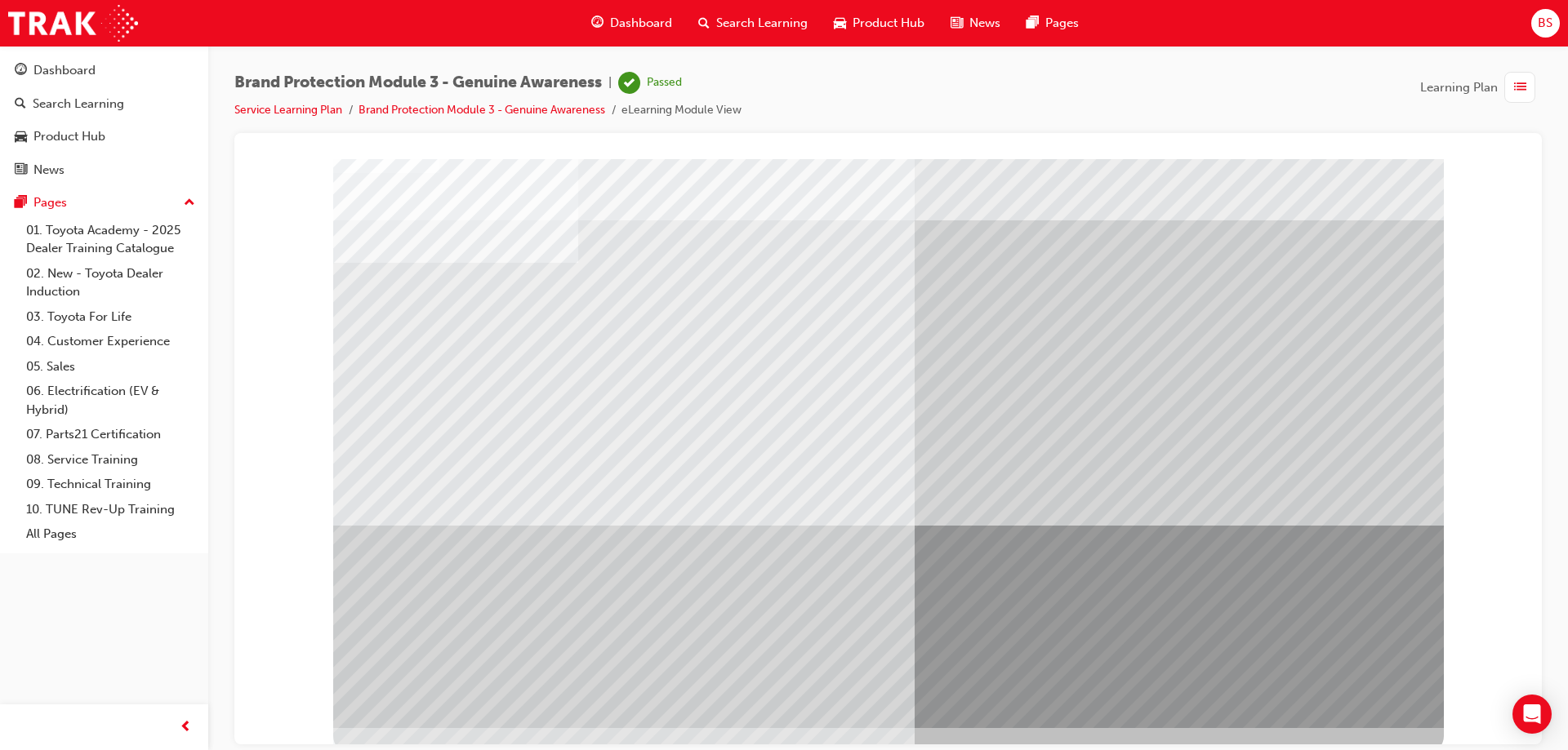
scroll to position [27, 0]
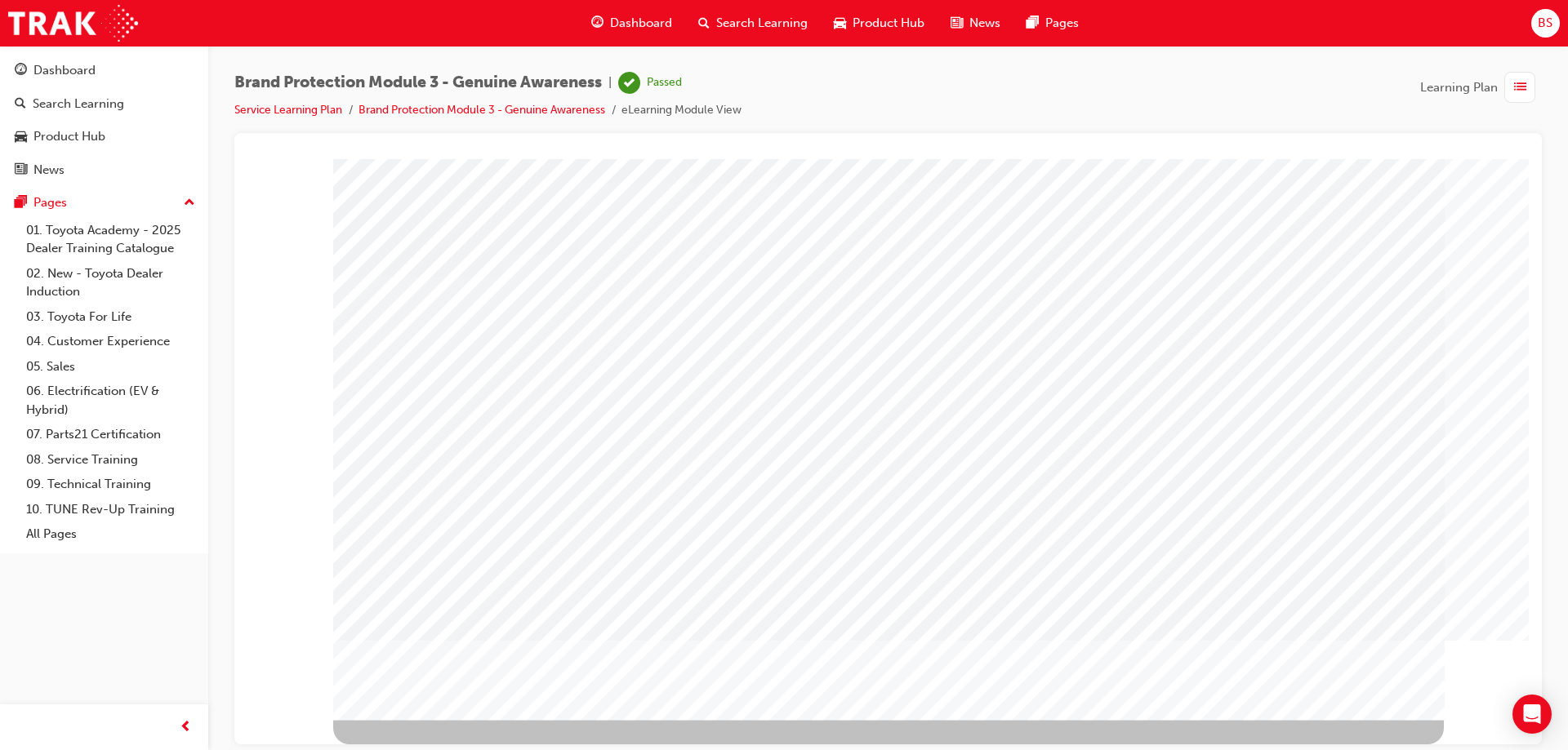
scroll to position [0, 0]
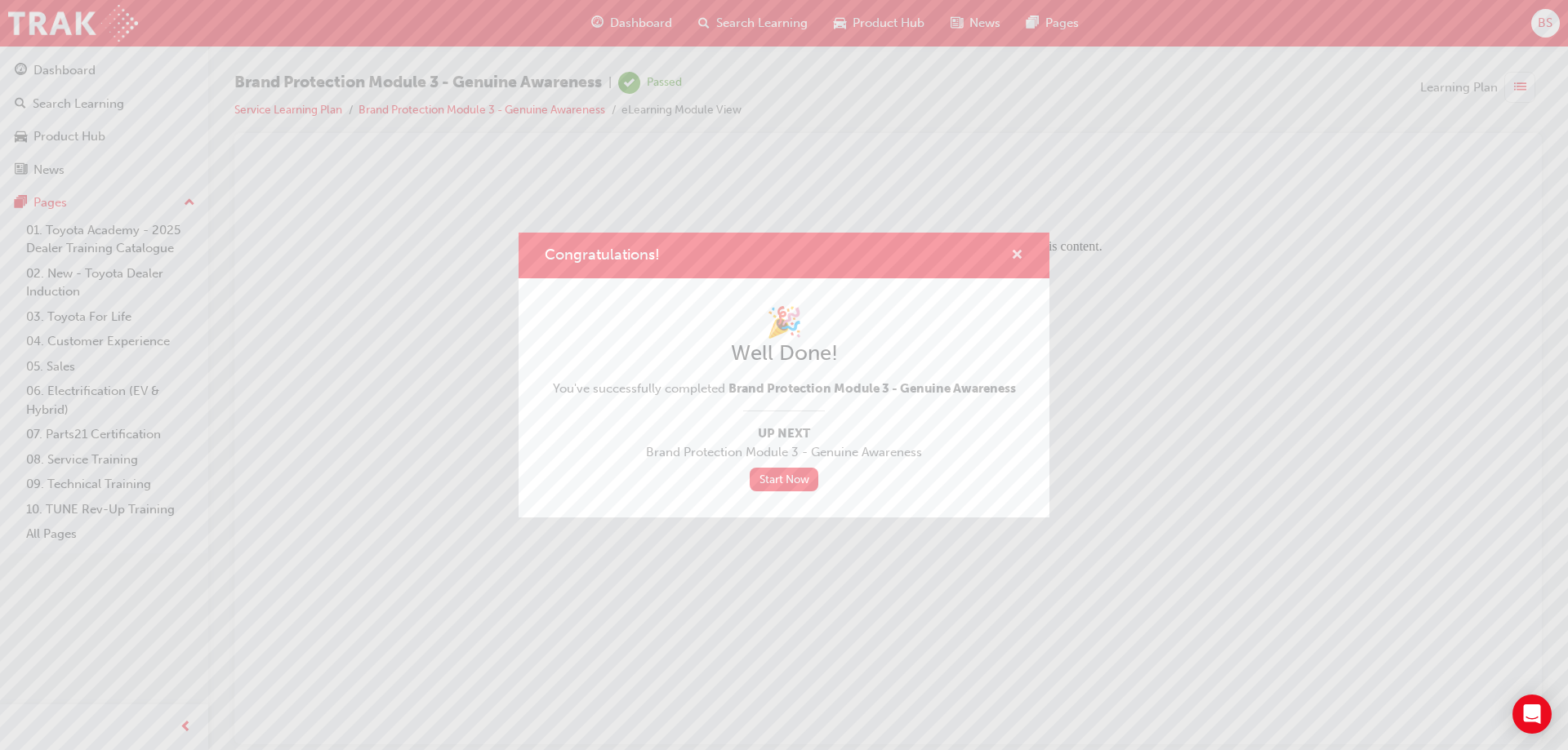
click at [1011, 256] on span "cross-icon" at bounding box center [1017, 256] width 12 height 15
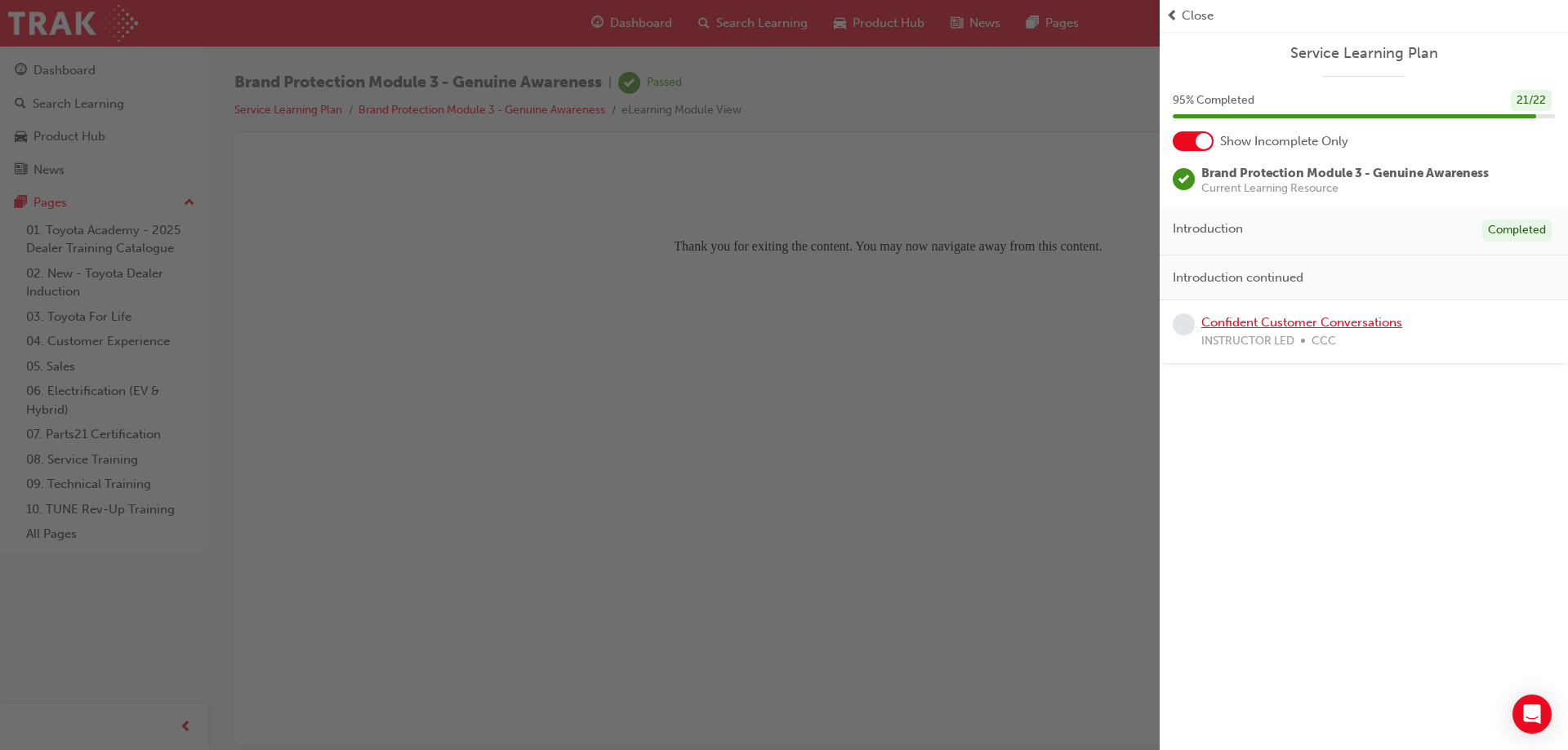
click at [1321, 321] on link "Confident Customer Conversations" at bounding box center [1302, 322] width 201 height 15
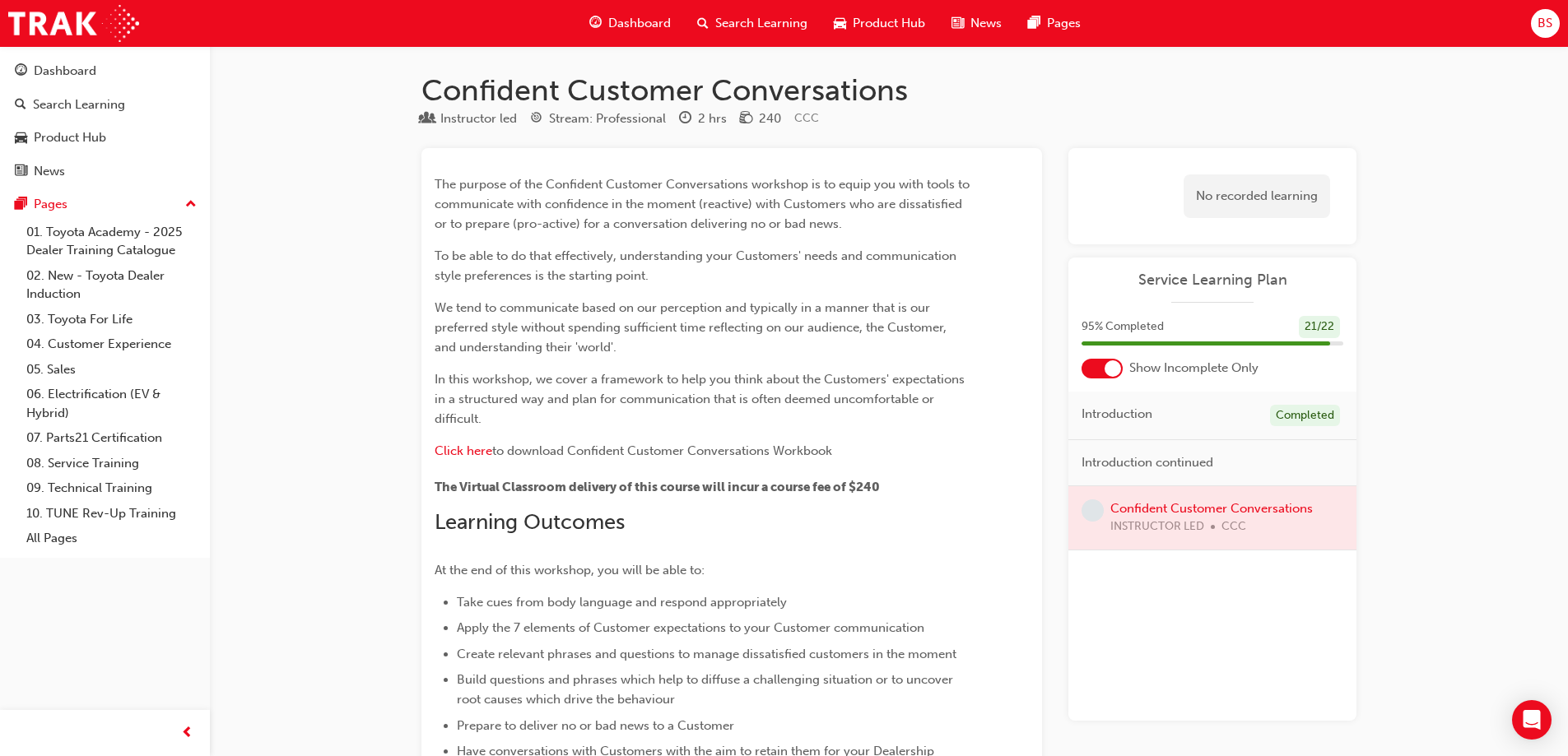
click at [632, 25] on span "Dashboard" at bounding box center [640, 23] width 63 height 19
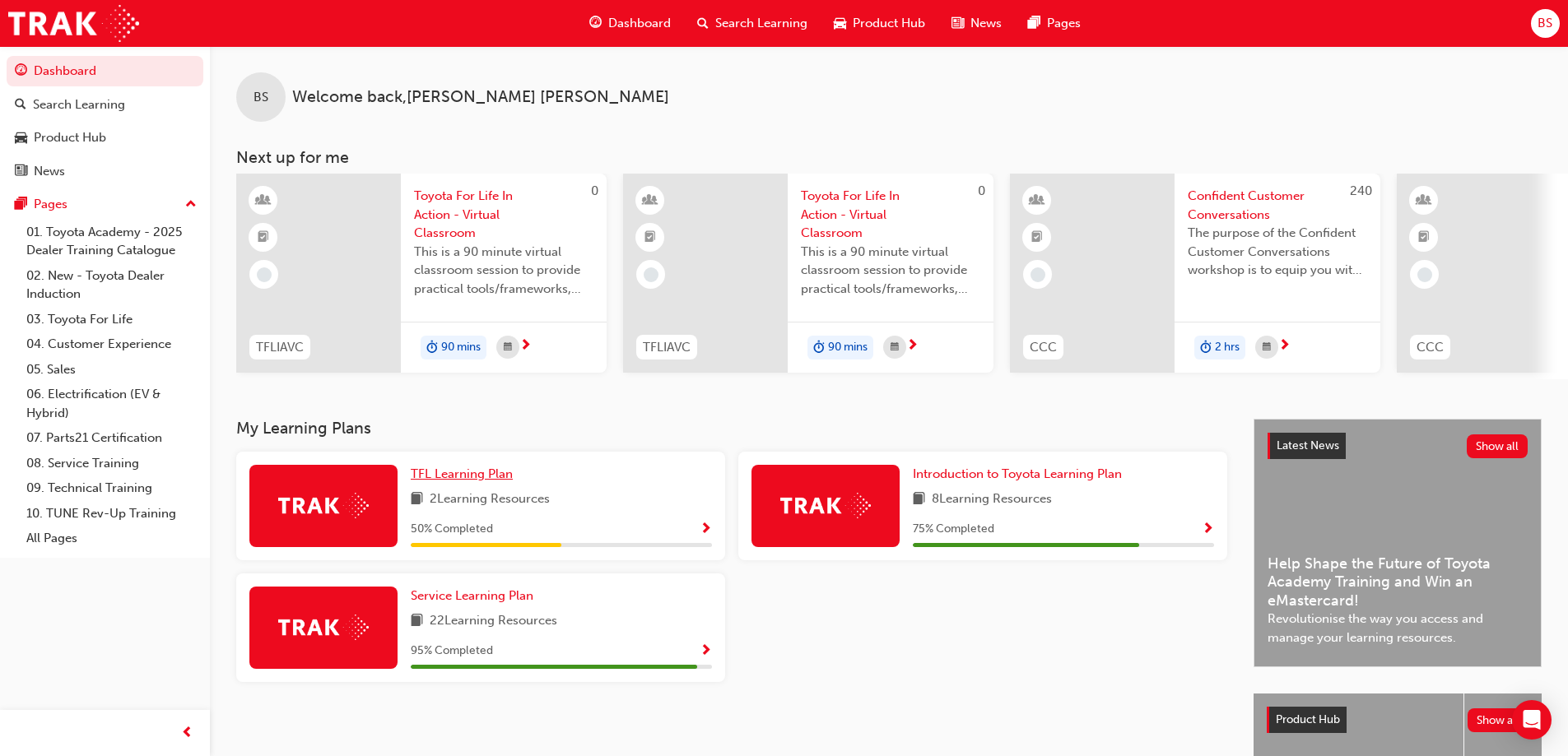
click at [431, 478] on span "TFL Learning Plan" at bounding box center [462, 474] width 102 height 15
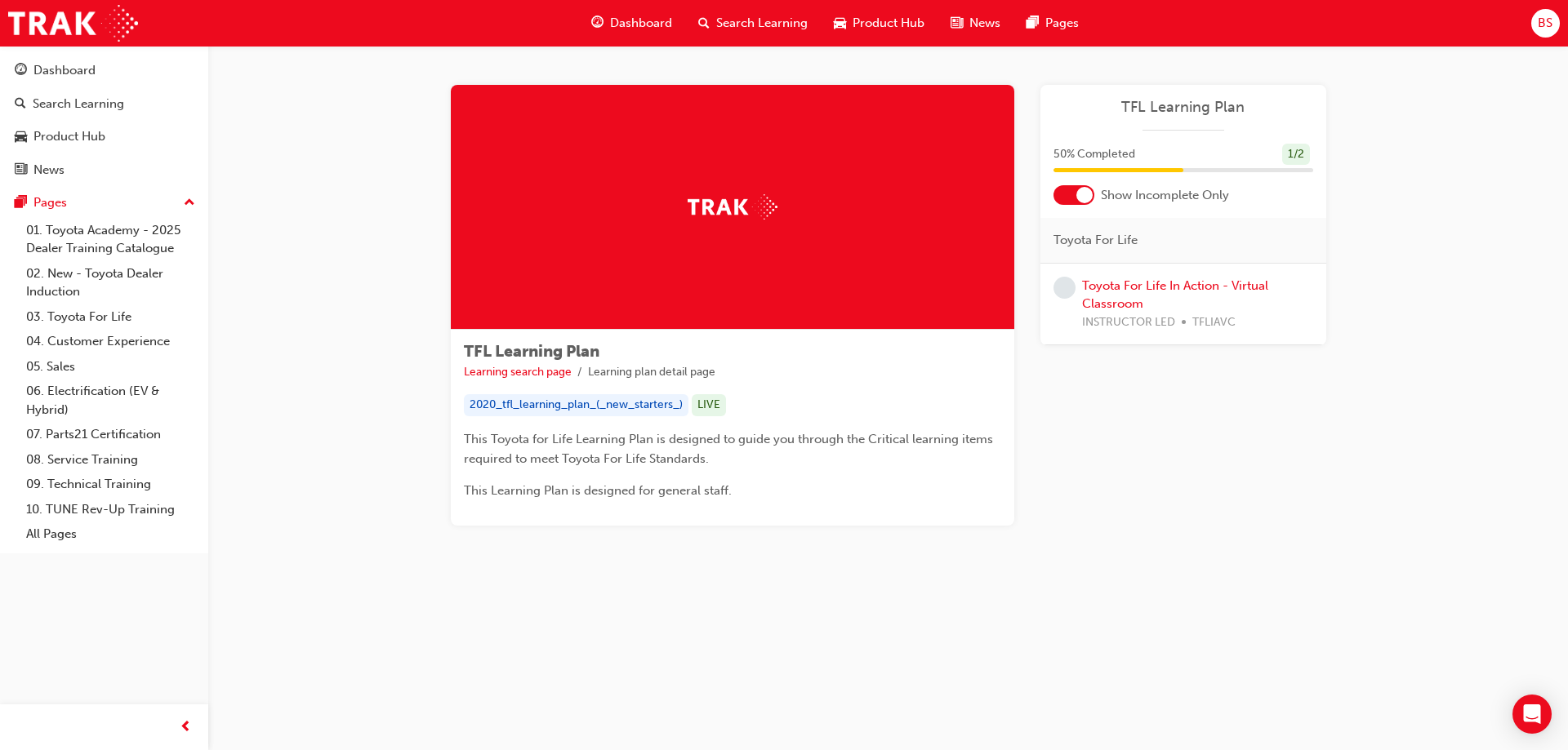
click at [639, 20] on span "Dashboard" at bounding box center [641, 23] width 62 height 19
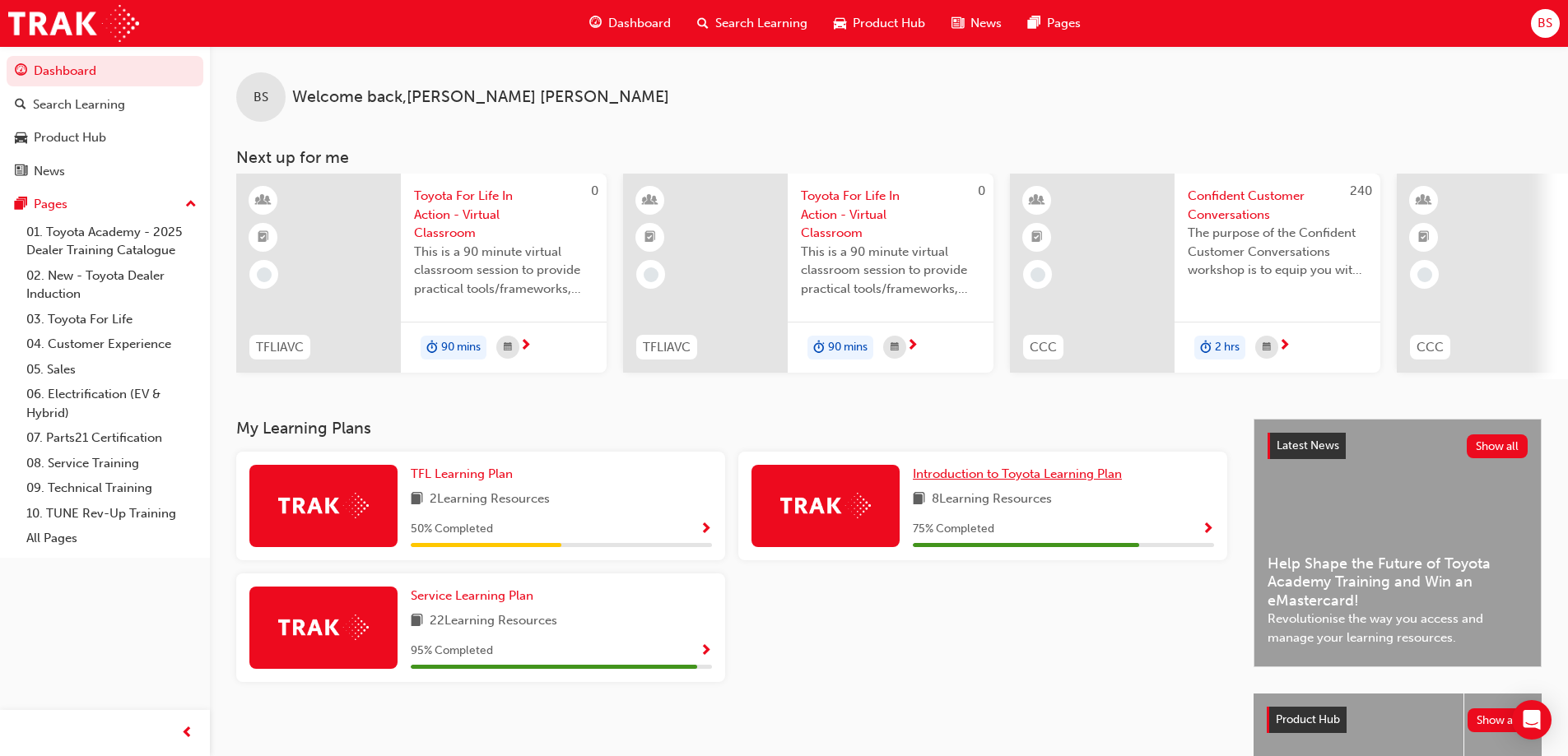
click at [1003, 482] on span "Introduction to Toyota Learning Plan" at bounding box center [1017, 474] width 209 height 15
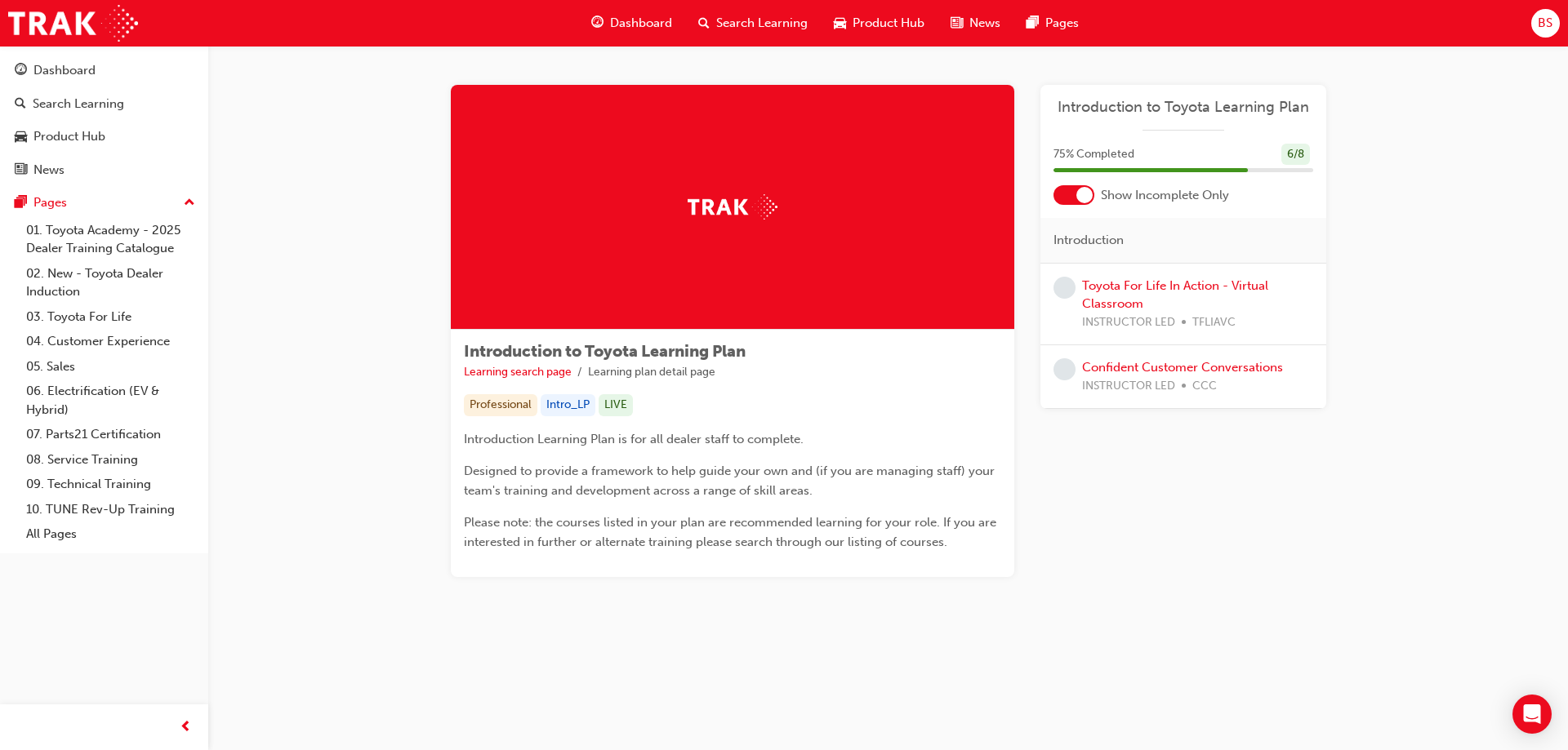
click at [722, 209] on img at bounding box center [732, 206] width 90 height 25
